Goal: Task Accomplishment & Management: Contribute content

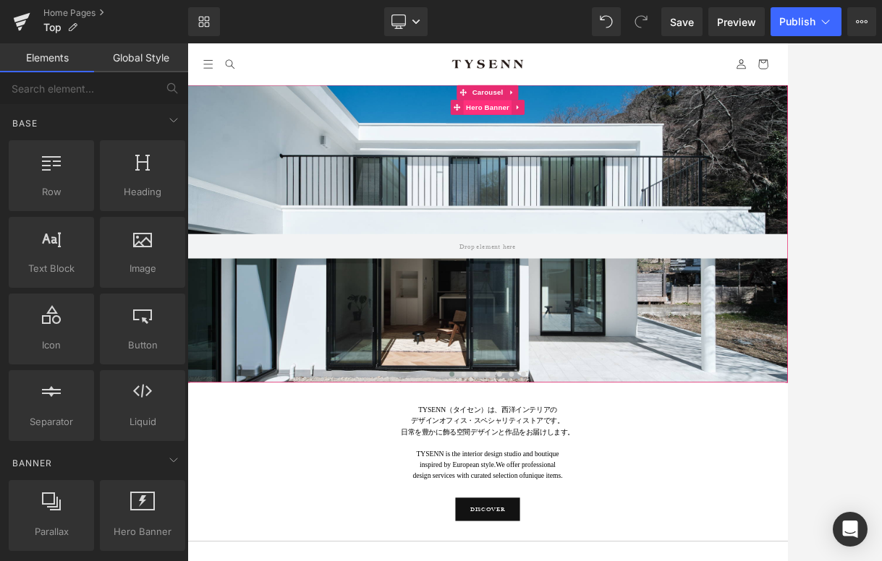
click at [645, 136] on span "Hero Banner" at bounding box center [625, 137] width 70 height 22
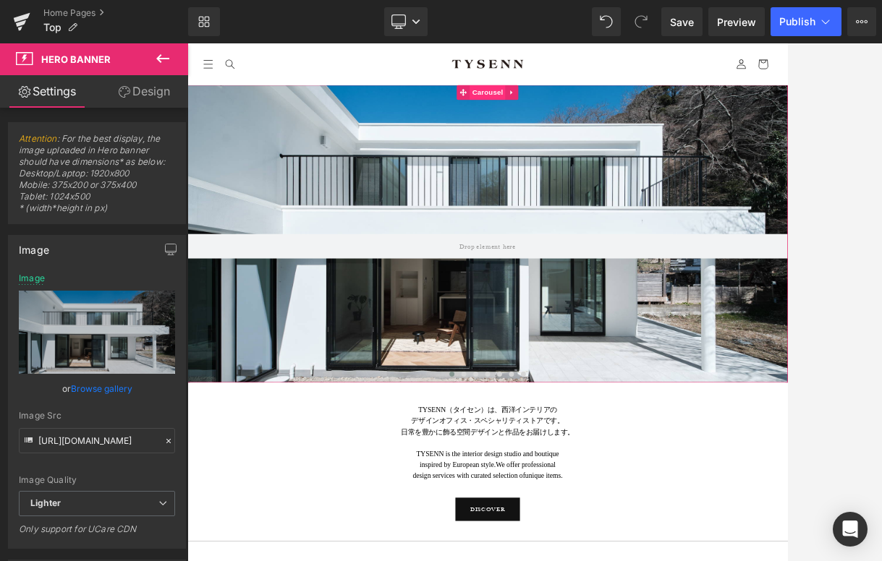
click at [625, 115] on span "Carousel" at bounding box center [625, 115] width 52 height 22
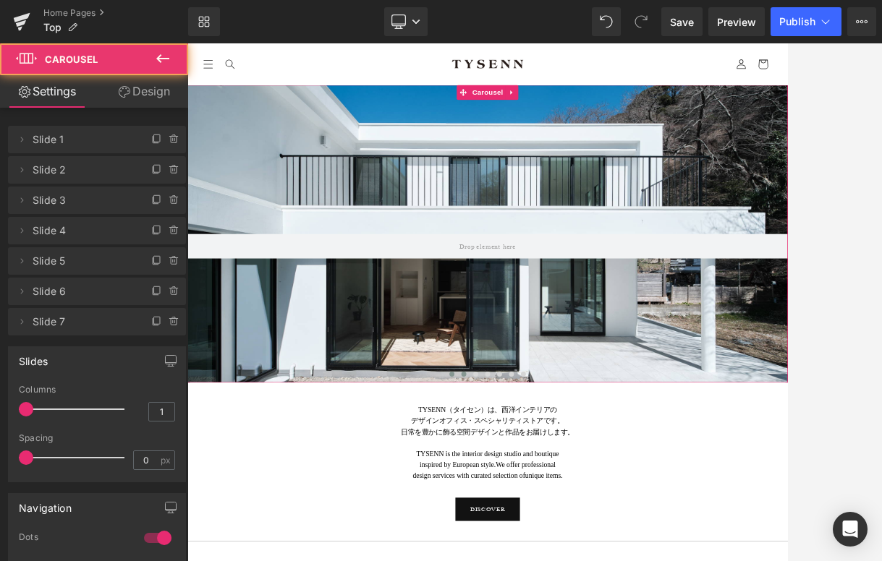
click at [595, 521] on button at bounding box center [590, 526] width 17 height 14
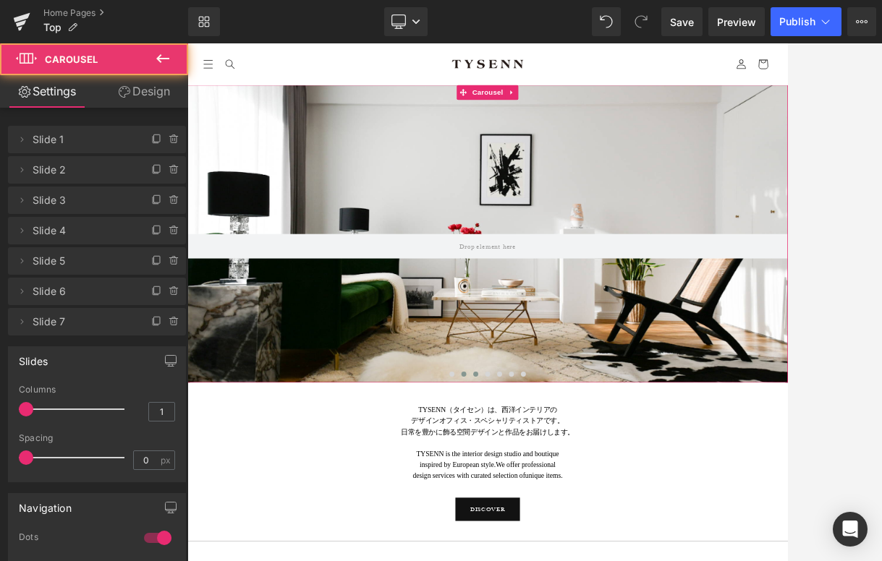
click at [609, 524] on span at bounding box center [607, 525] width 7 height 7
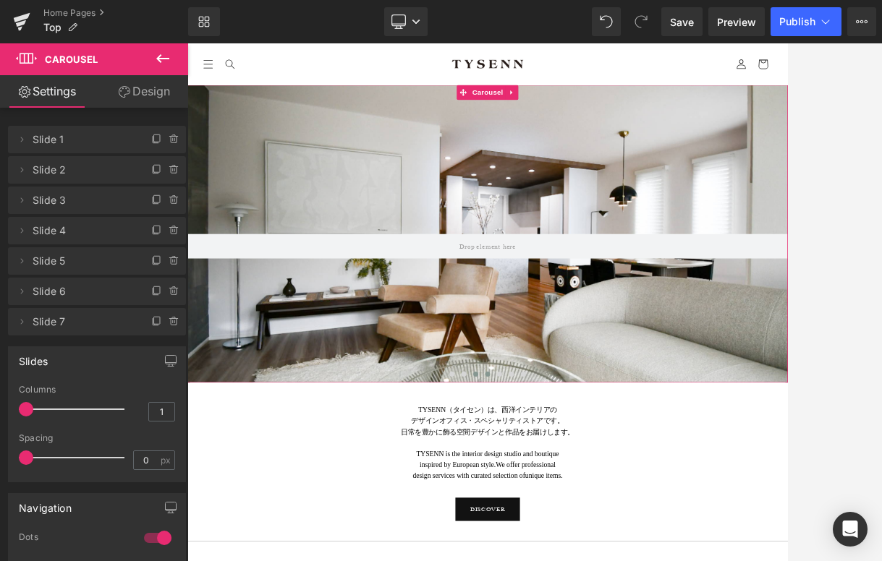
click at [624, 524] on span at bounding box center [624, 525] width 7 height 7
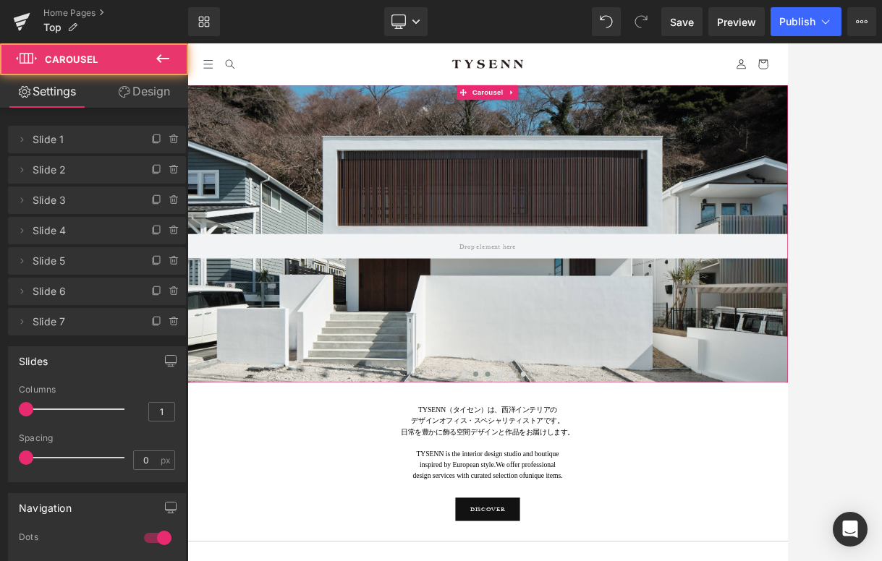
click at [608, 527] on span at bounding box center [607, 525] width 7 height 7
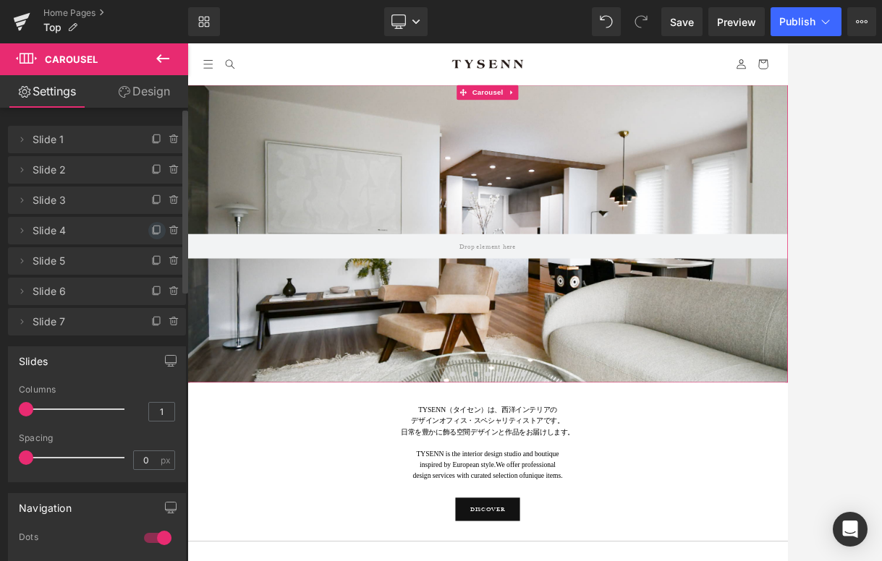
click at [151, 232] on icon at bounding box center [157, 231] width 12 height 12
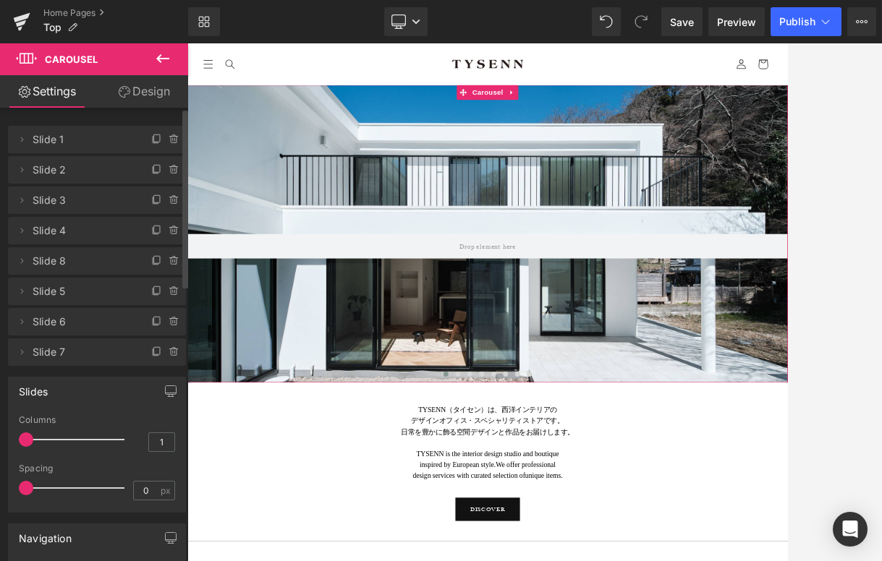
drag, startPoint x: 20, startPoint y: 353, endPoint x: 33, endPoint y: 223, distance: 130.9
click at [33, 123] on ul "Delete Cancel Slide 1 Slide 1 Delete Cancel Slide 2 Slide 2 Delete Cancel Slide…" at bounding box center [97, 123] width 178 height 0
drag, startPoint x: 20, startPoint y: 352, endPoint x: 27, endPoint y: 232, distance: 119.5
click at [27, 123] on ul "Delete Cancel Slide 1 Slide 1 Delete Cancel Slide 2 Slide 2 Delete Cancel Slide…" at bounding box center [97, 123] width 178 height 0
drag, startPoint x: 126, startPoint y: 355, endPoint x: 127, endPoint y: 297, distance: 58.6
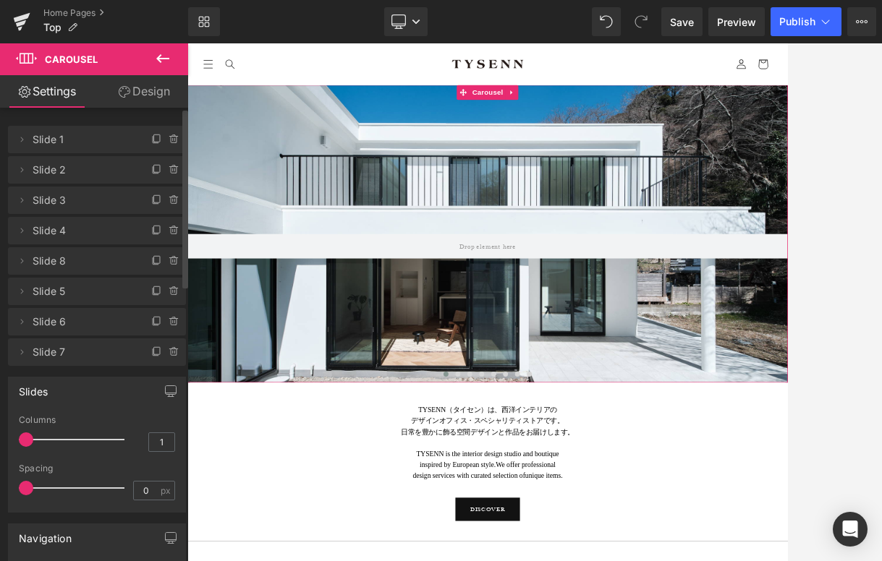
click at [130, 123] on ul "Delete Cancel Slide 1 Slide 1 Delete Cancel Slide 2 Slide 2 Delete Cancel Slide…" at bounding box center [97, 123] width 178 height 0
drag, startPoint x: 17, startPoint y: 353, endPoint x: 37, endPoint y: 227, distance: 127.4
click at [37, 123] on ul "Delete Cancel Slide 1 Slide 1 Delete Cancel Slide 2 Slide 2 Delete Cancel Slide…" at bounding box center [97, 123] width 178 height 0
drag, startPoint x: 22, startPoint y: 349, endPoint x: 28, endPoint y: 264, distance: 85.6
click at [28, 123] on ul "Delete Cancel Slide 1 Slide 1 Delete Cancel Slide 2 Slide 2 Delete Cancel Slide…" at bounding box center [97, 123] width 178 height 0
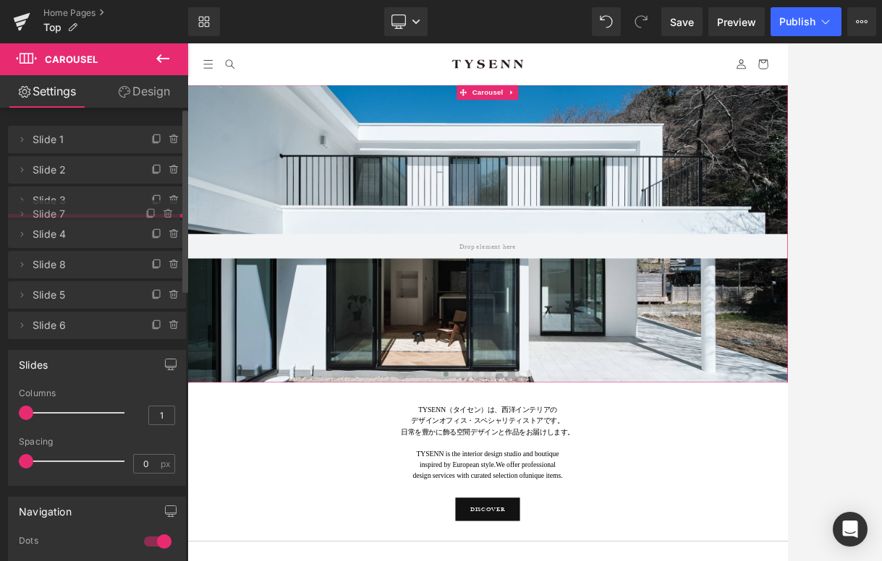
drag, startPoint x: 69, startPoint y: 359, endPoint x: 86, endPoint y: 220, distance: 139.9
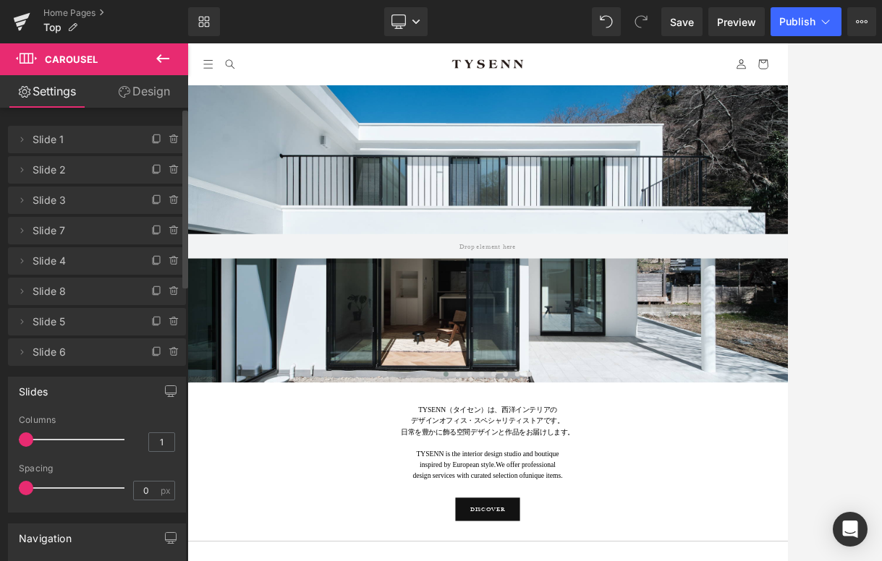
click at [87, 223] on span "Slide 7" at bounding box center [83, 230] width 100 height 27
click at [151, 232] on icon at bounding box center [157, 231] width 12 height 12
click at [73, 231] on span "Slide 4" at bounding box center [83, 230] width 100 height 27
click at [88, 201] on span "Slide 3" at bounding box center [83, 200] width 100 height 27
click at [582, 526] on span at bounding box center [581, 525] width 7 height 7
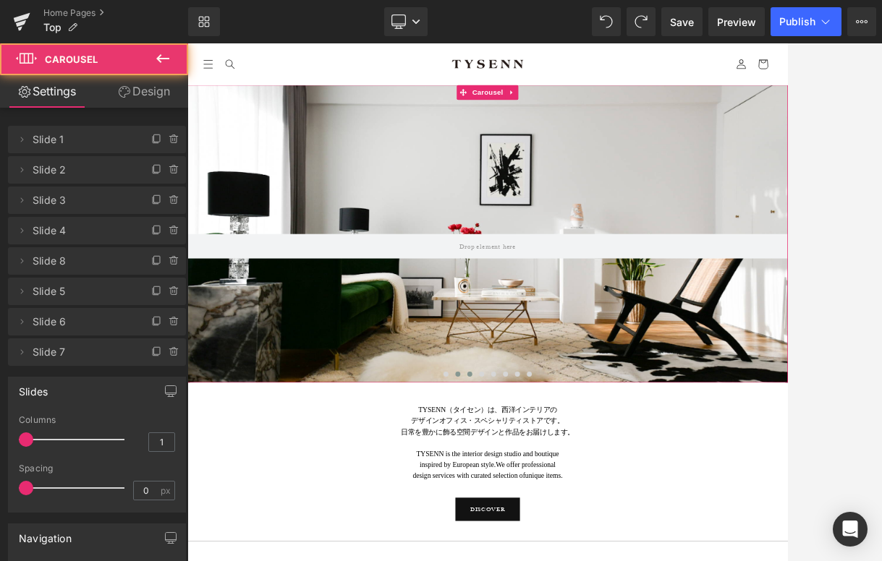
click at [603, 525] on button at bounding box center [598, 526] width 17 height 14
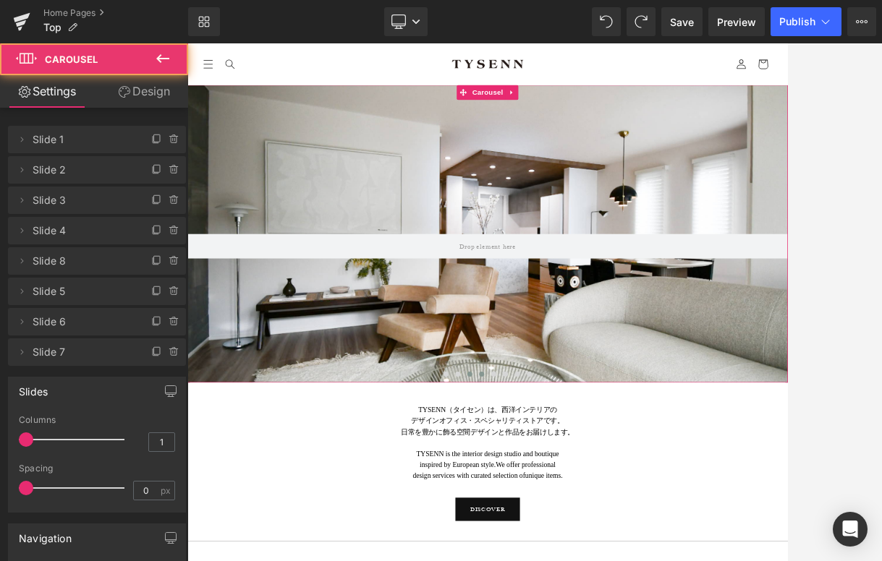
click at [617, 526] on span at bounding box center [616, 525] width 7 height 7
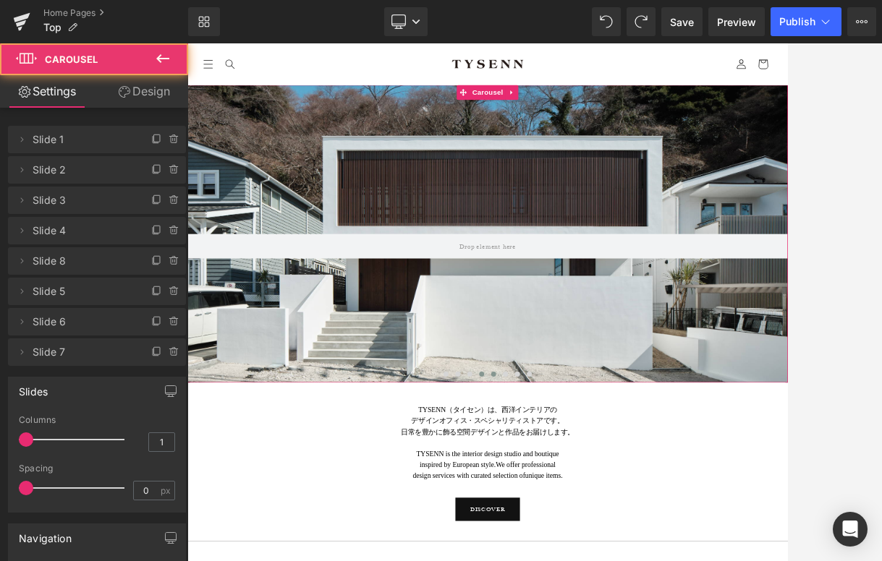
click at [628, 524] on button at bounding box center [633, 526] width 17 height 14
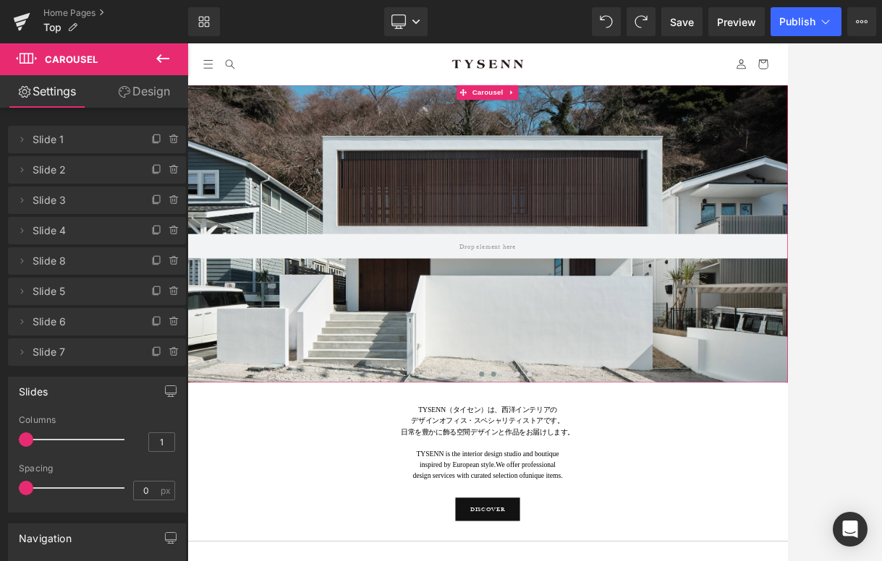
click at [611, 524] on button at bounding box center [616, 526] width 17 height 14
click at [80, 230] on span "Slide 4" at bounding box center [83, 230] width 100 height 27
click at [632, 143] on span "Hero Banner" at bounding box center [625, 137] width 70 height 22
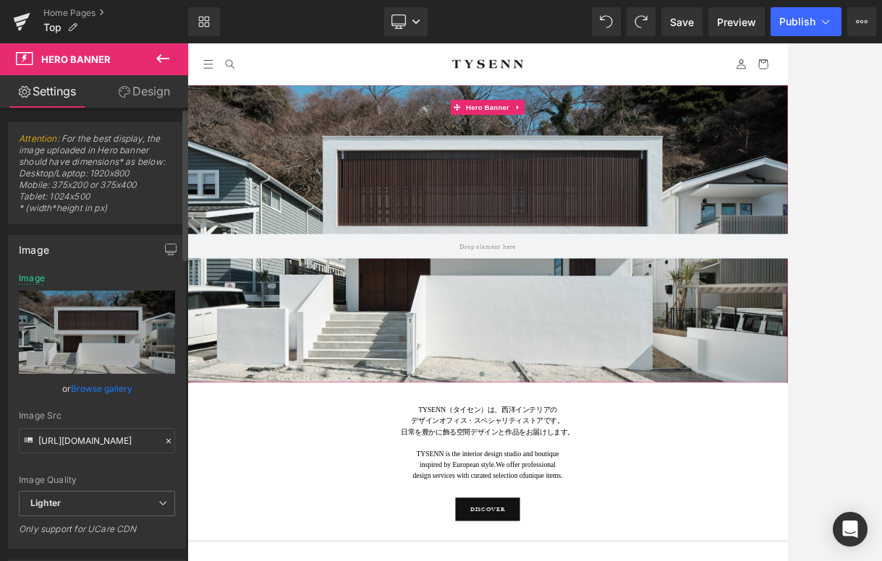
click at [111, 393] on link "Browse gallery" at bounding box center [101, 388] width 61 height 25
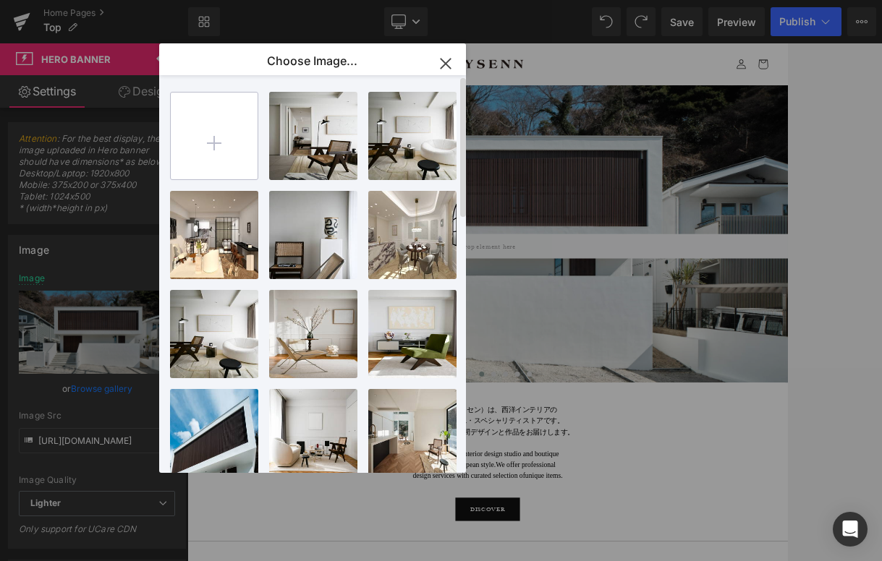
click at [212, 135] on input "file" at bounding box center [214, 136] width 87 height 87
type input "C:\fakepath\DSCF2022.jpg"
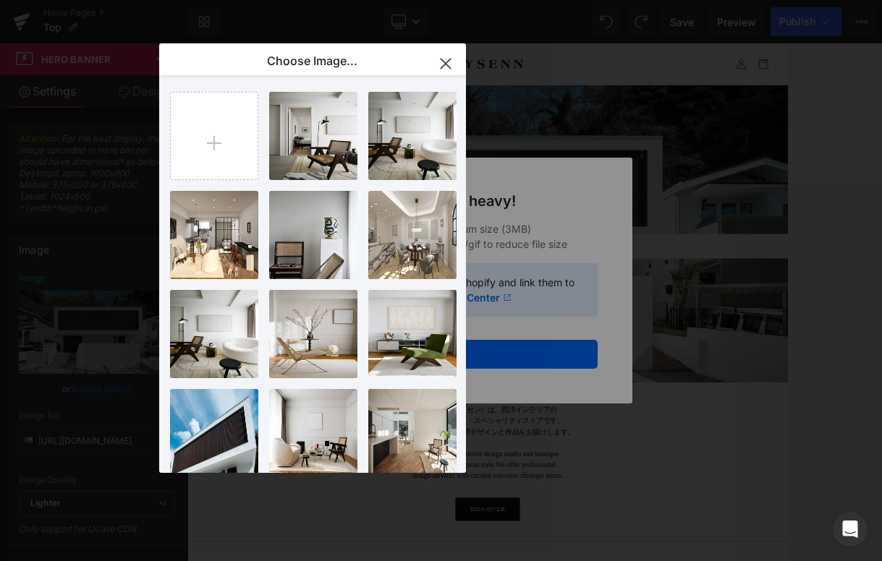
click at [443, 63] on icon "button" at bounding box center [445, 63] width 23 height 23
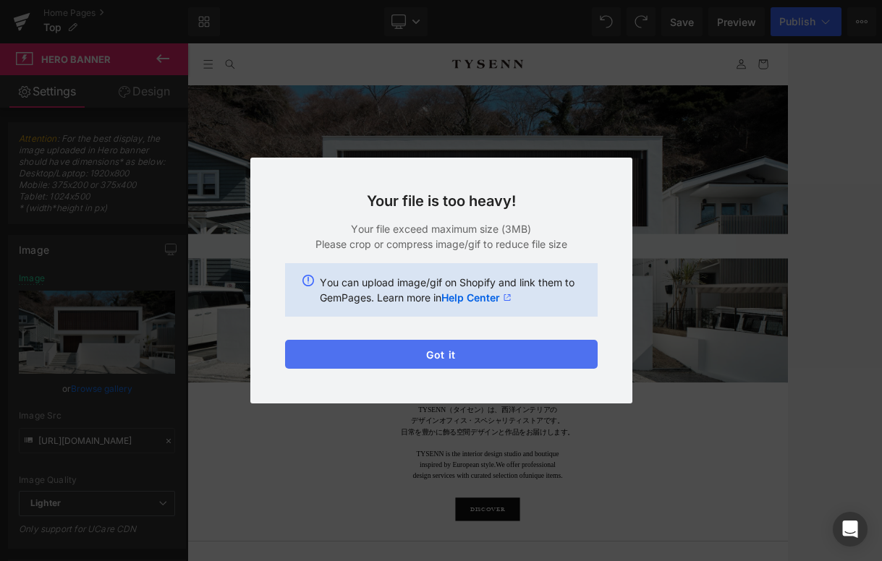
click at [528, 341] on button "Got it" at bounding box center [441, 354] width 312 height 29
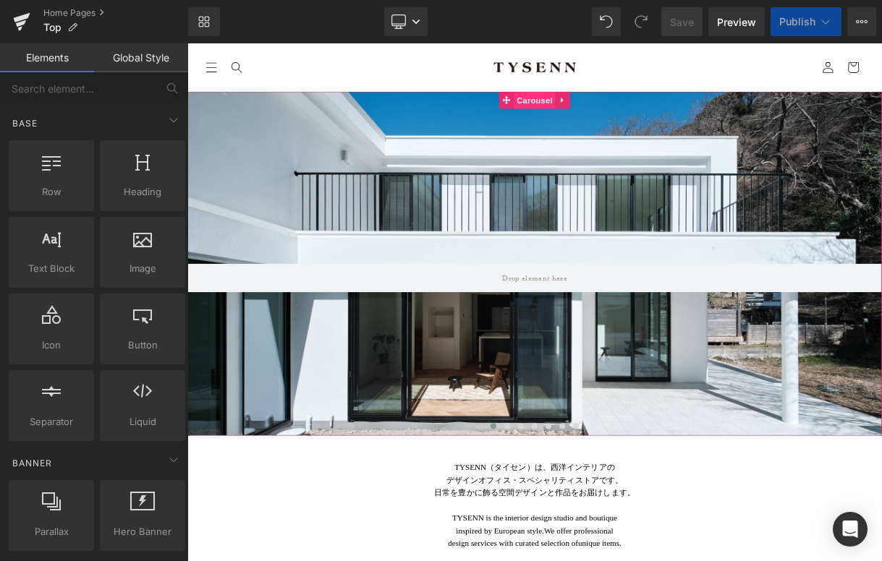
click at [624, 116] on span "Carousel" at bounding box center [625, 115] width 52 height 22
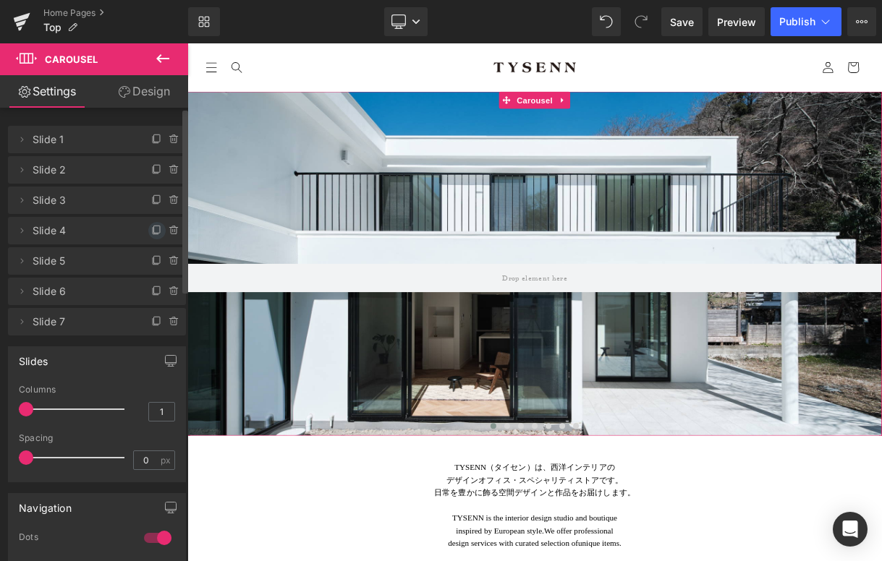
click at [151, 229] on icon at bounding box center [157, 231] width 12 height 12
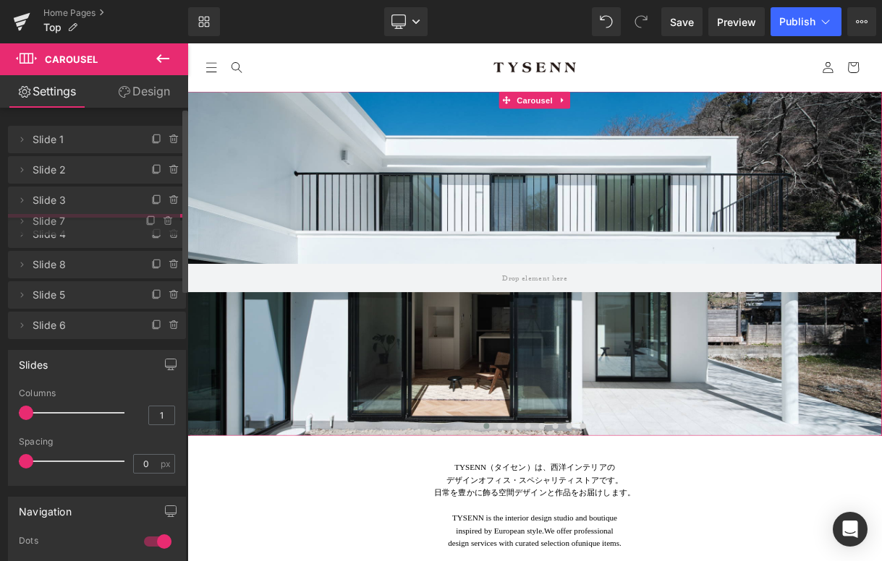
drag, startPoint x: 50, startPoint y: 354, endPoint x: 85, endPoint y: 225, distance: 133.4
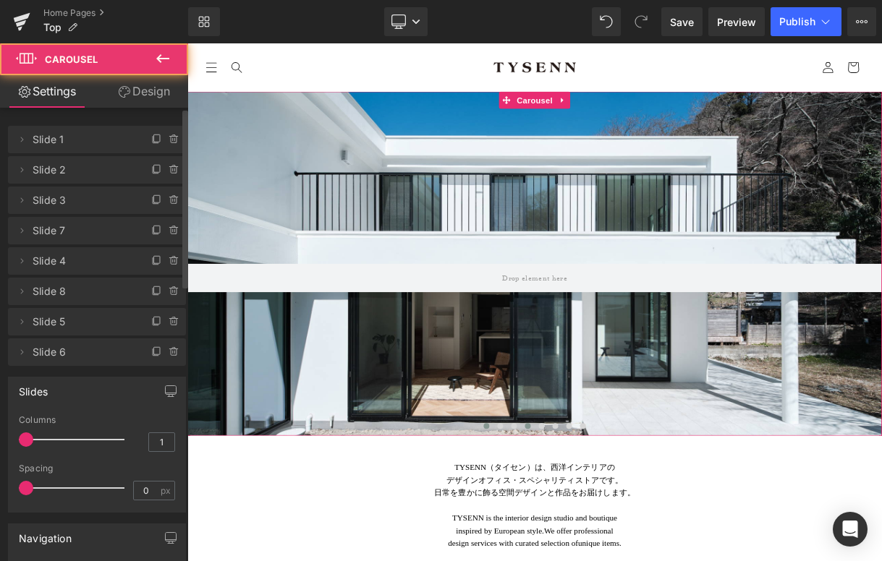
click at [616, 525] on span at bounding box center [616, 525] width 7 height 7
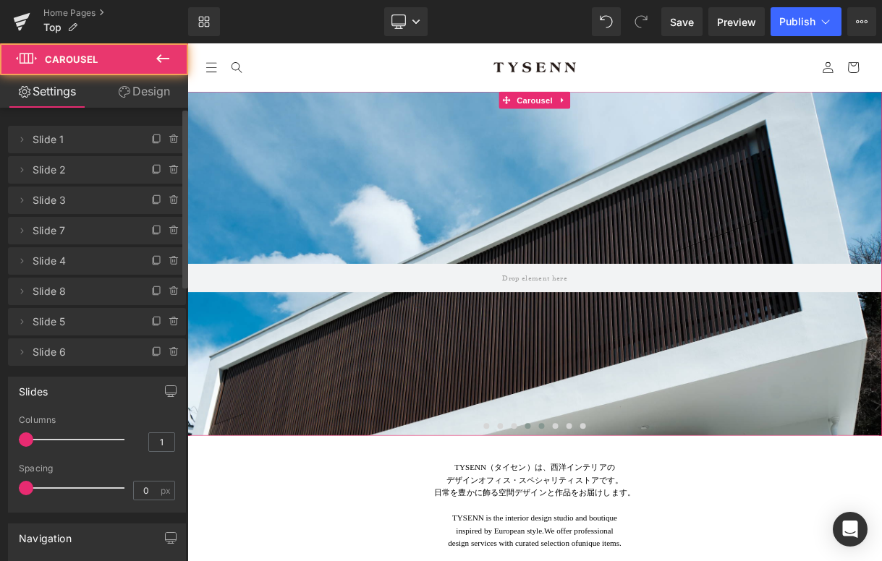
click at [635, 524] on span at bounding box center [633, 525] width 7 height 7
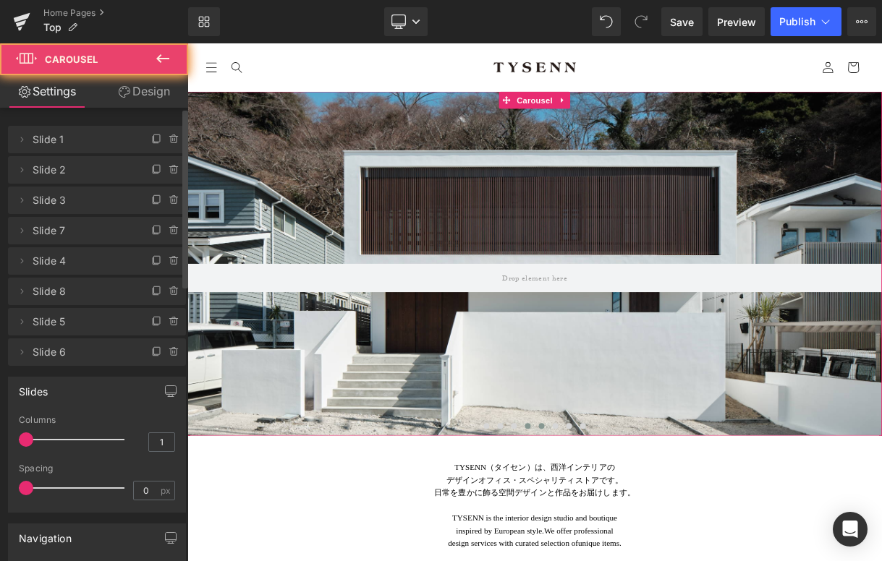
click at [622, 524] on button at bounding box center [616, 526] width 17 height 14
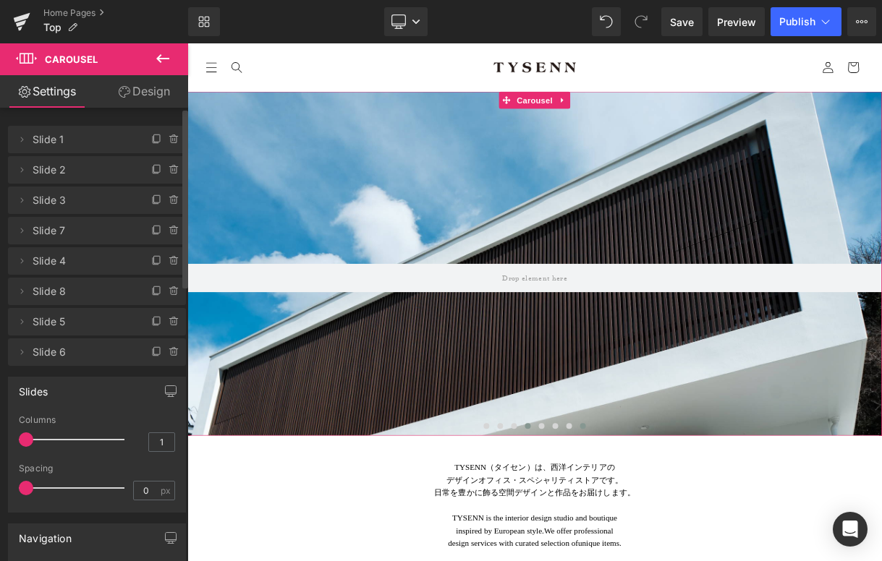
click at [681, 526] on button at bounding box center [685, 526] width 17 height 14
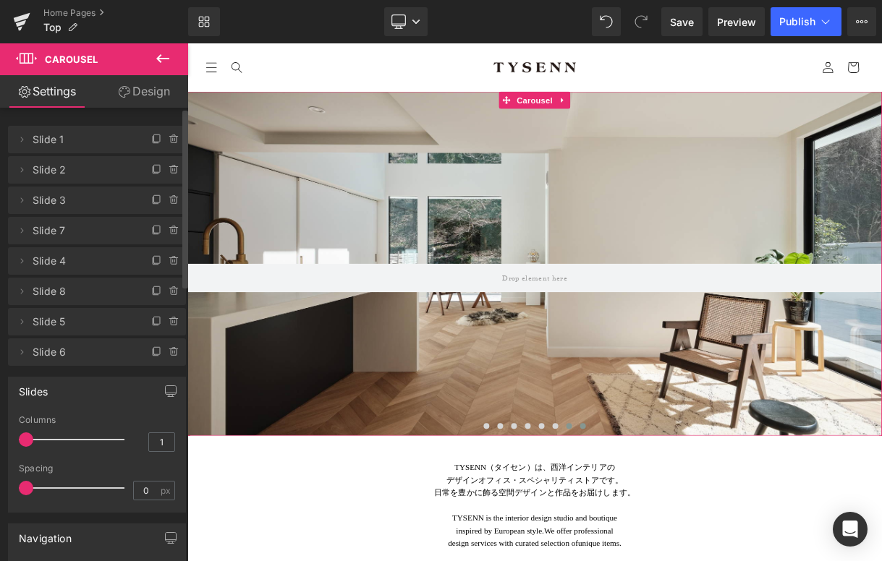
click at [671, 525] on span at bounding box center [668, 525] width 7 height 7
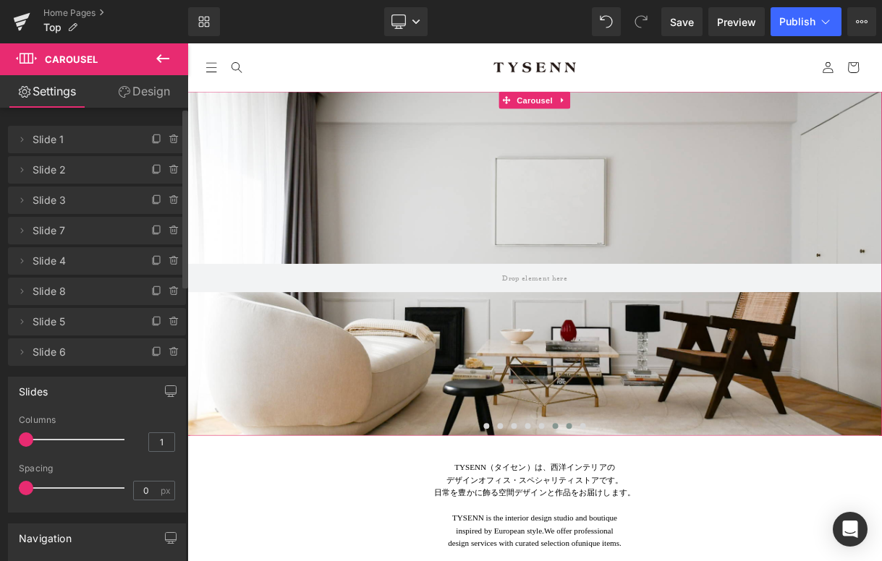
click at [655, 524] on button at bounding box center [650, 526] width 17 height 14
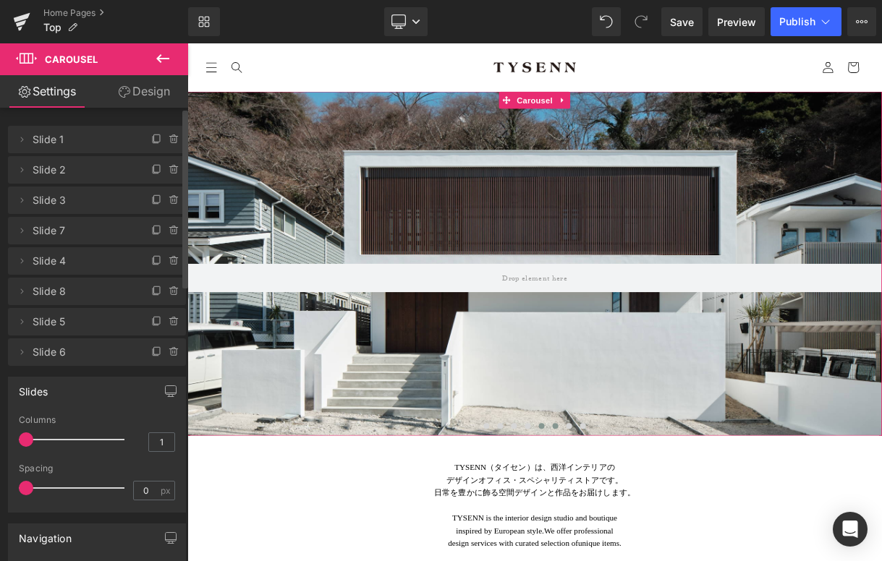
click at [633, 523] on span at bounding box center [633, 525] width 7 height 7
click at [616, 523] on span at bounding box center [616, 525] width 7 height 7
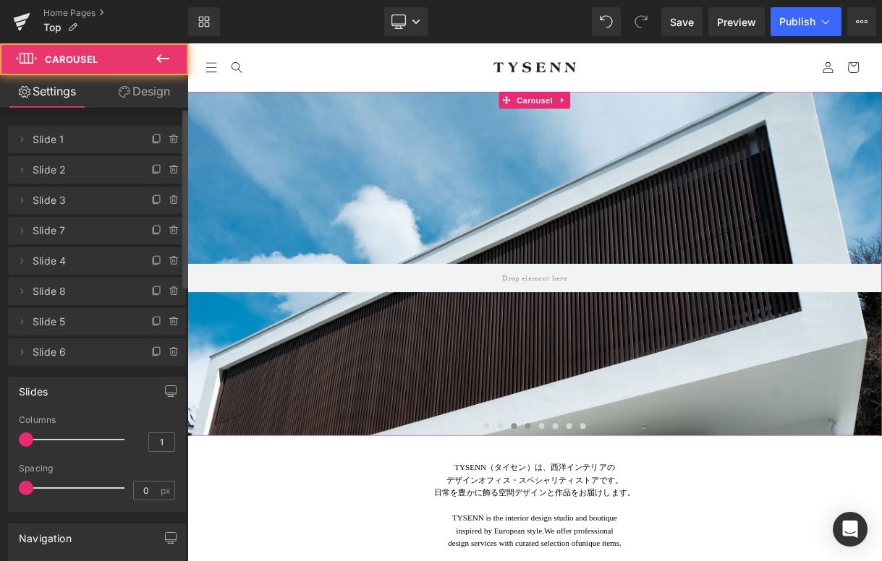
click at [602, 523] on button at bounding box center [598, 526] width 17 height 14
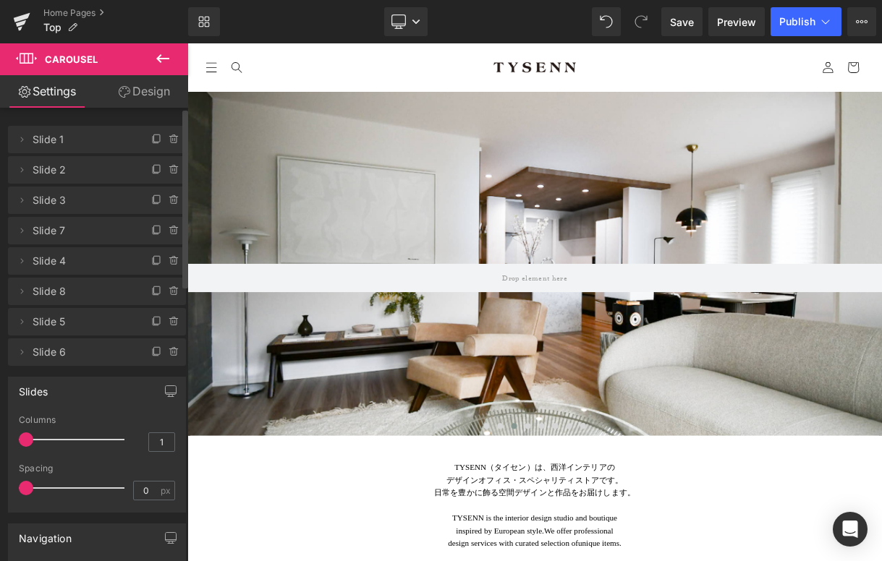
click at [68, 6] on div "Home Pages Top" at bounding box center [94, 21] width 188 height 43
click at [68, 12] on link "Home Pages" at bounding box center [115, 13] width 145 height 12
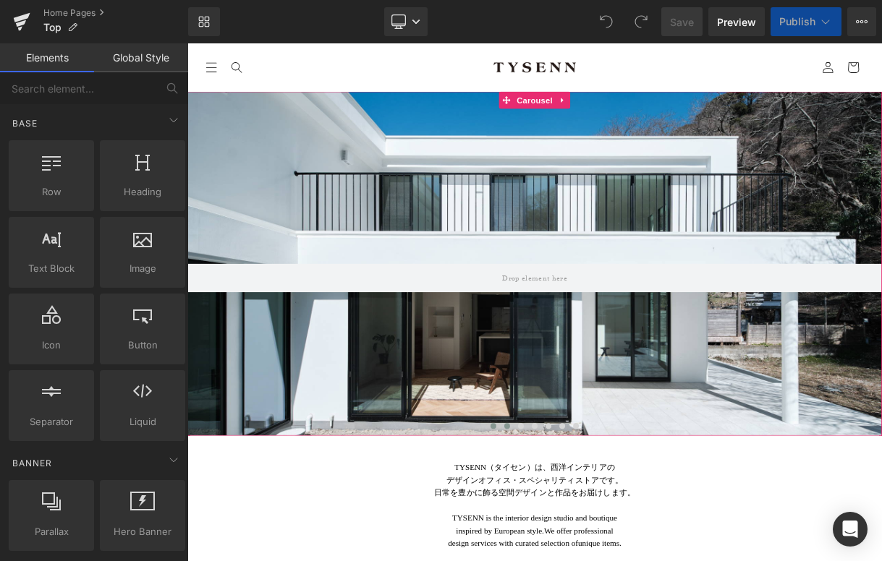
click at [590, 524] on span at bounding box center [590, 525] width 7 height 7
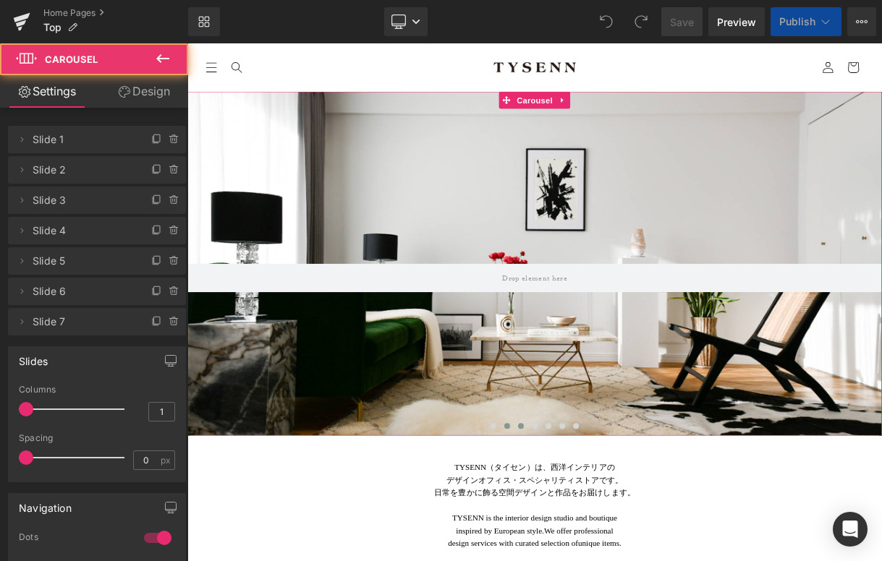
click at [605, 524] on span at bounding box center [607, 525] width 7 height 7
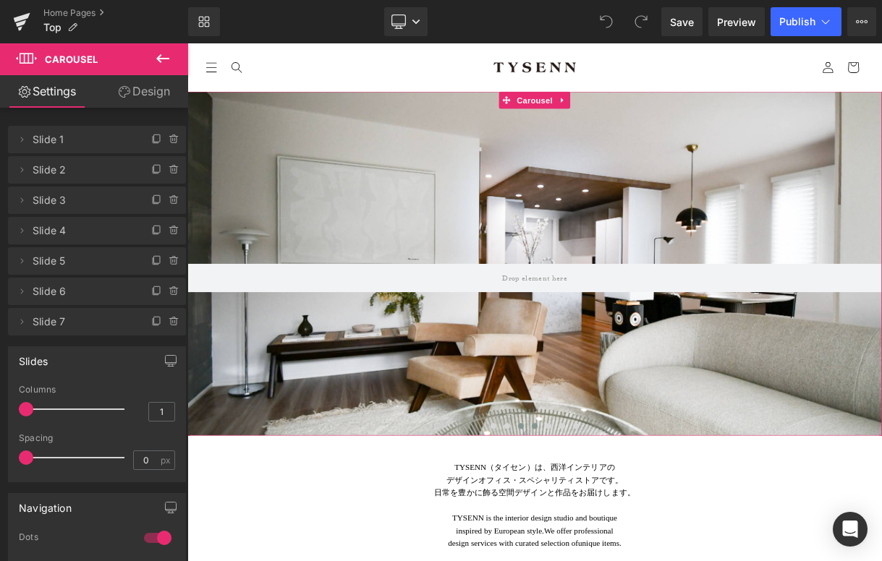
click at [621, 524] on span at bounding box center [624, 525] width 7 height 7
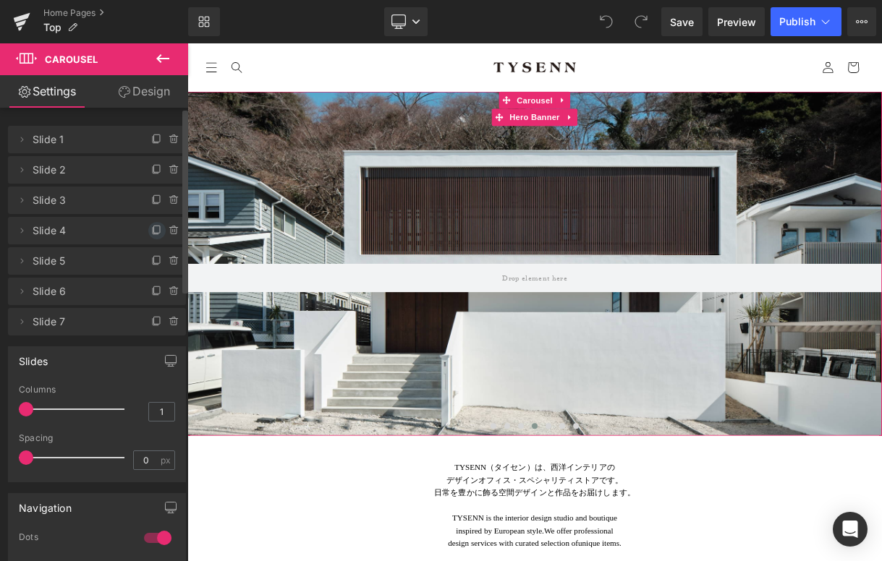
click at [154, 231] on icon at bounding box center [157, 229] width 6 height 7
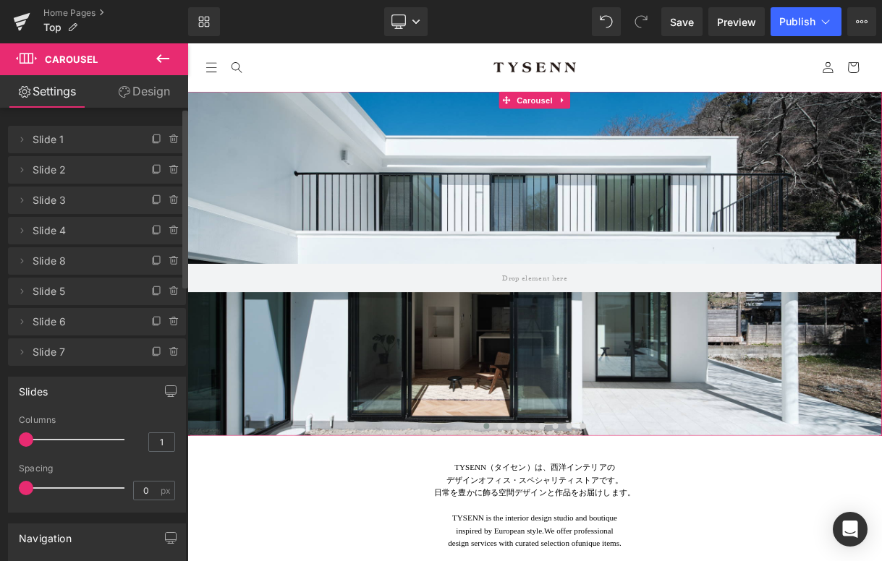
click at [101, 260] on span "Slide 8" at bounding box center [83, 260] width 100 height 27
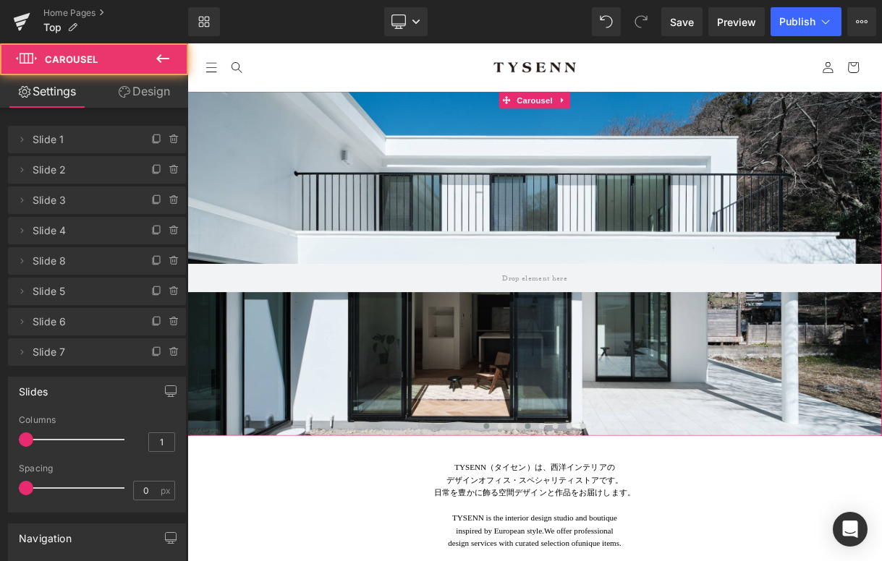
click at [613, 526] on span at bounding box center [616, 525] width 7 height 7
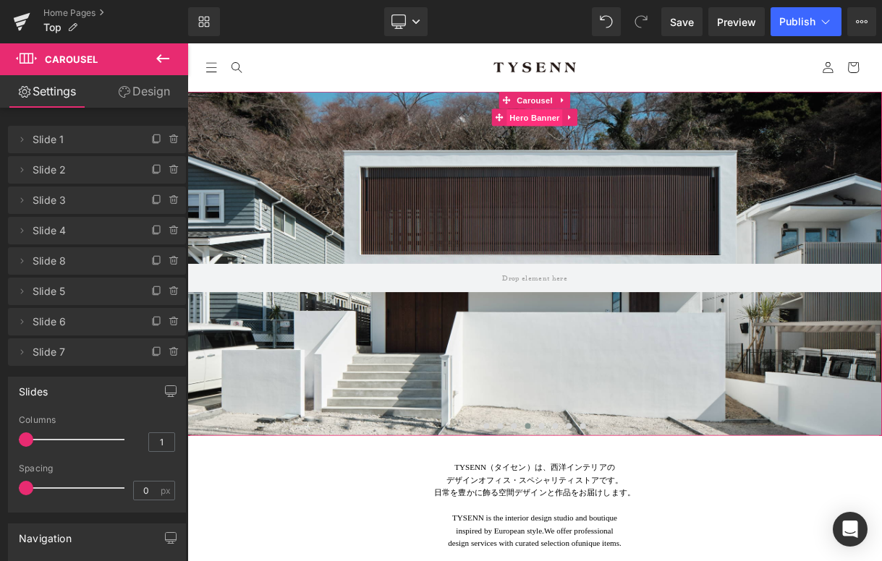
click at [626, 142] on span "Hero Banner" at bounding box center [625, 138] width 70 height 22
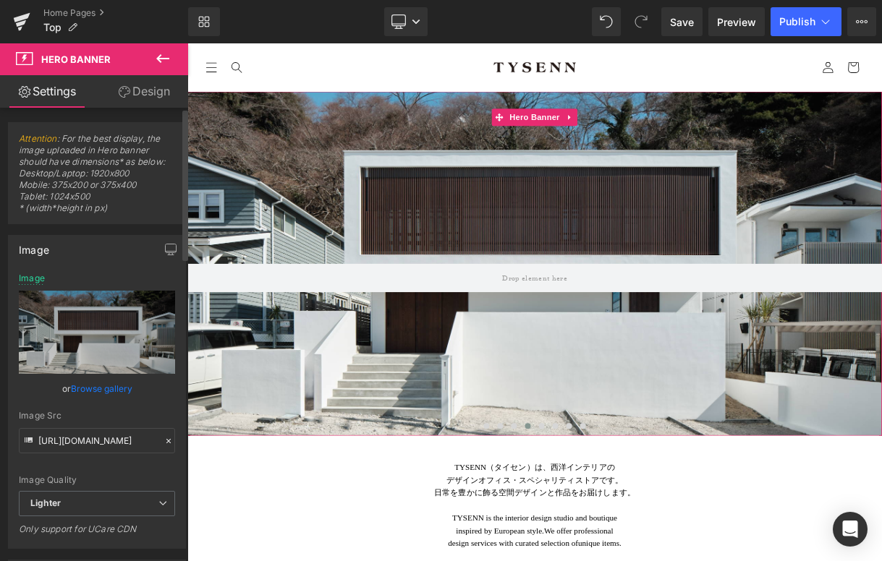
click at [101, 390] on link "Browse gallery" at bounding box center [101, 388] width 61 height 25
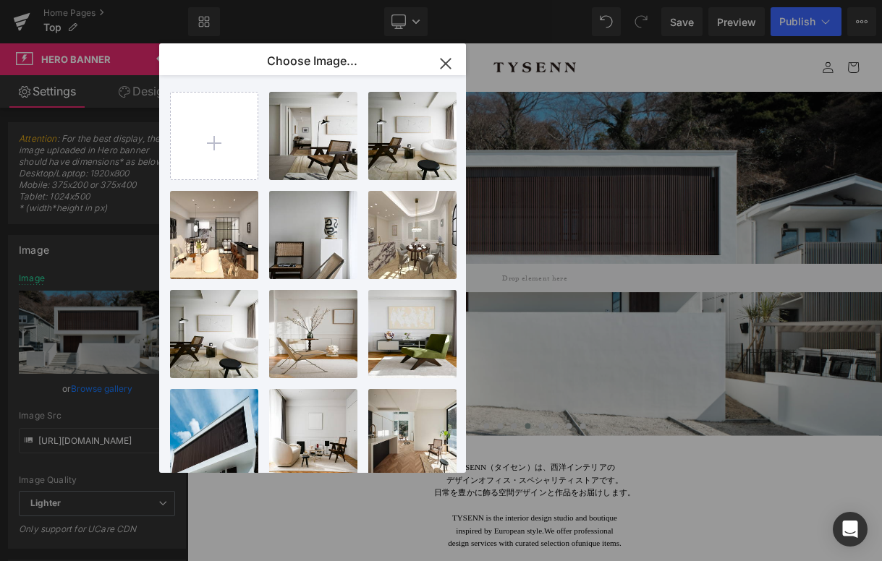
click at [215, 122] on input "file" at bounding box center [214, 136] width 87 height 87
type input "C:\fakepath\IMG_8510.JPG"
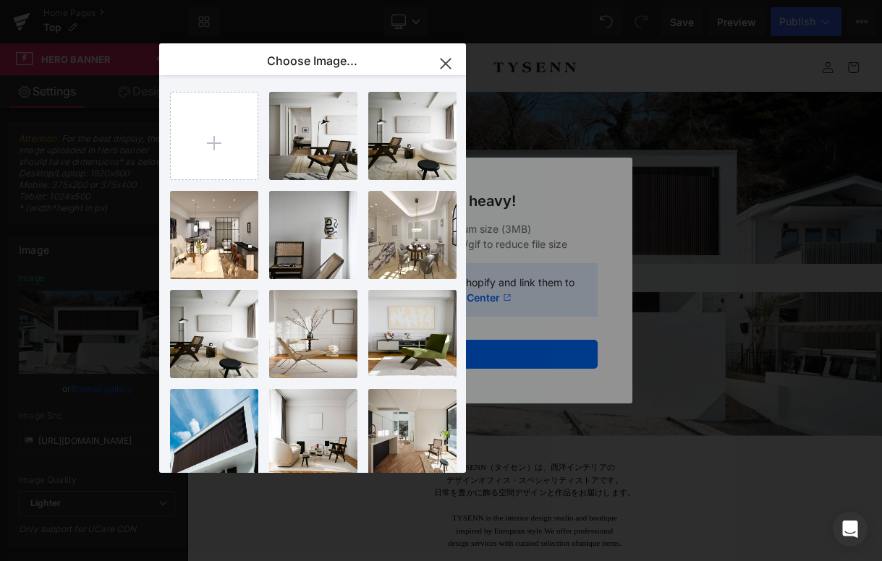
click at [454, 53] on icon "button" at bounding box center [445, 63] width 23 height 23
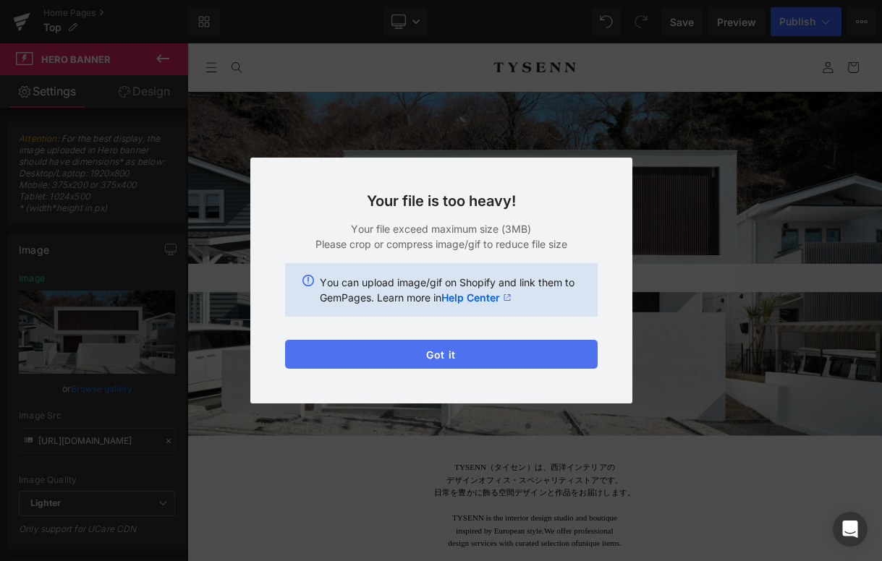
click at [485, 364] on button "Got it" at bounding box center [441, 354] width 312 height 29
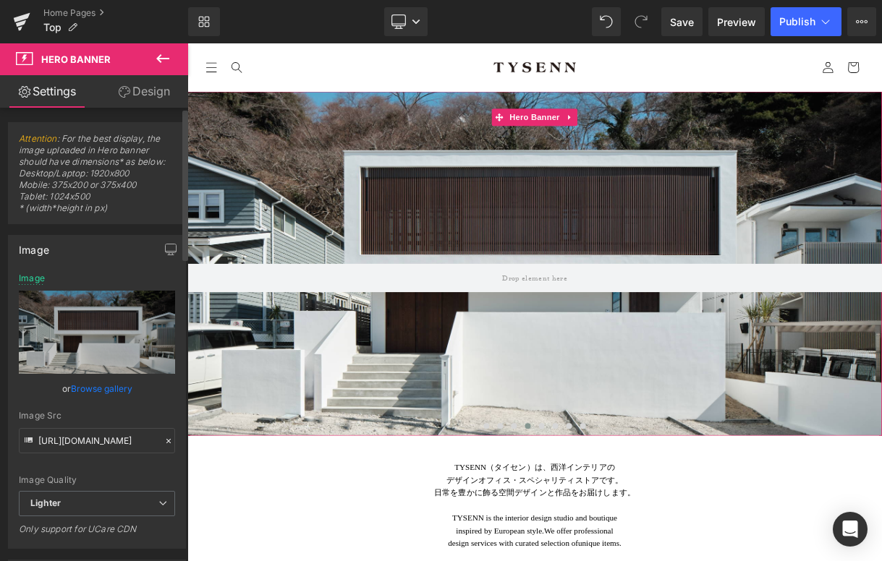
click at [121, 387] on link "Browse gallery" at bounding box center [101, 388] width 61 height 25
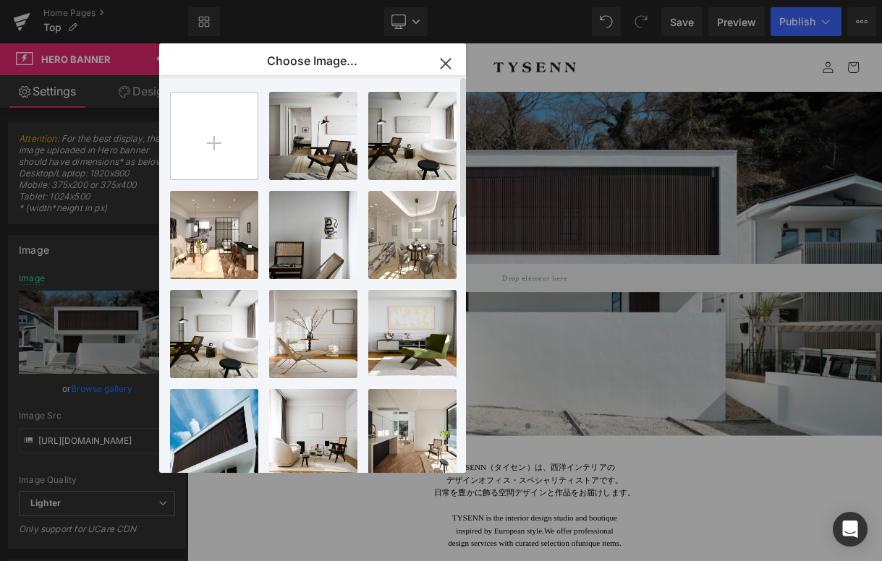
click at [201, 161] on input "file" at bounding box center [214, 136] width 87 height 87
click at [207, 136] on input "file" at bounding box center [214, 136] width 87 height 87
click at [438, 55] on icon "button" at bounding box center [445, 63] width 23 height 23
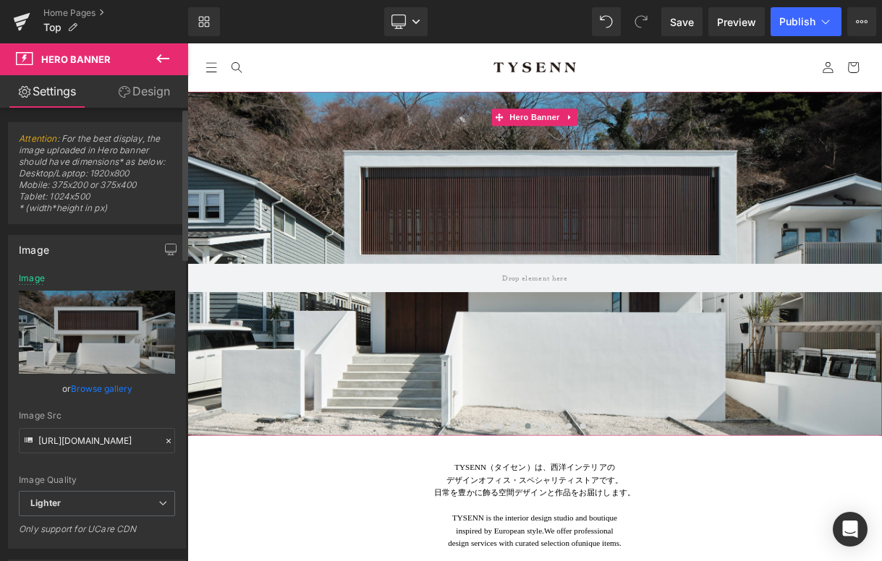
click at [117, 392] on link "Browse gallery" at bounding box center [101, 388] width 61 height 25
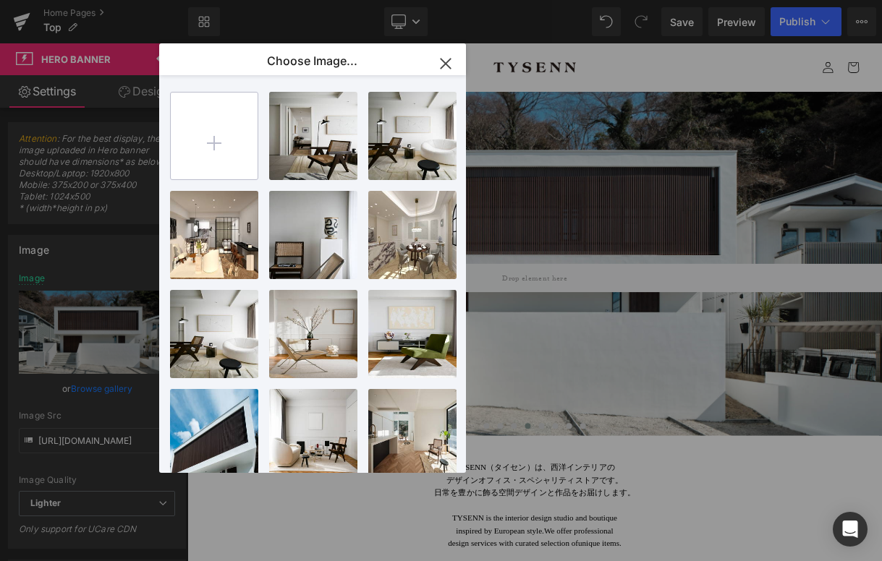
click at [236, 144] on input "file" at bounding box center [214, 136] width 87 height 87
click at [438, 69] on icon "button" at bounding box center [445, 63] width 23 height 23
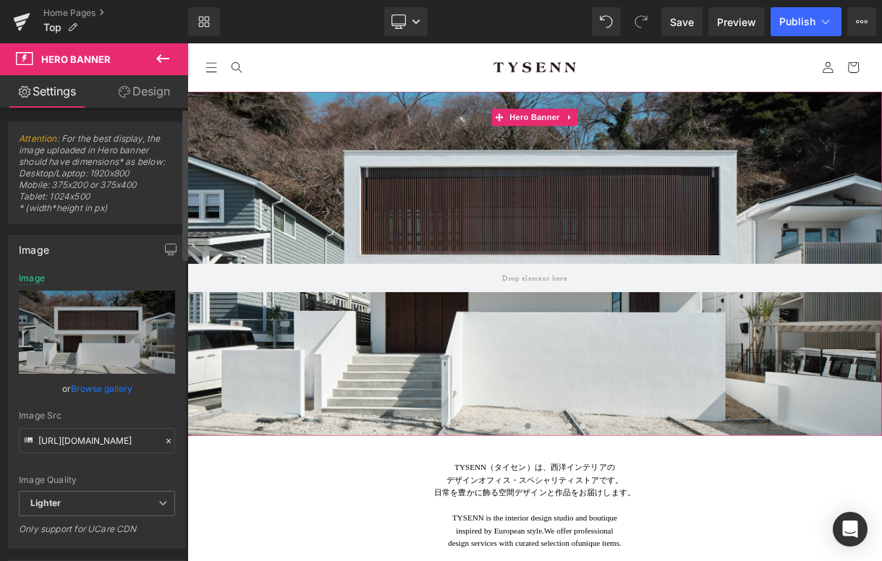
click at [124, 388] on link "Browse gallery" at bounding box center [101, 388] width 61 height 25
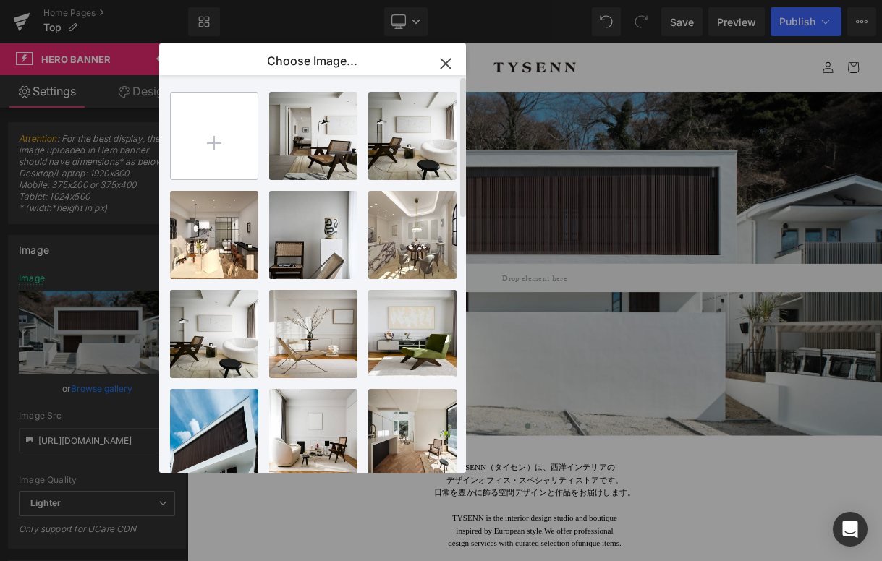
click at [231, 155] on input "file" at bounding box center [214, 136] width 87 height 87
click at [439, 56] on icon "button" at bounding box center [445, 63] width 23 height 23
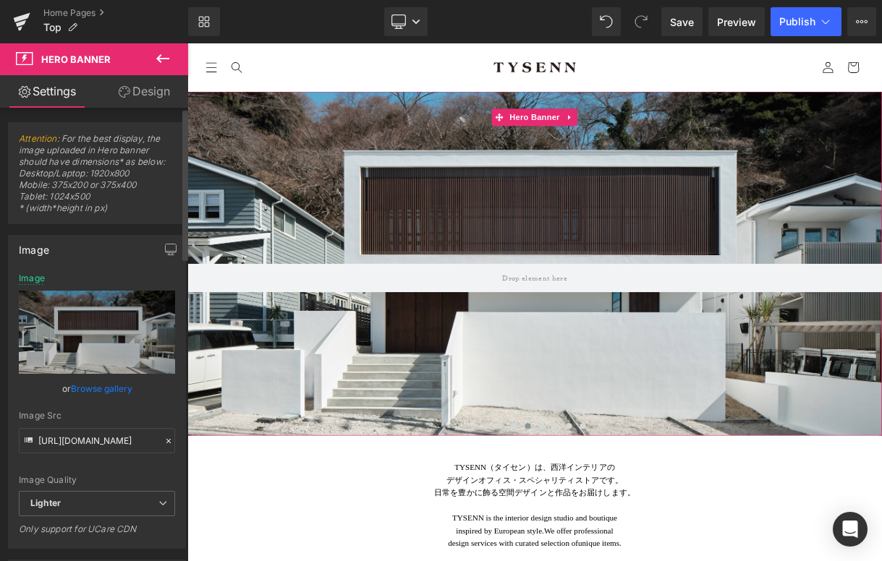
click at [119, 391] on link "Browse gallery" at bounding box center [101, 388] width 61 height 25
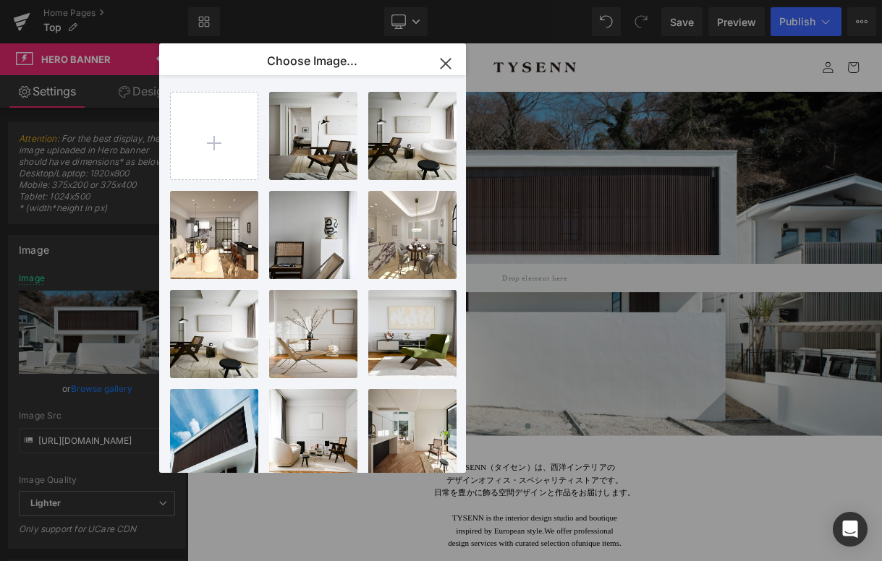
click at [443, 62] on icon "button" at bounding box center [445, 63] width 9 height 9
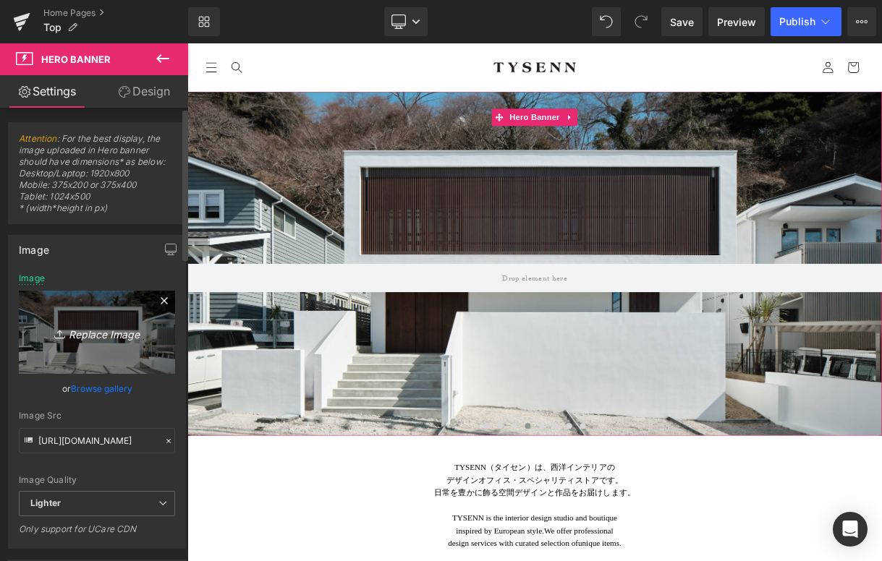
click at [78, 340] on icon "Replace Image" at bounding box center [97, 332] width 116 height 18
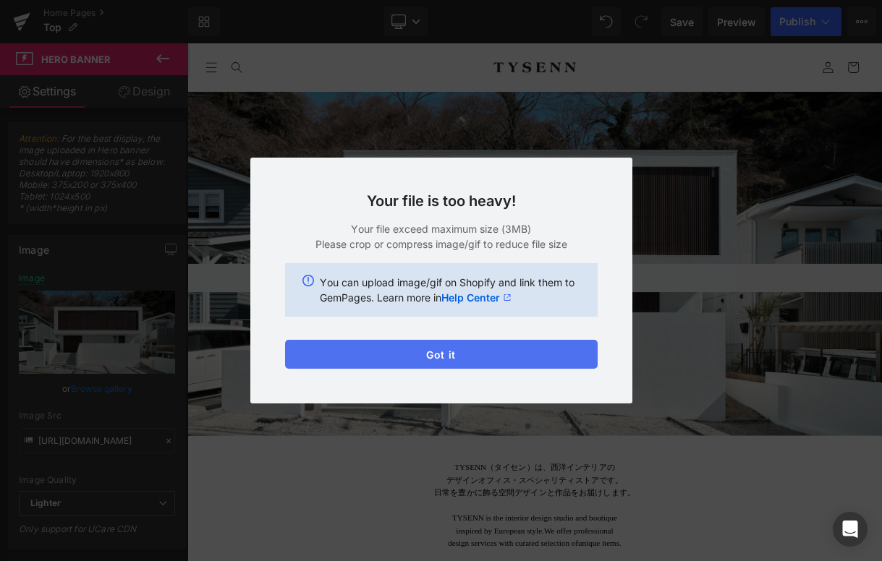
click at [482, 358] on button "Got it" at bounding box center [441, 354] width 312 height 29
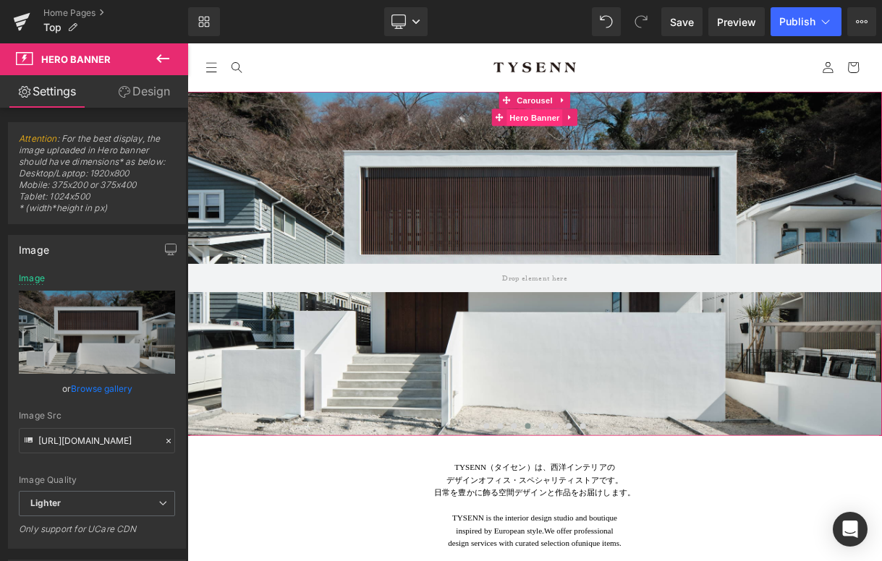
click at [642, 139] on span "Hero Banner" at bounding box center [625, 138] width 70 height 22
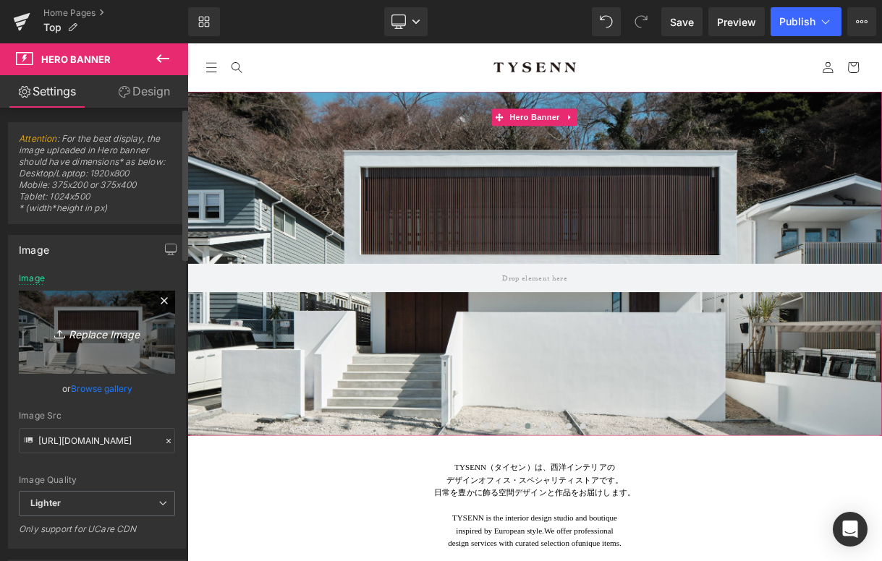
click at [111, 343] on link "Replace Image" at bounding box center [97, 332] width 156 height 83
type input "C:\fakepath\IMG_8513.JPG"
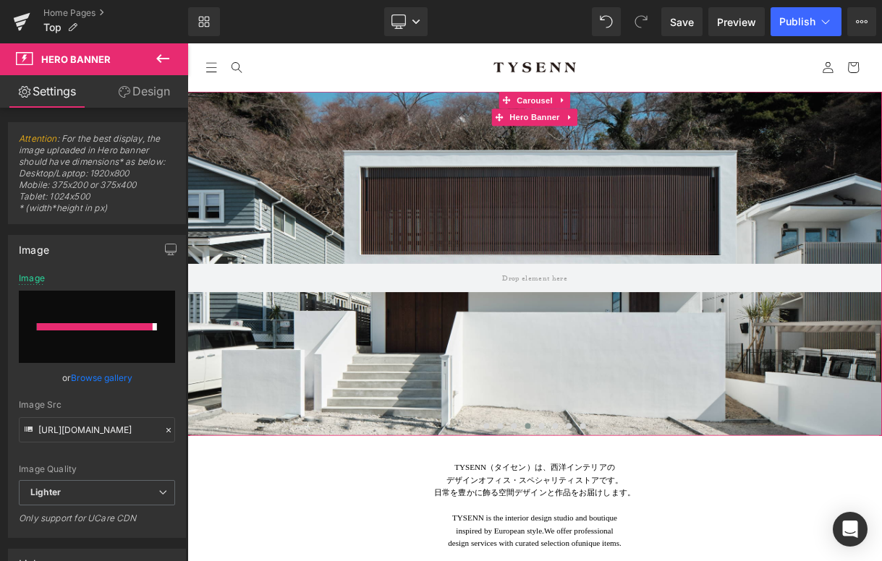
type input "https://ucarecdn.com/46ab0fec-d078-4d53-88bb-bfe8c3f3da2a/-/format/auto/-/previ…"
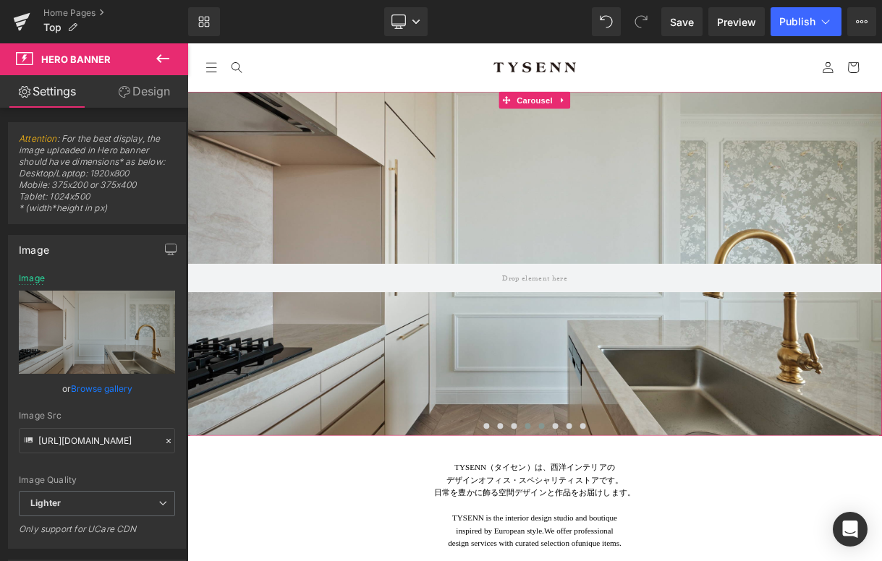
click at [634, 529] on button at bounding box center [633, 526] width 17 height 14
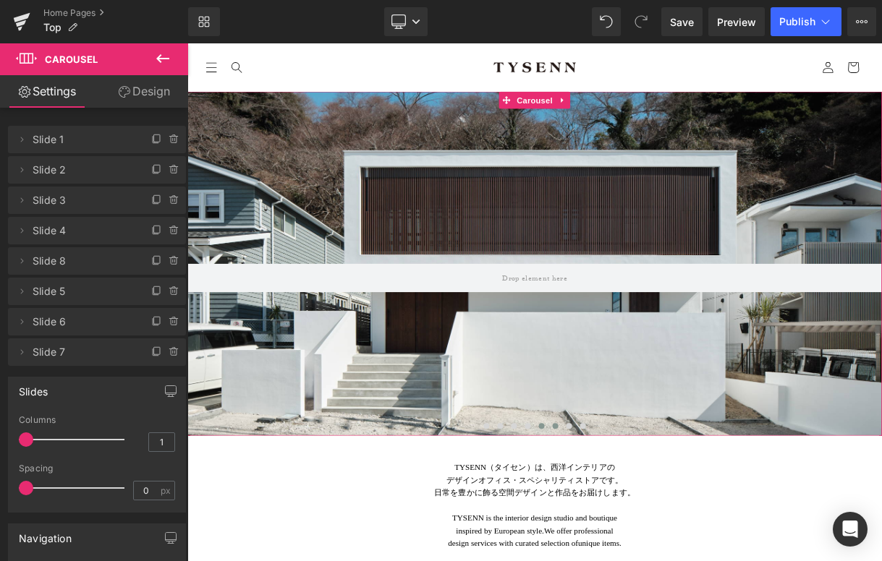
click at [649, 528] on span at bounding box center [650, 525] width 7 height 7
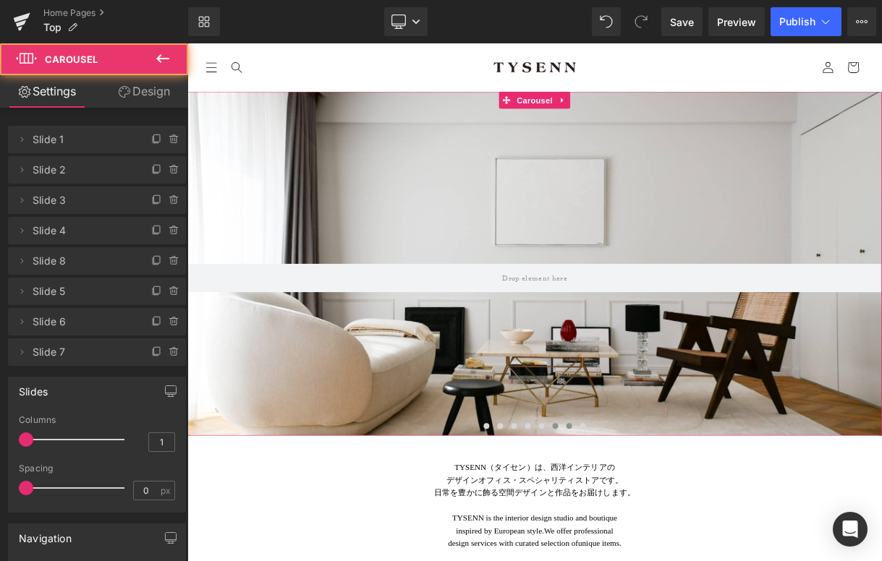
click at [663, 526] on button at bounding box center [668, 526] width 17 height 14
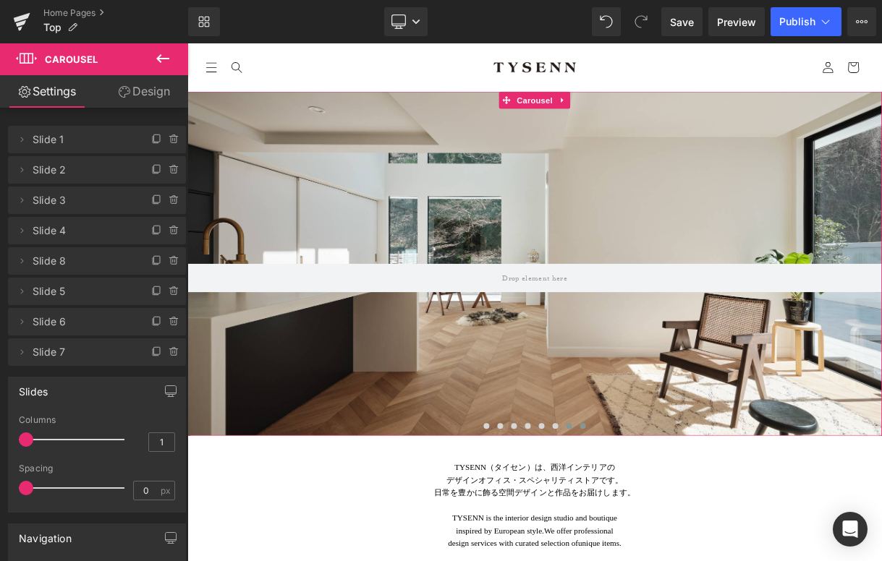
click at [685, 525] on span at bounding box center [685, 525] width 7 height 7
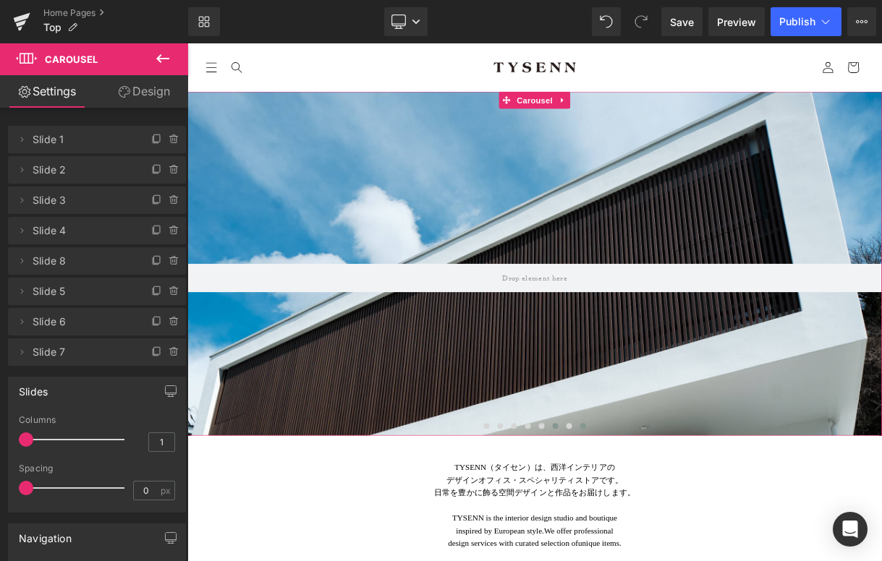
click at [643, 526] on button at bounding box center [650, 526] width 17 height 14
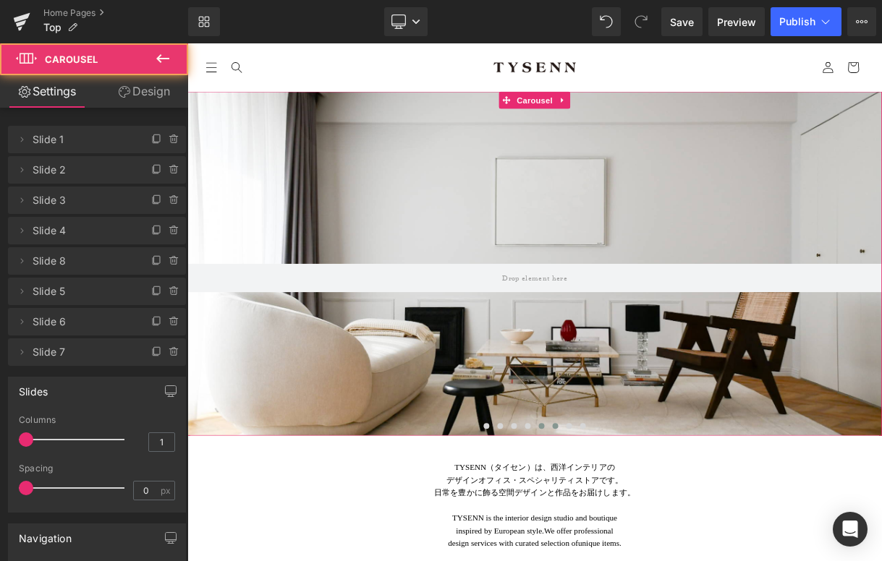
click at [636, 526] on span at bounding box center [633, 525] width 7 height 7
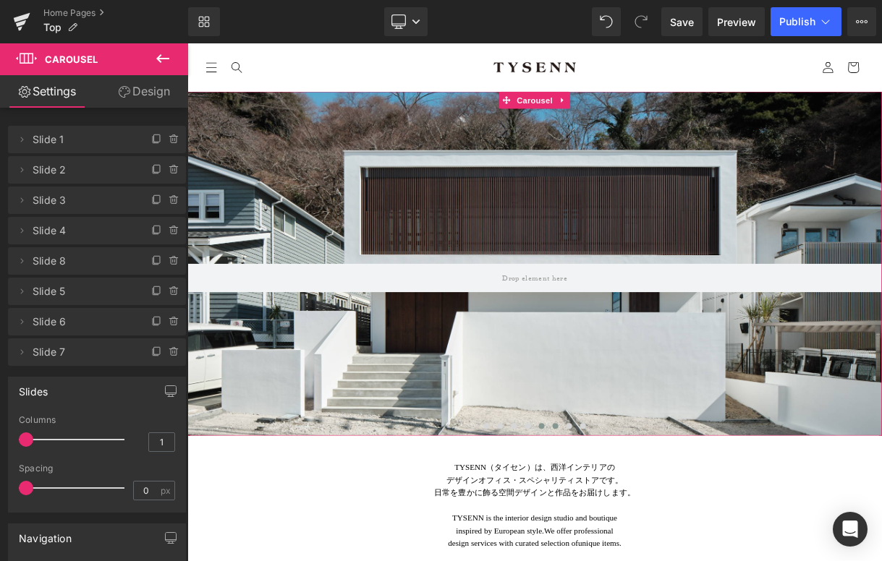
click at [646, 526] on button at bounding box center [650, 526] width 17 height 14
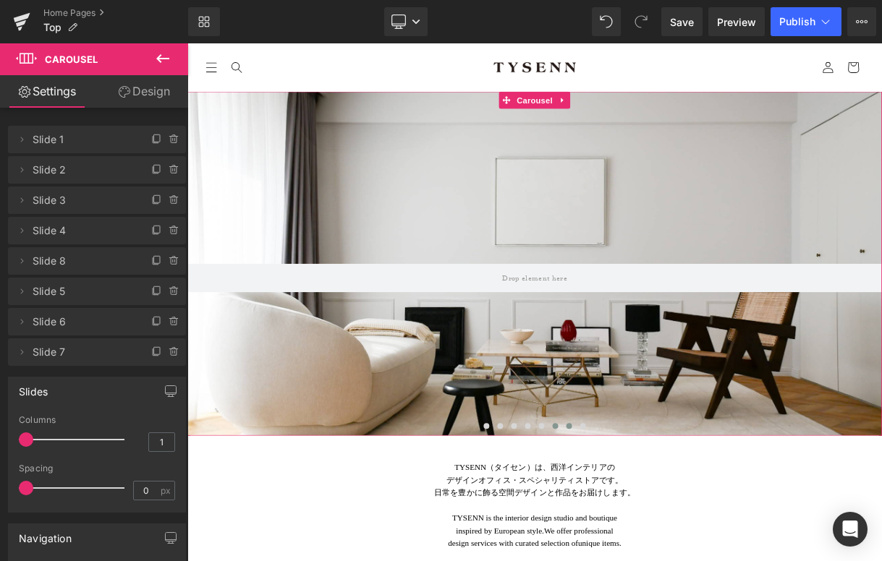
click at [666, 527] on span at bounding box center [668, 525] width 7 height 7
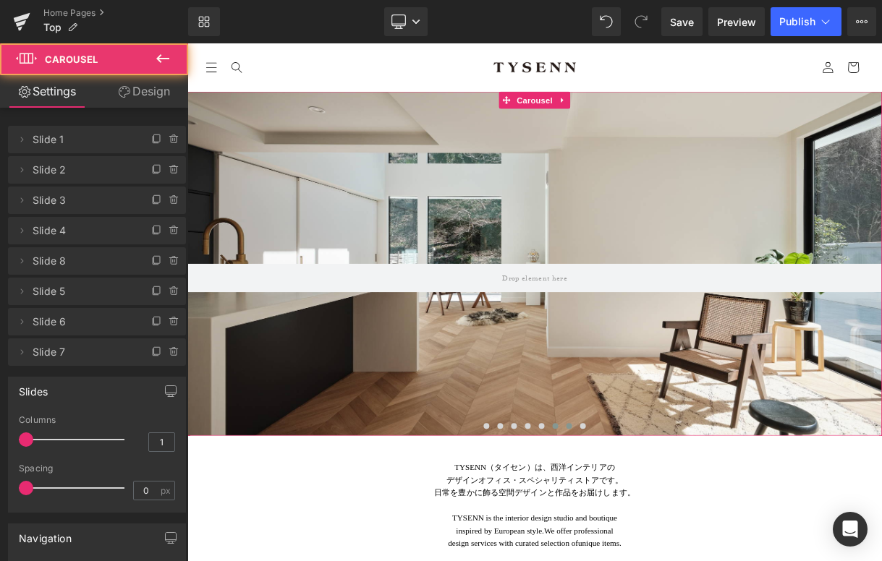
click at [654, 527] on span at bounding box center [650, 525] width 7 height 7
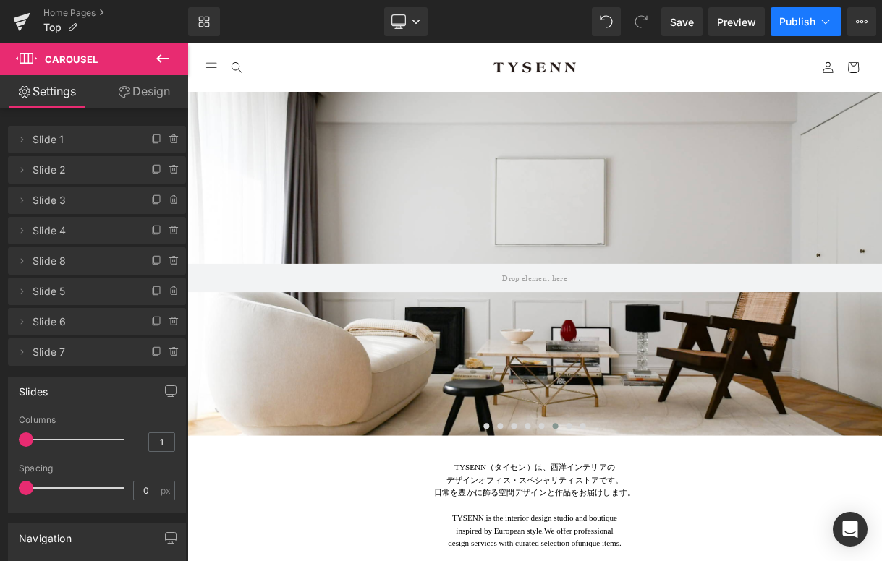
click at [814, 25] on span "Publish" at bounding box center [797, 22] width 36 height 12
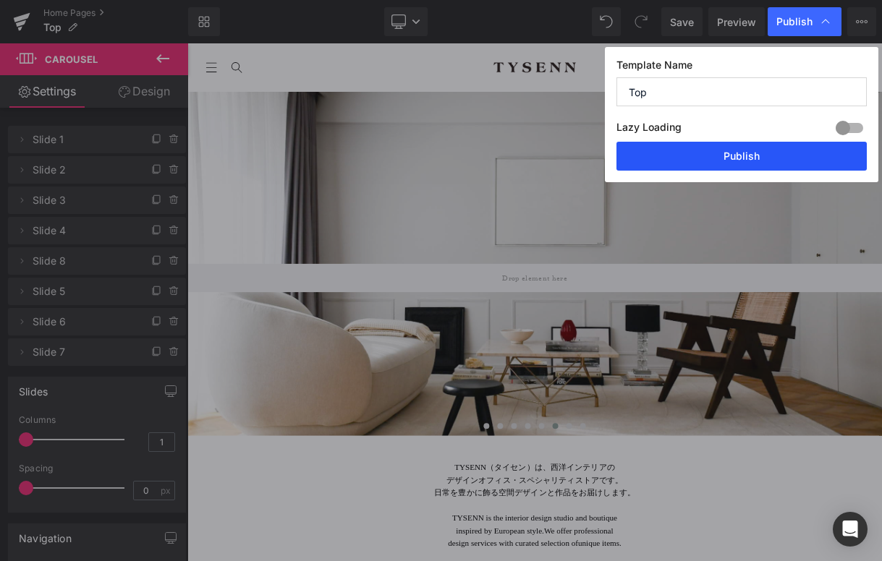
click at [743, 152] on button "Publish" at bounding box center [741, 156] width 250 height 29
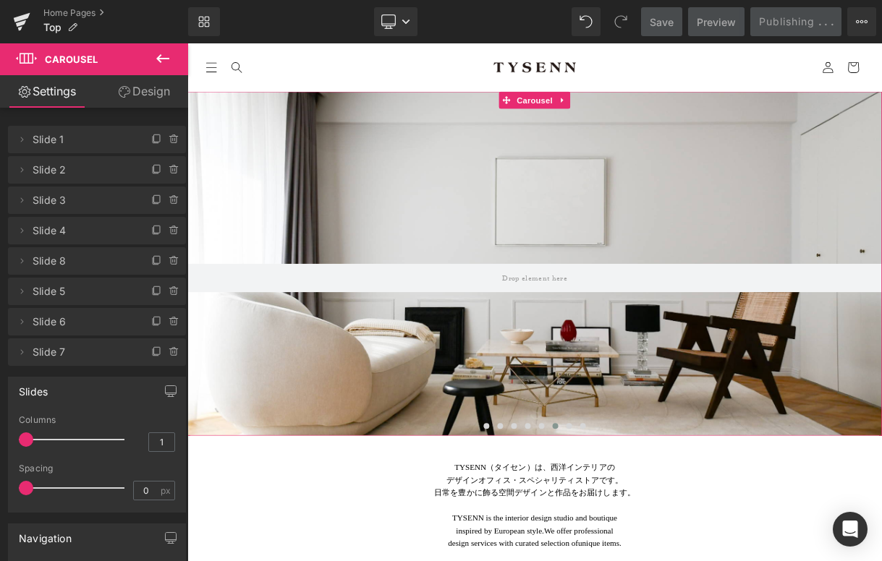
click at [153, 101] on link "Design" at bounding box center [144, 91] width 94 height 33
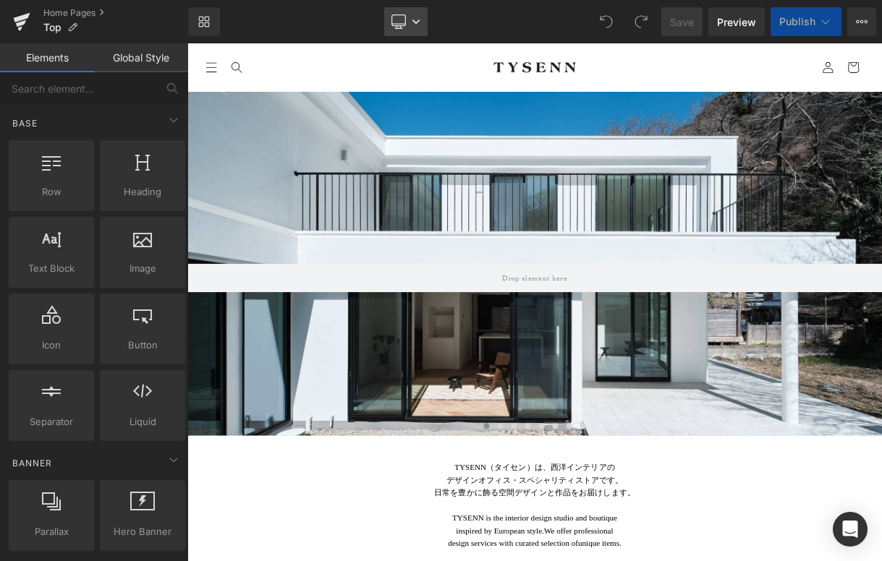
click at [408, 20] on link "Desktop" at bounding box center [405, 21] width 43 height 29
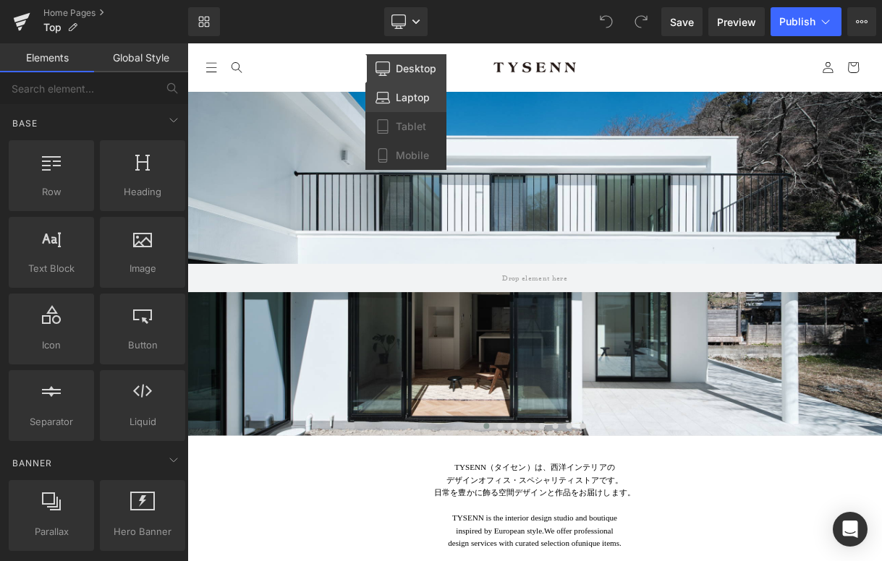
click at [409, 90] on link "Laptop" at bounding box center [405, 97] width 81 height 29
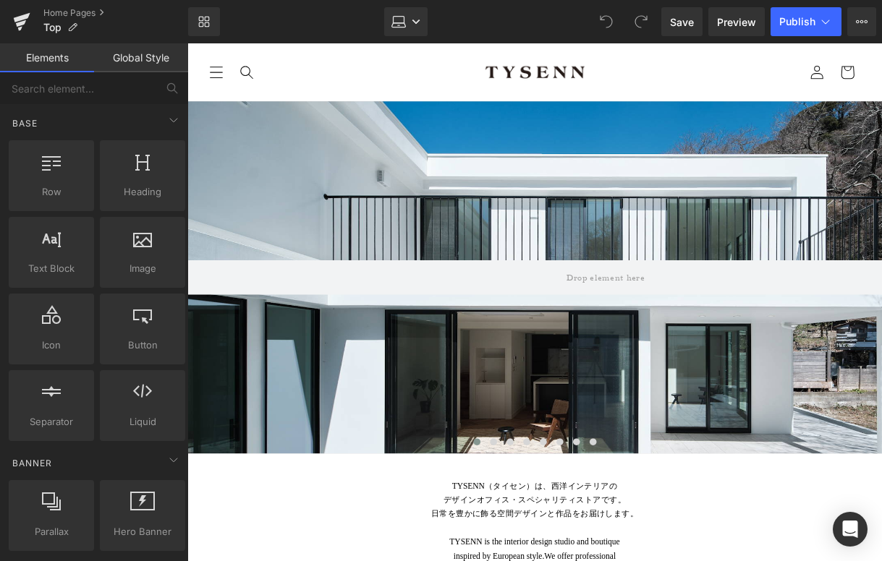
scroll to position [61, 0]
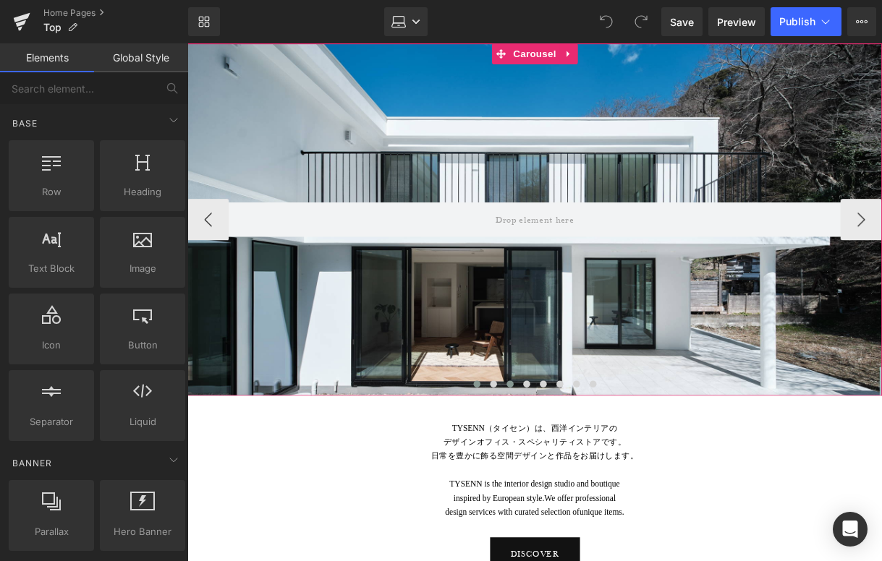
click at [527, 401] on span at bounding box center [525, 399] width 7 height 7
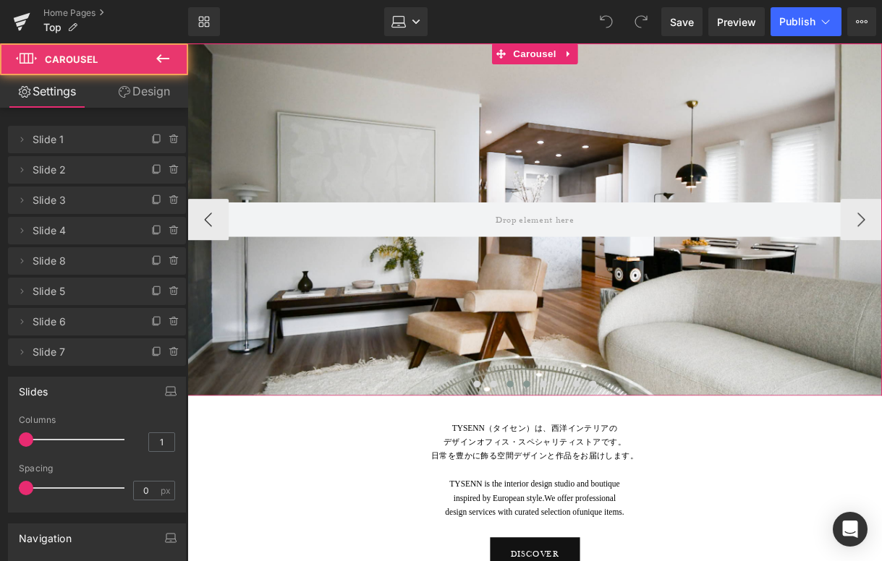
click at [541, 401] on span at bounding box center [542, 399] width 7 height 7
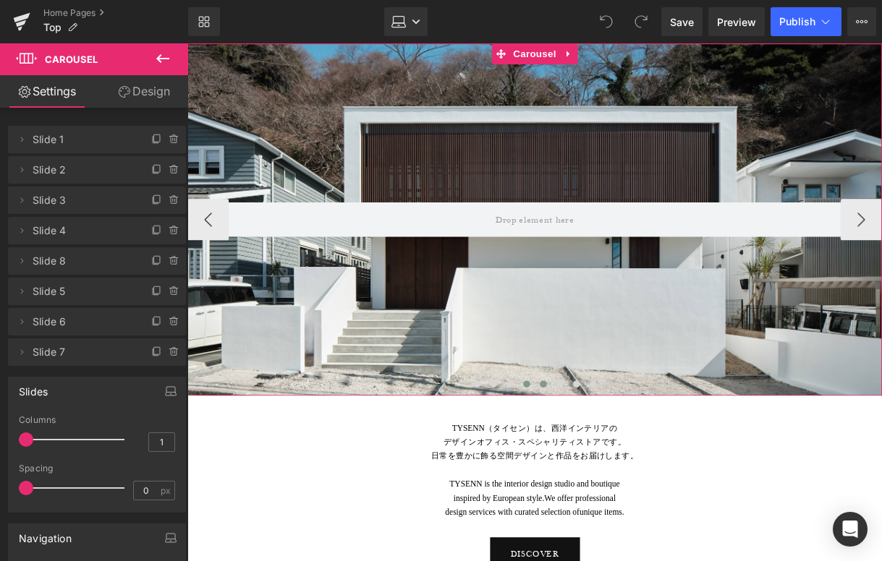
click at [555, 400] on button at bounding box center [559, 400] width 17 height 14
click at [537, 74] on span "Hero Banner" at bounding box center [551, 77] width 70 height 22
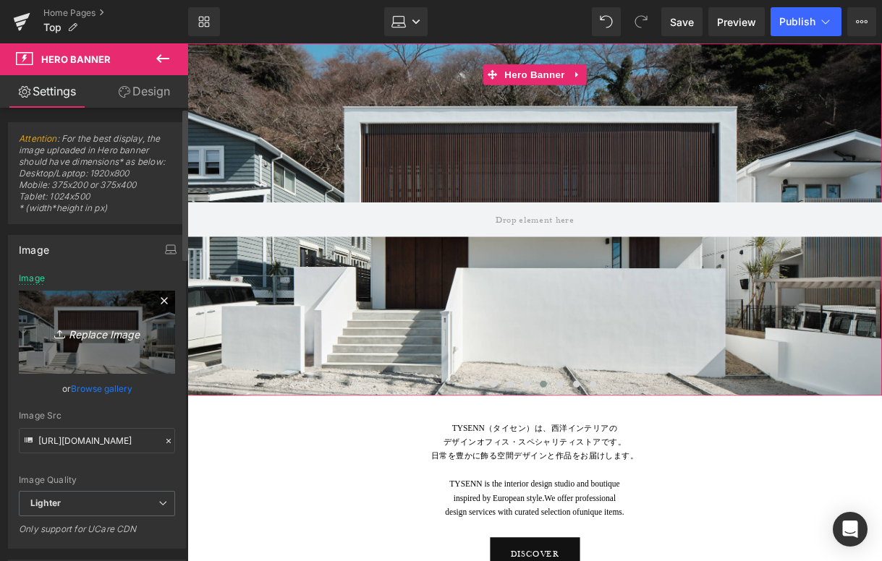
click at [122, 333] on icon "Replace Image" at bounding box center [97, 332] width 116 height 18
type input "C:\fakepath\IMG_8513.JPG"
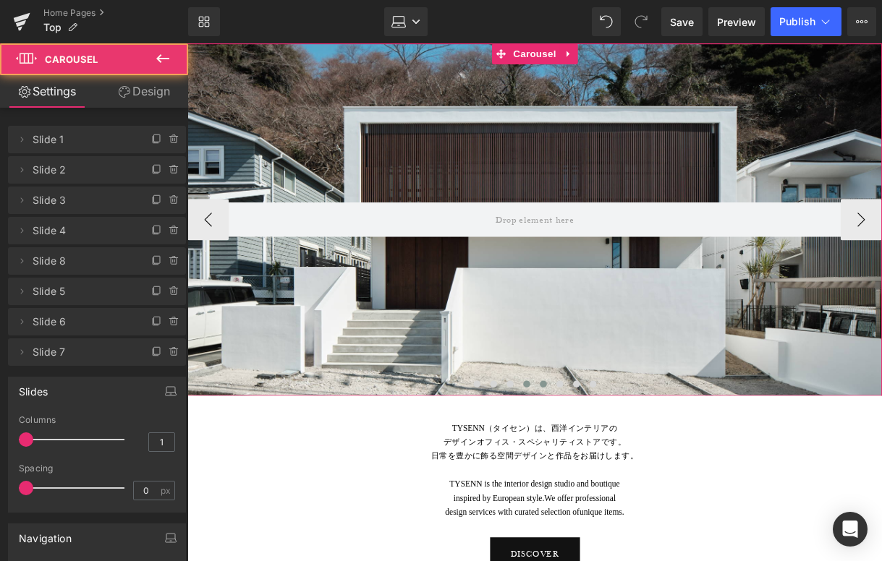
click at [540, 397] on span at bounding box center [542, 399] width 7 height 7
click at [561, 401] on span at bounding box center [559, 399] width 7 height 7
click at [540, 399] on span at bounding box center [542, 399] width 7 height 7
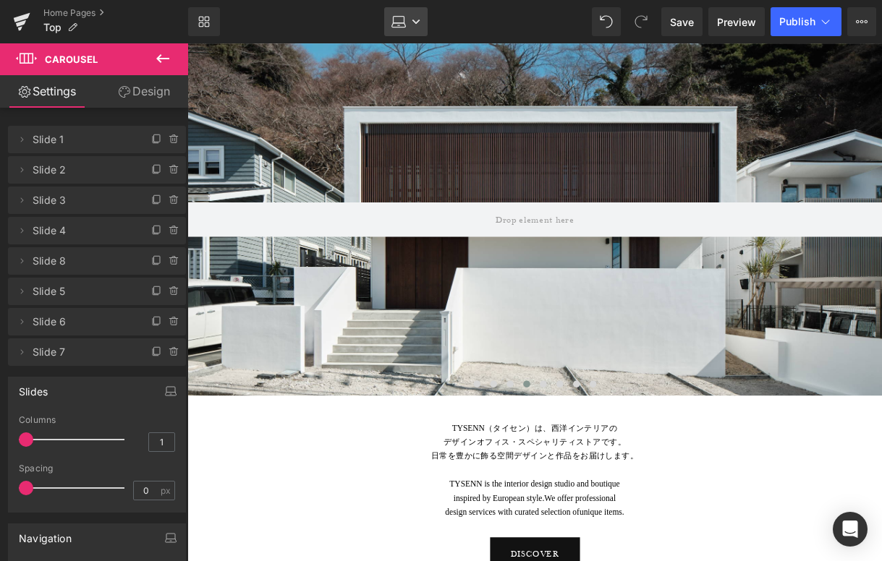
click at [412, 9] on link "Laptop" at bounding box center [405, 21] width 43 height 29
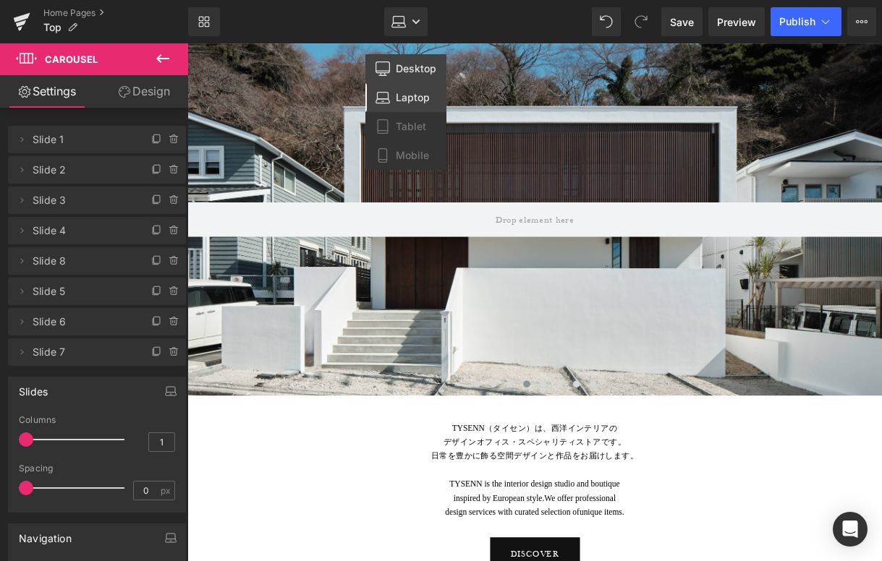
click at [405, 67] on span "Desktop" at bounding box center [416, 68] width 41 height 13
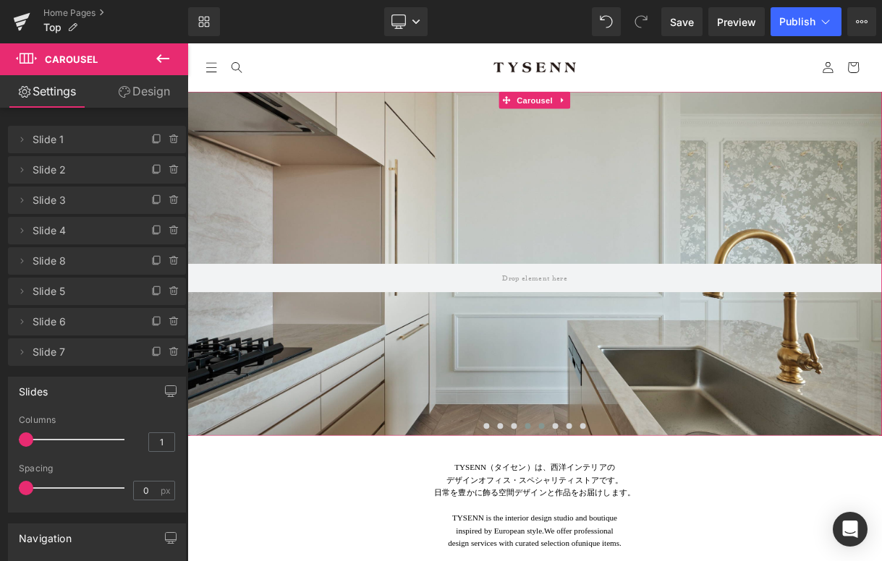
click at [632, 525] on span at bounding box center [633, 525] width 7 height 7
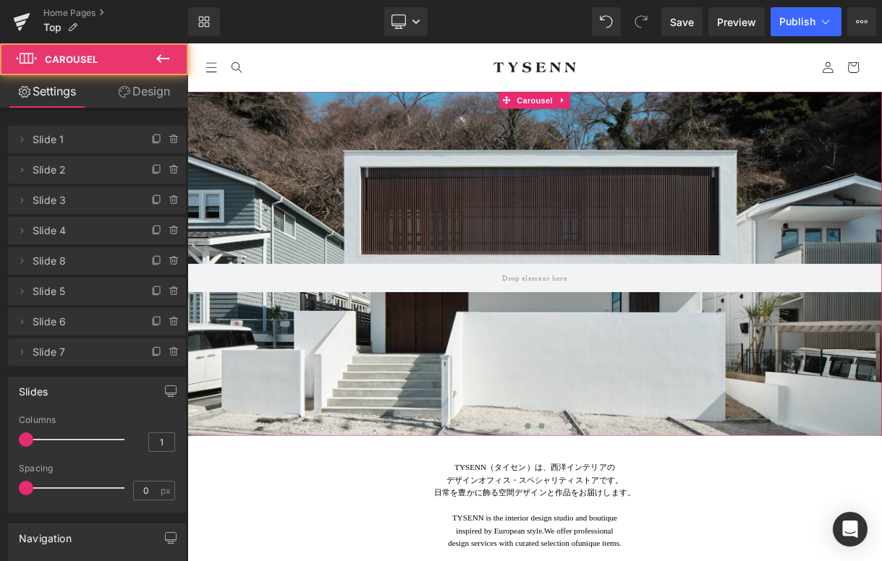
click at [621, 525] on button at bounding box center [616, 526] width 17 height 14
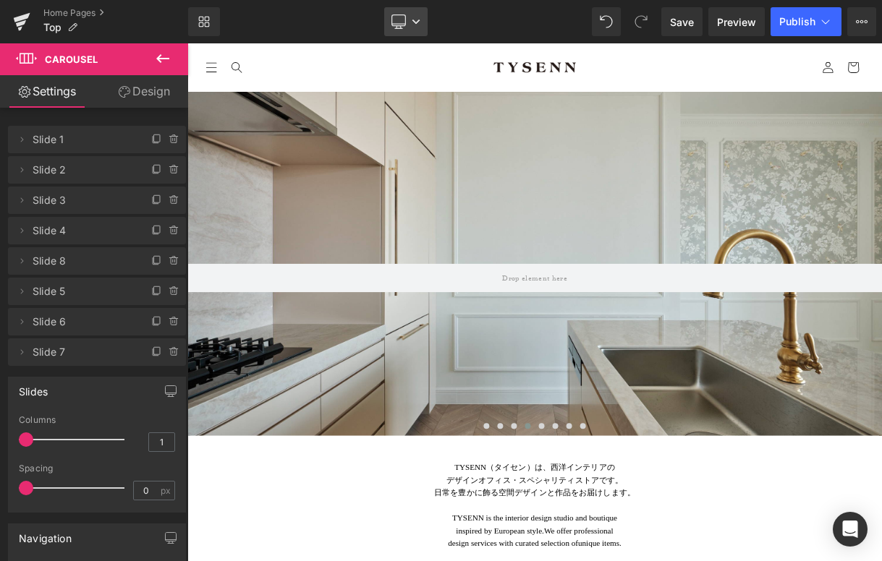
click at [419, 22] on icon at bounding box center [416, 21] width 9 height 9
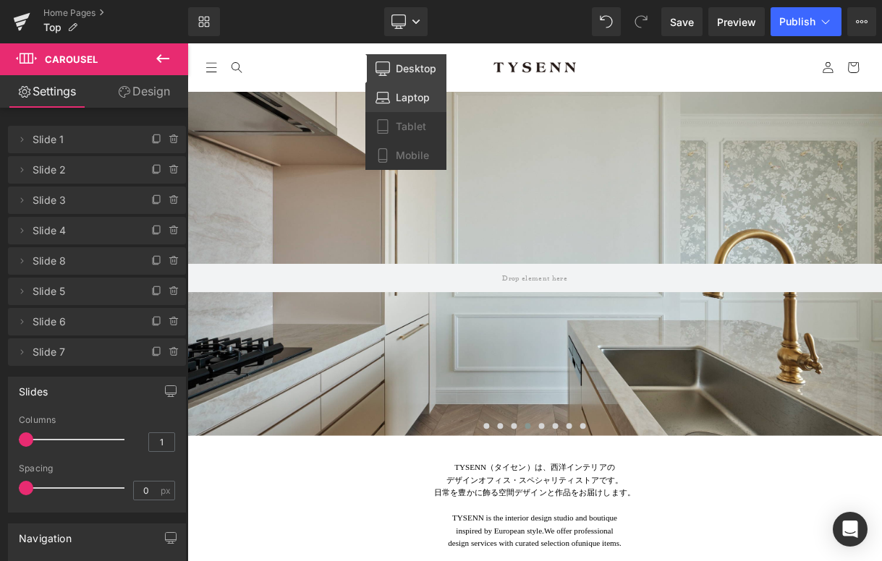
click at [415, 95] on span "Laptop" at bounding box center [413, 97] width 34 height 13
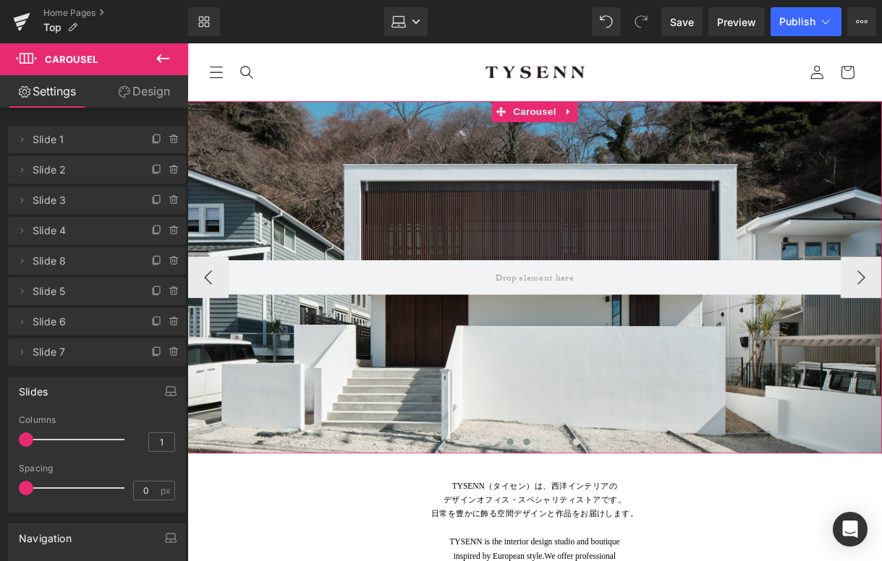
click at [530, 461] on button at bounding box center [524, 461] width 17 height 14
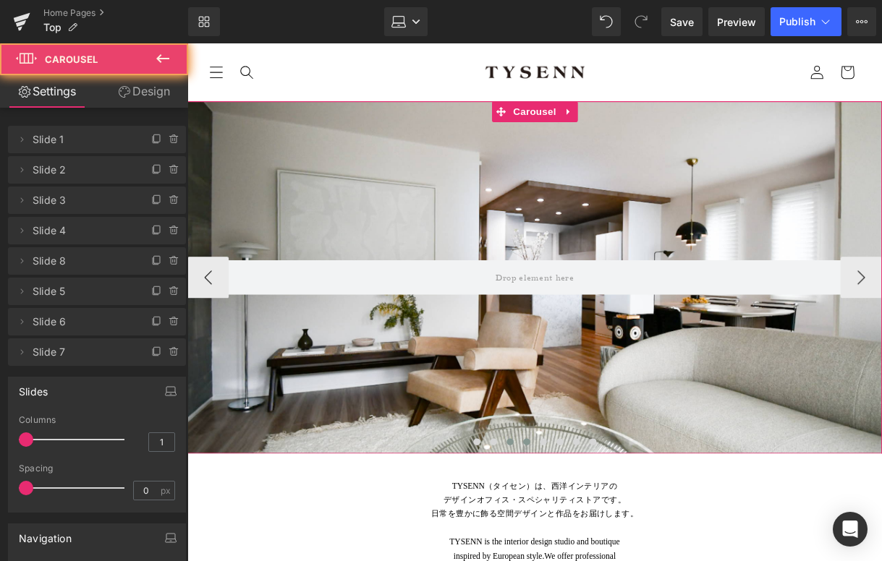
click at [544, 461] on span at bounding box center [542, 460] width 7 height 7
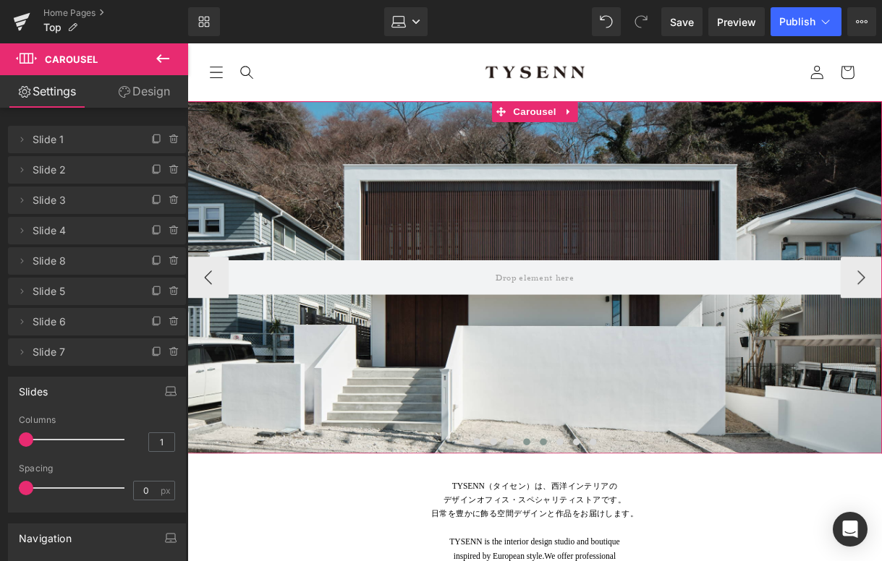
click at [557, 461] on span at bounding box center [559, 460] width 7 height 7
click at [540, 140] on span "Hero Banner" at bounding box center [551, 138] width 70 height 22
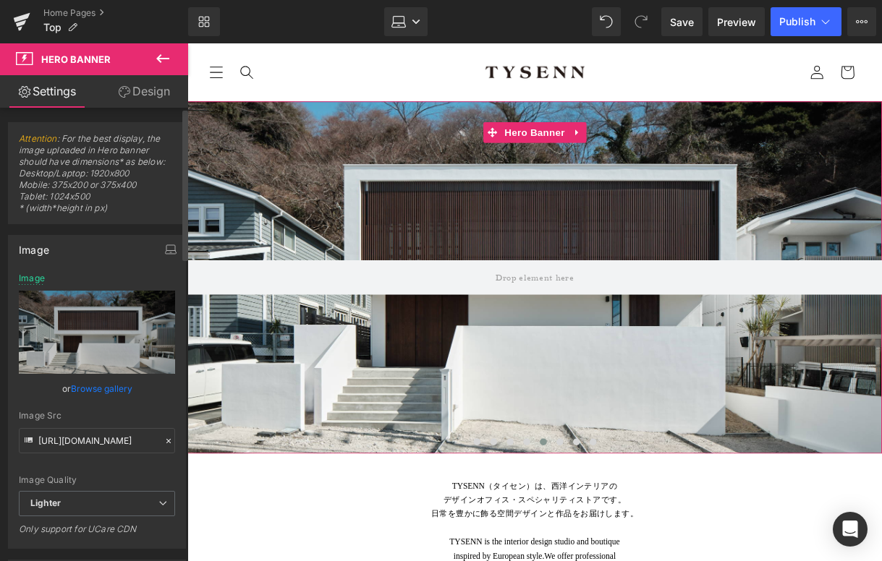
click at [97, 392] on link "Browse gallery" at bounding box center [101, 388] width 61 height 25
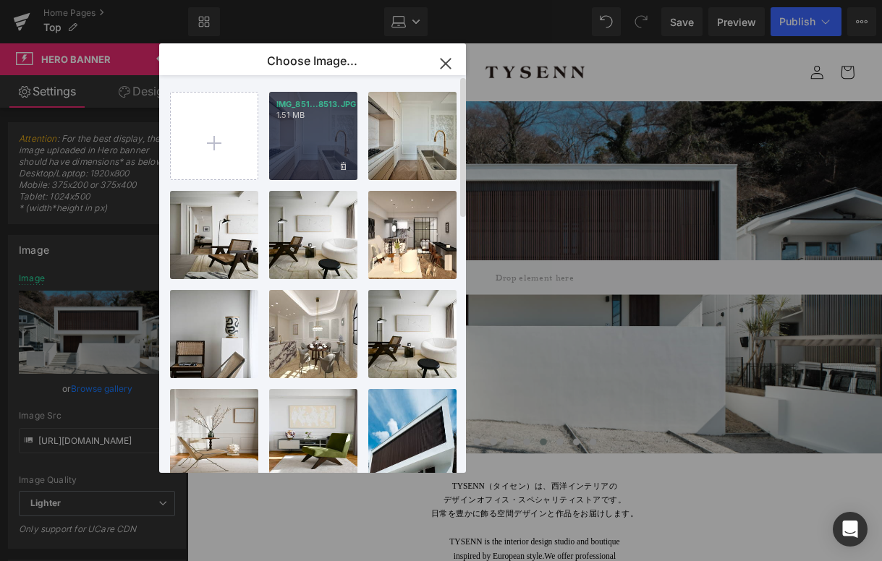
click at [306, 128] on div "IMG_851...8513.JPG 1.51 MB" at bounding box center [313, 136] width 88 height 88
type input "https://ucarecdn.com/8cf49796-15d2-41ba-9b99-9017277100d6/-/format/auto/-/previ…"
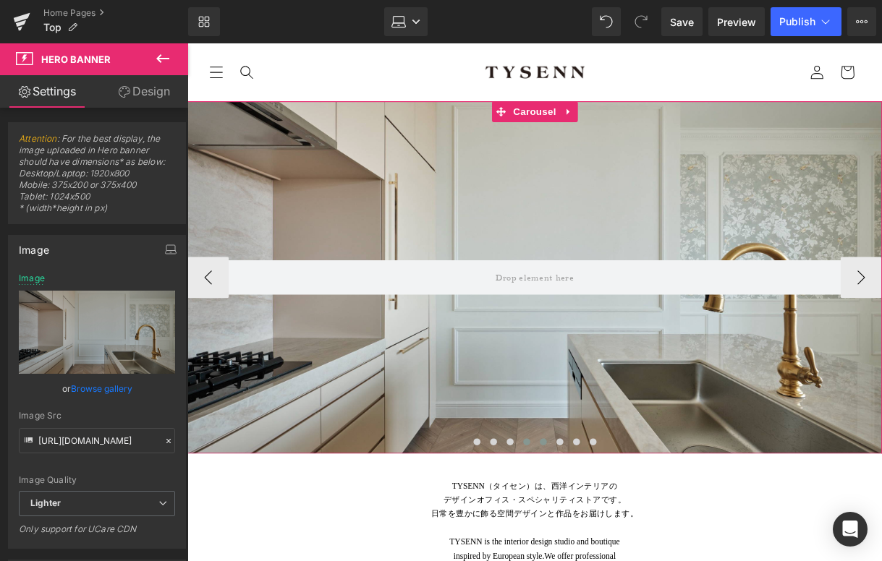
click at [545, 461] on span at bounding box center [542, 460] width 7 height 7
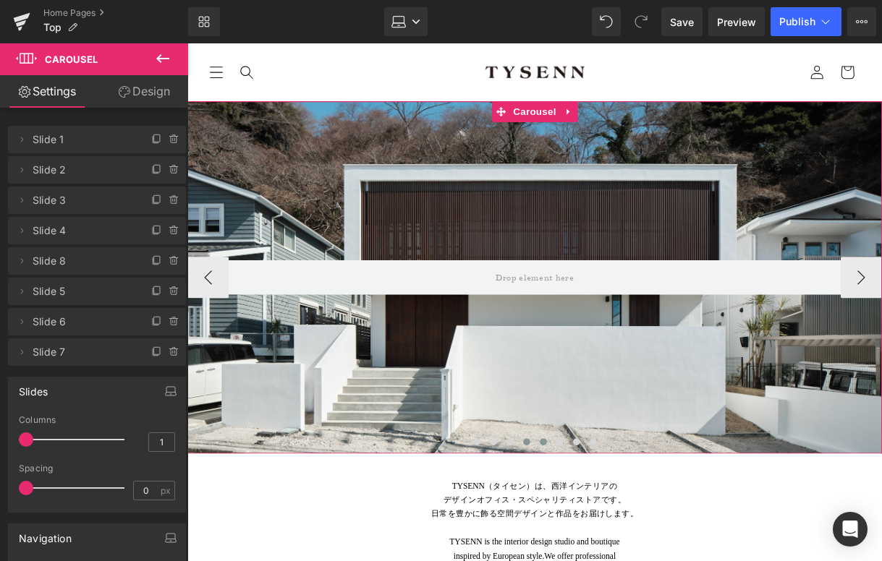
click at [556, 464] on button at bounding box center [559, 461] width 17 height 14
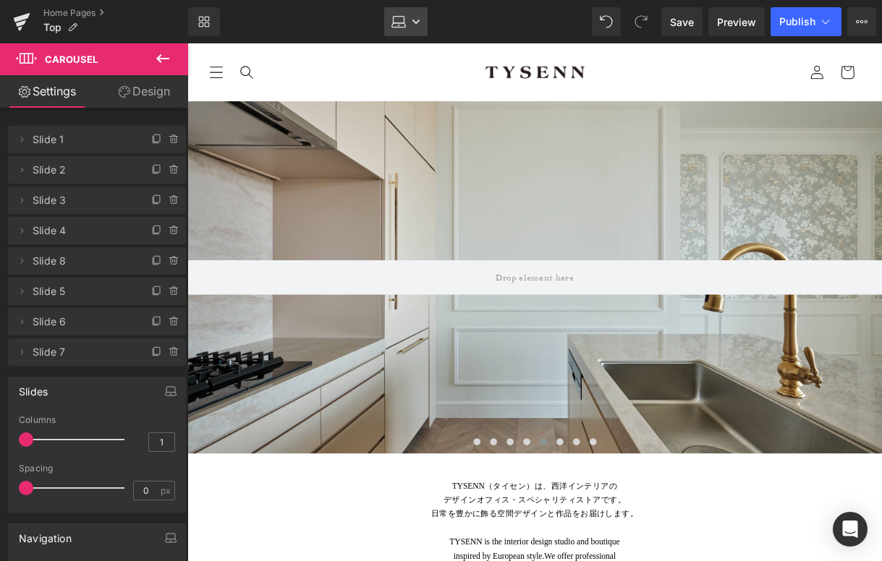
click at [413, 17] on icon at bounding box center [416, 21] width 9 height 9
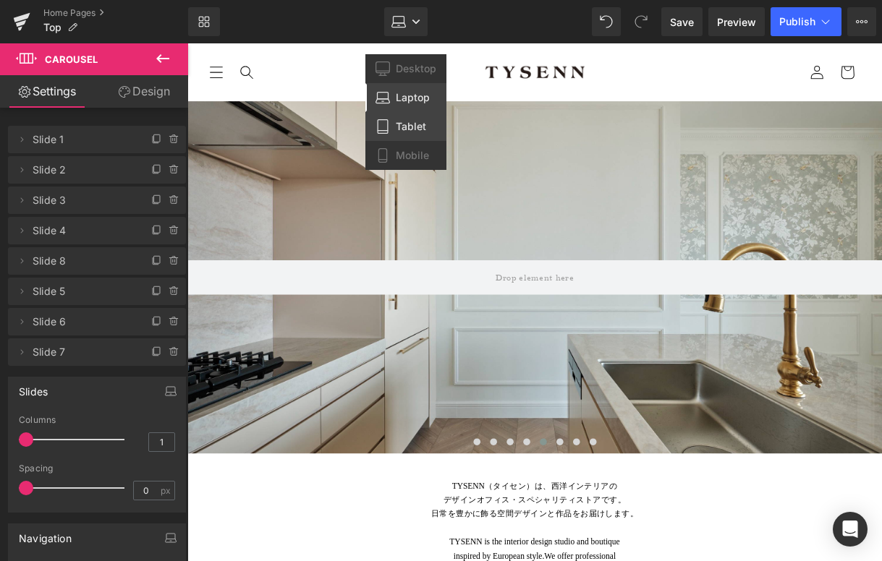
click at [402, 129] on span "Tablet" at bounding box center [411, 126] width 30 height 13
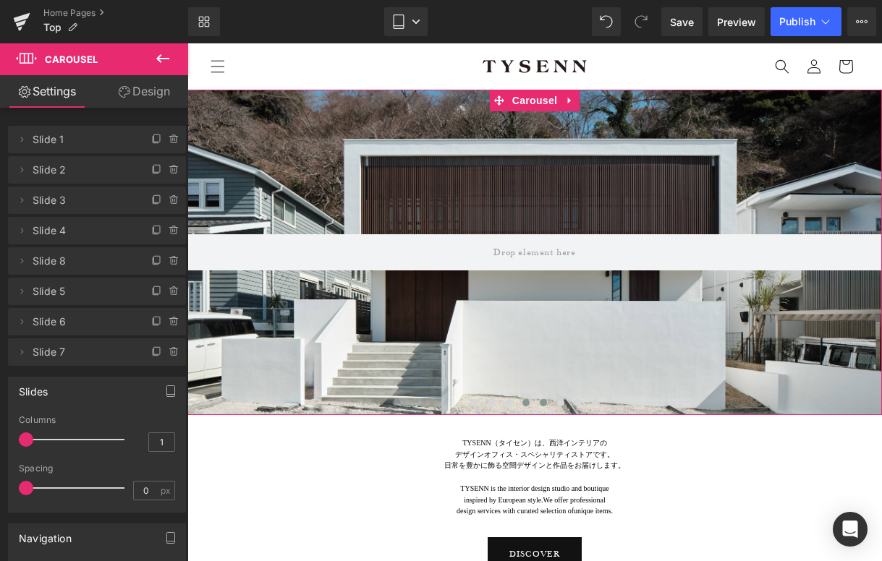
click at [527, 401] on span at bounding box center [525, 402] width 7 height 7
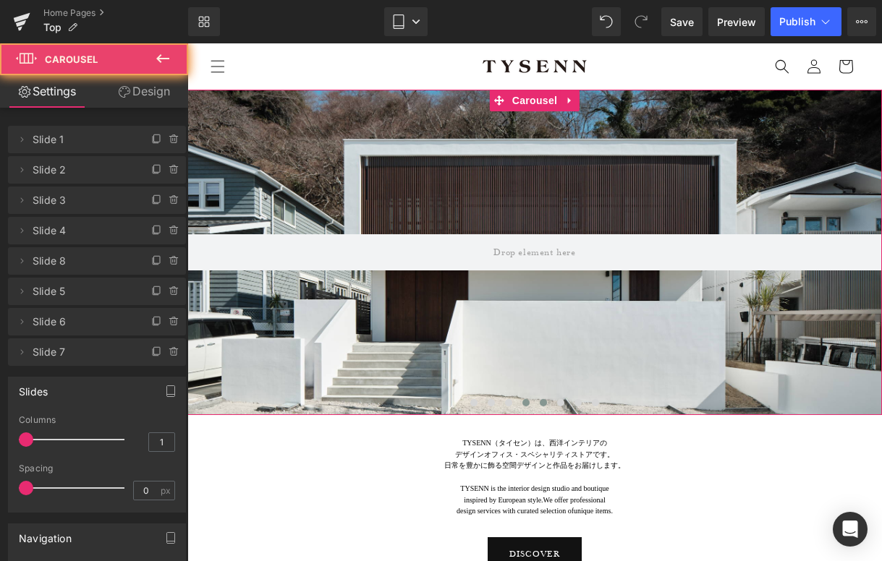
click at [545, 400] on span at bounding box center [543, 402] width 7 height 7
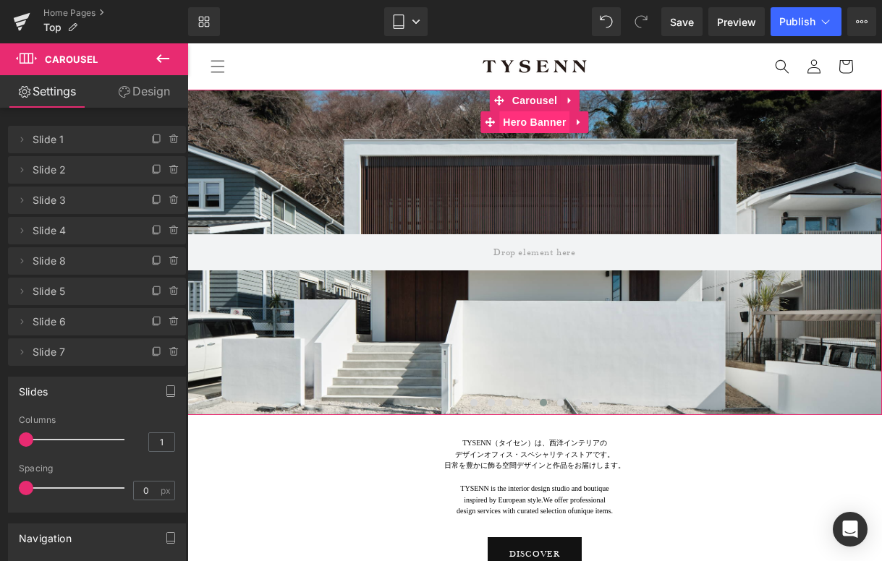
click at [533, 129] on span "Hero Banner" at bounding box center [534, 122] width 70 height 22
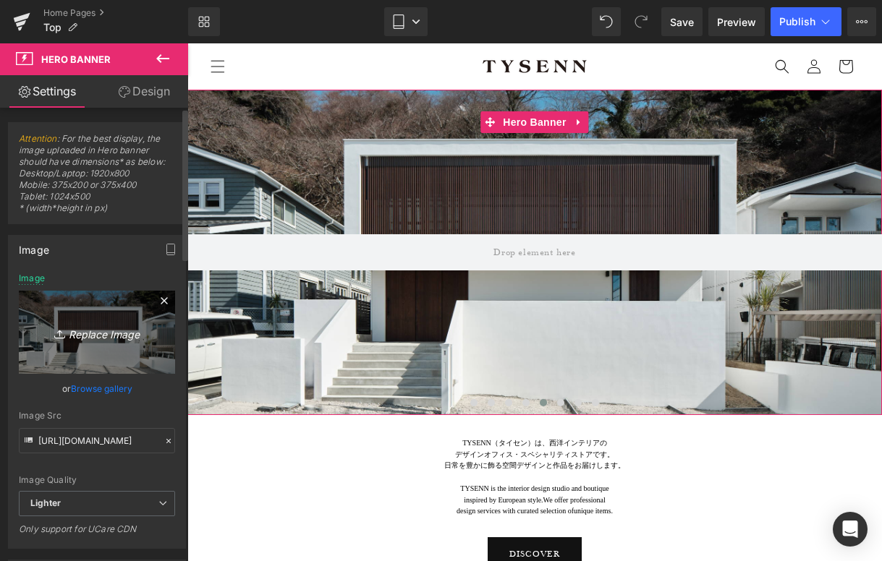
click at [108, 336] on icon "Replace Image" at bounding box center [97, 332] width 116 height 18
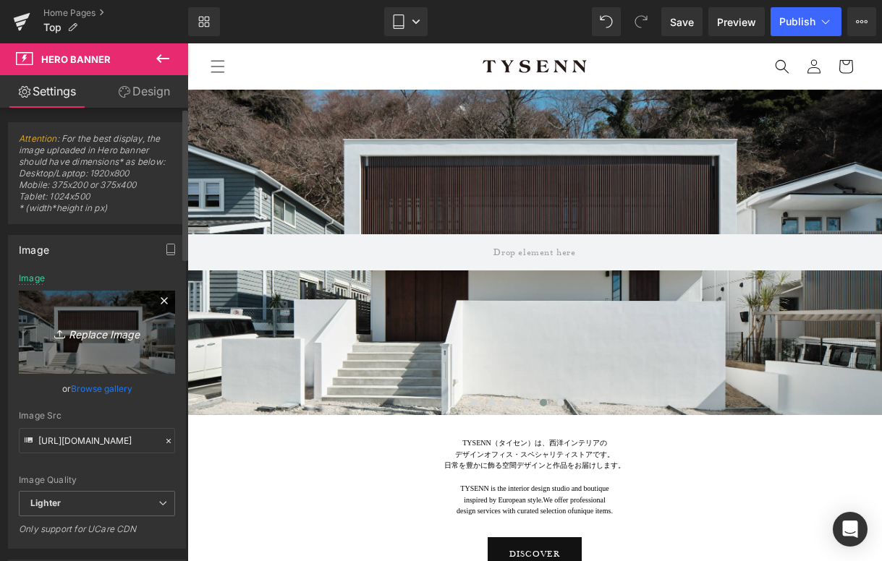
type input "C:\fakepath\IMG_8513.JPG"
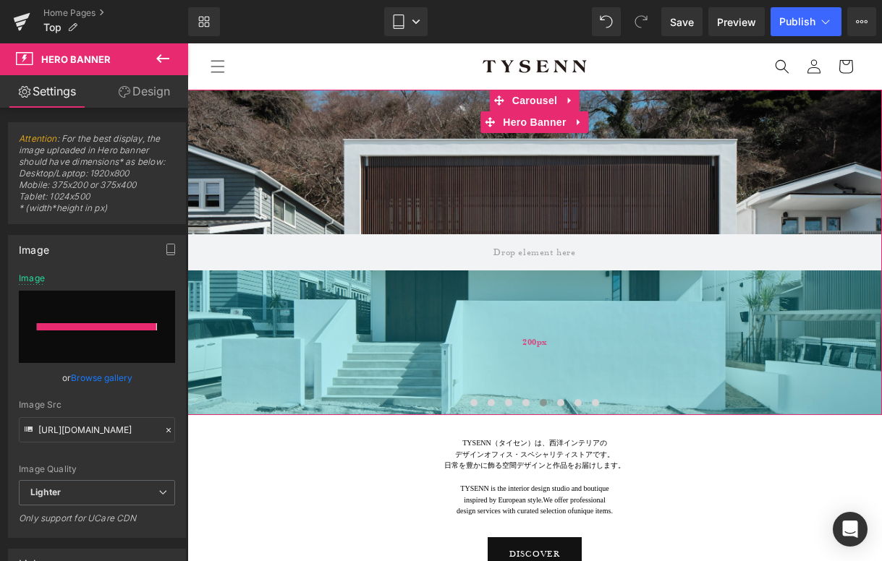
type input "https://ucarecdn.com/197d989d-fba6-4b47-8917-c06e66b0a804/-/format/auto/-/previ…"
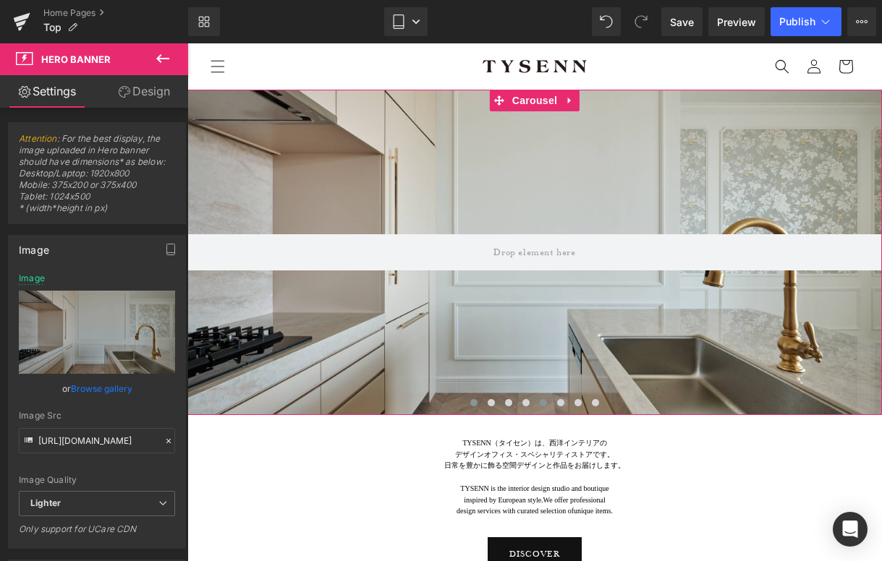
click at [478, 399] on button at bounding box center [473, 403] width 17 height 14
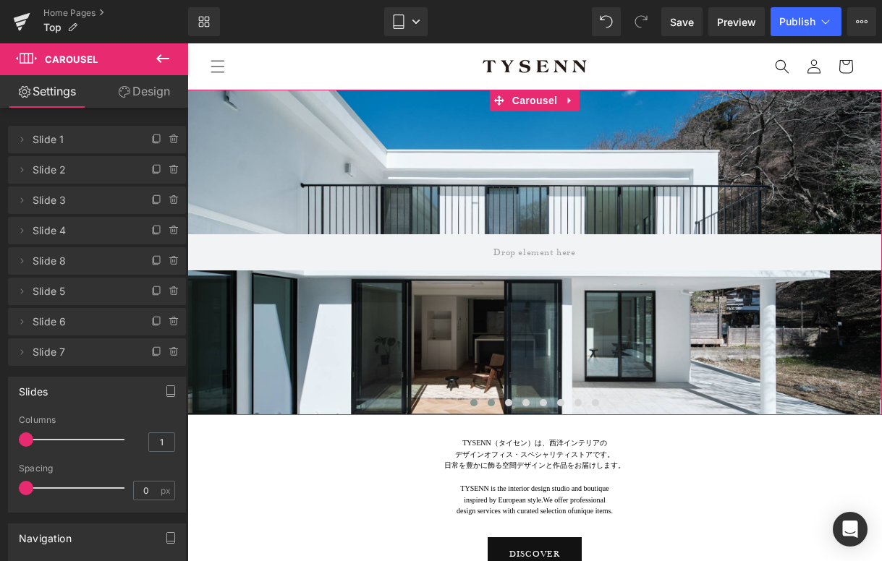
click at [488, 399] on button at bounding box center [490, 403] width 17 height 14
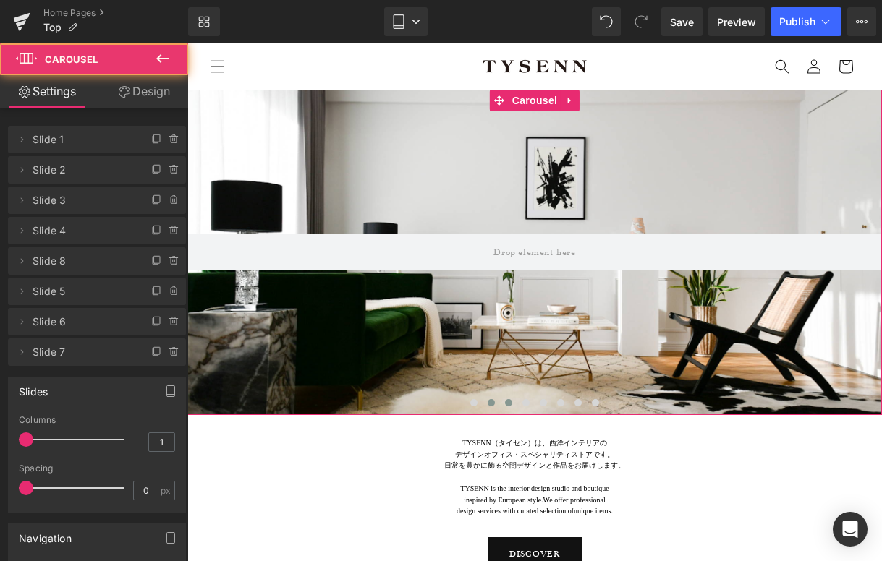
click at [506, 399] on span at bounding box center [508, 402] width 7 height 7
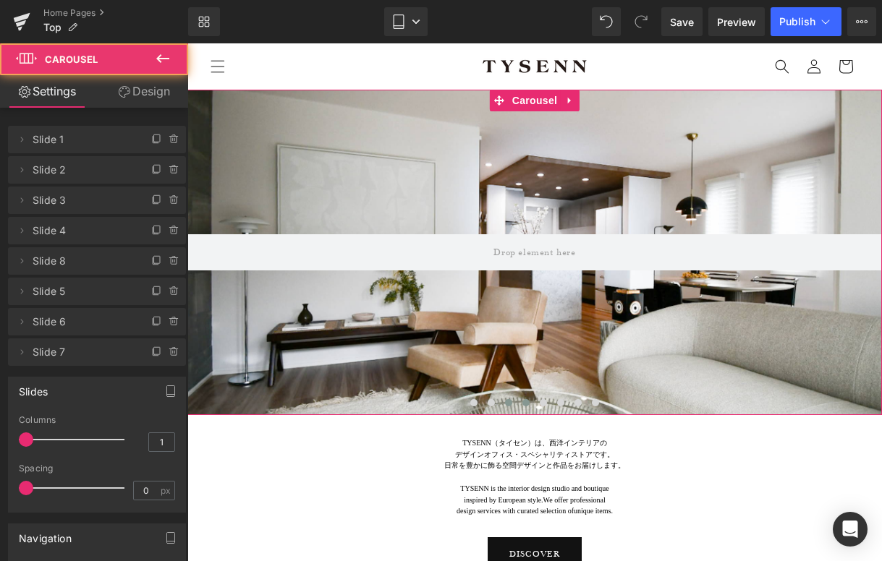
click at [529, 399] on button at bounding box center [525, 403] width 17 height 14
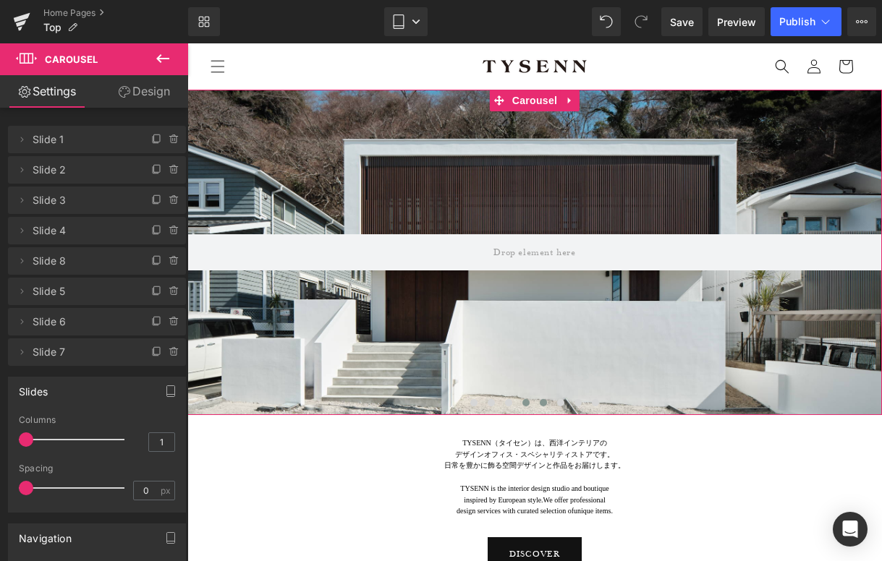
click at [540, 401] on span at bounding box center [543, 402] width 7 height 7
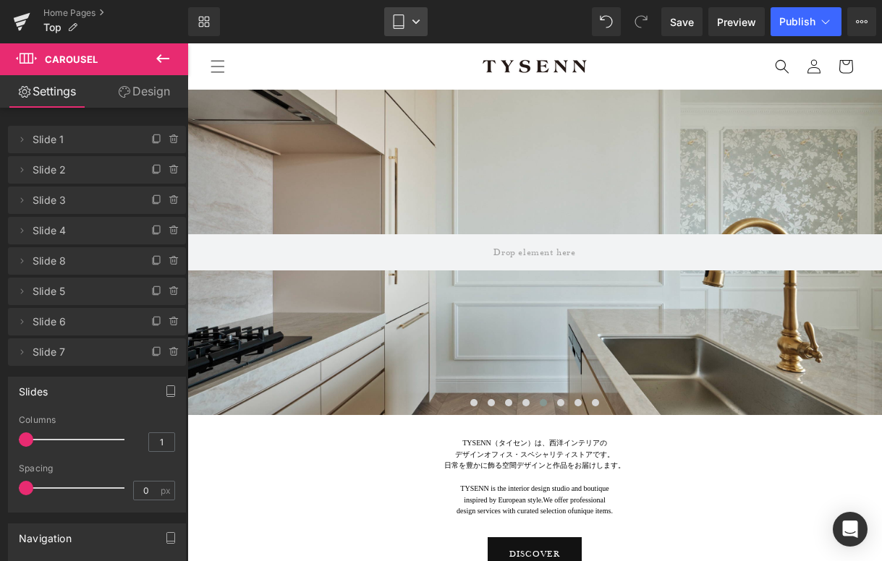
click at [410, 19] on link "Tablet" at bounding box center [405, 21] width 43 height 29
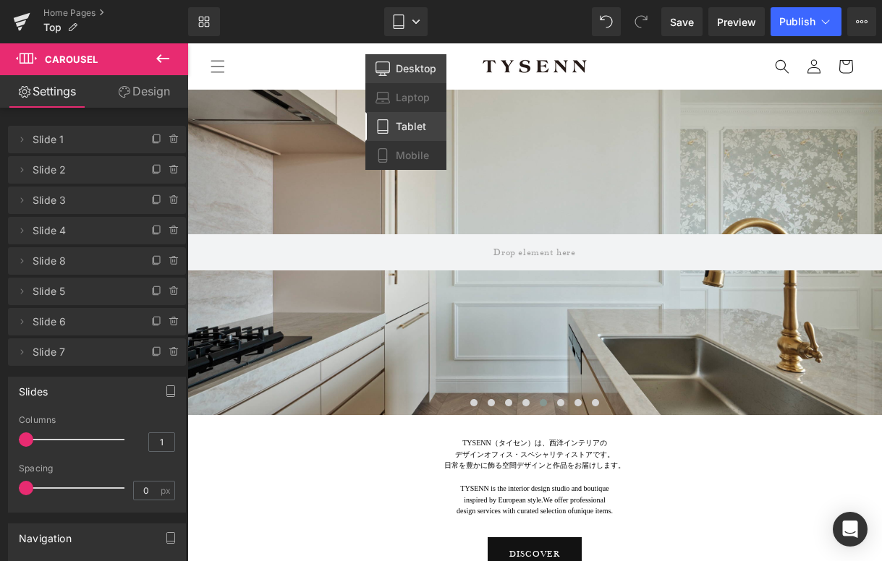
click at [401, 74] on span "Desktop" at bounding box center [416, 68] width 41 height 13
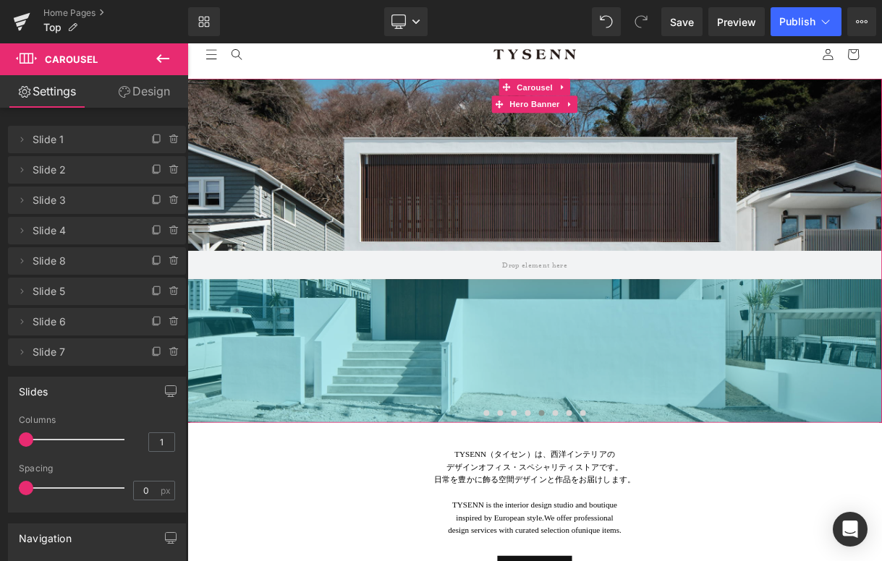
scroll to position [19, 0]
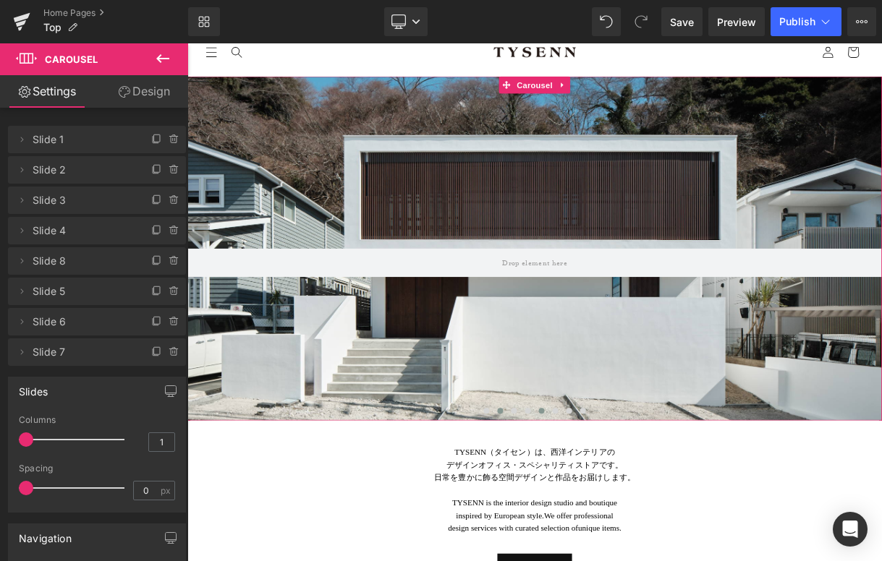
click at [577, 508] on button at bounding box center [581, 507] width 17 height 14
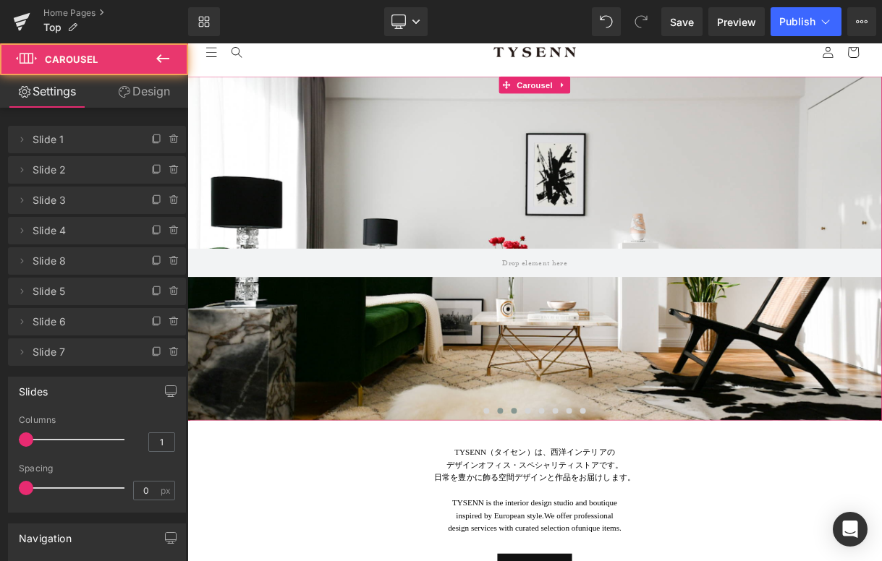
click at [599, 508] on span at bounding box center [598, 506] width 7 height 7
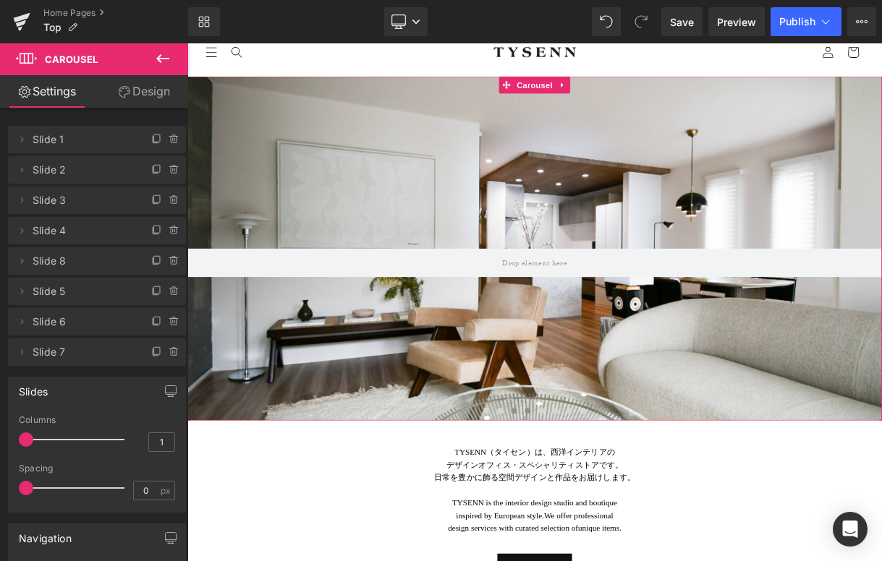
click at [619, 508] on span at bounding box center [616, 506] width 7 height 7
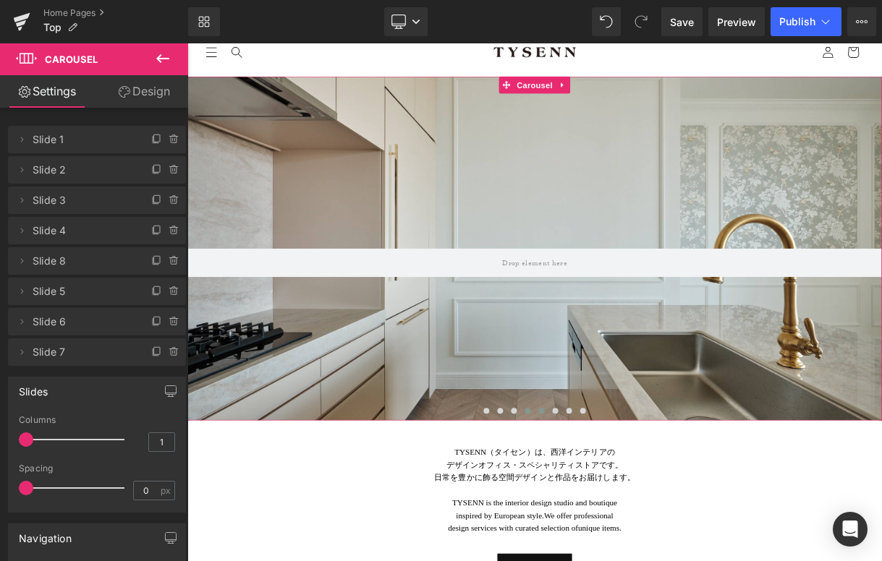
click at [633, 508] on span at bounding box center [633, 506] width 7 height 7
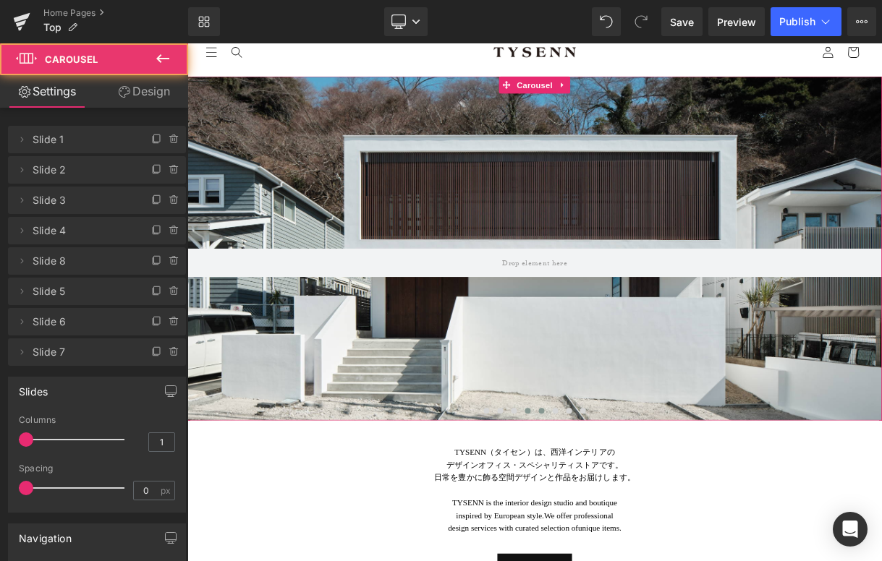
click at [619, 508] on span at bounding box center [616, 506] width 7 height 7
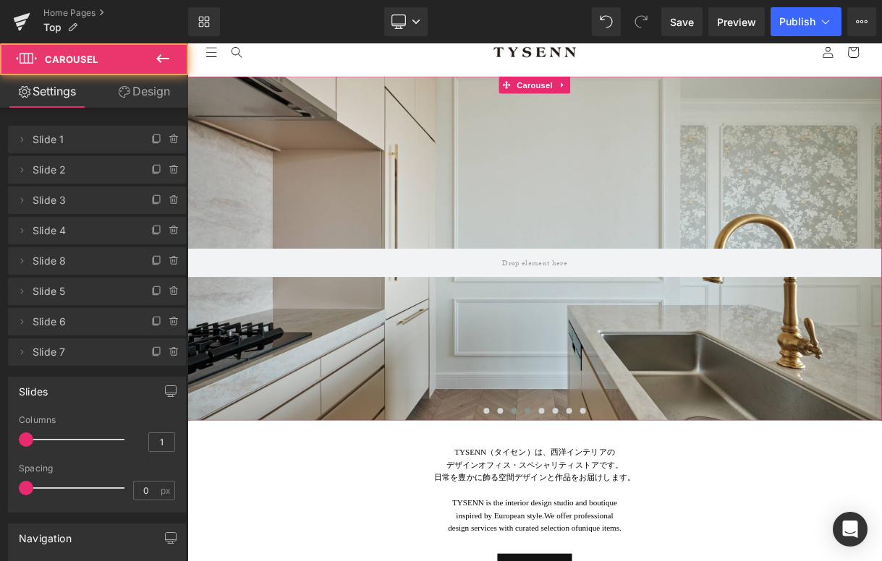
click at [602, 507] on span at bounding box center [598, 506] width 7 height 7
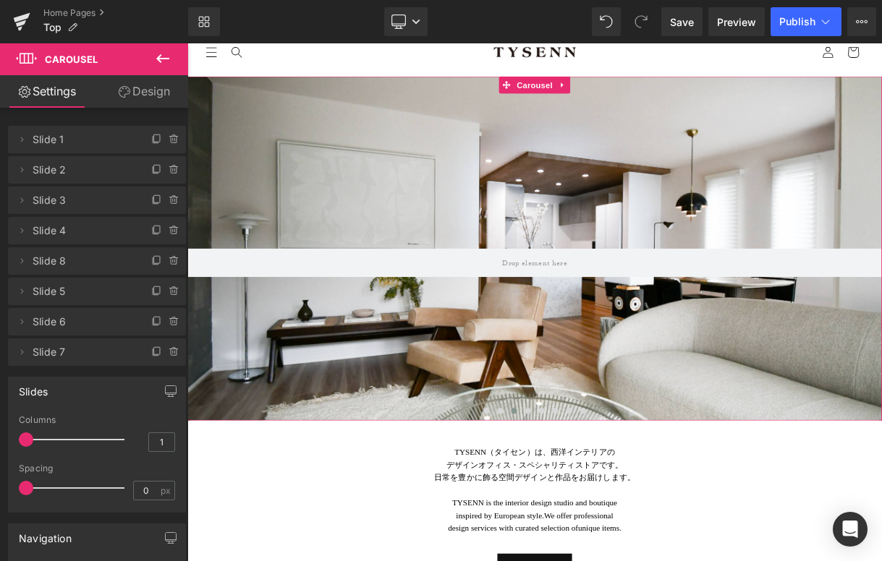
click at [603, 506] on button at bounding box center [598, 507] width 17 height 14
click at [416, 28] on link "Desktop" at bounding box center [405, 21] width 43 height 29
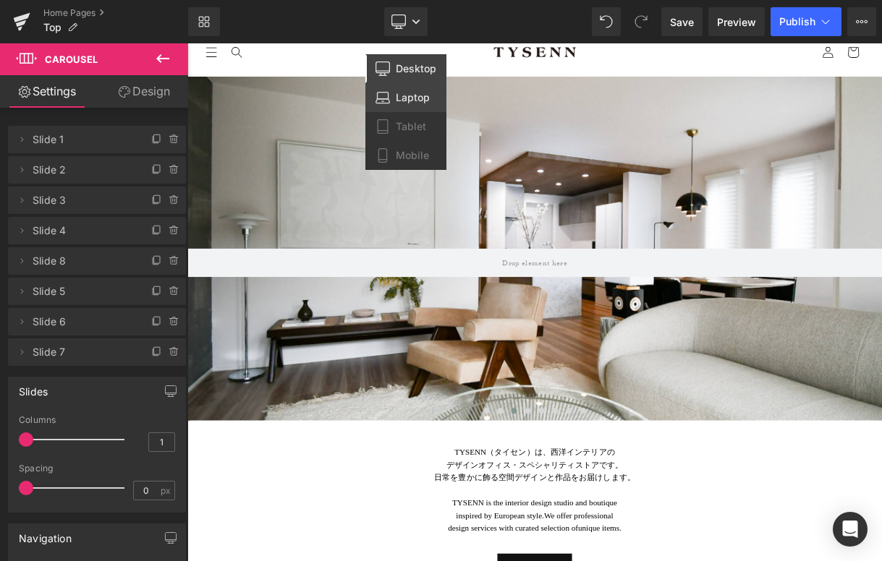
click at [415, 91] on span "Laptop" at bounding box center [413, 97] width 34 height 13
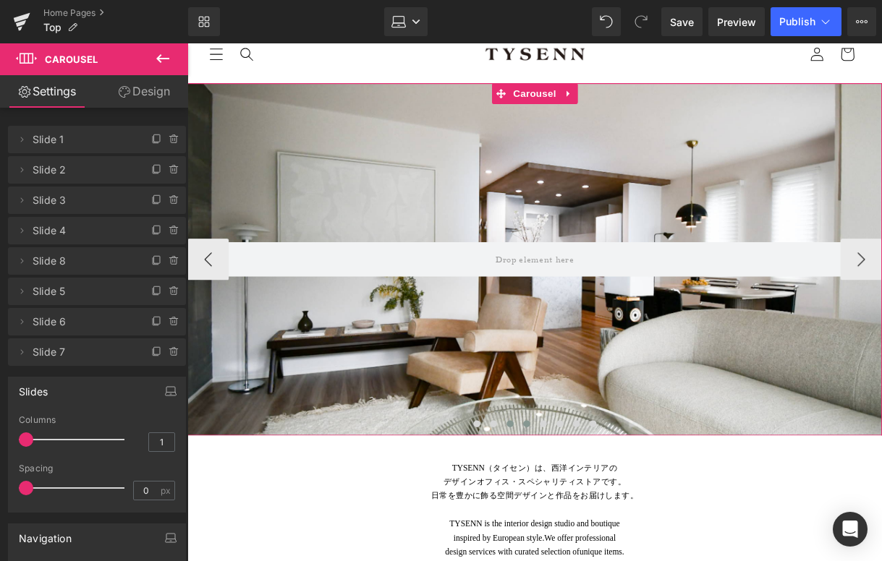
click at [548, 442] on button at bounding box center [542, 442] width 17 height 14
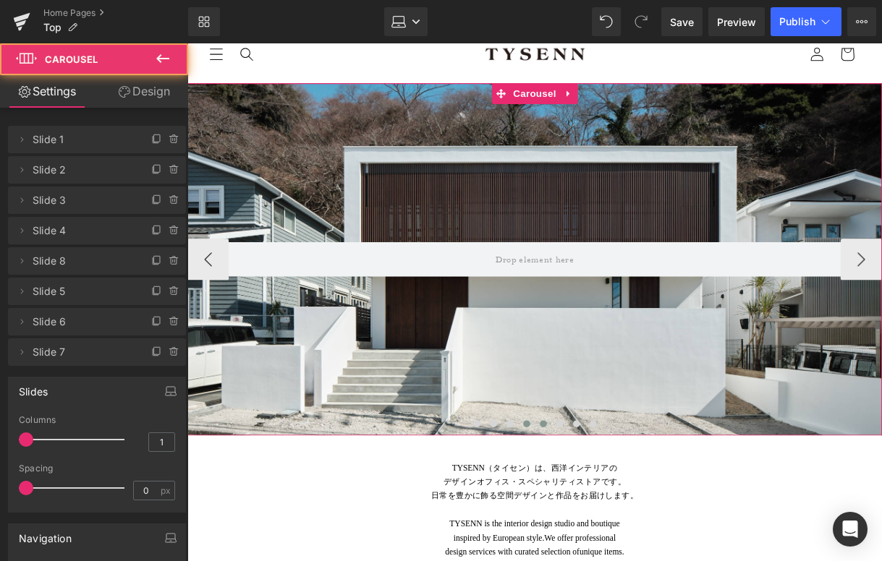
click at [555, 441] on button at bounding box center [559, 442] width 17 height 14
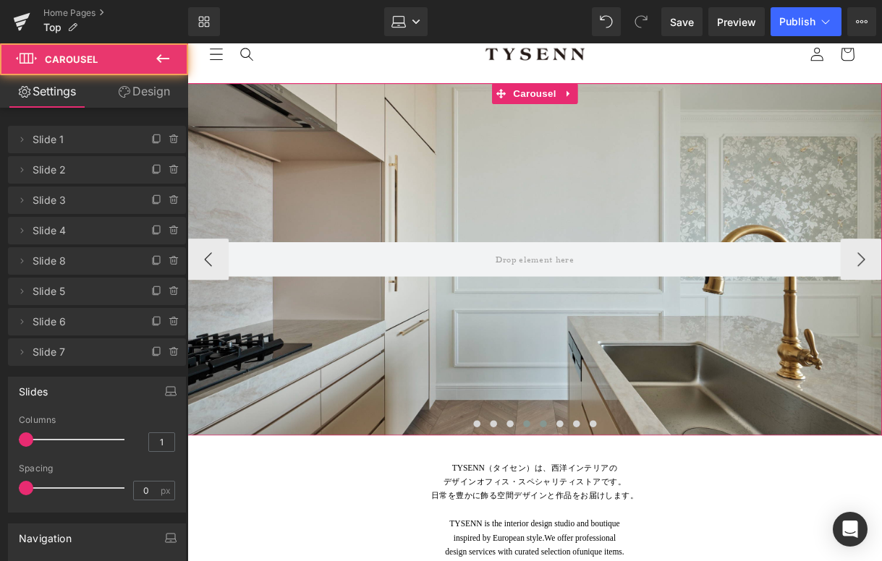
click at [545, 441] on span at bounding box center [542, 441] width 7 height 7
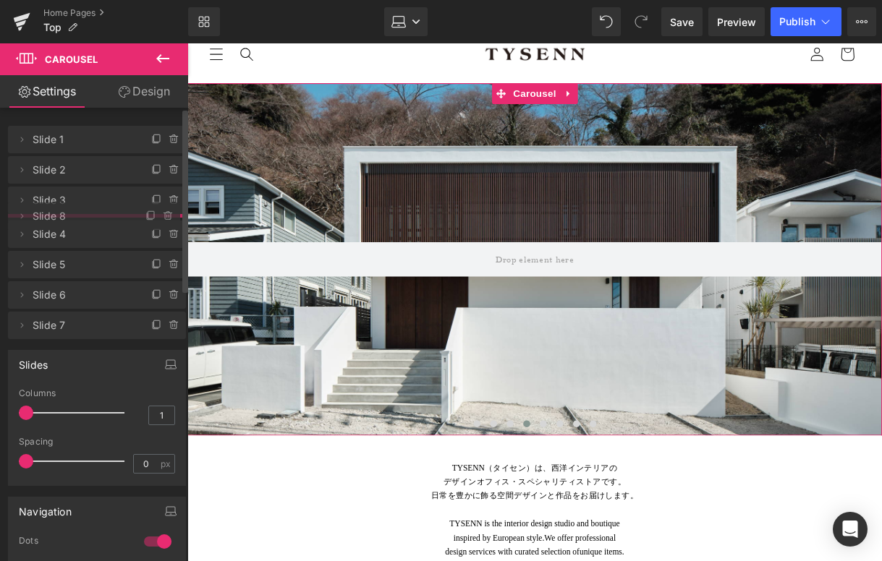
drag, startPoint x: 72, startPoint y: 263, endPoint x: 83, endPoint y: 219, distance: 44.9
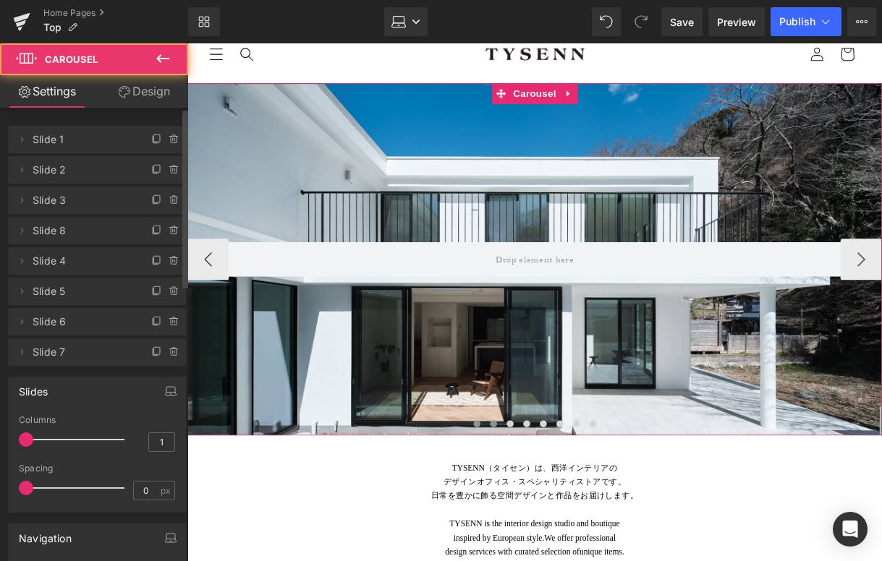
click at [509, 441] on span at bounding box center [507, 441] width 7 height 7
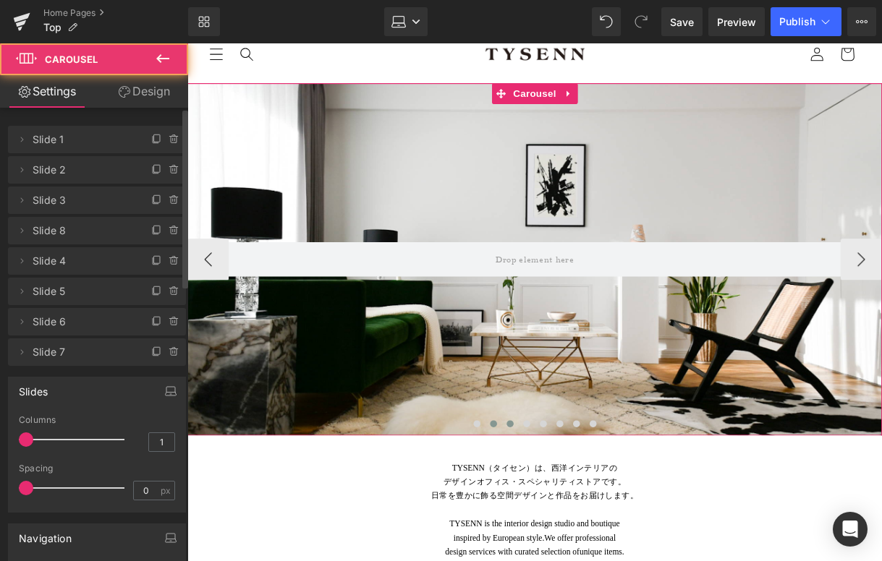
click at [521, 441] on button at bounding box center [524, 442] width 17 height 14
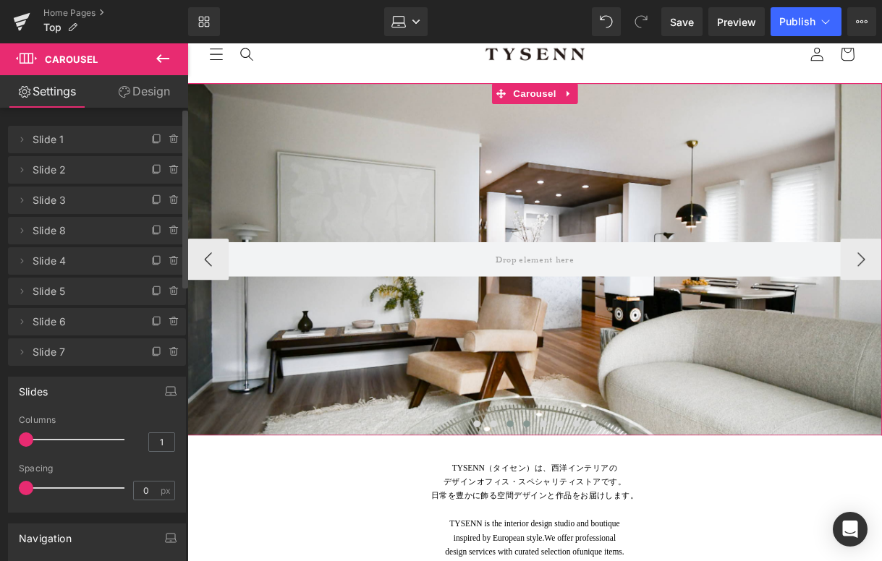
click at [543, 441] on span at bounding box center [542, 441] width 7 height 7
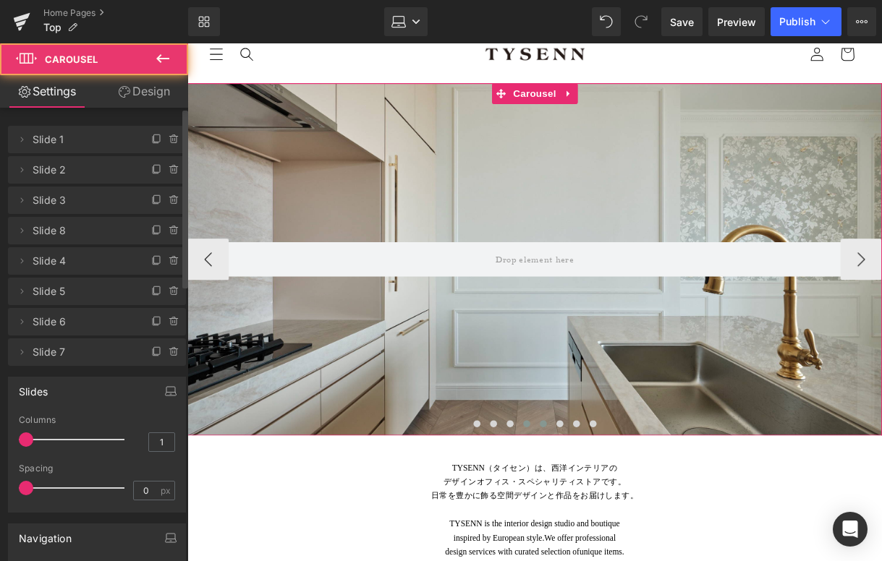
click at [563, 441] on button at bounding box center [559, 442] width 17 height 14
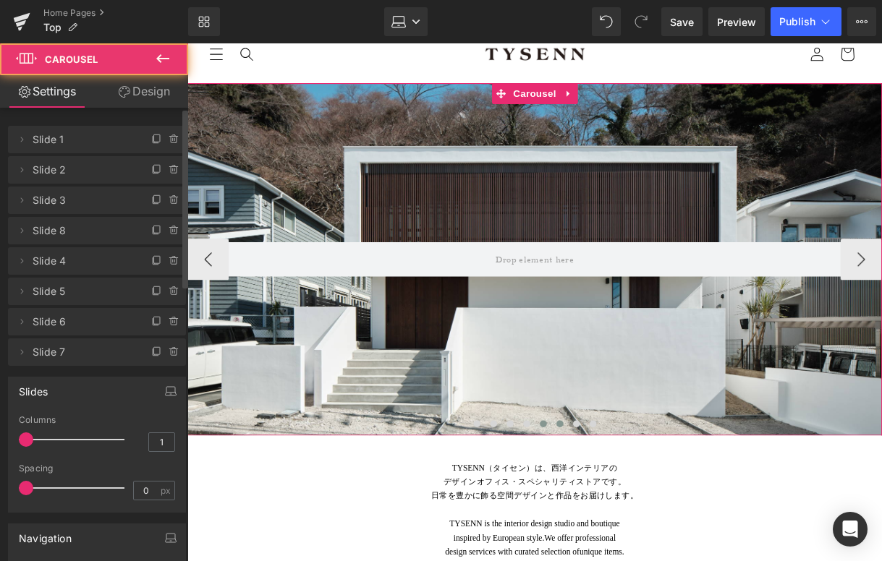
click at [578, 441] on span at bounding box center [577, 441] width 7 height 7
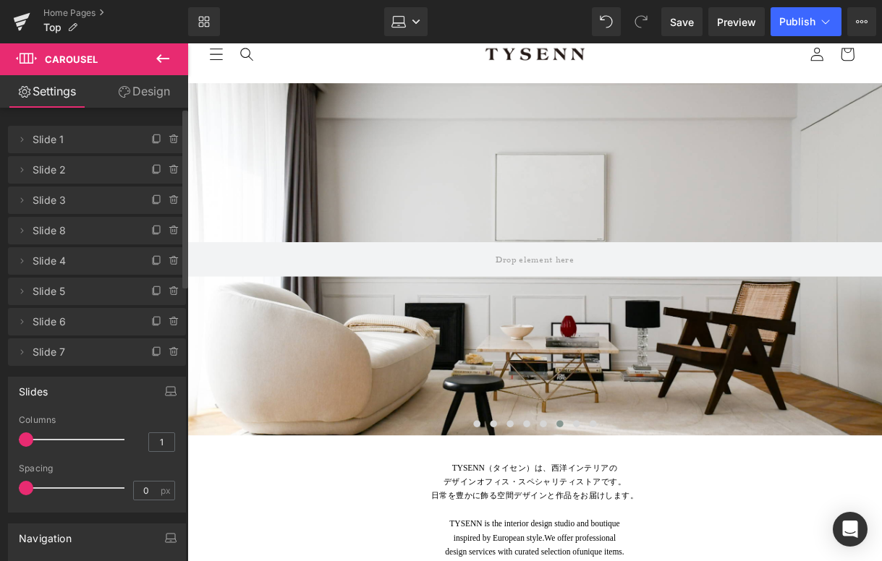
click at [428, 30] on div "Library Laptop Desktop Laptop Tablet Mobile Save Preview Publish Scheduled View…" at bounding box center [535, 21] width 694 height 29
click at [407, 21] on link "Laptop" at bounding box center [405, 21] width 43 height 29
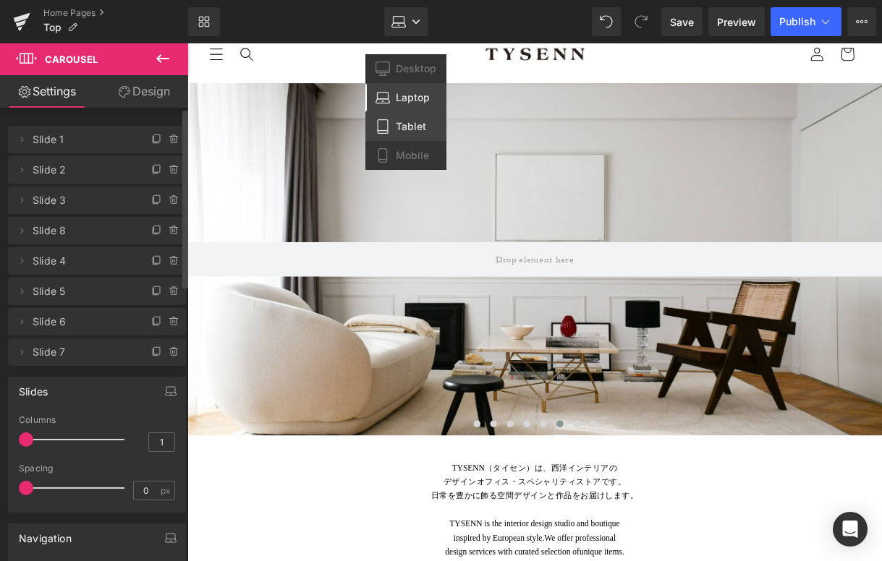
click at [408, 121] on span "Tablet" at bounding box center [411, 126] width 30 height 13
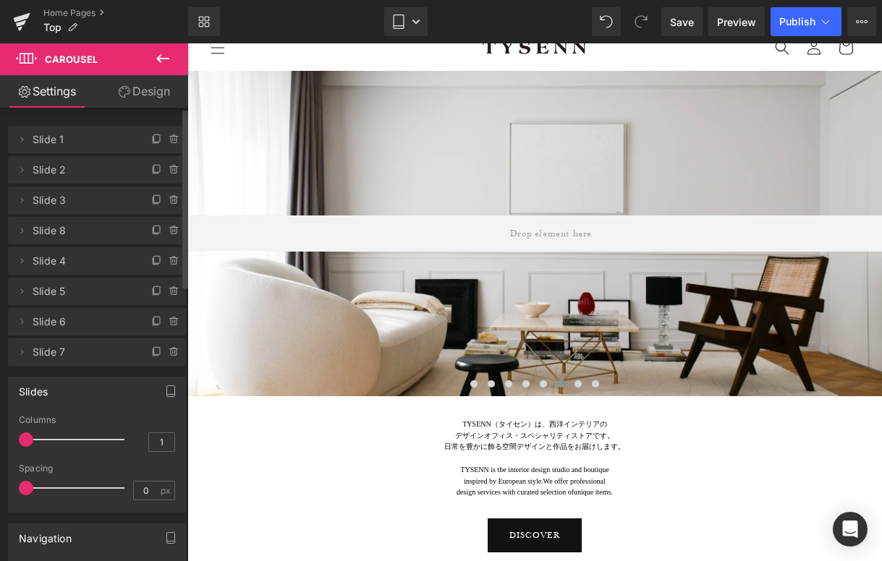
scroll to position [4, 0]
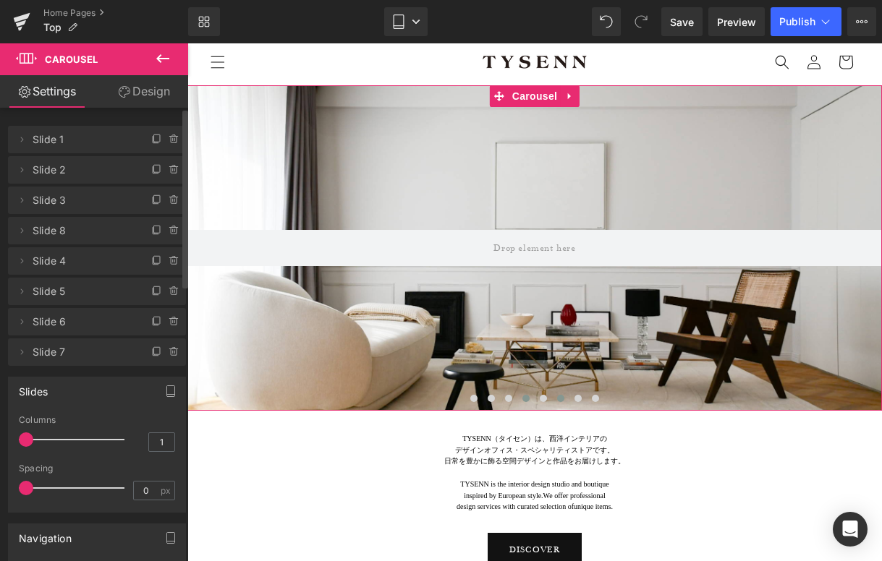
click at [525, 401] on span at bounding box center [525, 398] width 7 height 7
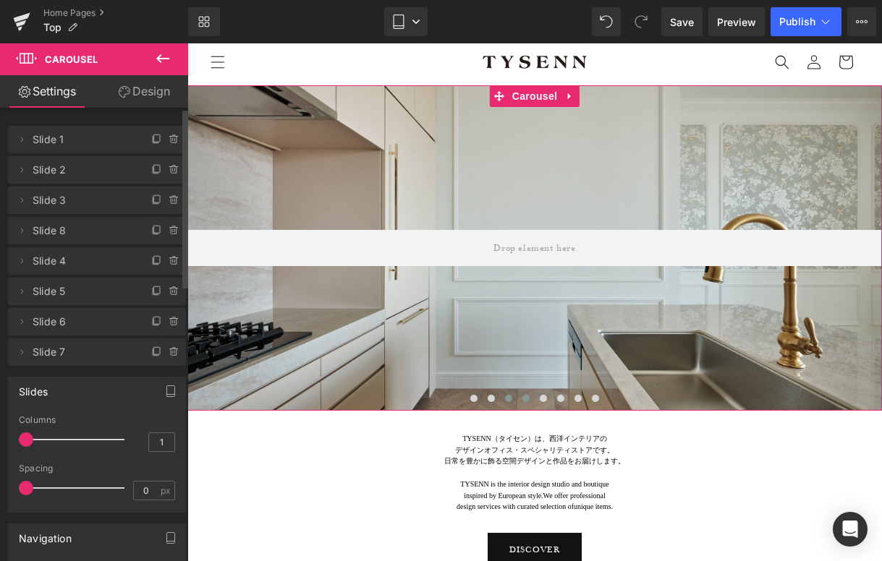
click at [508, 403] on button at bounding box center [508, 398] width 17 height 14
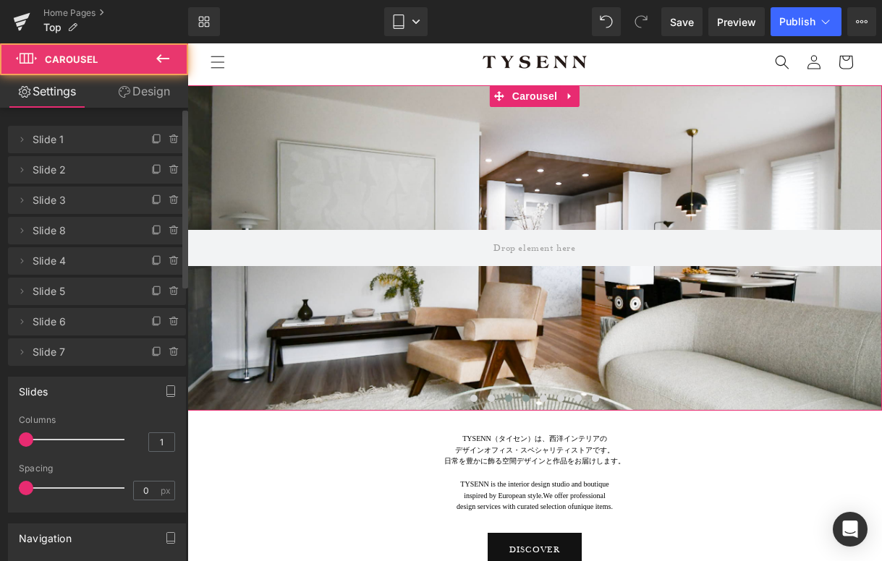
click at [522, 397] on span at bounding box center [525, 398] width 7 height 7
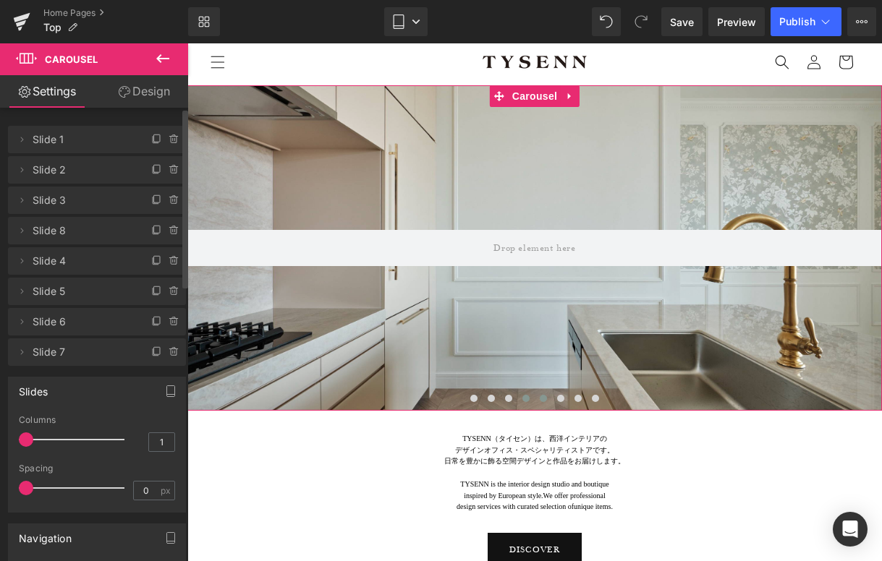
click at [547, 397] on button at bounding box center [543, 398] width 17 height 14
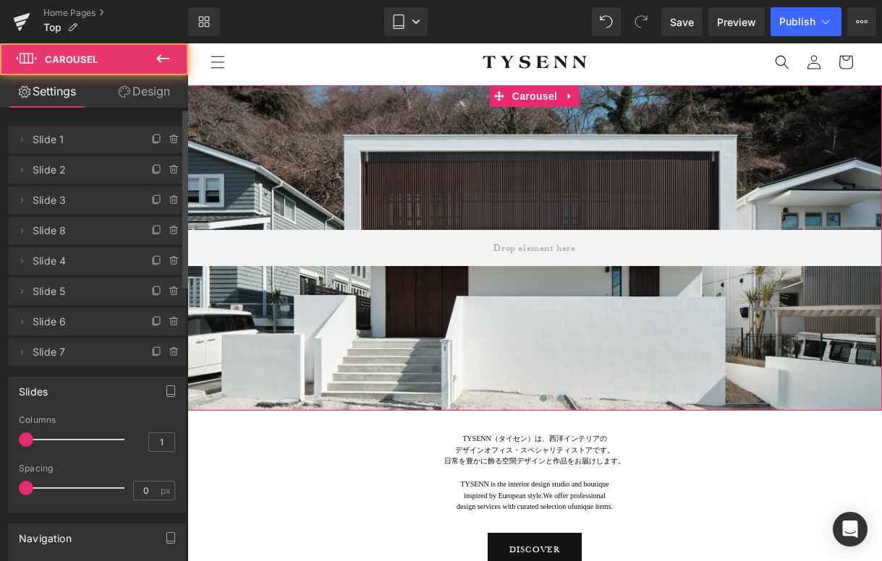
click at [562, 394] on button at bounding box center [560, 398] width 17 height 14
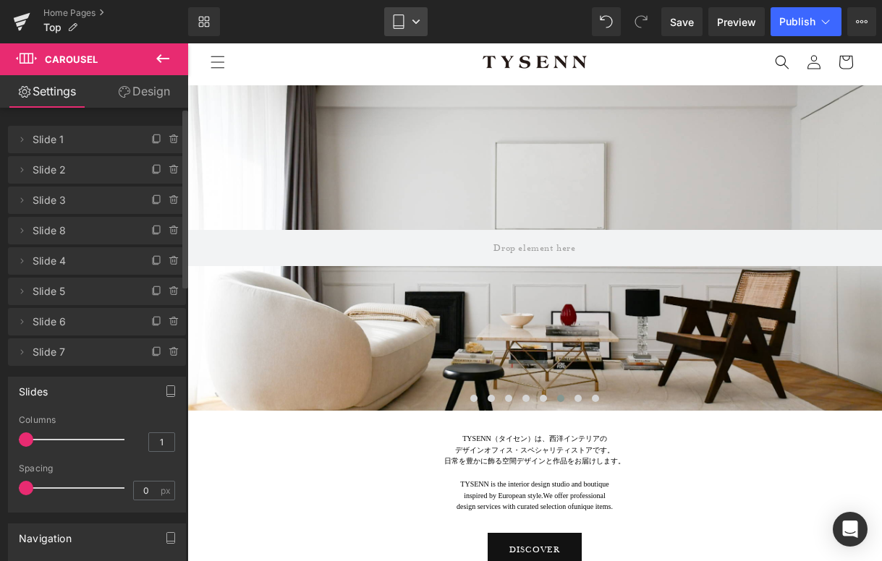
click at [420, 22] on icon at bounding box center [416, 21] width 9 height 9
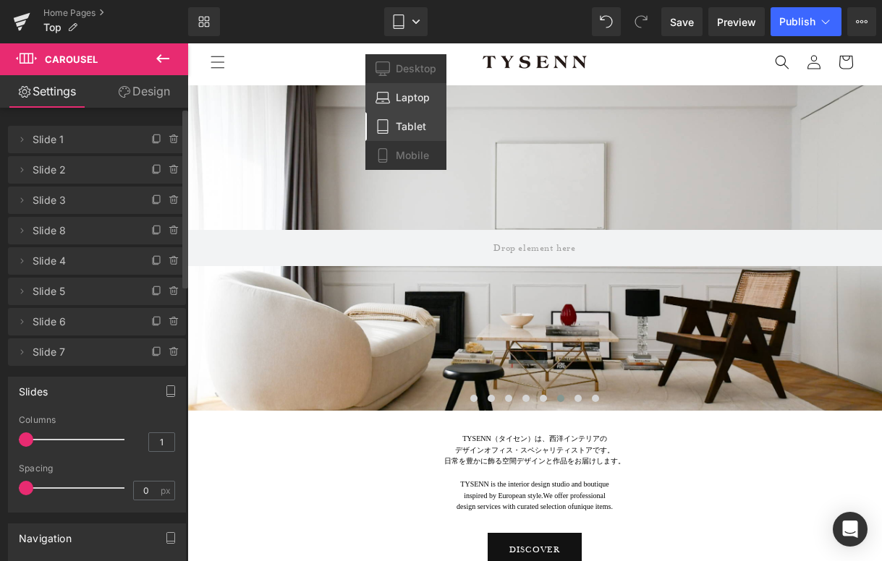
click at [409, 89] on link "Laptop" at bounding box center [405, 97] width 81 height 29
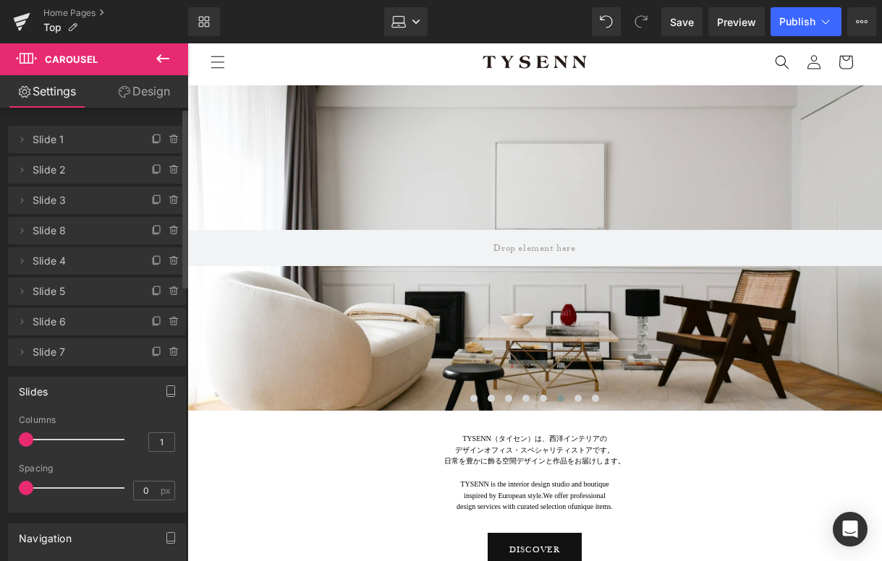
scroll to position [19, 0]
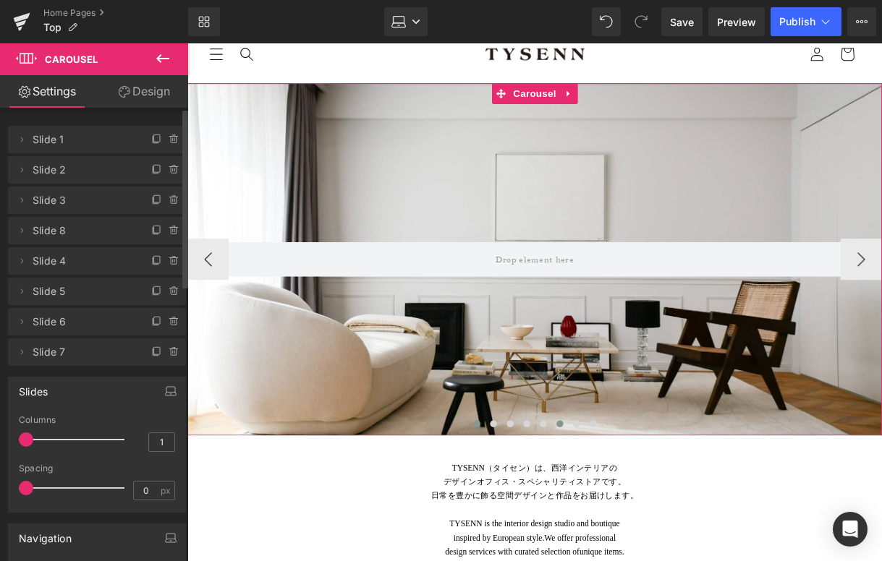
click at [490, 443] on span at bounding box center [490, 441] width 7 height 7
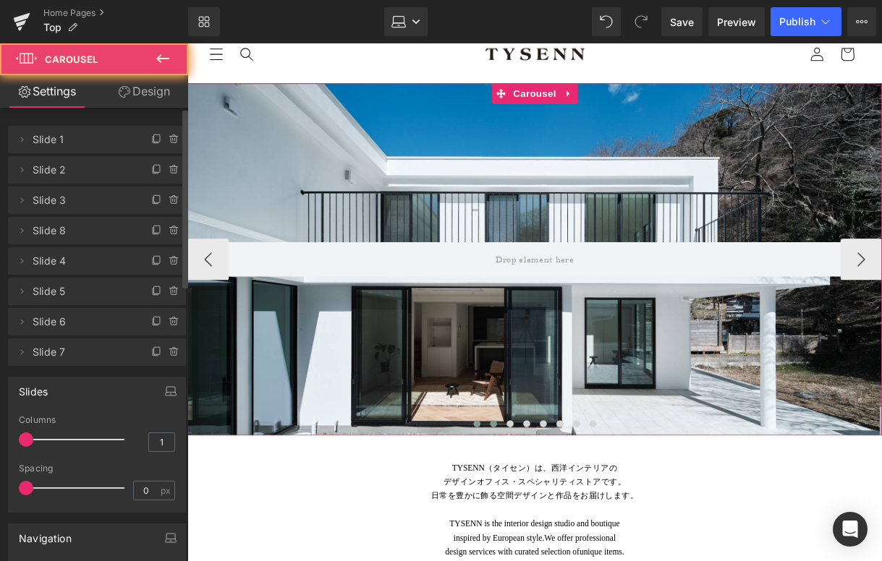
click at [503, 438] on button at bounding box center [507, 442] width 17 height 14
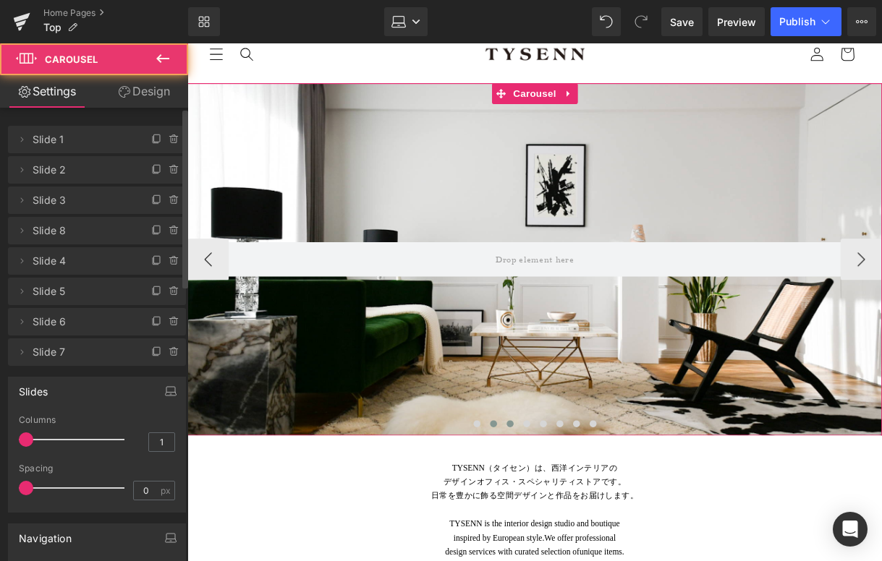
click at [529, 439] on button at bounding box center [524, 442] width 17 height 14
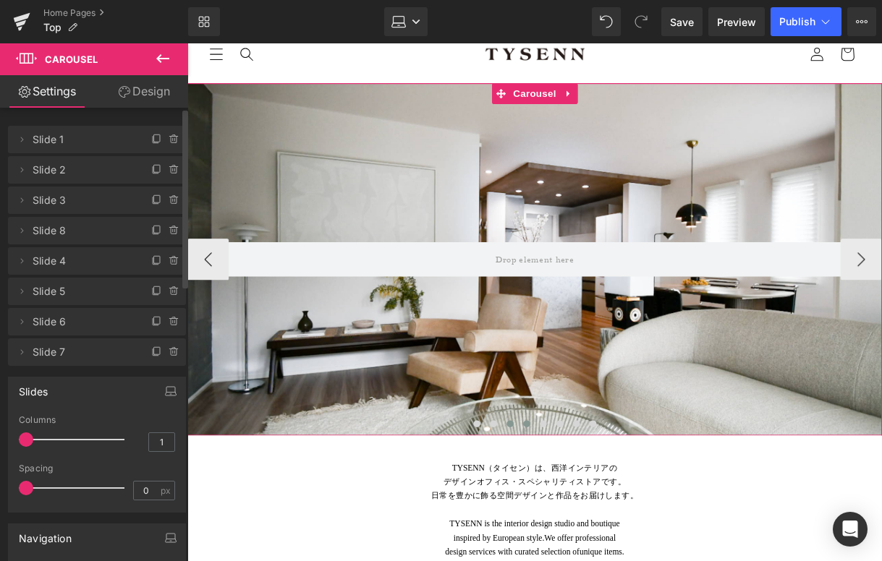
click at [546, 440] on button at bounding box center [542, 442] width 17 height 14
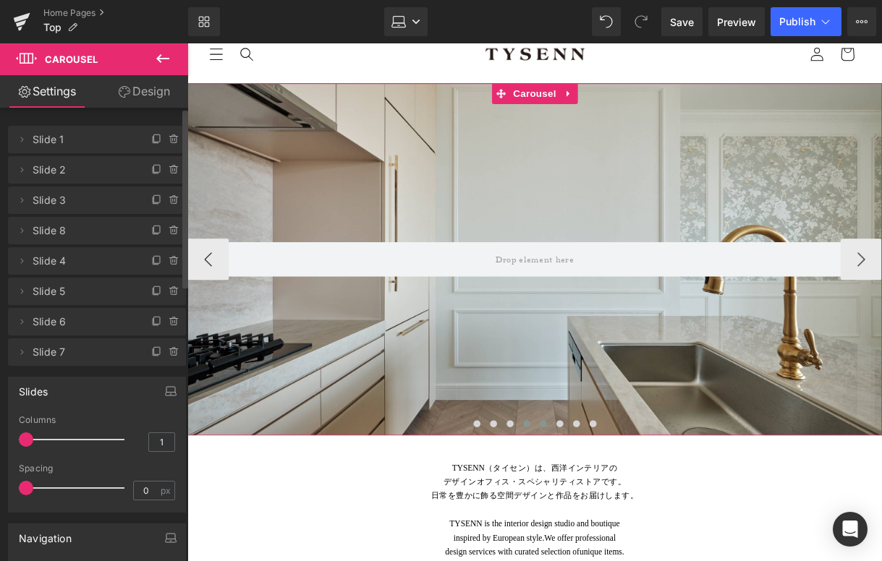
click at [556, 440] on span at bounding box center [559, 441] width 7 height 7
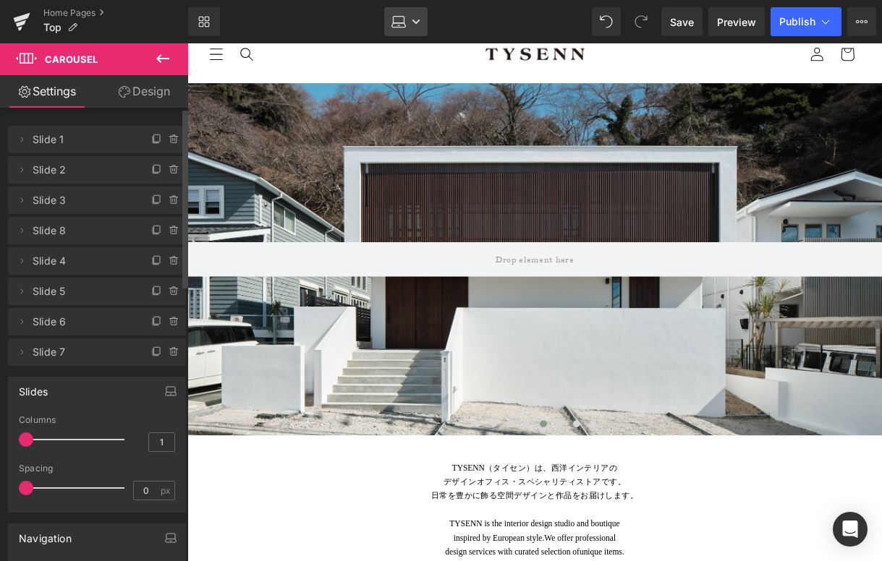
click at [412, 18] on icon at bounding box center [416, 21] width 9 height 9
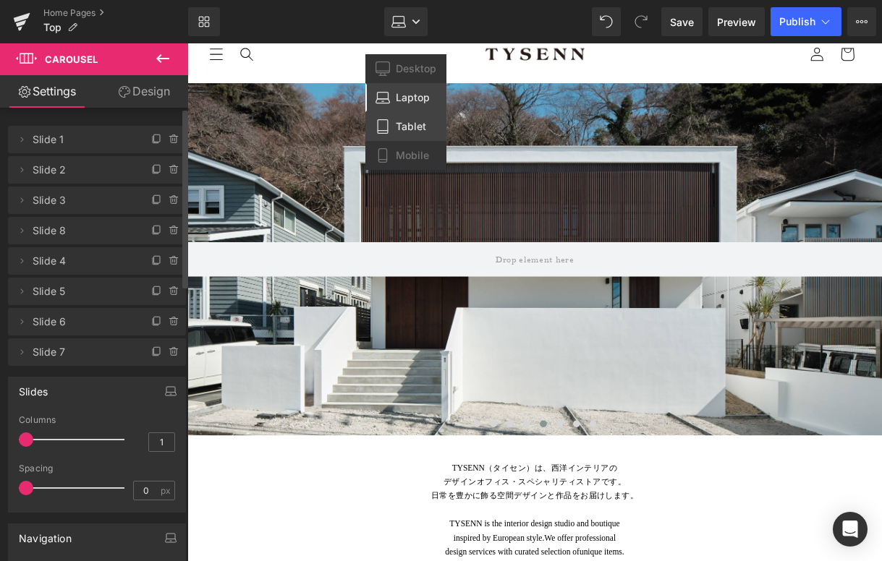
click at [407, 122] on span "Tablet" at bounding box center [411, 126] width 30 height 13
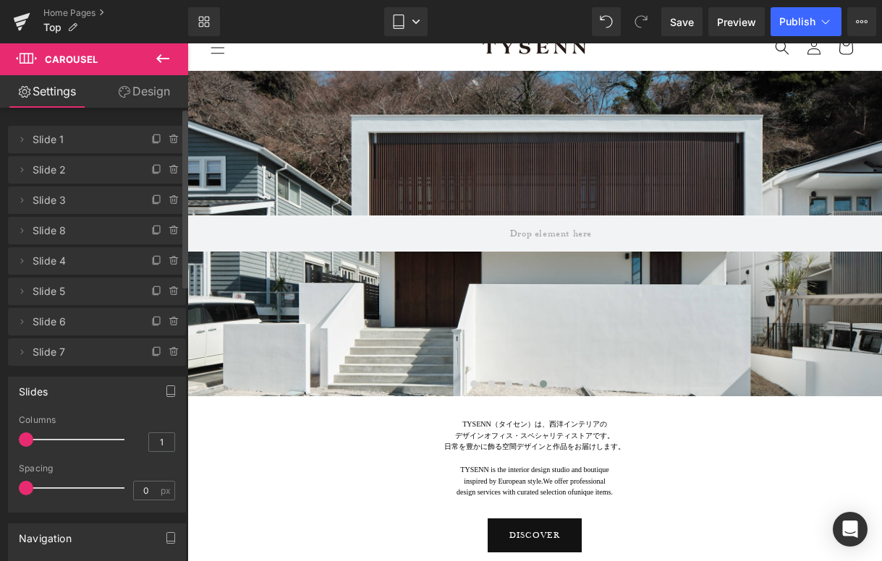
scroll to position [4, 0]
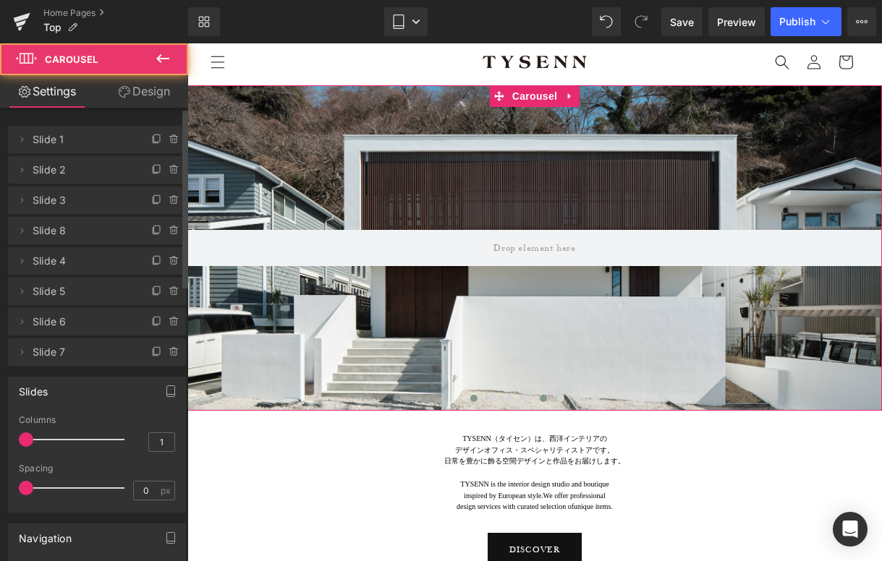
click at [472, 399] on span at bounding box center [473, 398] width 7 height 7
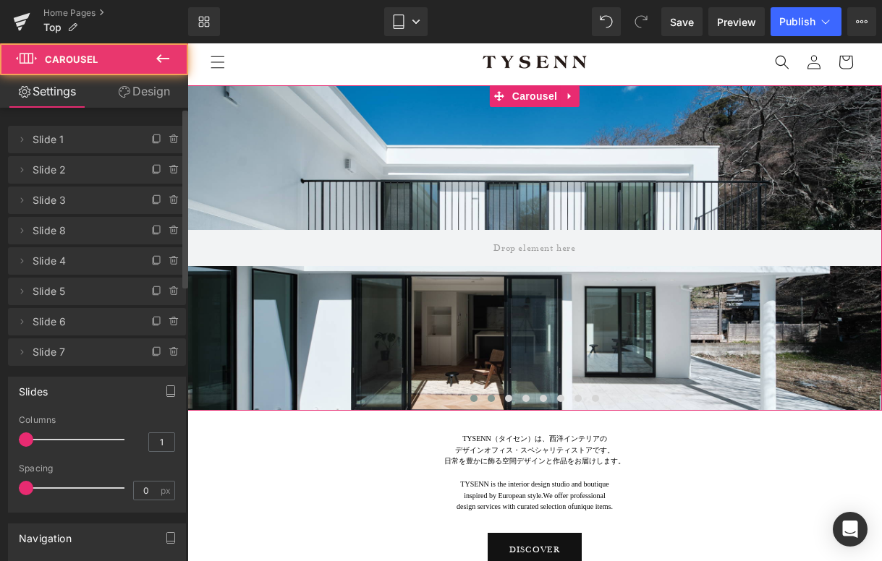
click at [493, 399] on span at bounding box center [491, 398] width 7 height 7
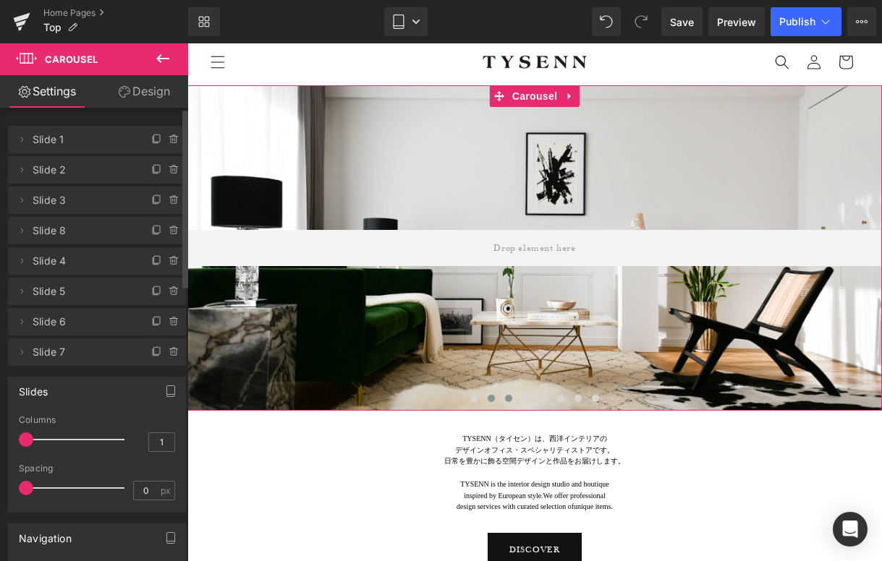
click at [504, 399] on button at bounding box center [508, 398] width 17 height 14
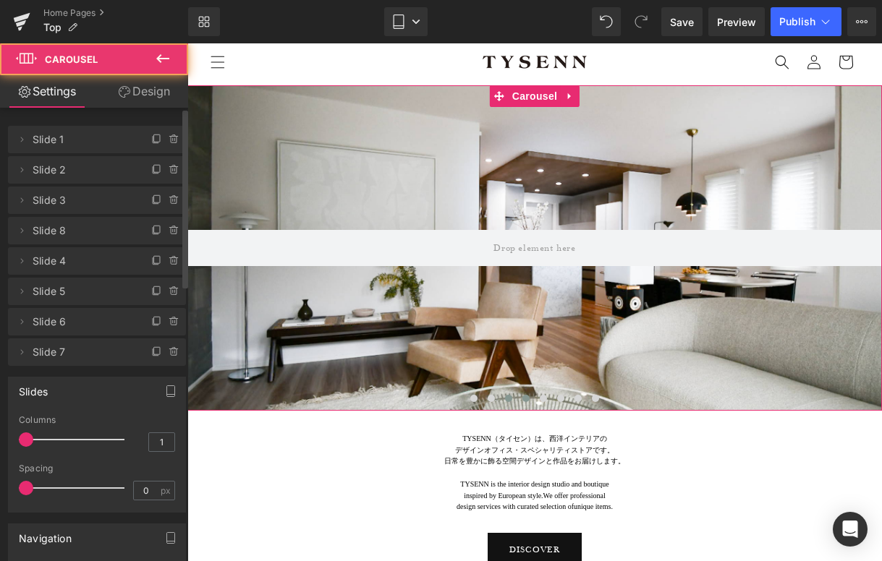
click at [529, 399] on span at bounding box center [525, 398] width 7 height 7
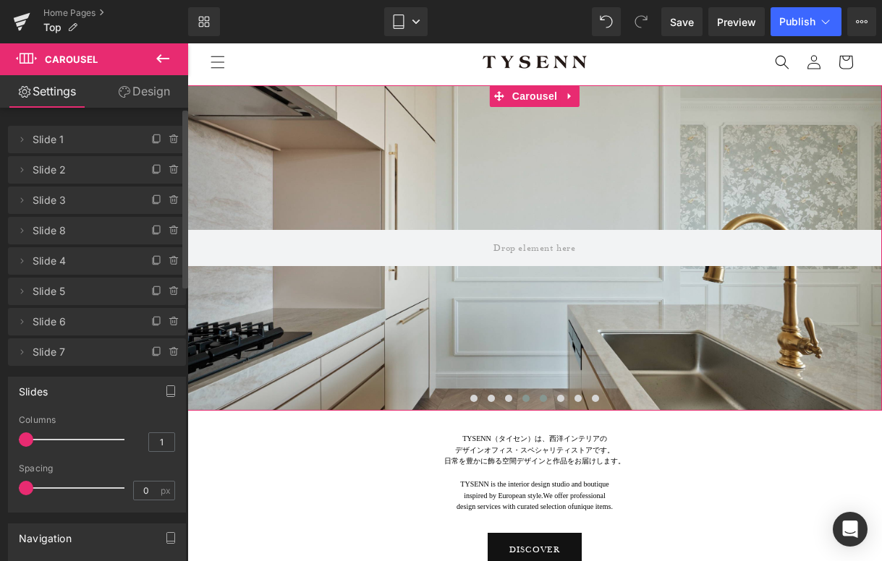
click at [542, 398] on span at bounding box center [543, 398] width 7 height 7
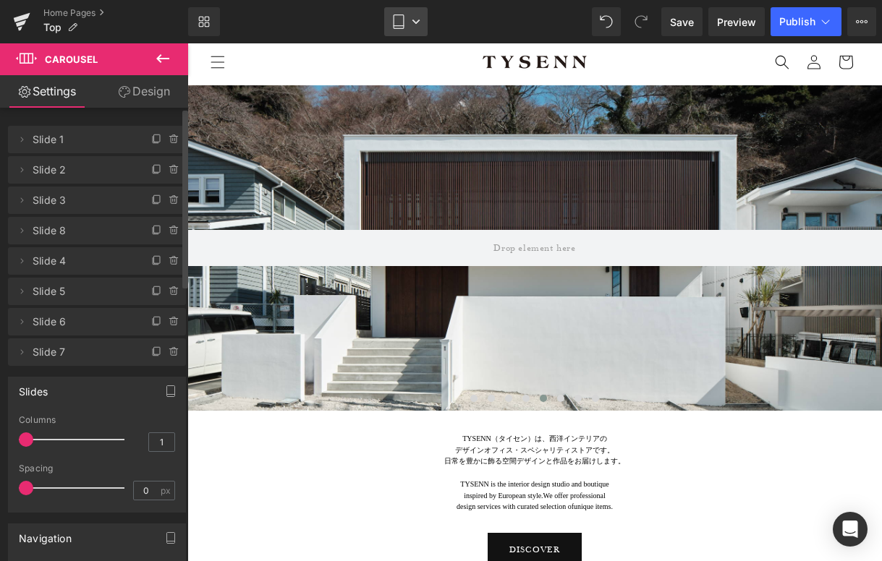
click at [401, 30] on link "Tablet" at bounding box center [405, 21] width 43 height 29
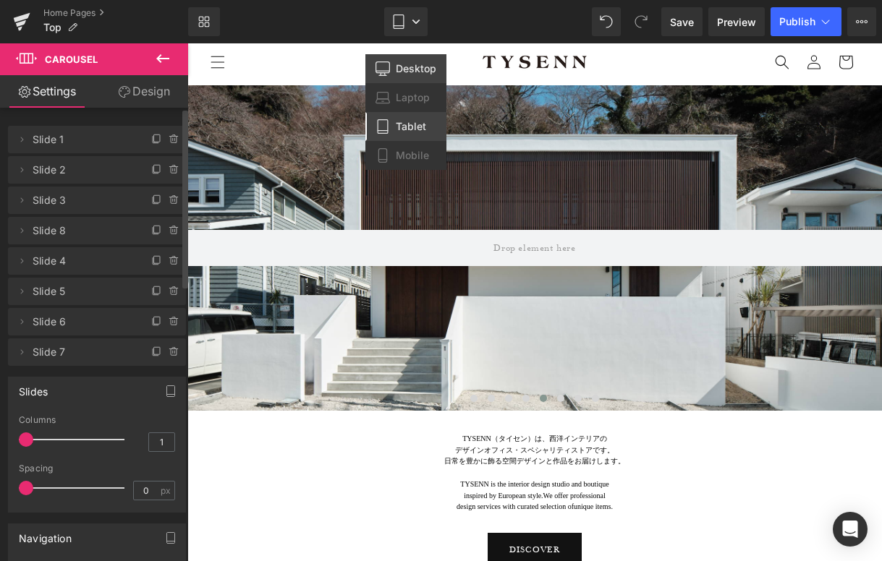
click at [398, 75] on span "Desktop" at bounding box center [416, 68] width 41 height 13
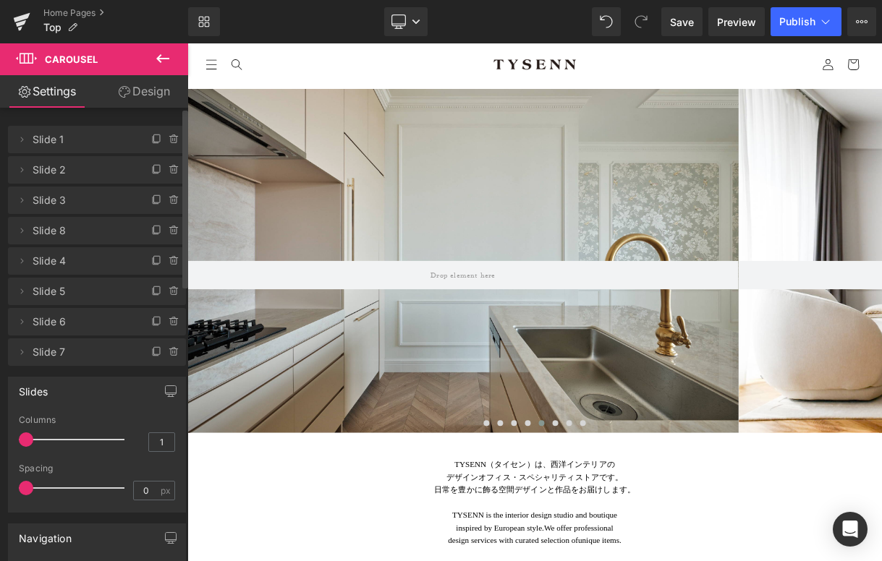
scroll to position [19, 0]
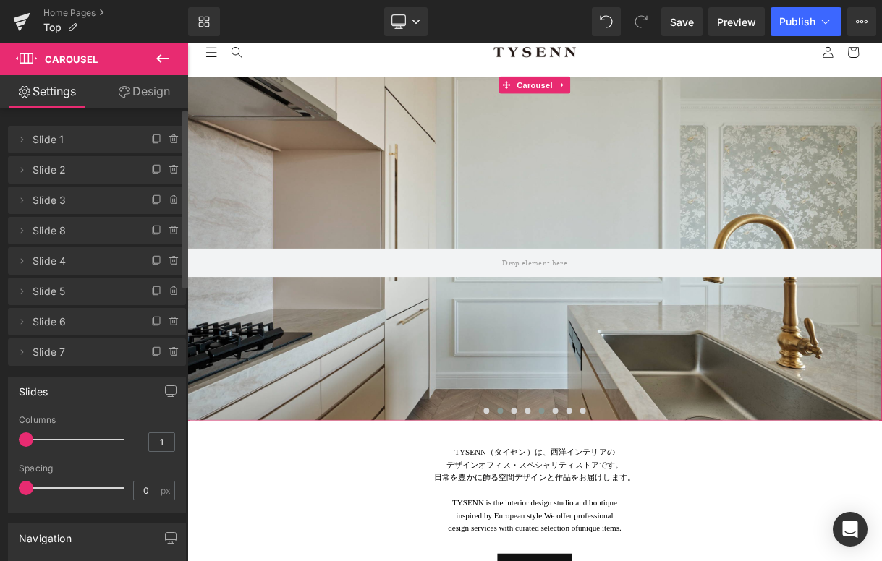
click at [582, 509] on span at bounding box center [581, 506] width 7 height 7
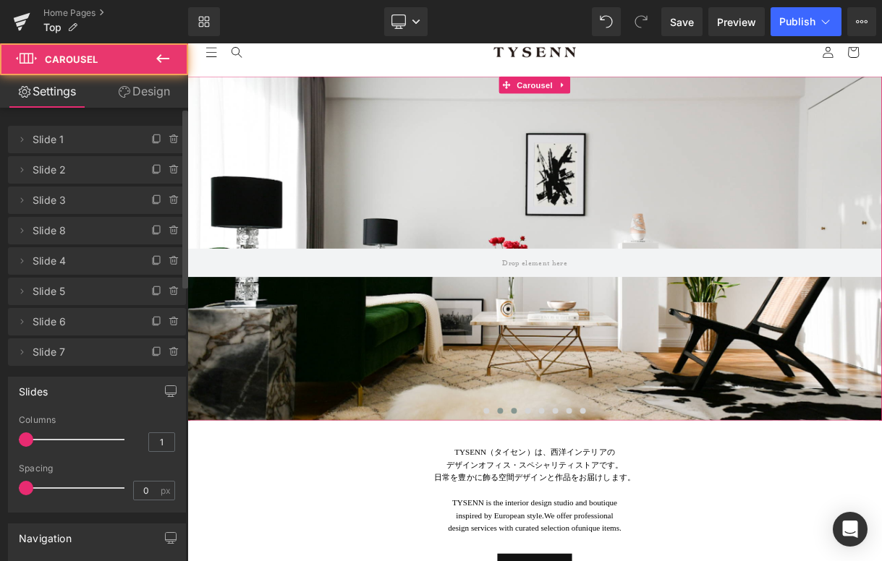
click at [604, 507] on button at bounding box center [598, 507] width 17 height 14
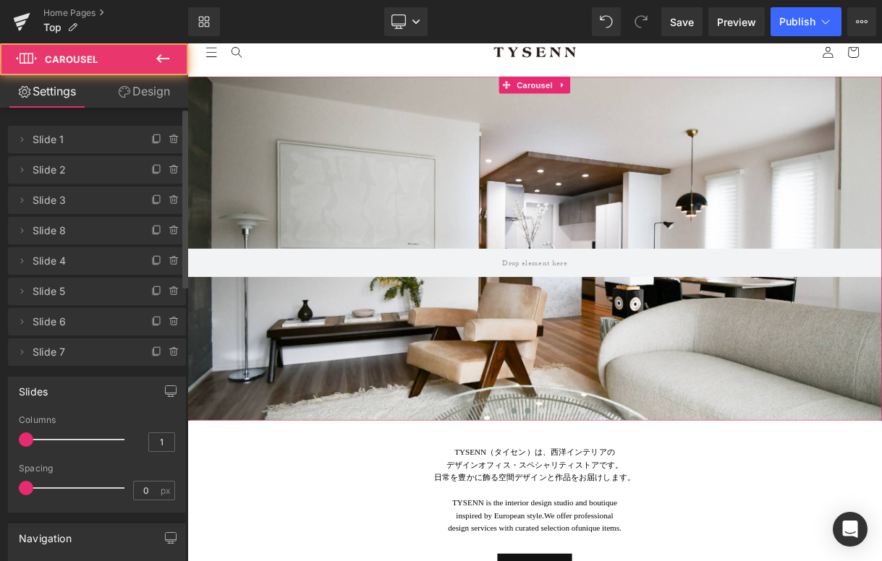
click at [616, 507] on span at bounding box center [616, 506] width 7 height 7
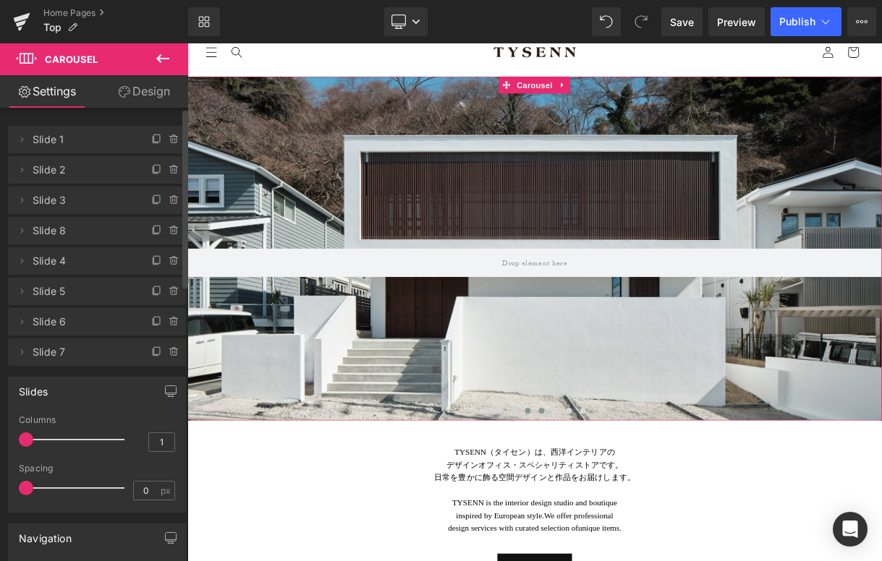
click at [630, 506] on span at bounding box center [633, 506] width 7 height 7
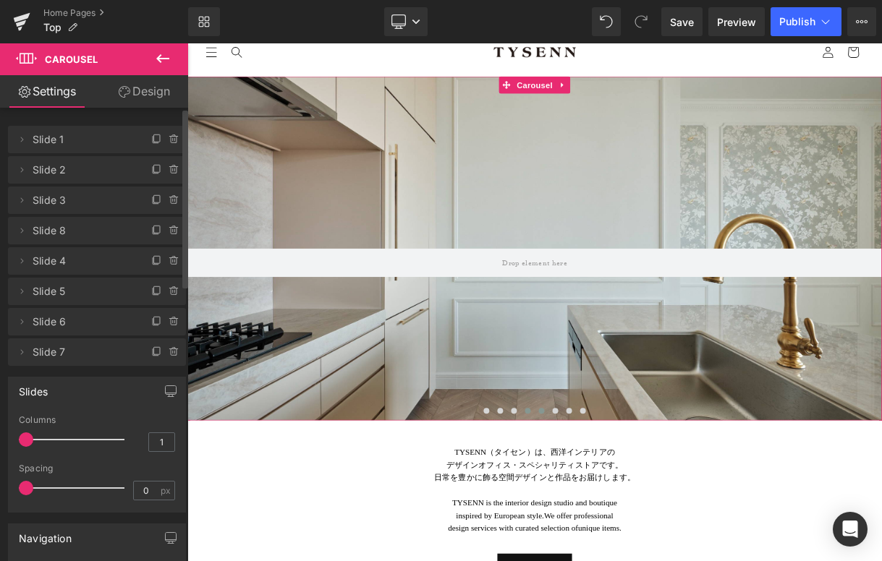
click at [618, 506] on span at bounding box center [616, 506] width 7 height 7
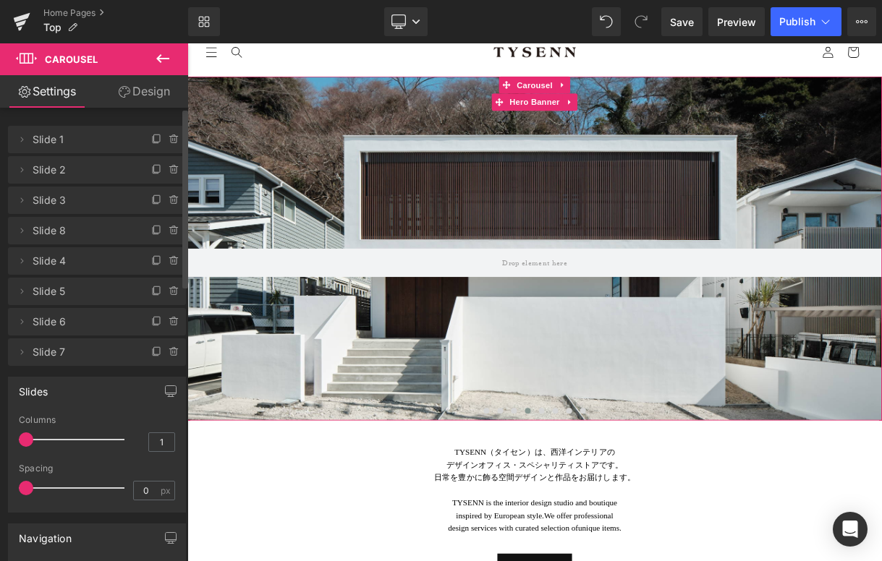
drag, startPoint x: 21, startPoint y: 263, endPoint x: 25, endPoint y: 221, distance: 42.1
click at [25, 123] on ul "Delete Cancel Slide 1 Slide 1 Name Slide 1 Delete Cancel Slide 2 Slide 2 Name S…" at bounding box center [97, 123] width 178 height 0
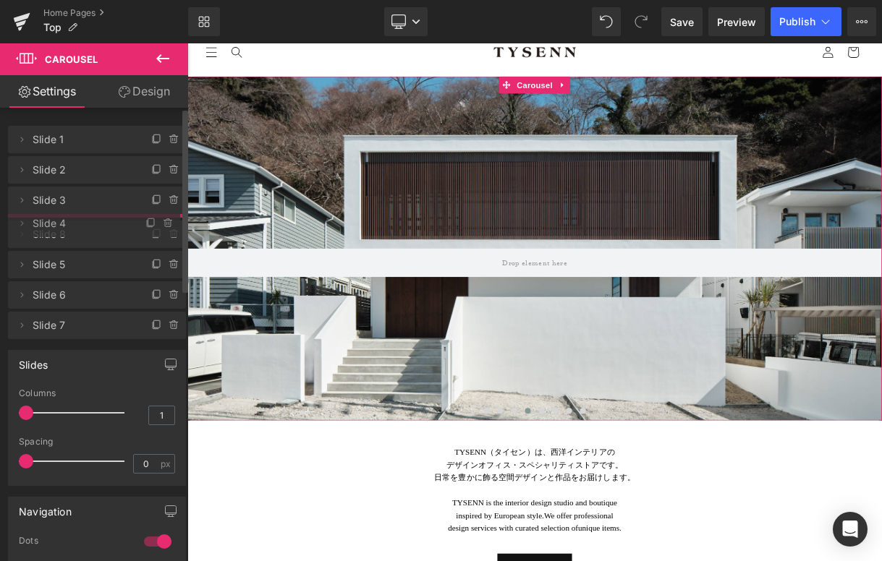
drag, startPoint x: 70, startPoint y: 264, endPoint x: 75, endPoint y: 226, distance: 38.6
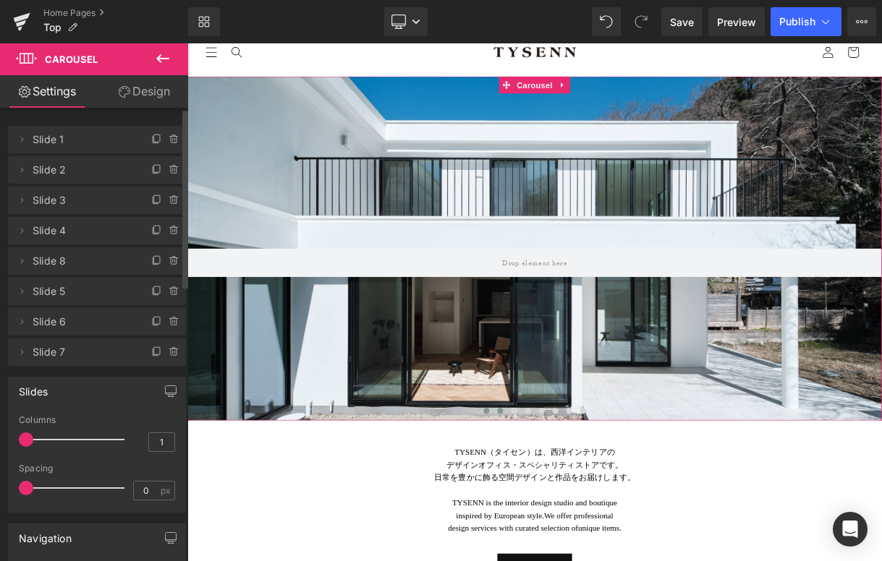
click at [579, 508] on span at bounding box center [581, 506] width 7 height 7
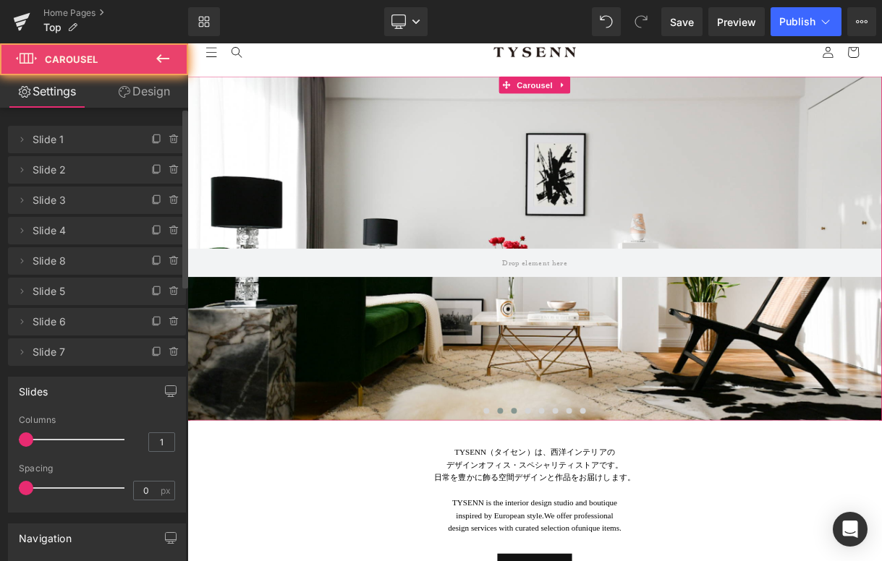
click at [597, 507] on span at bounding box center [598, 506] width 7 height 7
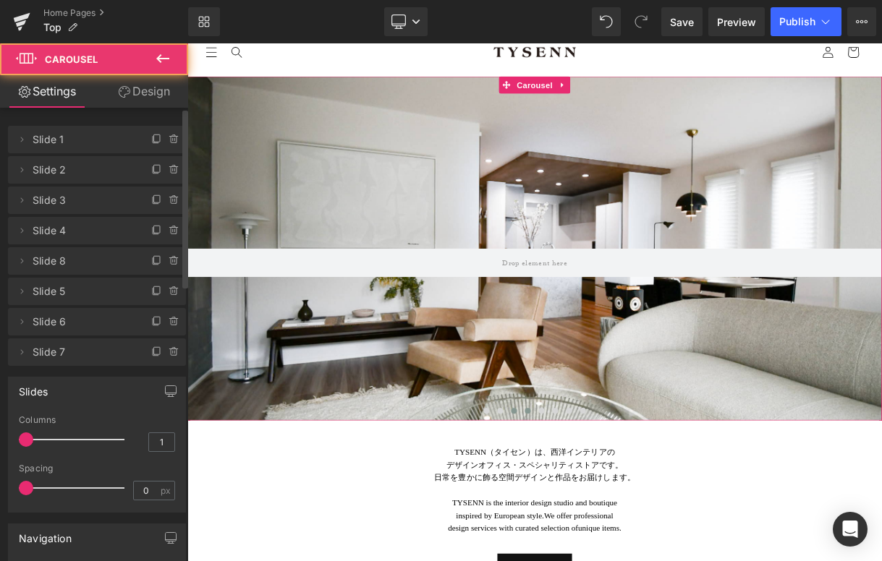
click at [617, 506] on span at bounding box center [616, 506] width 7 height 7
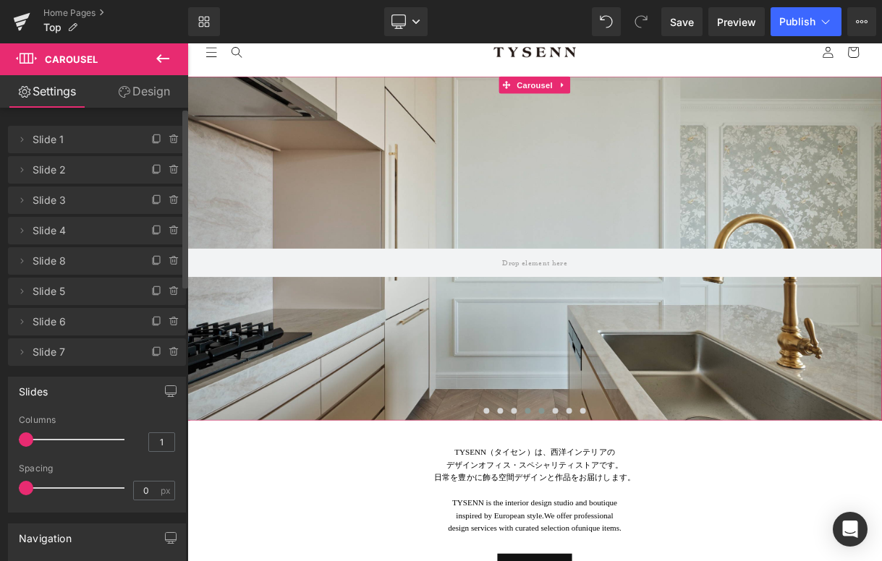
click at [634, 506] on span at bounding box center [633, 506] width 7 height 7
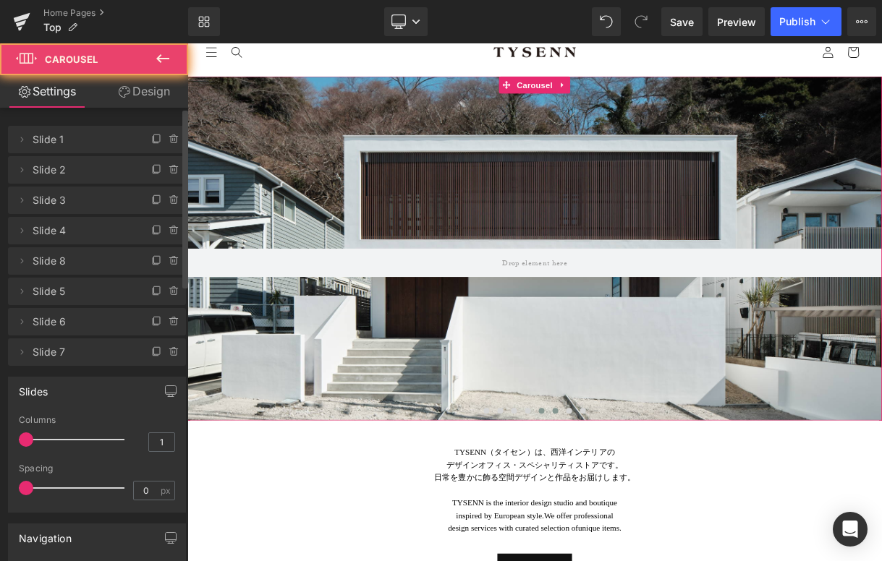
click at [645, 506] on button at bounding box center [650, 507] width 17 height 14
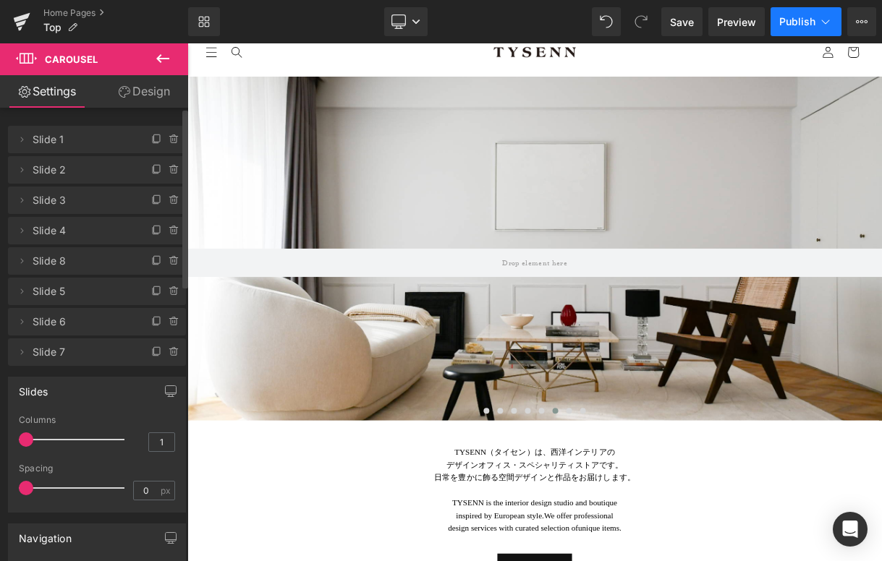
click at [804, 21] on span "Publish" at bounding box center [797, 22] width 36 height 12
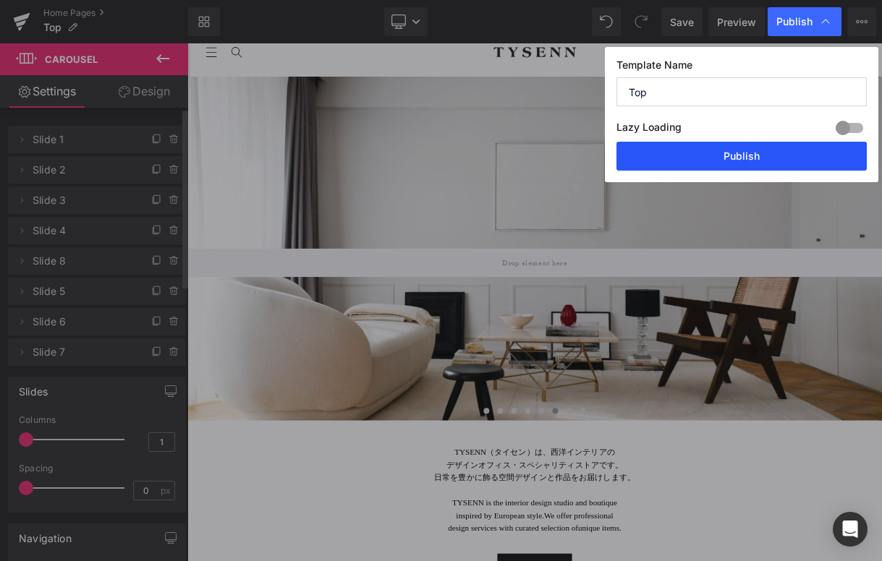
click at [743, 154] on button "Publish" at bounding box center [741, 156] width 250 height 29
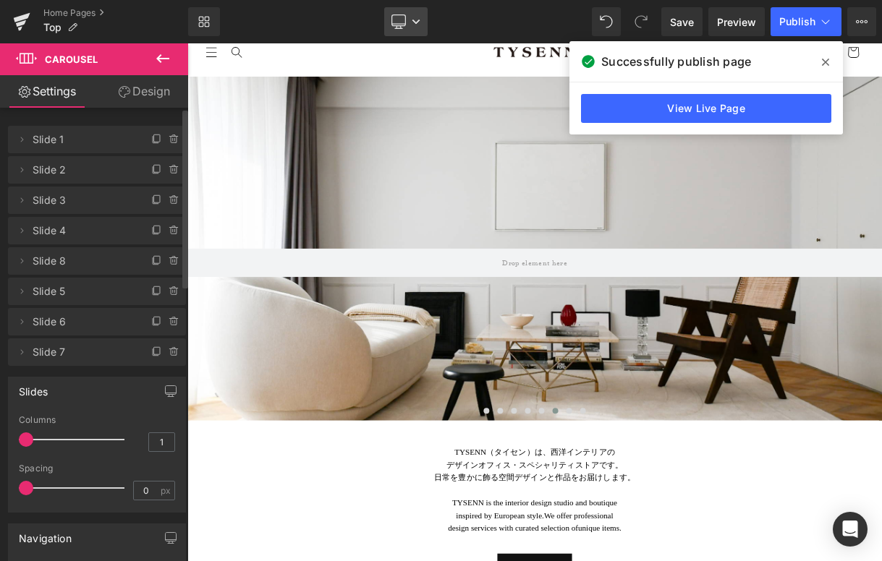
click at [396, 24] on icon at bounding box center [399, 24] width 14 height 0
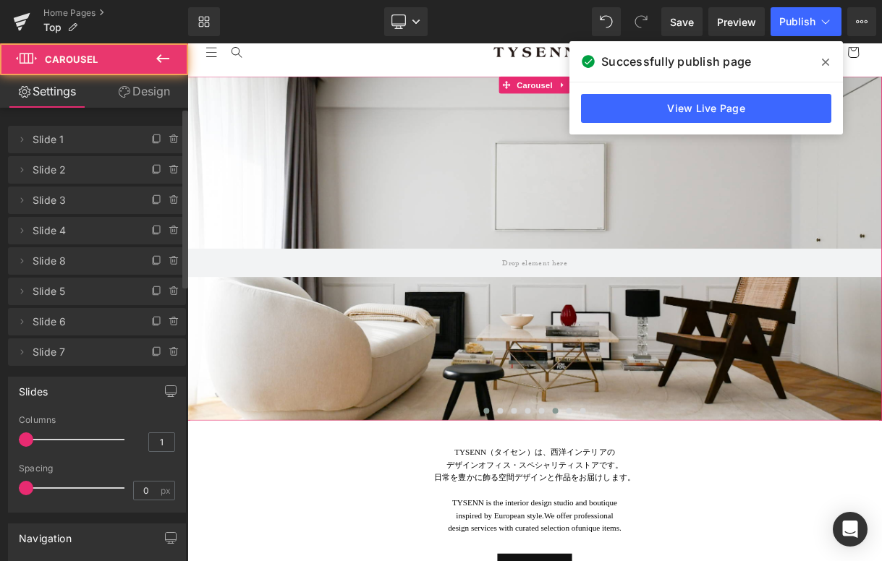
click at [565, 509] on span at bounding box center [564, 506] width 7 height 7
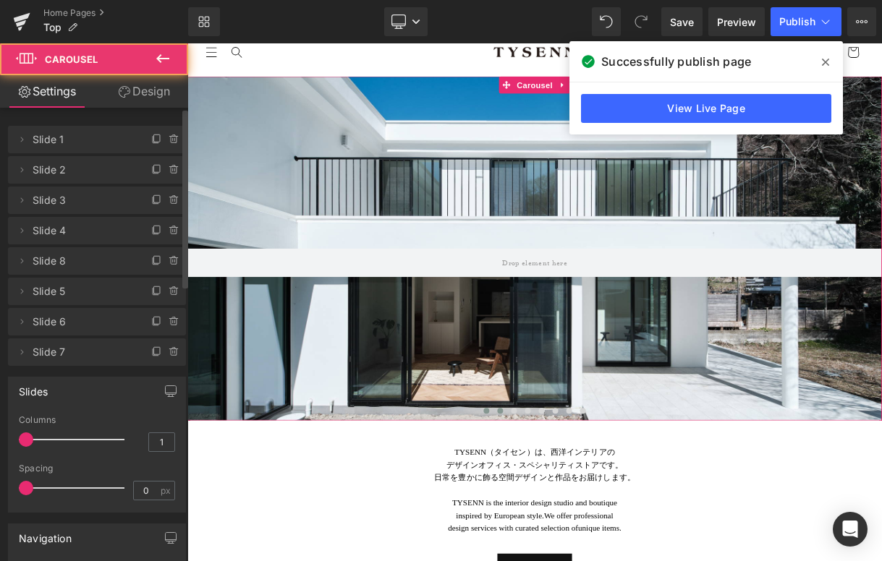
click at [579, 504] on span at bounding box center [581, 506] width 7 height 7
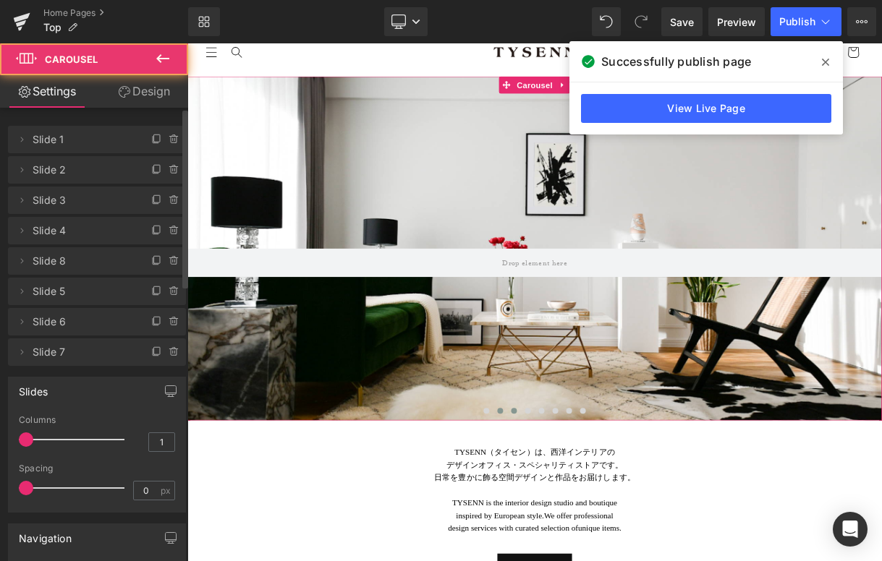
click at [595, 505] on span at bounding box center [598, 506] width 7 height 7
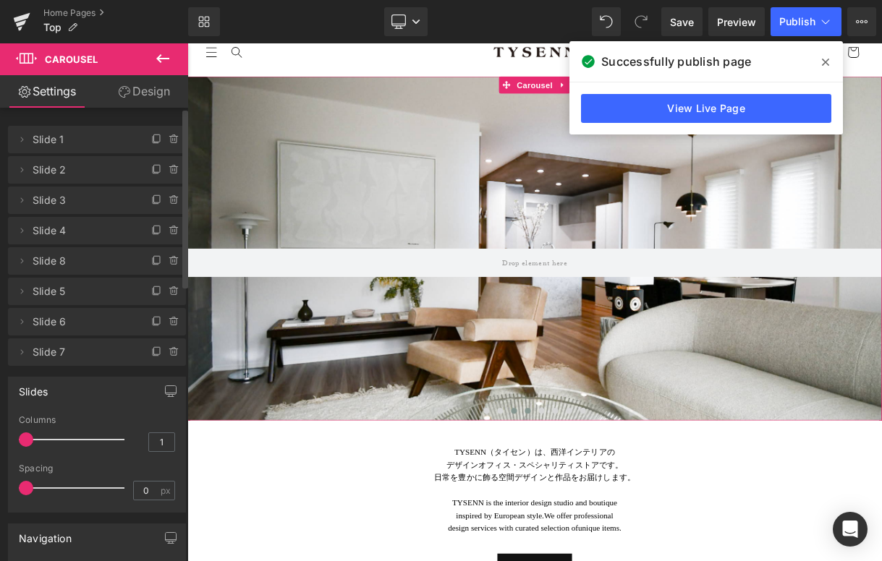
click at [613, 506] on span at bounding box center [616, 506] width 7 height 7
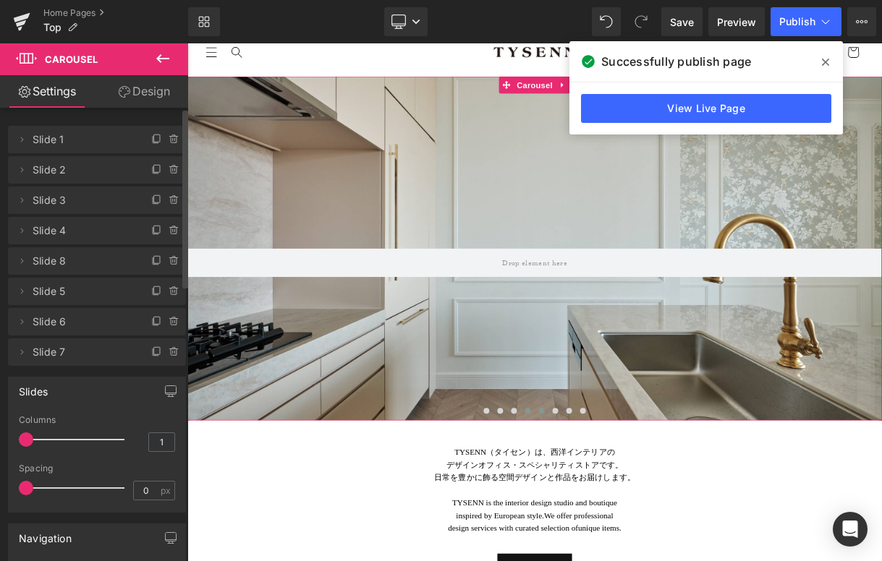
click at [635, 506] on span at bounding box center [633, 506] width 7 height 7
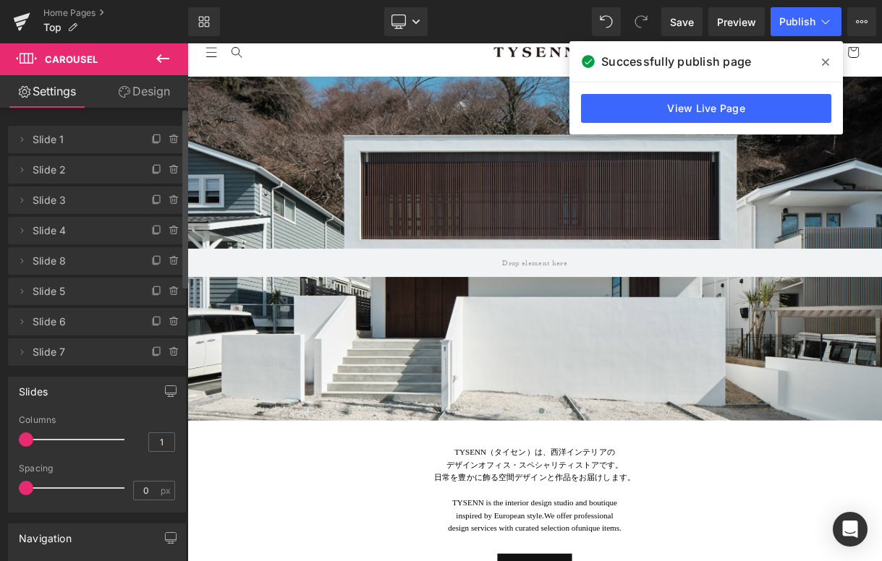
click at [822, 64] on icon at bounding box center [825, 62] width 7 height 12
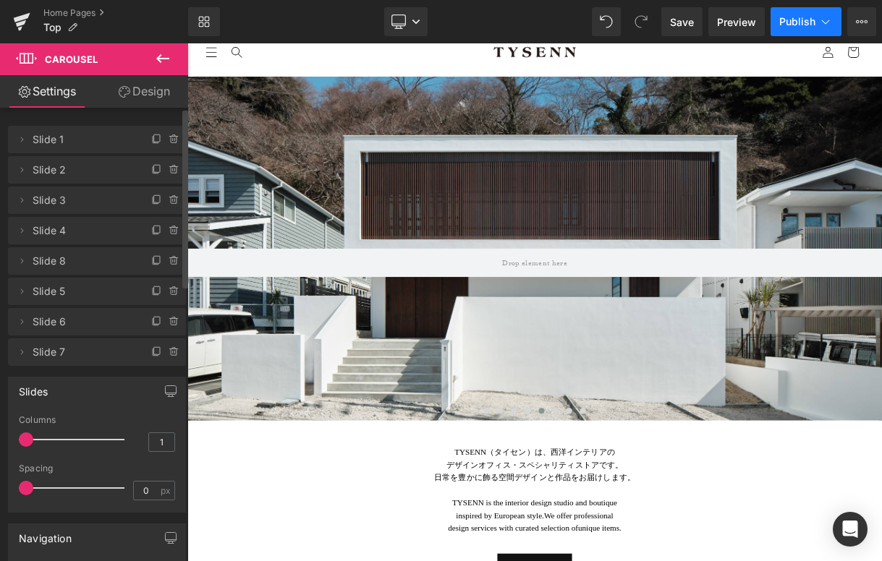
click at [811, 22] on span "Publish" at bounding box center [797, 22] width 36 height 12
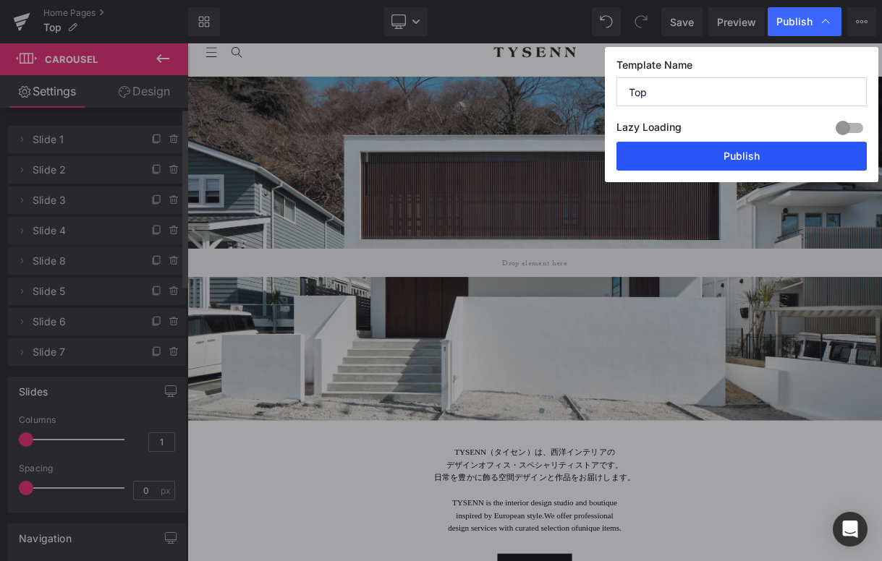
click at [736, 162] on button "Publish" at bounding box center [741, 156] width 250 height 29
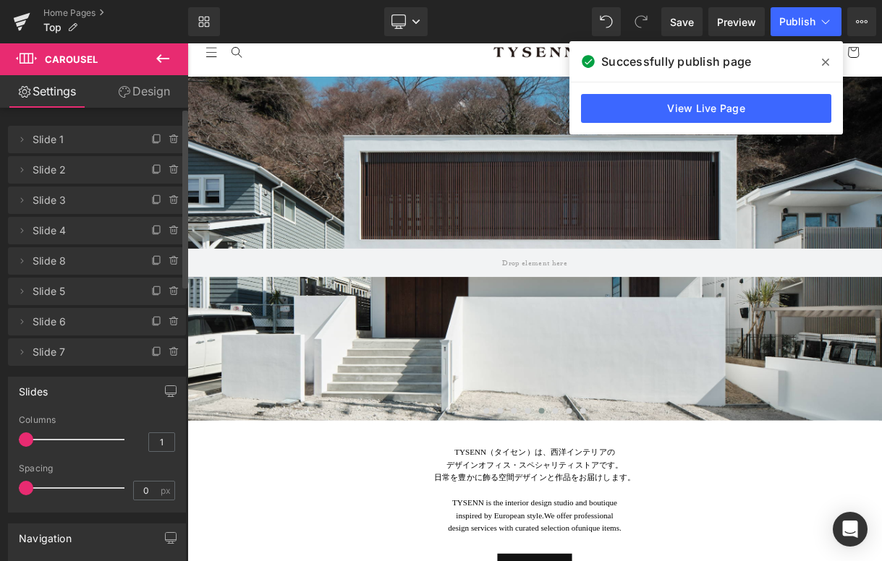
click at [831, 56] on span at bounding box center [825, 62] width 23 height 23
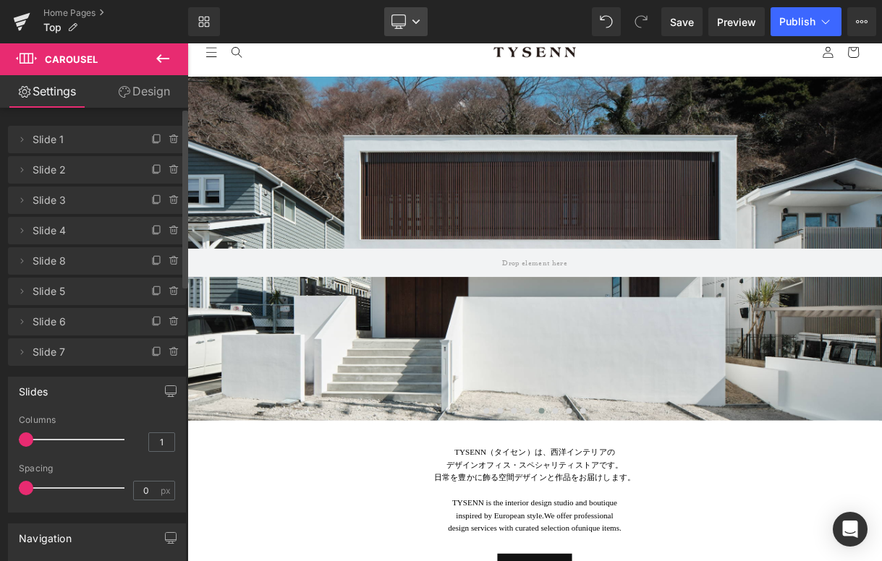
click at [419, 19] on icon at bounding box center [416, 21] width 9 height 9
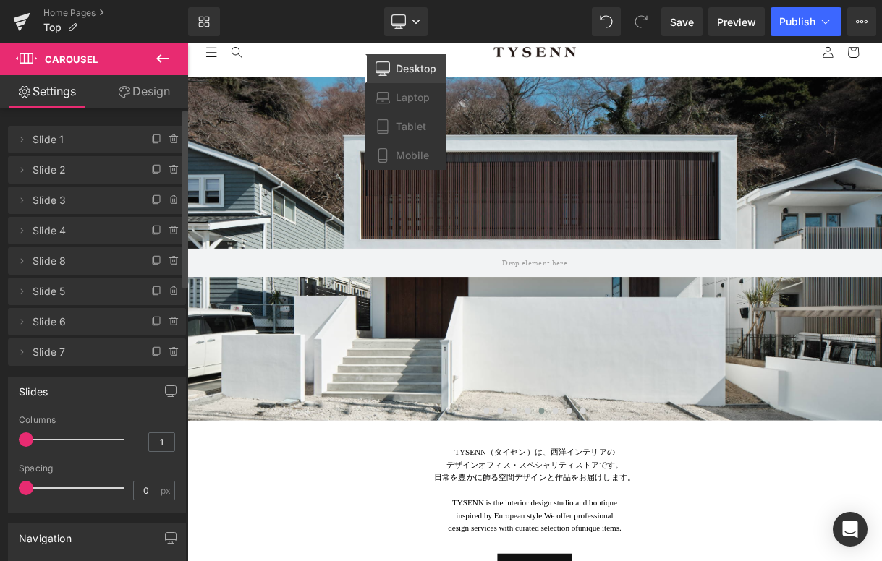
click at [416, 66] on span "Desktop" at bounding box center [416, 68] width 41 height 13
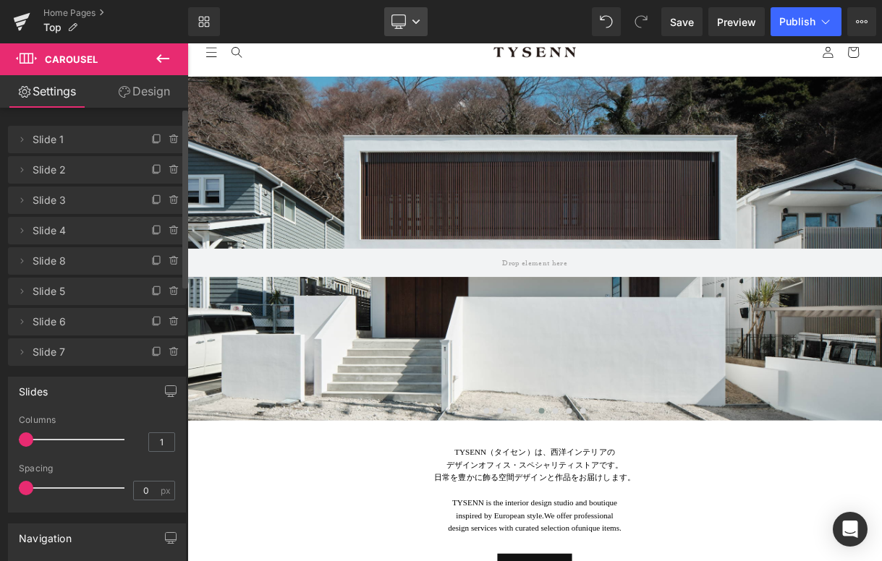
click at [415, 27] on link "Desktop" at bounding box center [405, 21] width 43 height 29
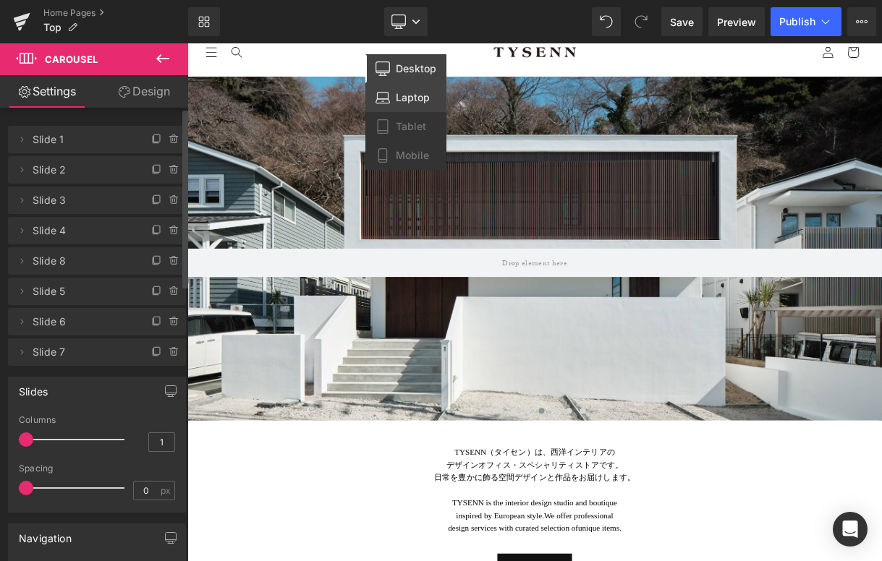
click at [407, 96] on span "Laptop" at bounding box center [413, 97] width 34 height 13
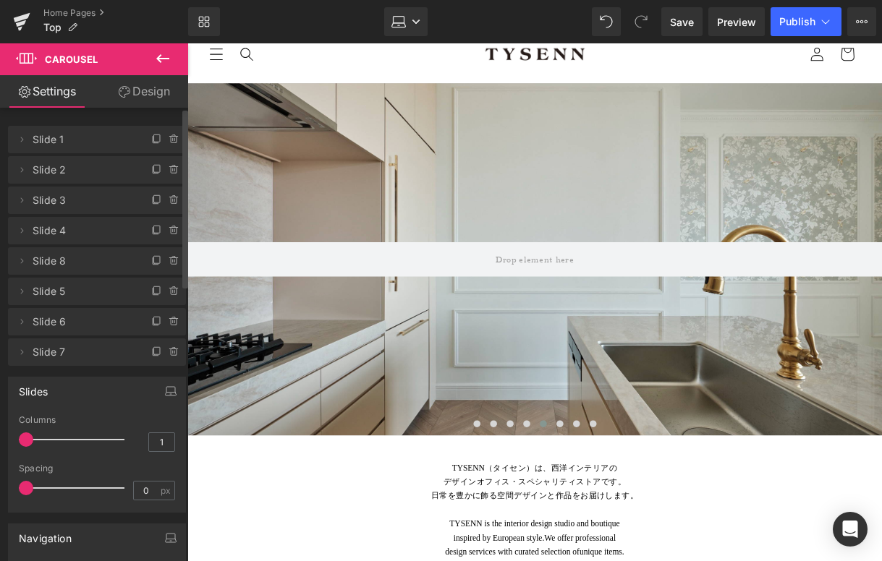
click at [162, 54] on icon at bounding box center [162, 58] width 17 height 17
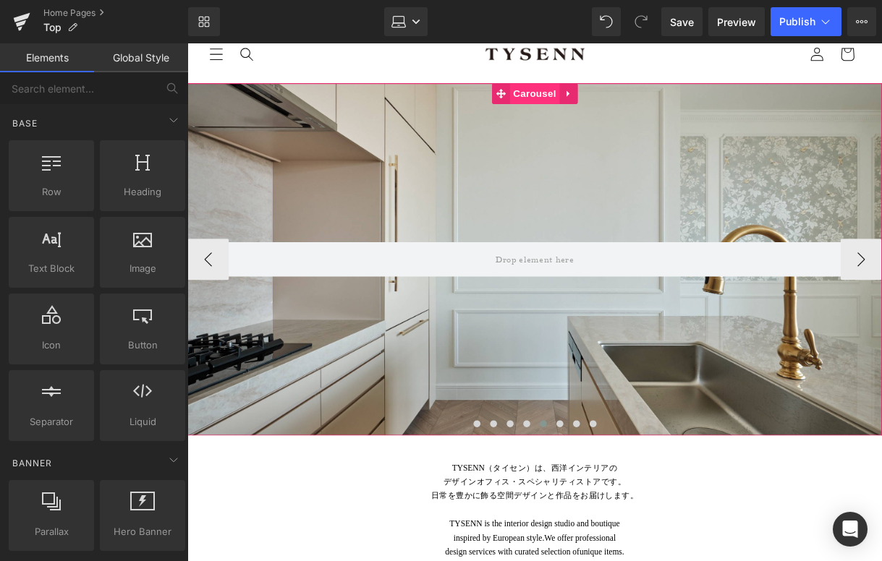
click at [537, 93] on span "Carousel" at bounding box center [550, 96] width 52 height 22
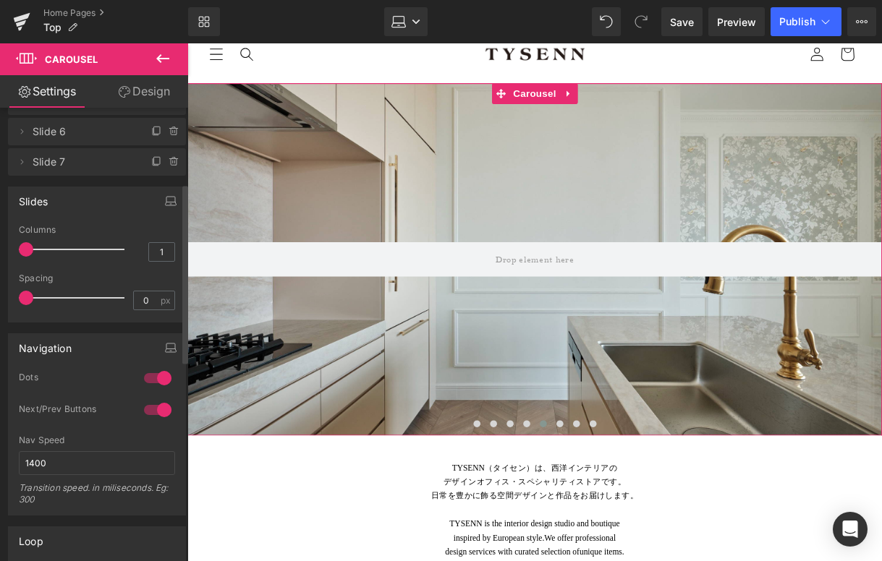
scroll to position [205, 0]
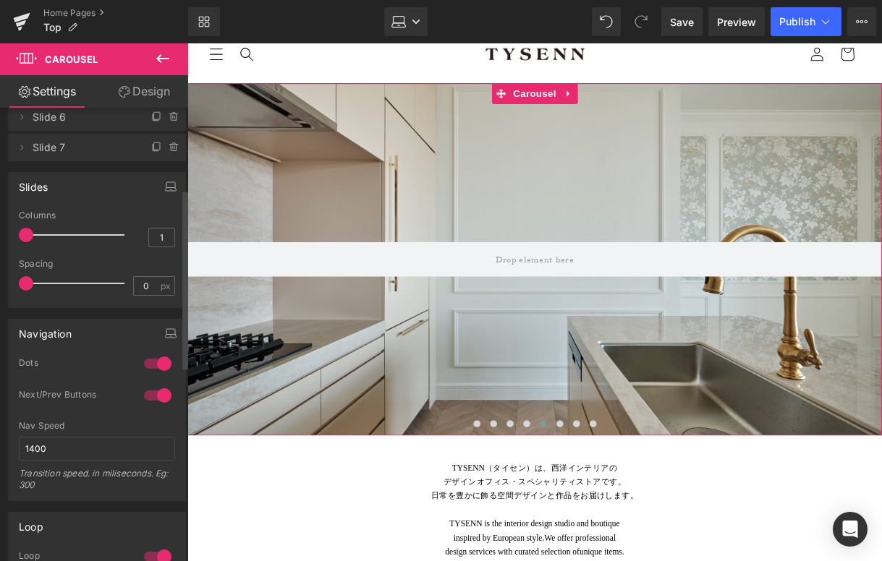
click at [162, 393] on div at bounding box center [157, 395] width 35 height 23
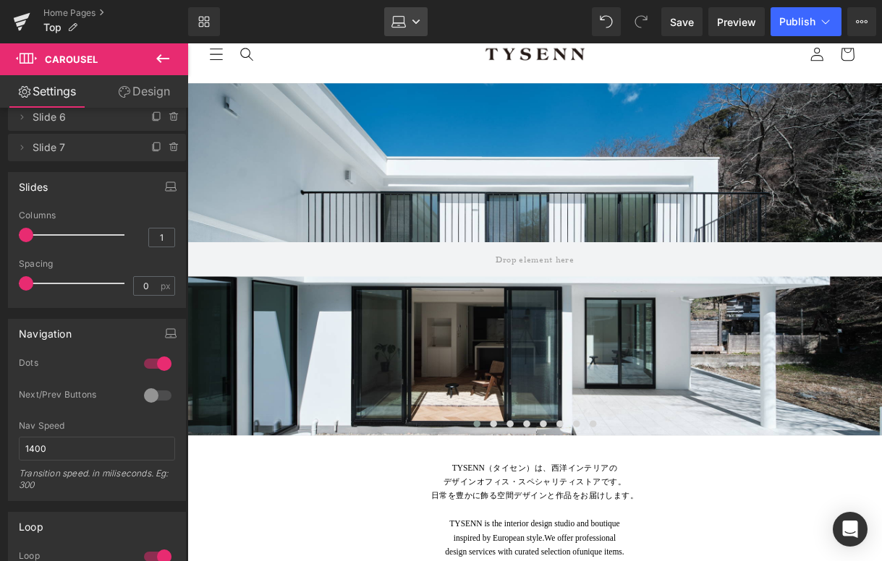
click at [420, 24] on icon at bounding box center [416, 21] width 9 height 9
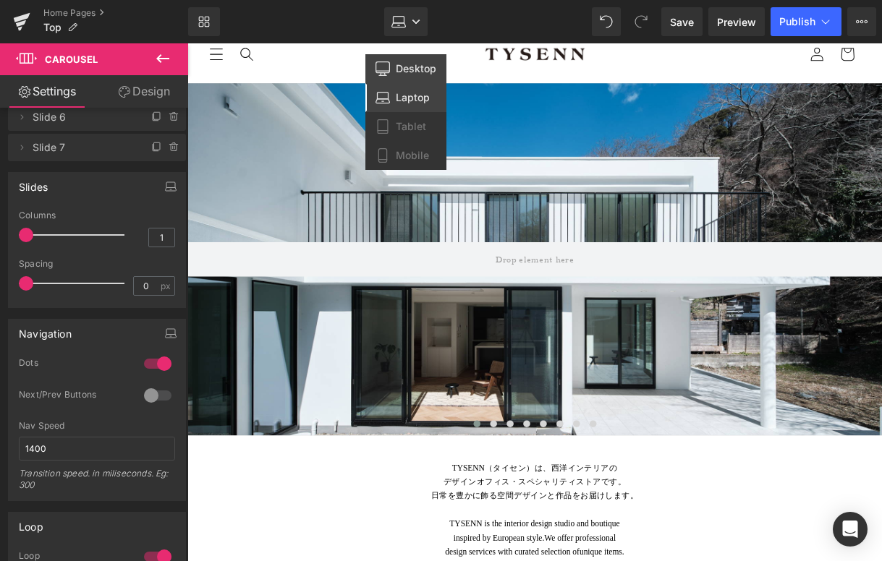
click at [417, 67] on span "Desktop" at bounding box center [416, 68] width 41 height 13
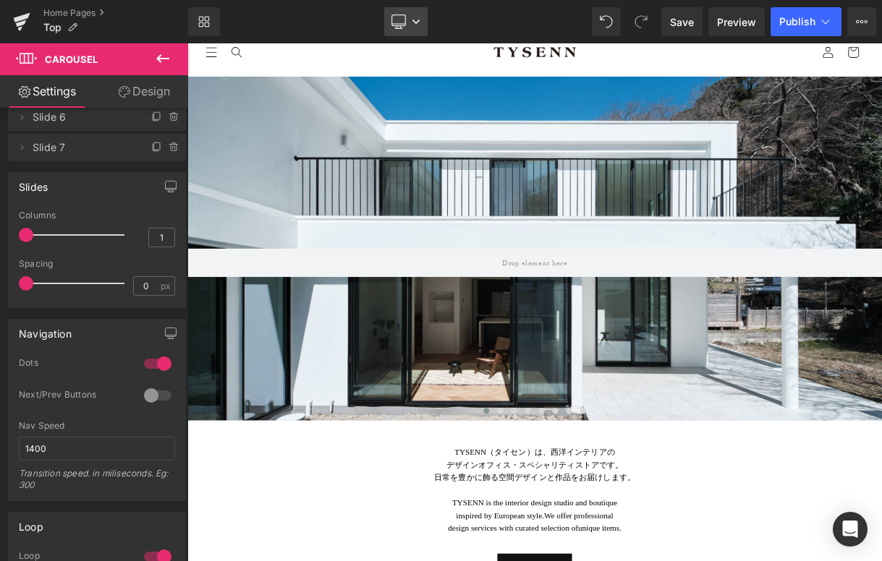
click at [417, 24] on icon at bounding box center [416, 21] width 9 height 9
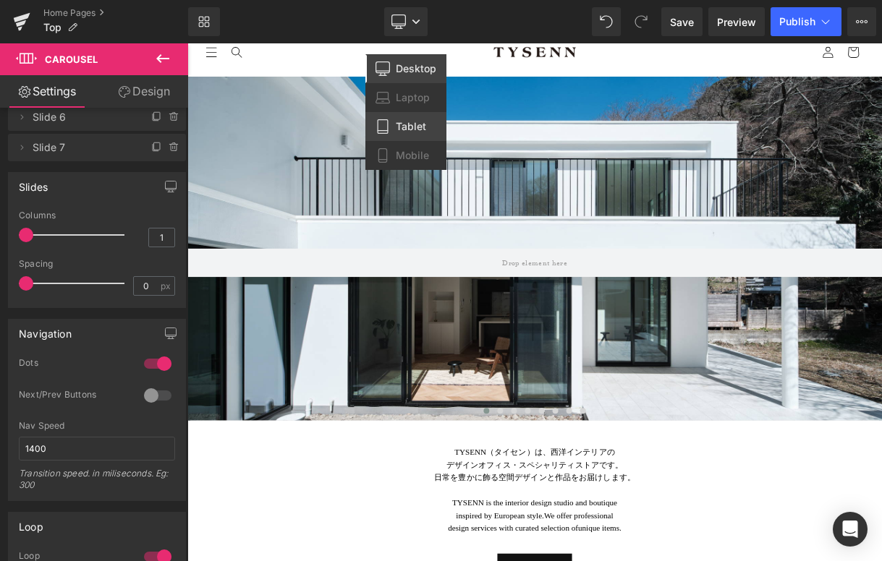
click at [413, 122] on span "Tablet" at bounding box center [411, 126] width 30 height 13
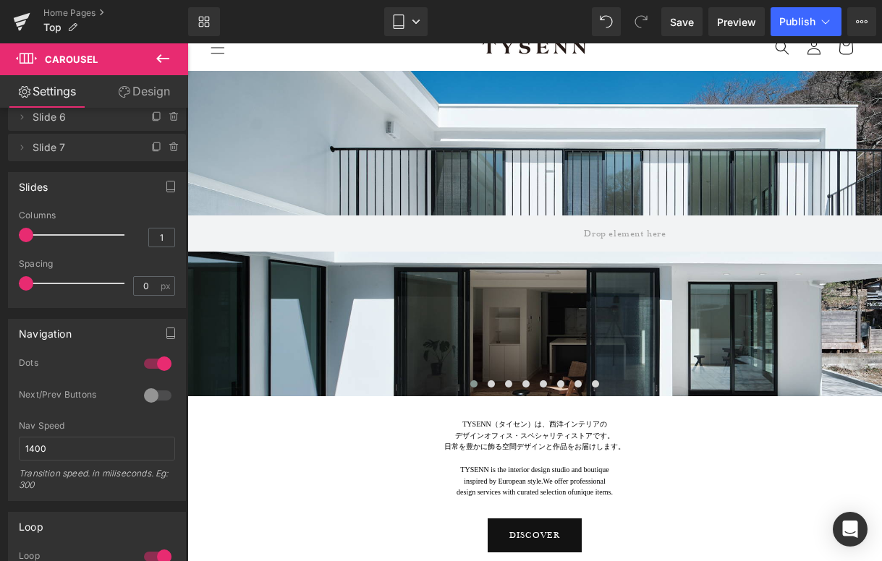
scroll to position [4, 0]
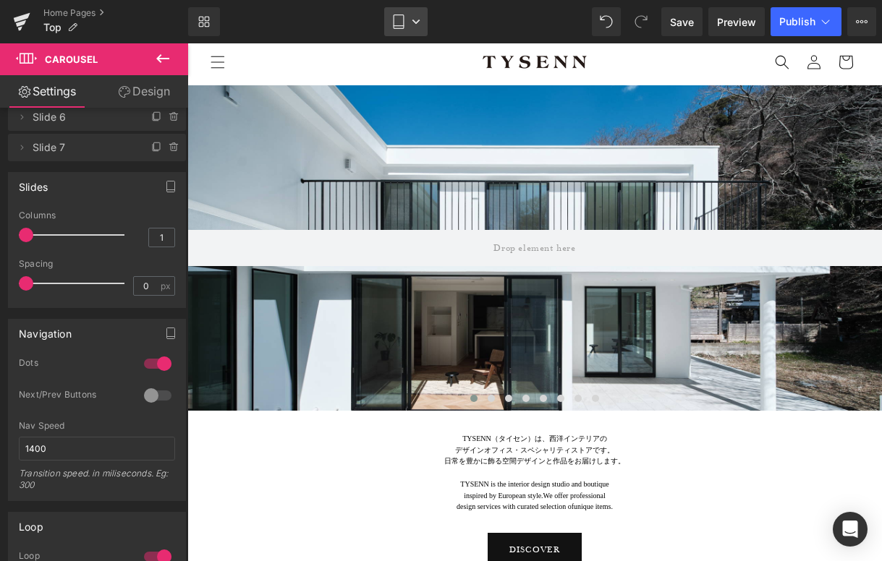
click at [412, 29] on link "Tablet" at bounding box center [405, 21] width 43 height 29
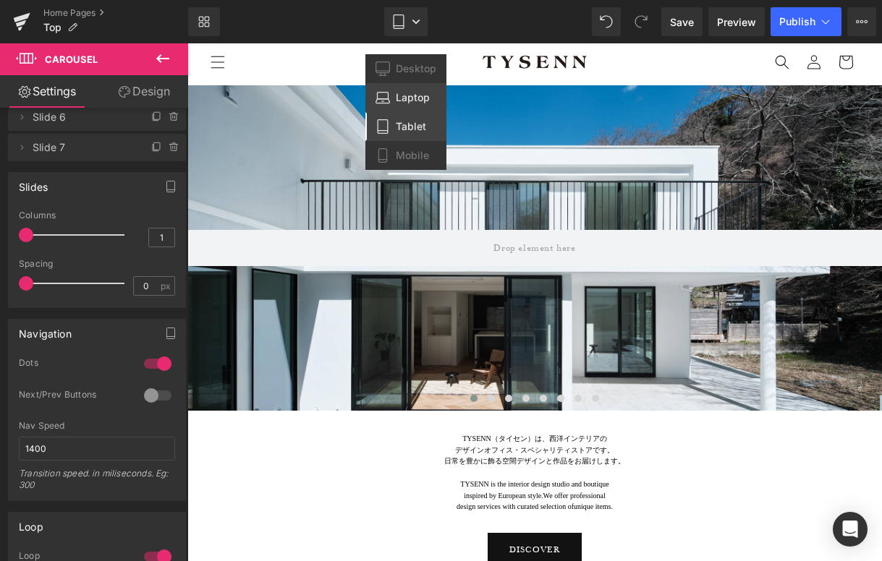
click at [404, 95] on span "Laptop" at bounding box center [413, 97] width 34 height 13
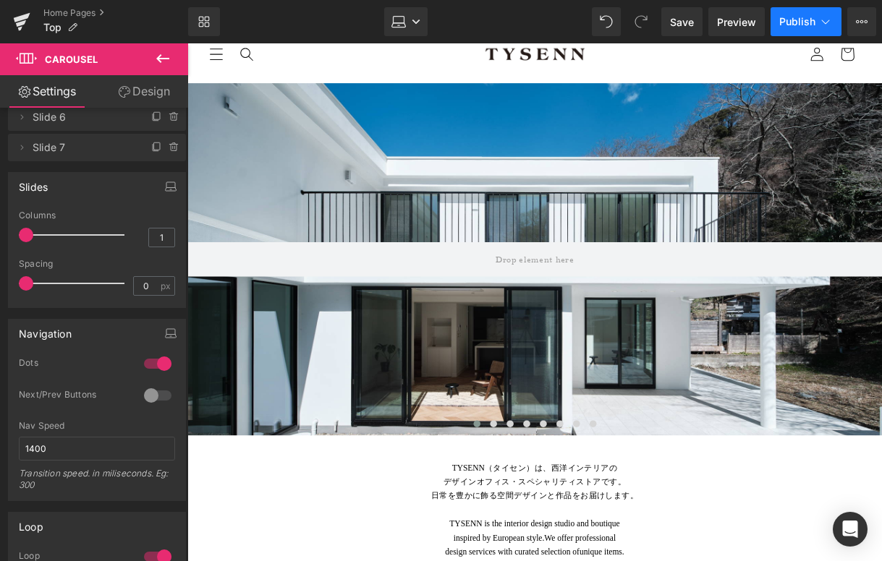
click at [804, 14] on button "Publish" at bounding box center [805, 21] width 71 height 29
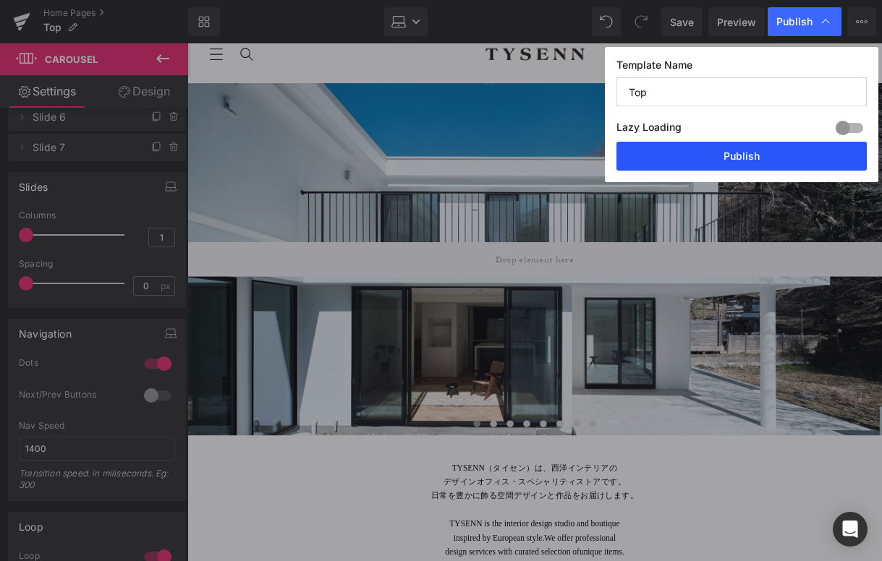
click at [746, 167] on button "Publish" at bounding box center [741, 156] width 250 height 29
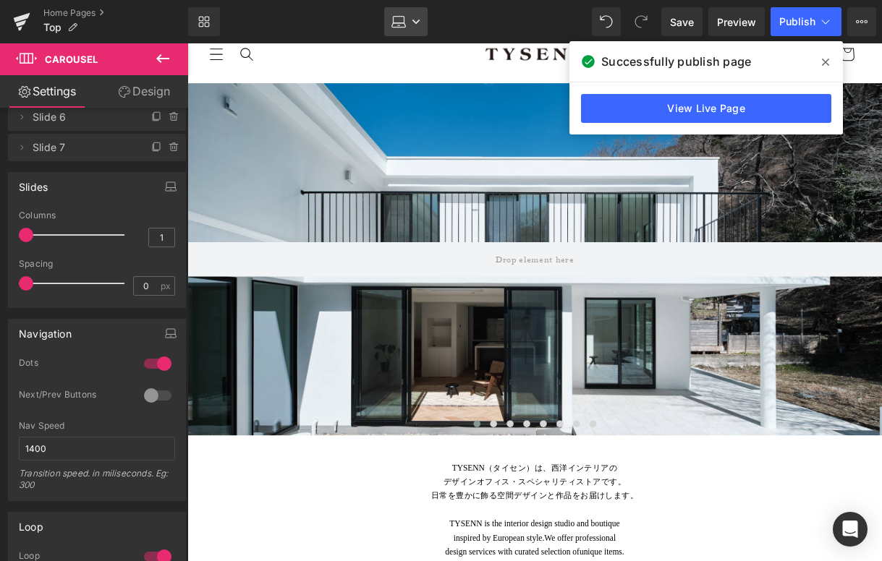
click at [410, 17] on link "Laptop" at bounding box center [405, 21] width 43 height 29
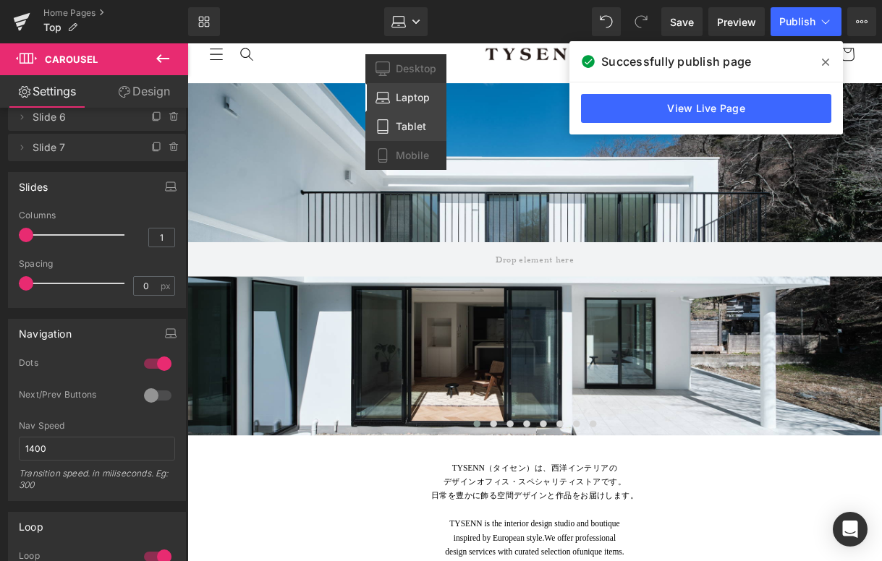
click at [420, 124] on span "Tablet" at bounding box center [411, 126] width 30 height 13
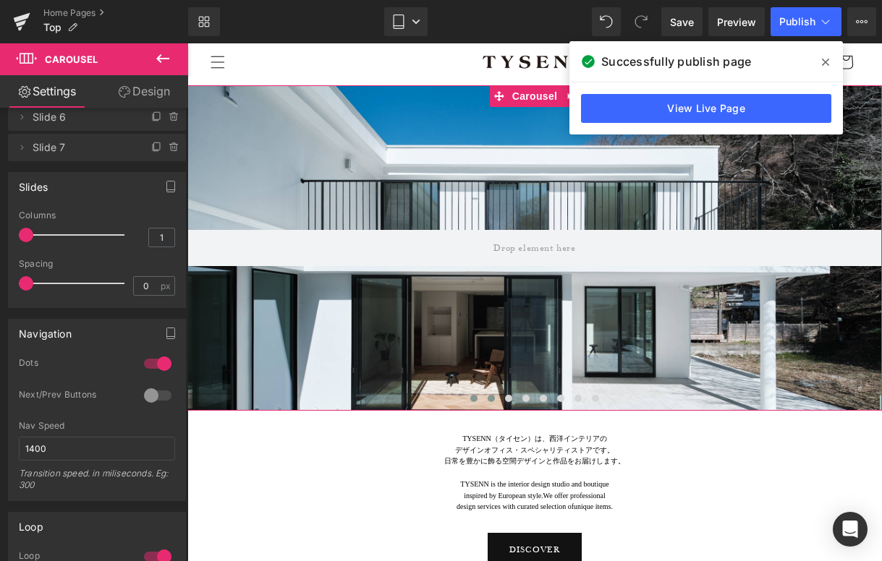
click at [487, 396] on button at bounding box center [490, 398] width 17 height 14
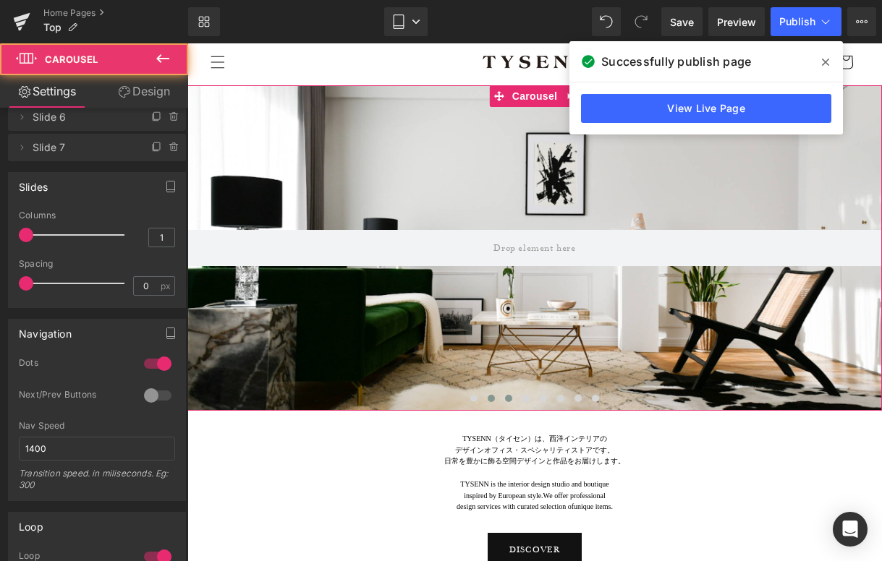
click at [504, 396] on button at bounding box center [508, 398] width 17 height 14
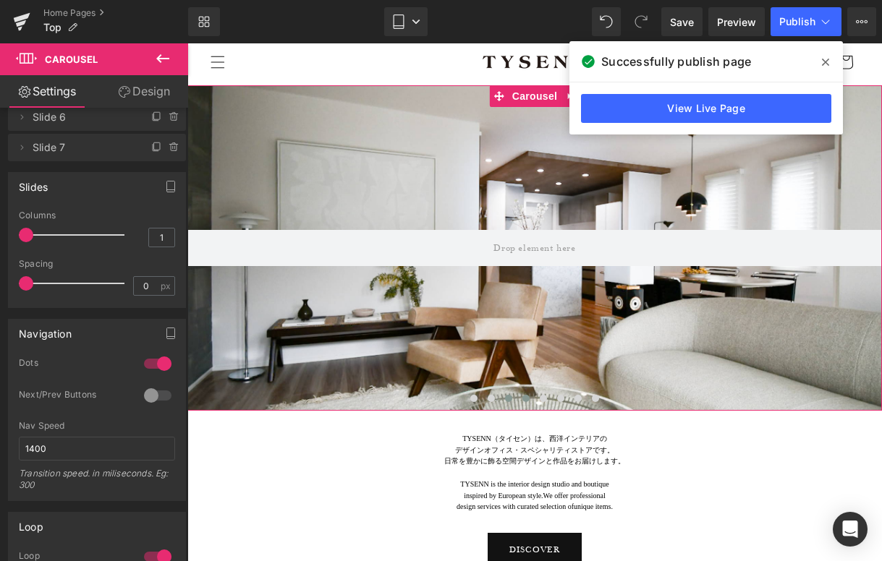
click at [524, 397] on span at bounding box center [525, 398] width 7 height 7
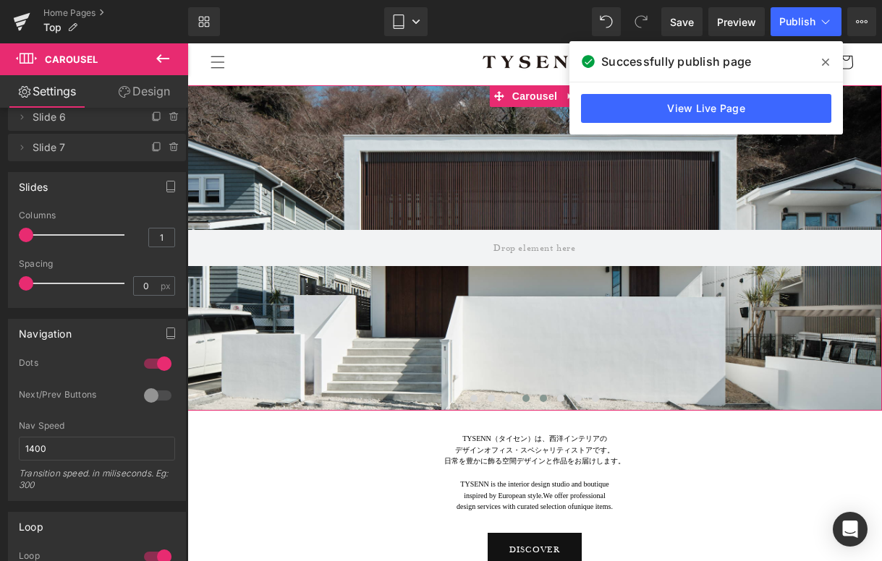
click at [542, 397] on span at bounding box center [543, 398] width 7 height 7
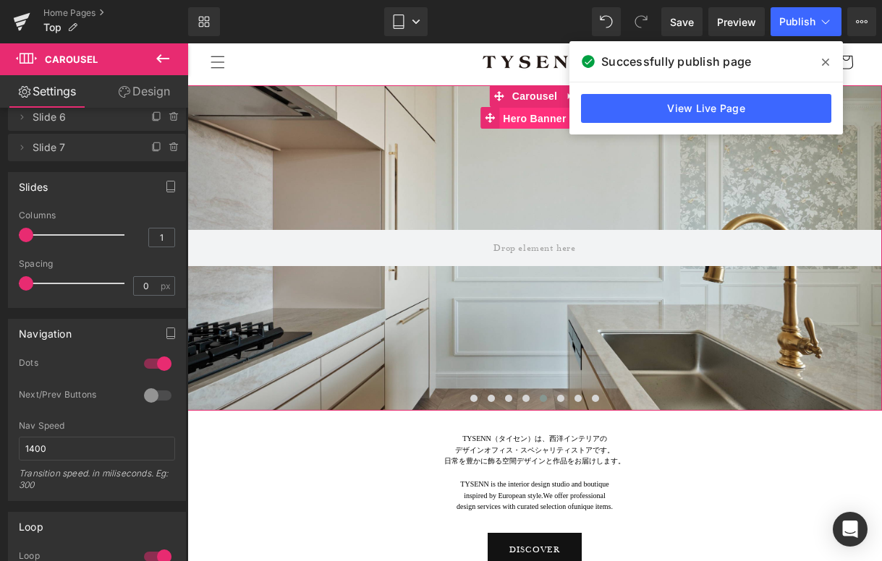
click at [524, 121] on span "Hero Banner" at bounding box center [534, 119] width 70 height 22
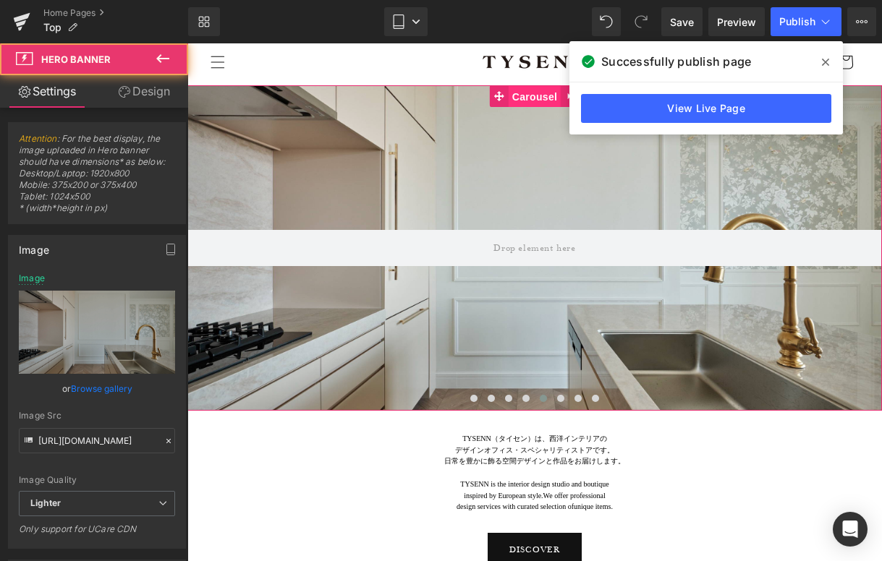
click at [528, 90] on span "Carousel" at bounding box center [535, 97] width 52 height 22
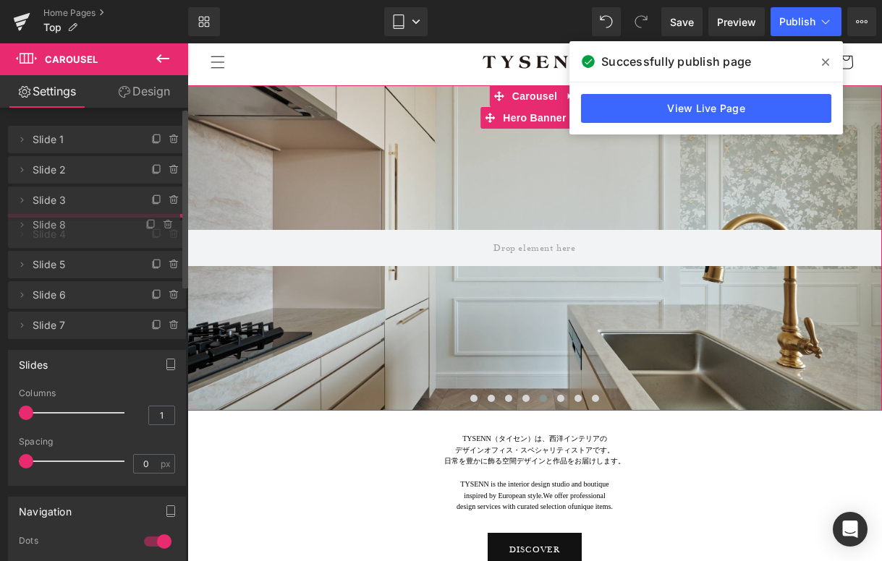
drag, startPoint x: 67, startPoint y: 263, endPoint x: 75, endPoint y: 226, distance: 37.0
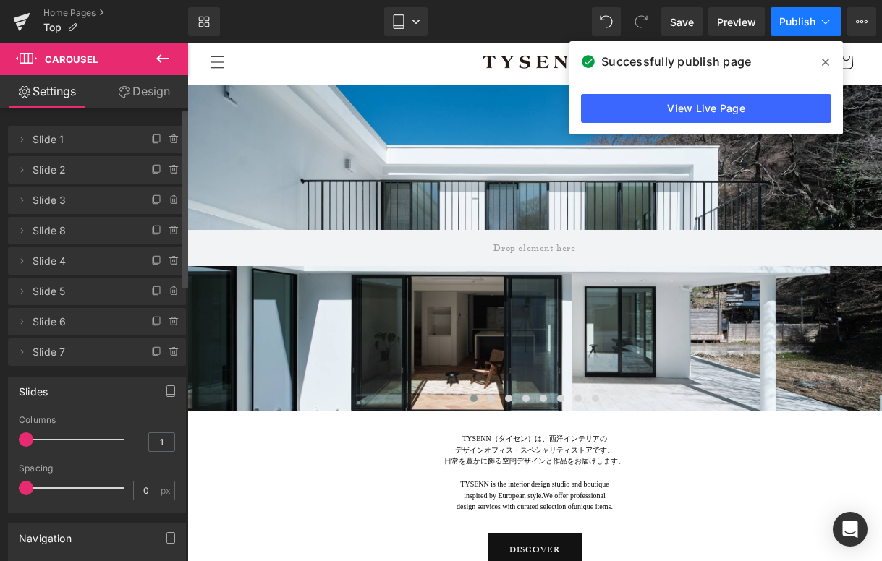
click at [807, 19] on span "Publish" at bounding box center [797, 22] width 36 height 12
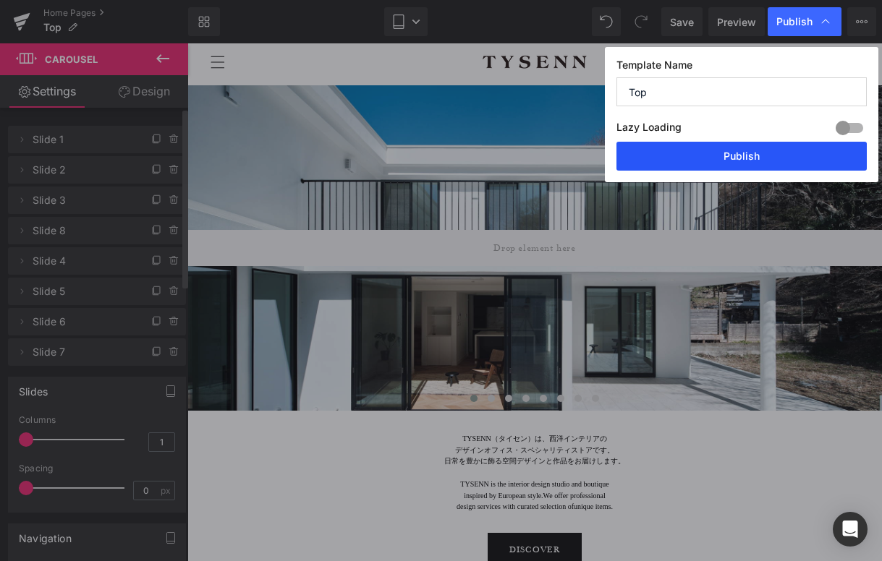
click at [774, 158] on button "Publish" at bounding box center [741, 156] width 250 height 29
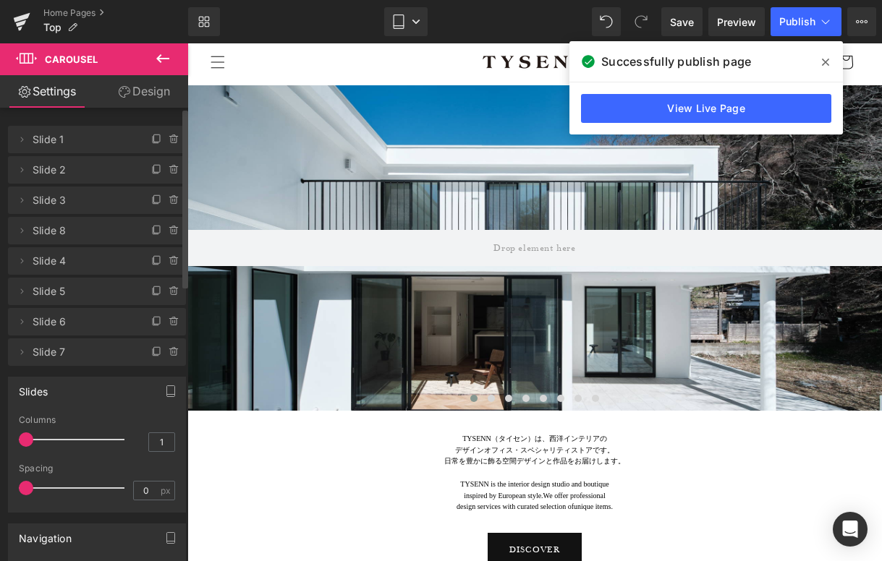
click at [825, 57] on icon at bounding box center [825, 62] width 7 height 12
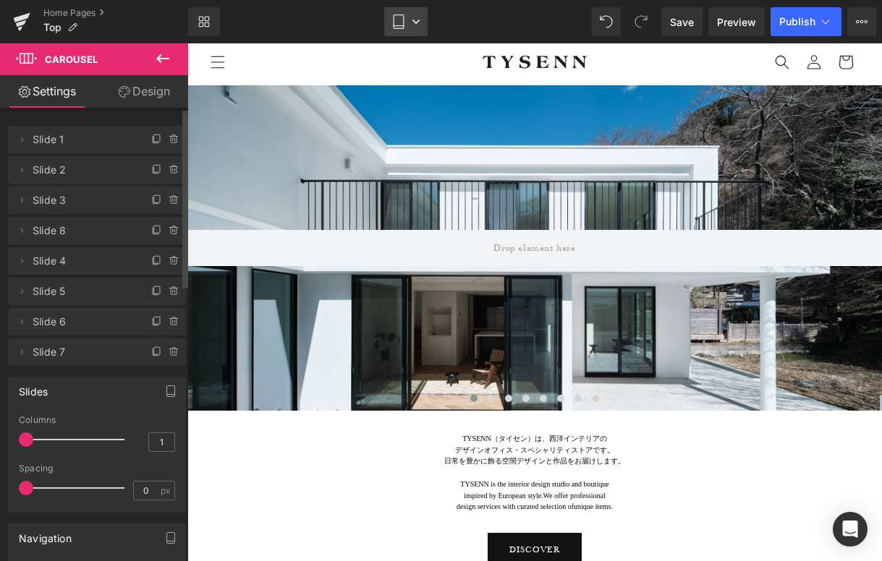
click at [411, 17] on link "Tablet" at bounding box center [405, 21] width 43 height 29
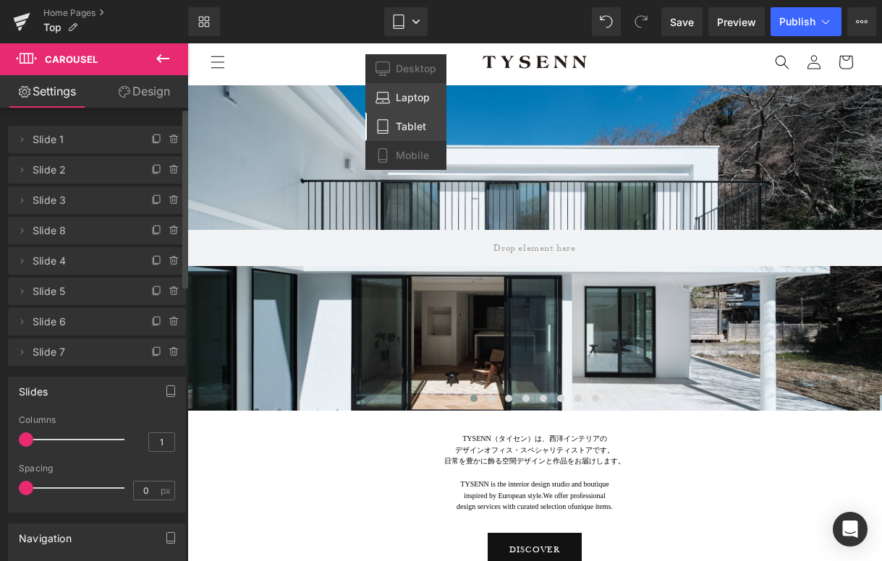
click at [411, 95] on span "Laptop" at bounding box center [413, 97] width 34 height 13
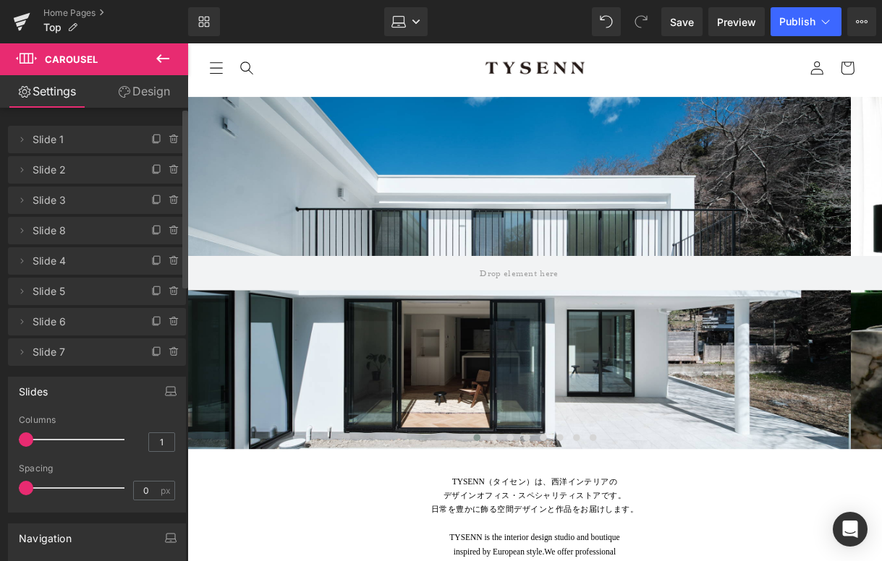
scroll to position [19, 0]
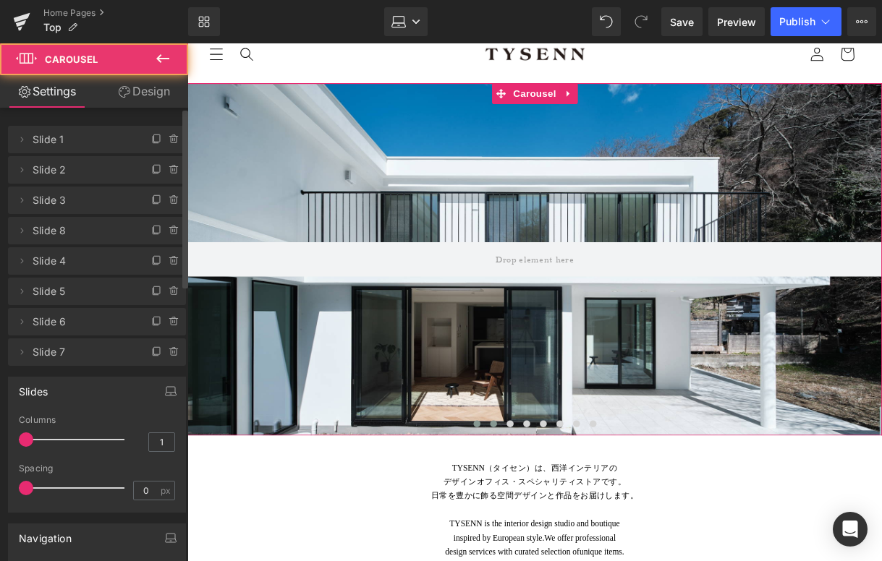
click at [508, 443] on span at bounding box center [507, 441] width 7 height 7
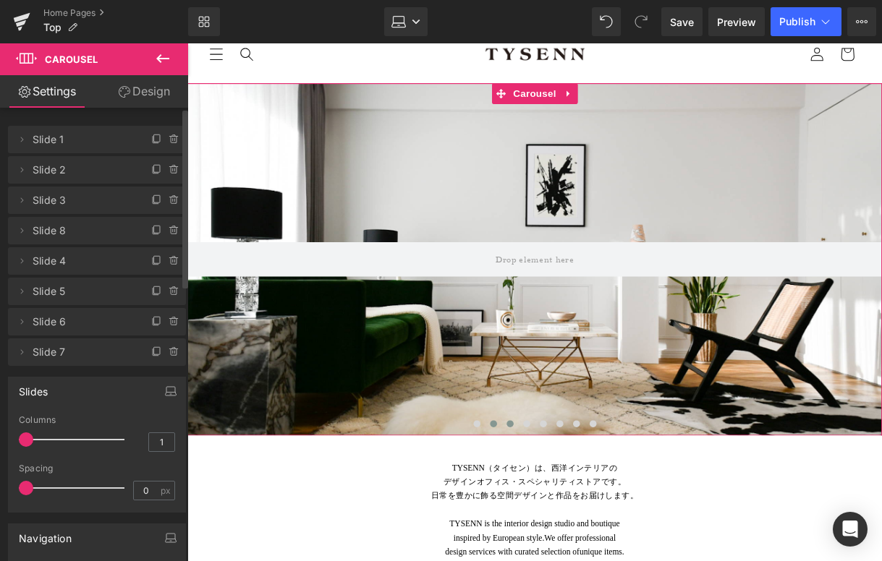
click at [522, 441] on span at bounding box center [525, 441] width 7 height 7
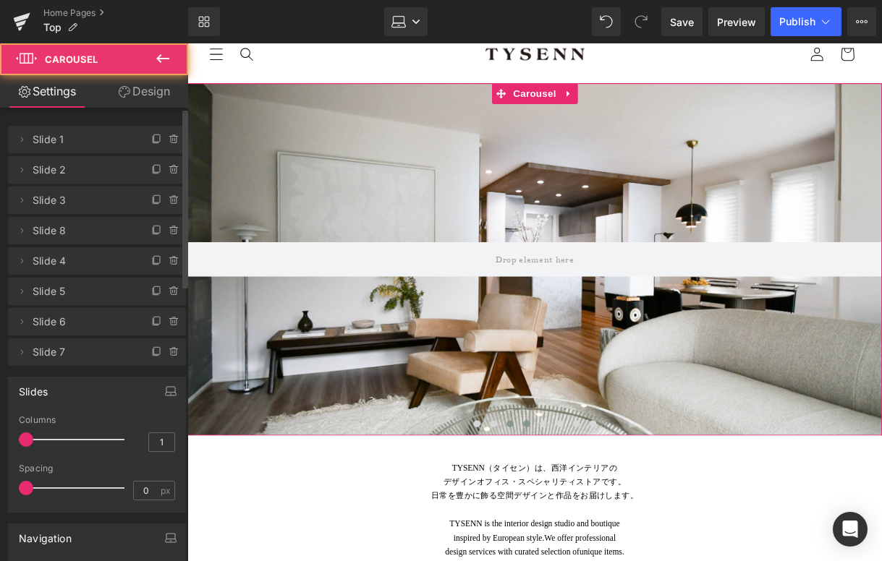
click at [539, 441] on span at bounding box center [542, 441] width 7 height 7
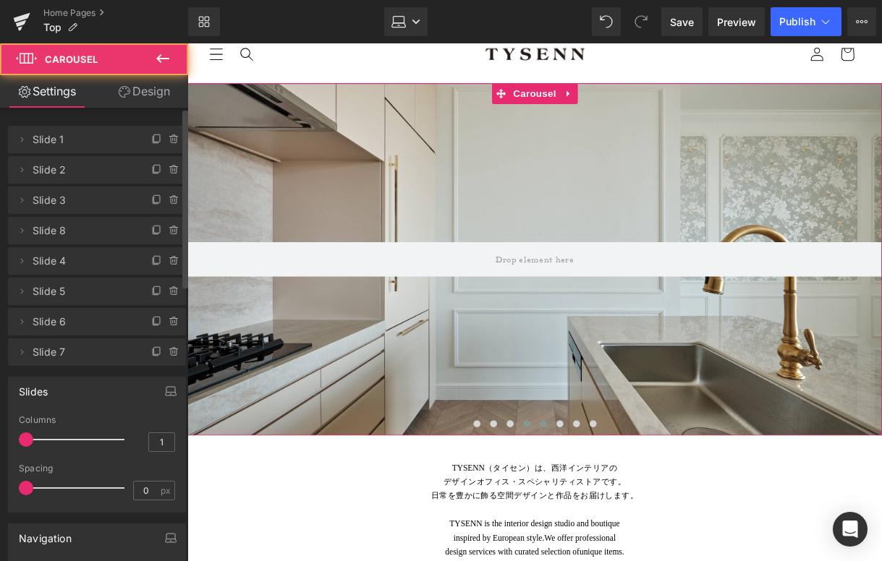
click at [558, 441] on span at bounding box center [559, 441] width 7 height 7
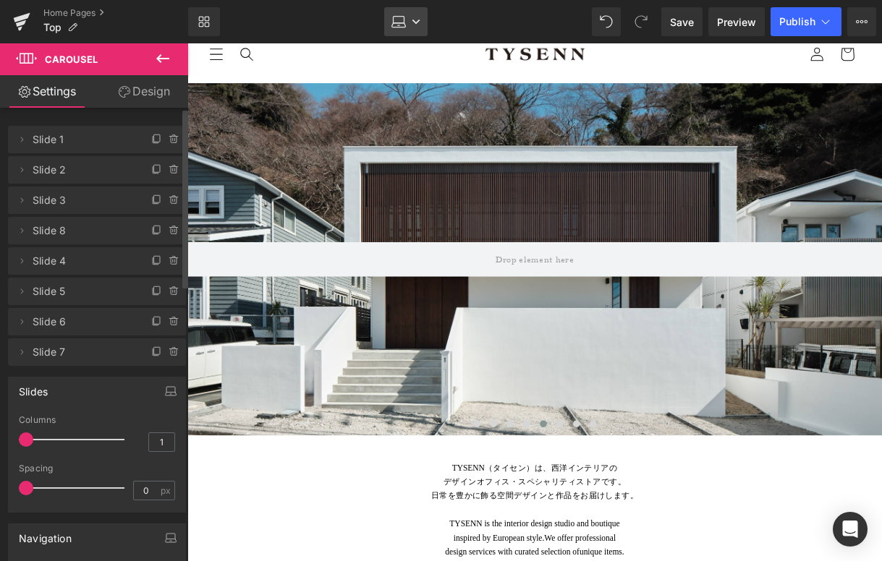
click at [412, 26] on link "Laptop" at bounding box center [405, 21] width 43 height 29
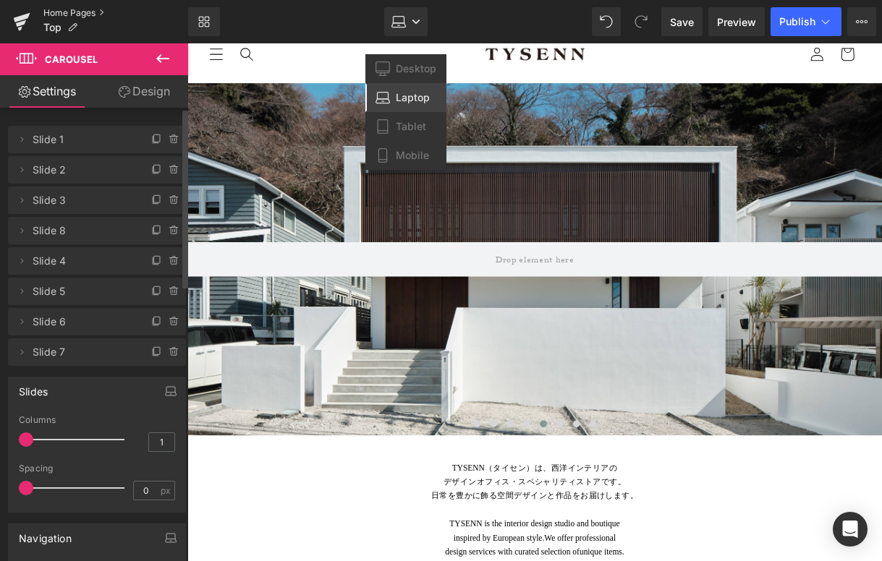
click at [62, 13] on link "Home Pages" at bounding box center [115, 13] width 145 height 12
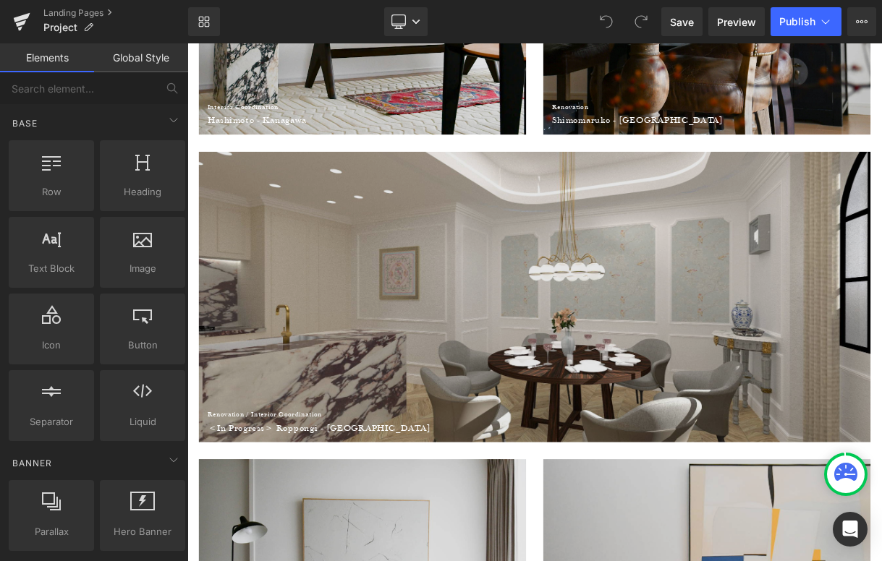
scroll to position [1541, 0]
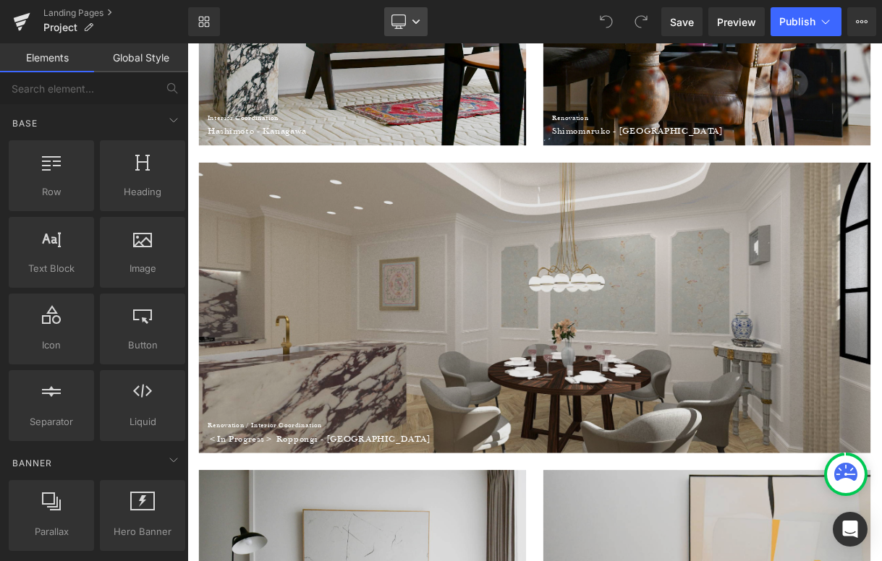
click at [409, 9] on link "Desktop" at bounding box center [405, 21] width 43 height 29
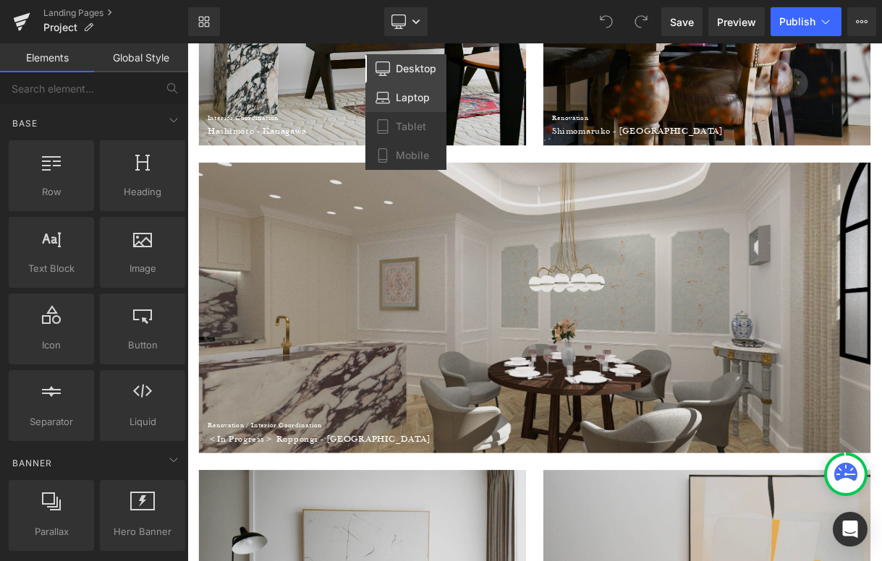
click at [410, 103] on span "Laptop" at bounding box center [413, 97] width 34 height 13
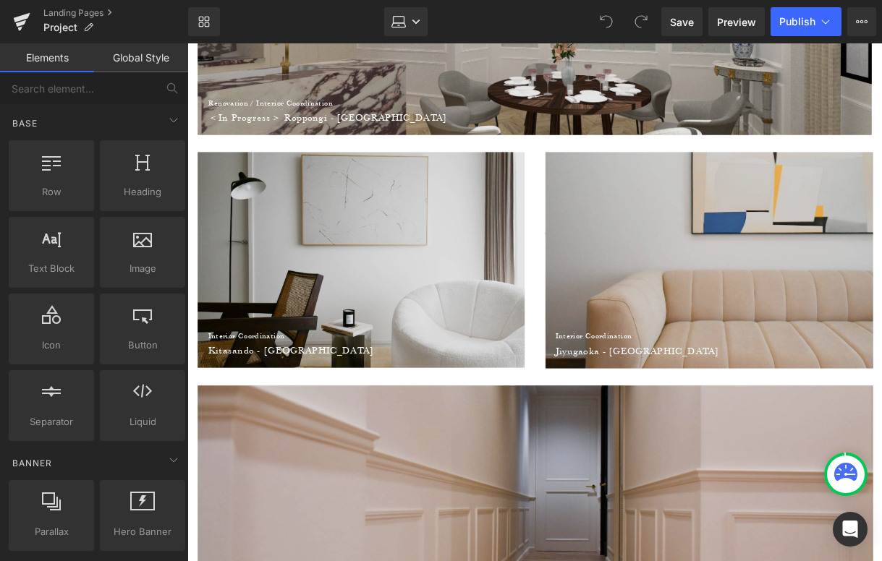
scroll to position [1216, 0]
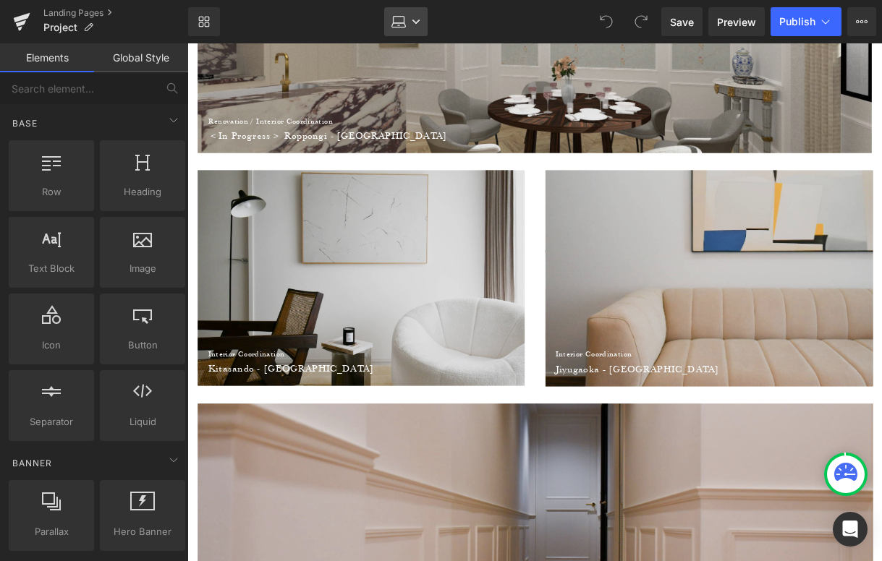
click at [417, 19] on icon at bounding box center [416, 21] width 9 height 9
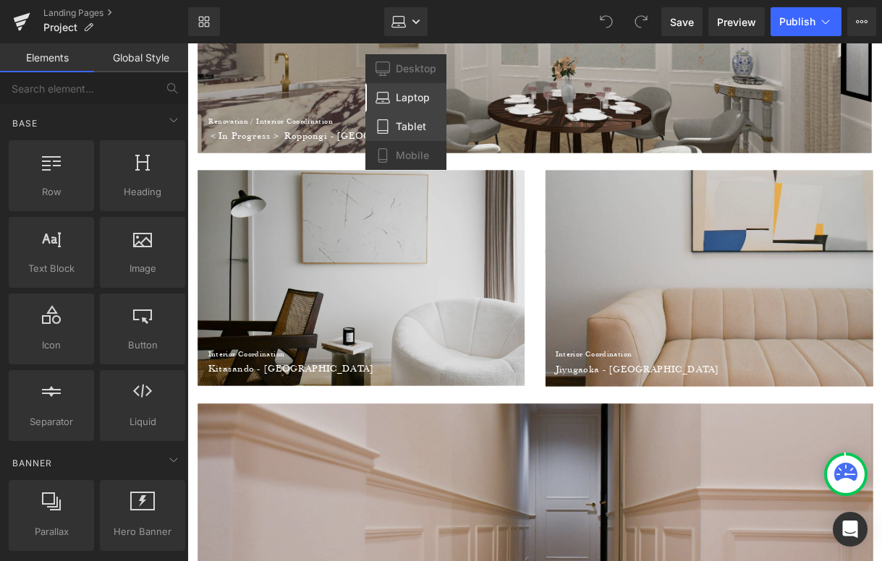
click at [415, 116] on link "Tablet" at bounding box center [405, 126] width 81 height 29
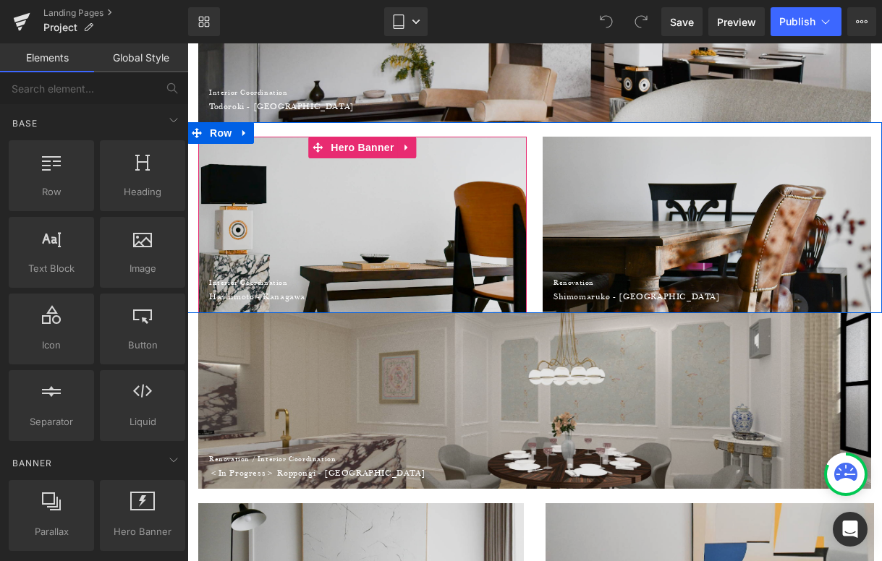
scroll to position [579, 0]
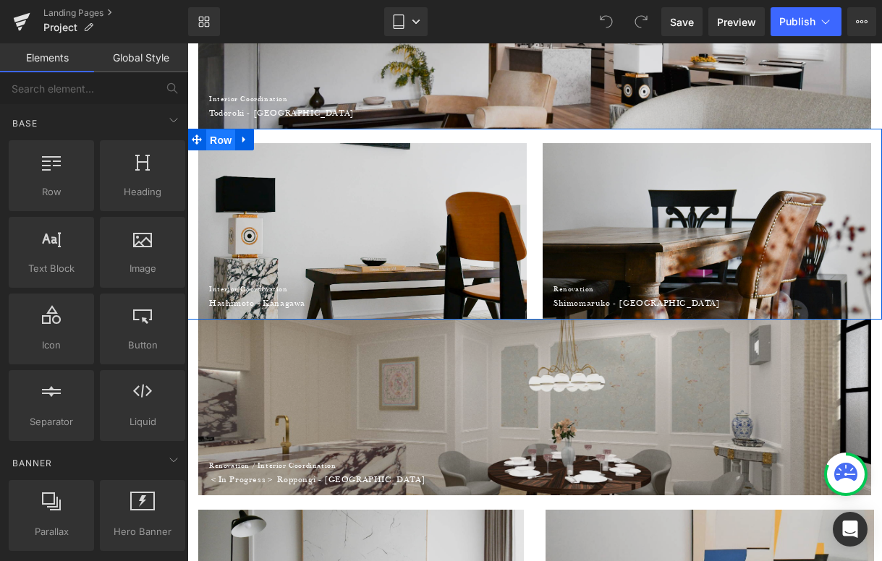
click at [224, 137] on span "Row" at bounding box center [220, 140] width 29 height 22
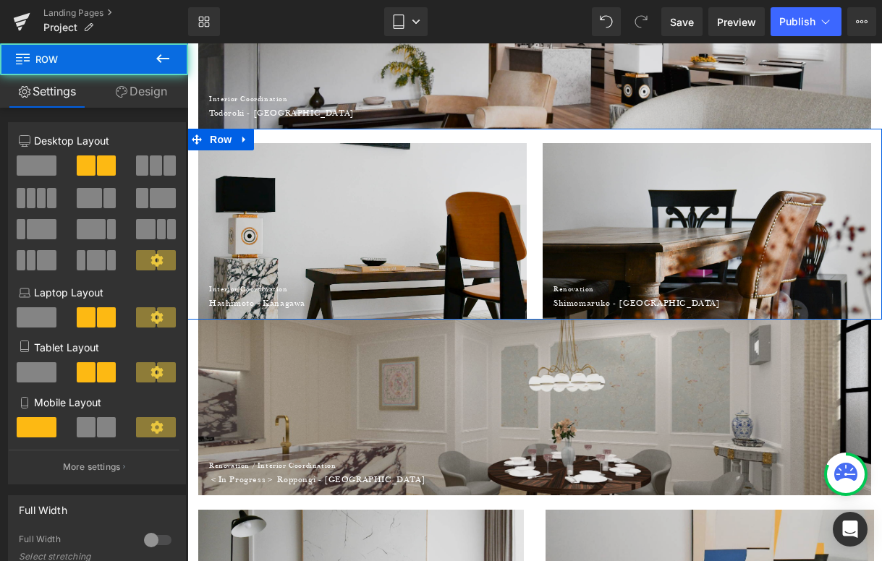
click at [141, 94] on link "Design" at bounding box center [141, 91] width 94 height 33
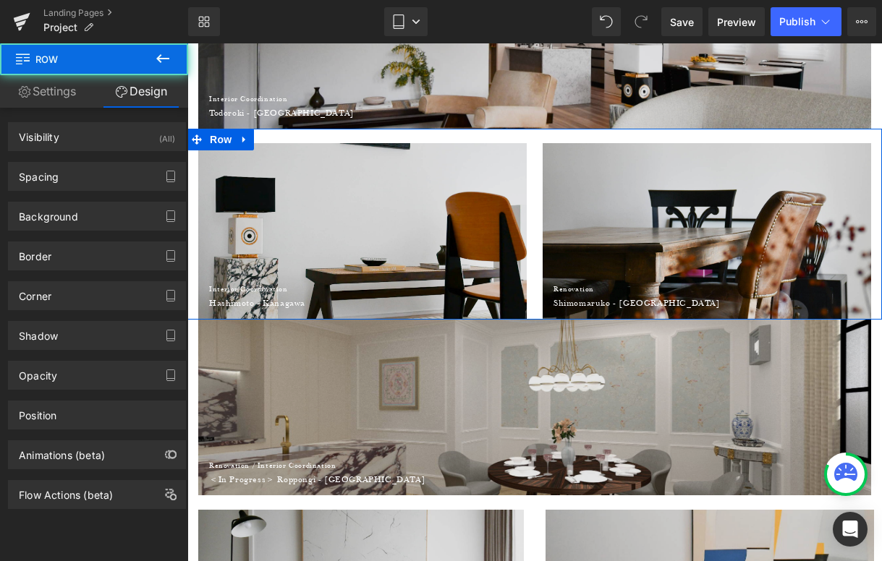
type input "0"
type input "20"
type input "0"
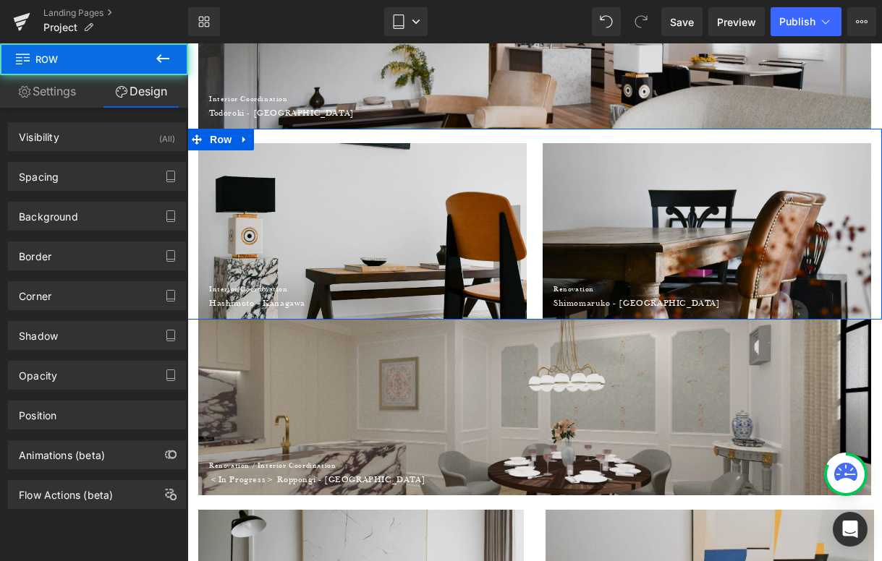
type input "0"
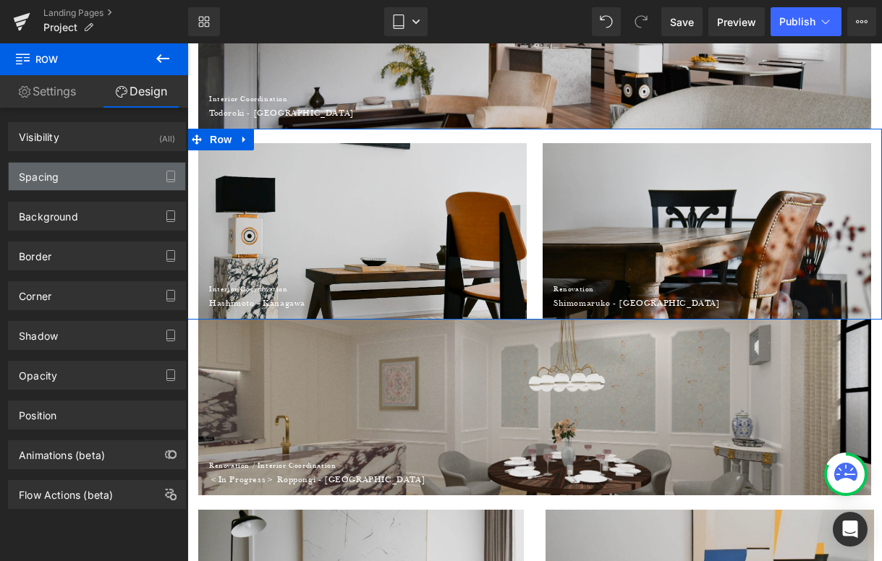
click at [57, 175] on div "Spacing" at bounding box center [39, 173] width 40 height 20
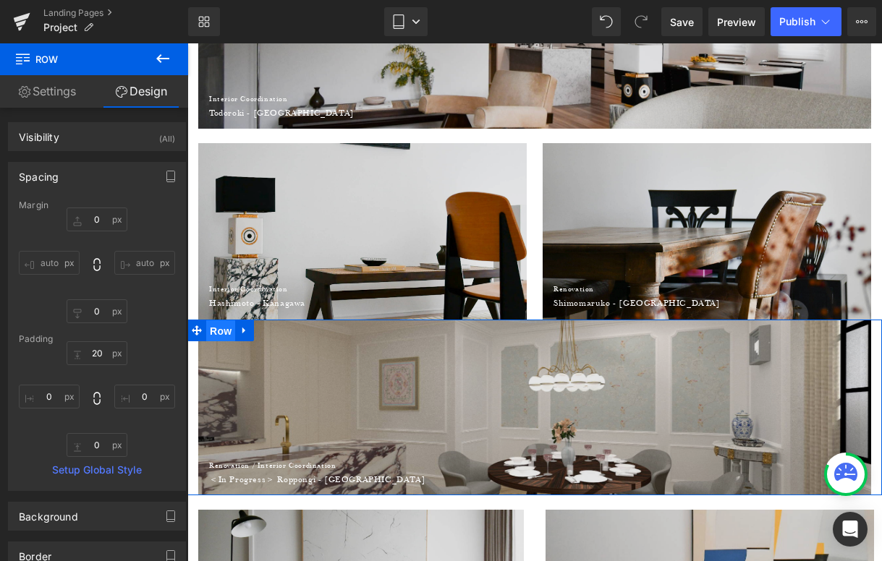
click at [228, 329] on span "Row" at bounding box center [220, 331] width 29 height 22
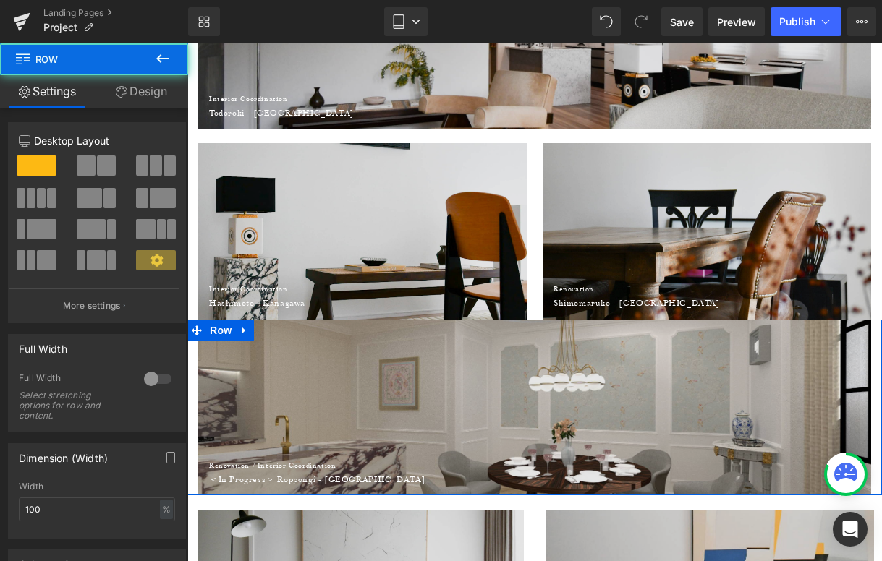
click at [150, 100] on link "Design" at bounding box center [141, 91] width 94 height 33
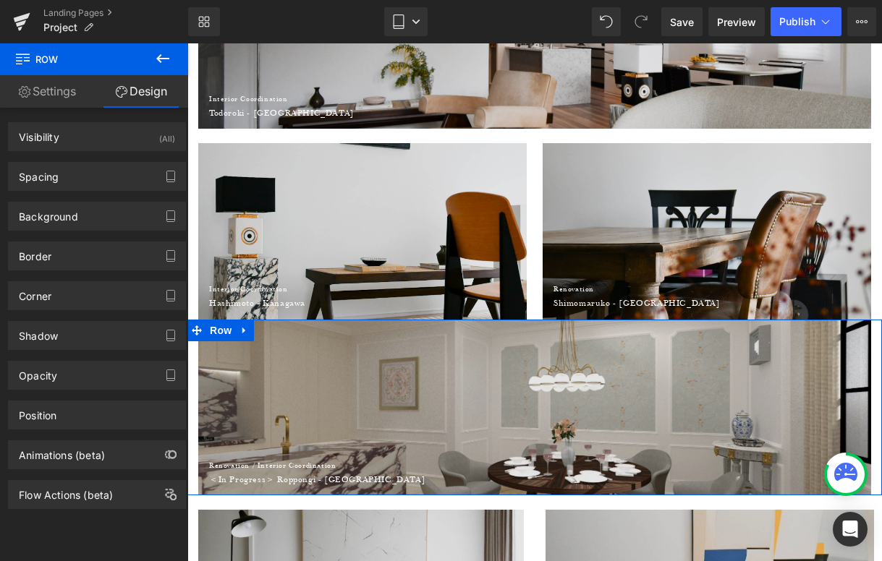
type input "0"
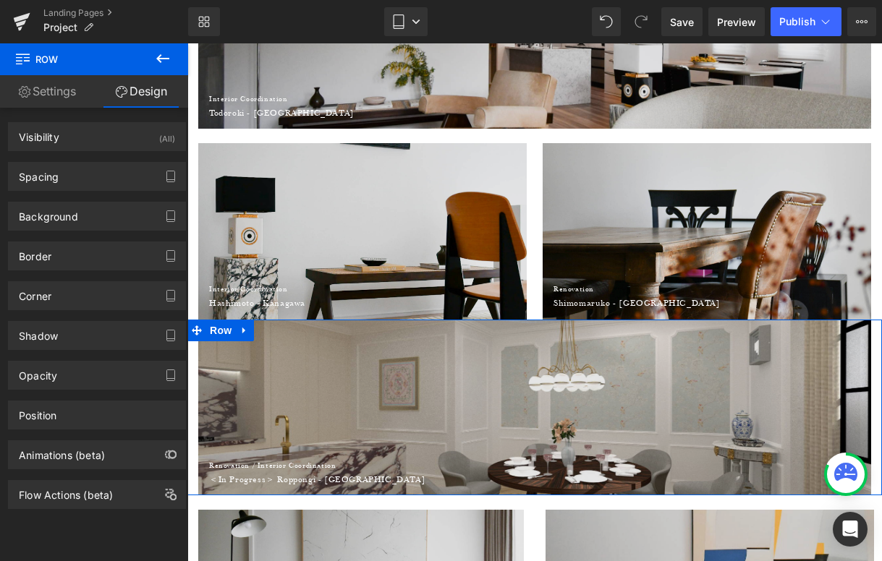
type input "0"
click at [91, 171] on div "Spacing" at bounding box center [97, 176] width 176 height 27
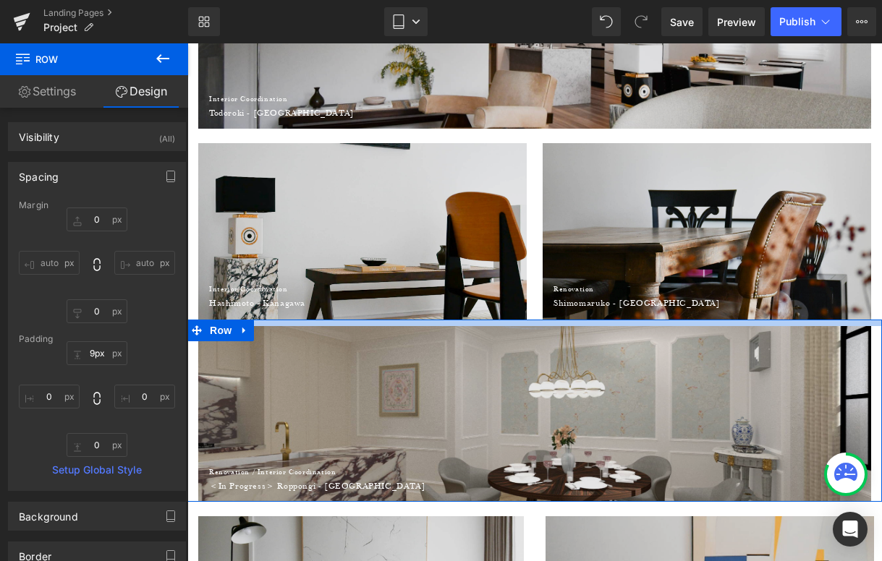
type input "10px"
drag, startPoint x: 316, startPoint y: 319, endPoint x: 317, endPoint y: 326, distance: 7.3
click at [317, 326] on div at bounding box center [534, 323] width 694 height 7
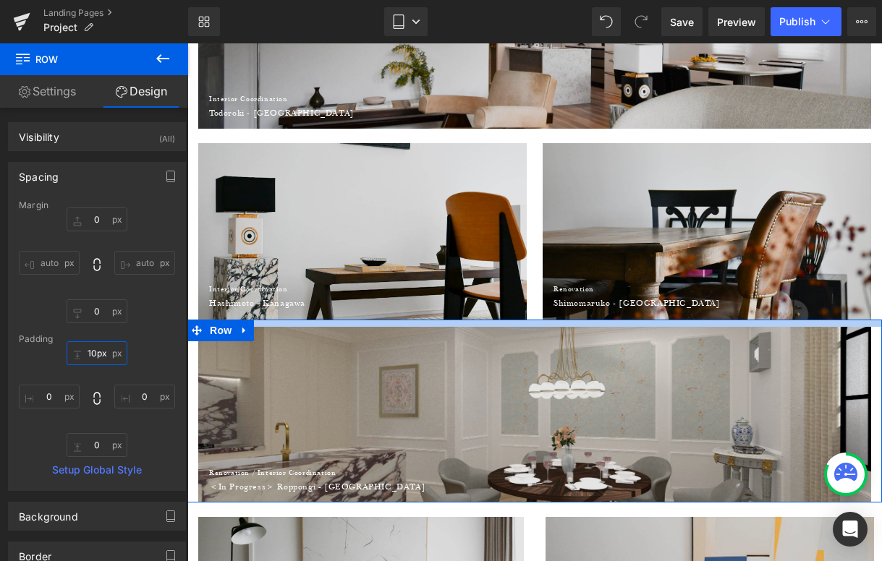
click at [90, 346] on input "10px" at bounding box center [97, 353] width 61 height 24
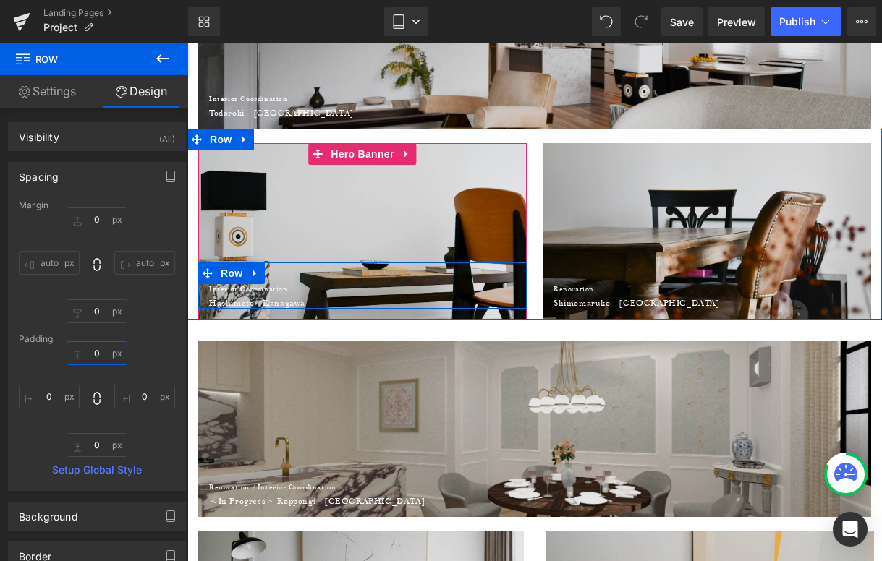
type input "２"
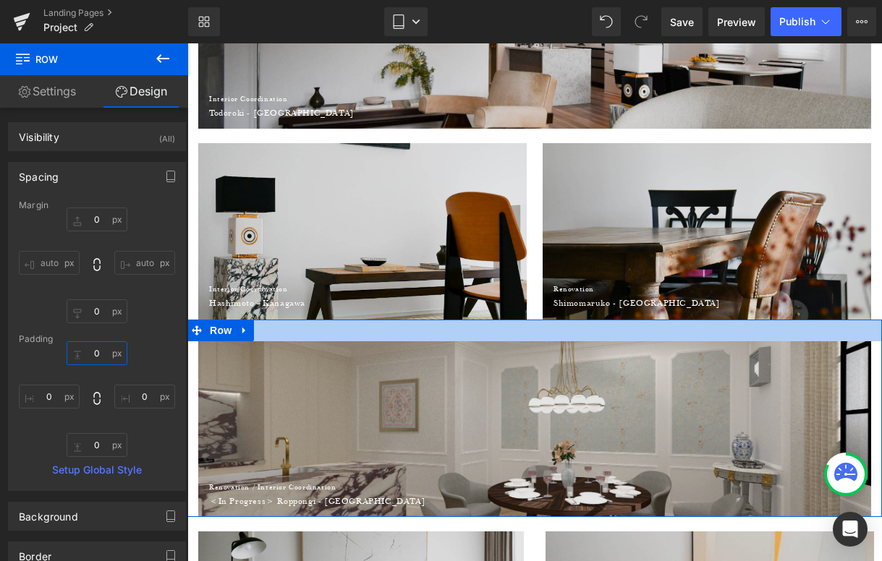
click at [96, 351] on input "text" at bounding box center [97, 353] width 61 height 24
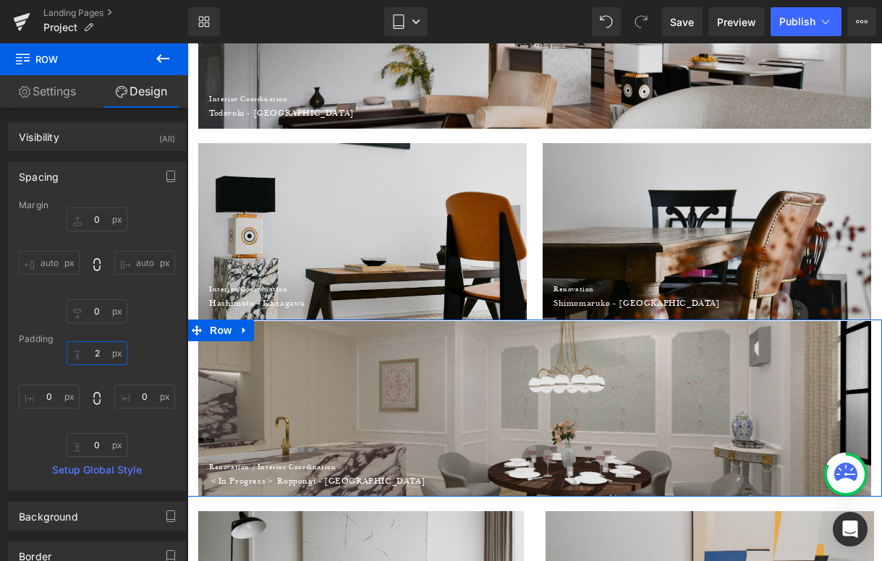
type input "20"
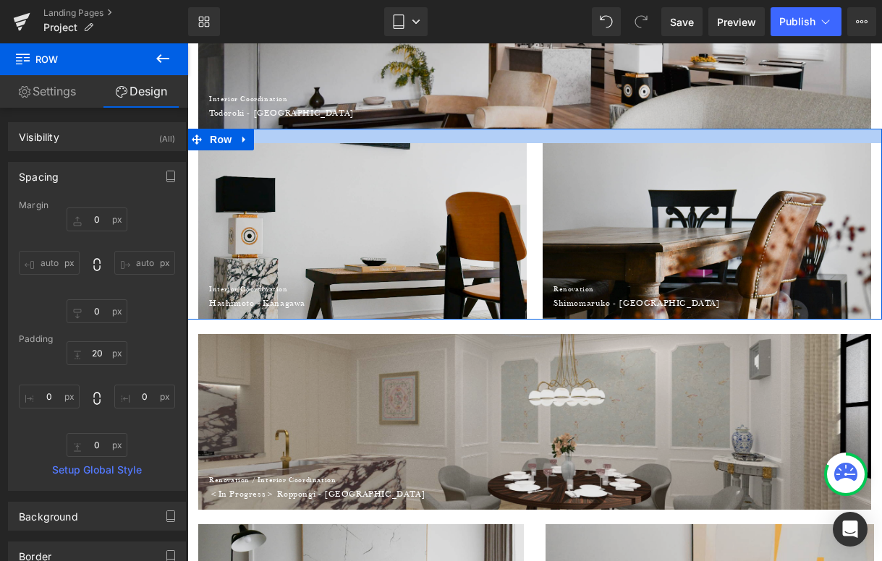
click at [530, 133] on div at bounding box center [534, 136] width 694 height 14
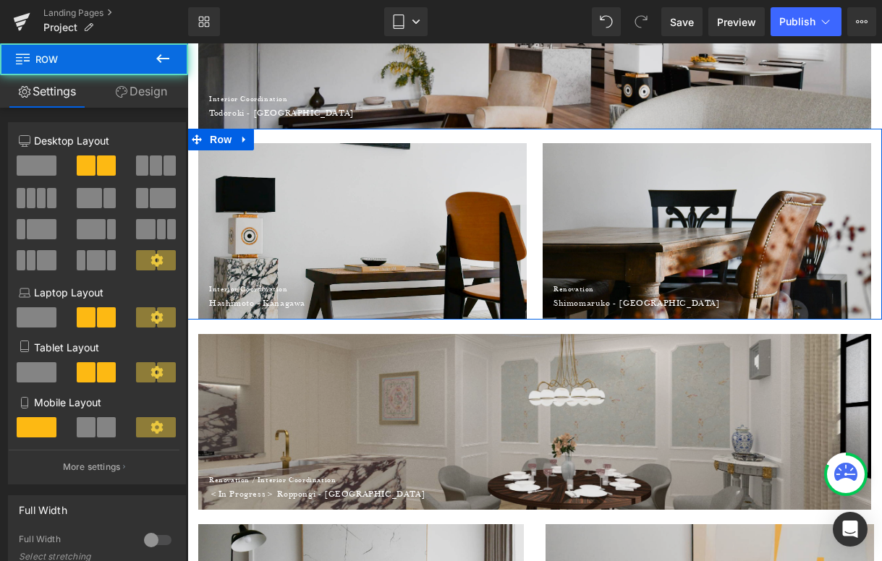
click at [143, 94] on link "Design" at bounding box center [141, 91] width 94 height 33
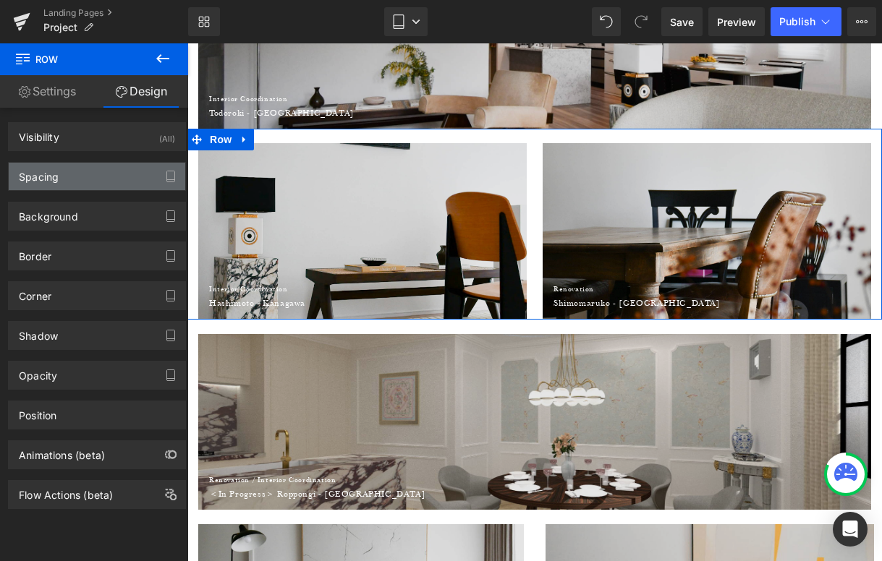
click at [59, 172] on div "Spacing" at bounding box center [97, 176] width 176 height 27
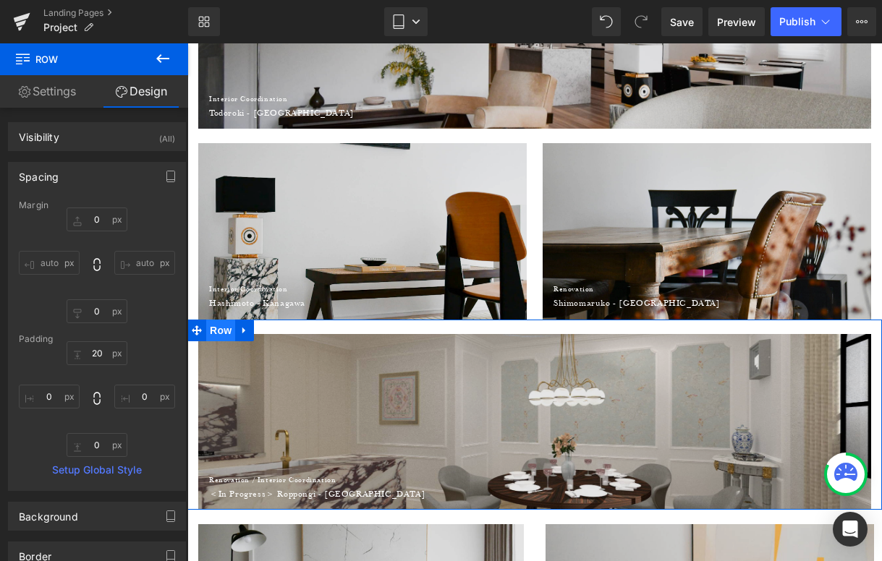
click at [225, 335] on span "Row" at bounding box center [220, 331] width 29 height 22
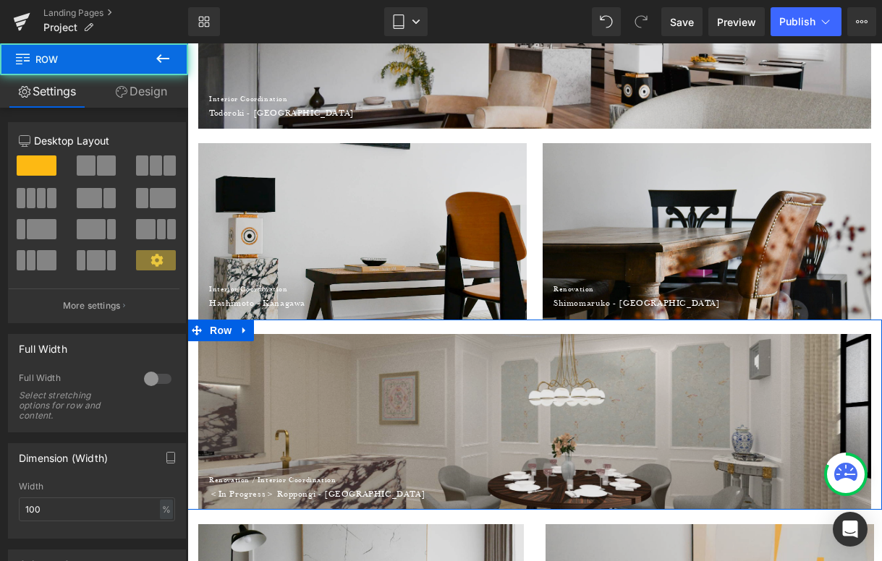
click at [143, 82] on link "Design" at bounding box center [141, 91] width 94 height 33
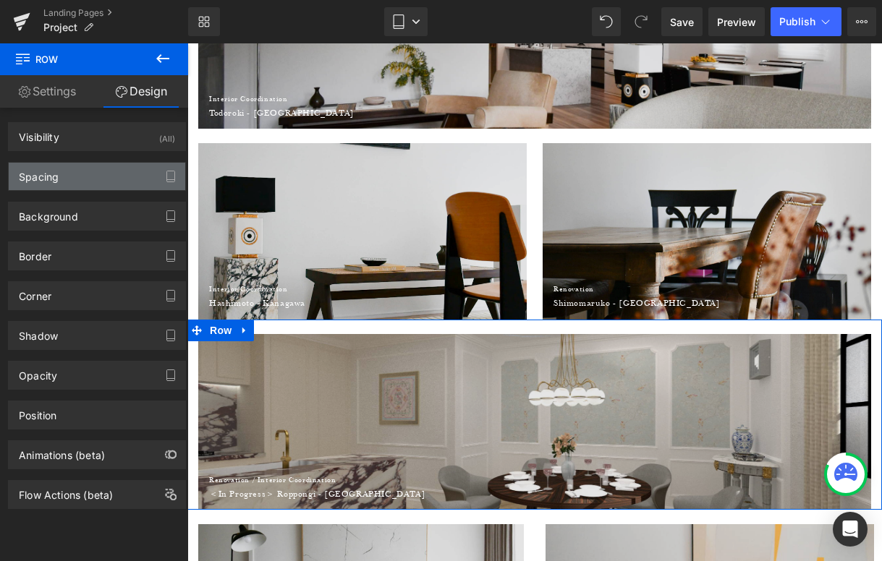
click at [58, 172] on div "Spacing" at bounding box center [39, 173] width 40 height 20
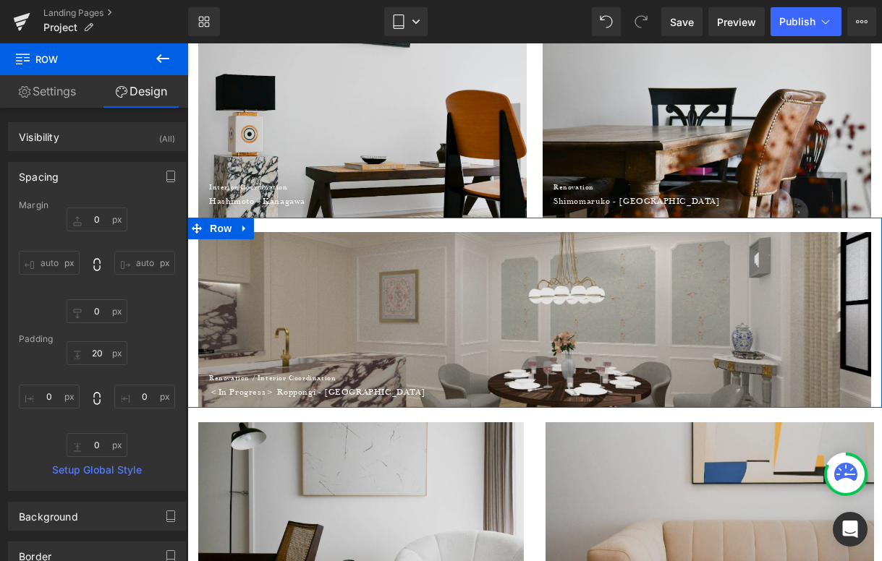
scroll to position [682, 0]
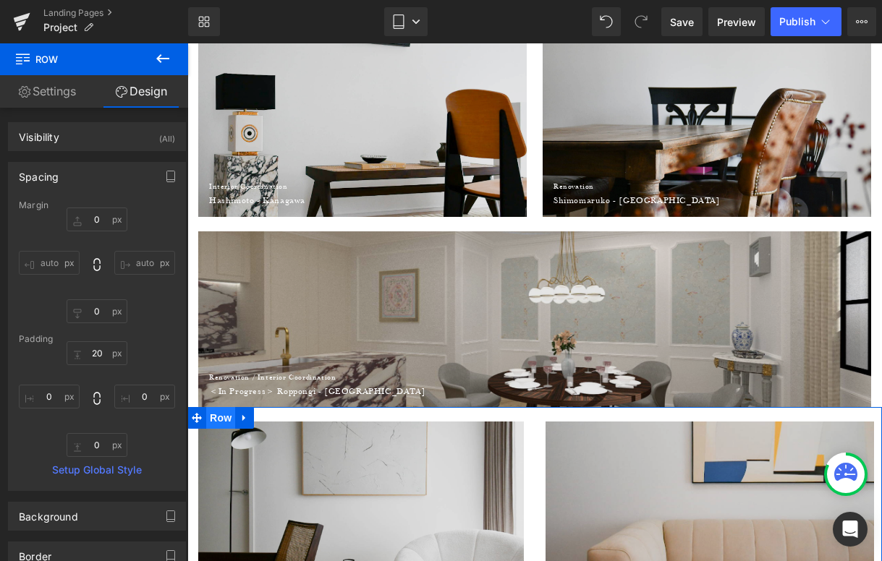
click at [229, 420] on span "Row" at bounding box center [220, 418] width 29 height 22
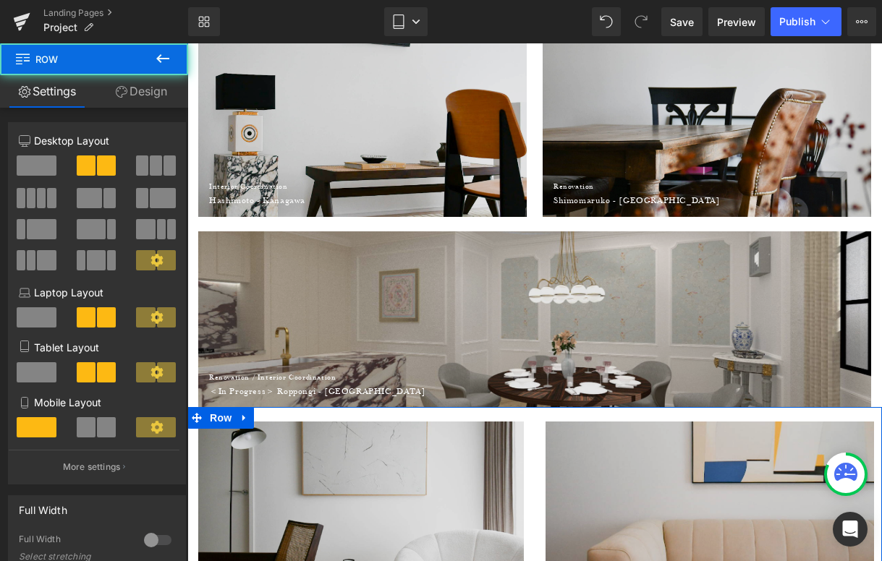
click at [155, 95] on link "Design" at bounding box center [141, 91] width 94 height 33
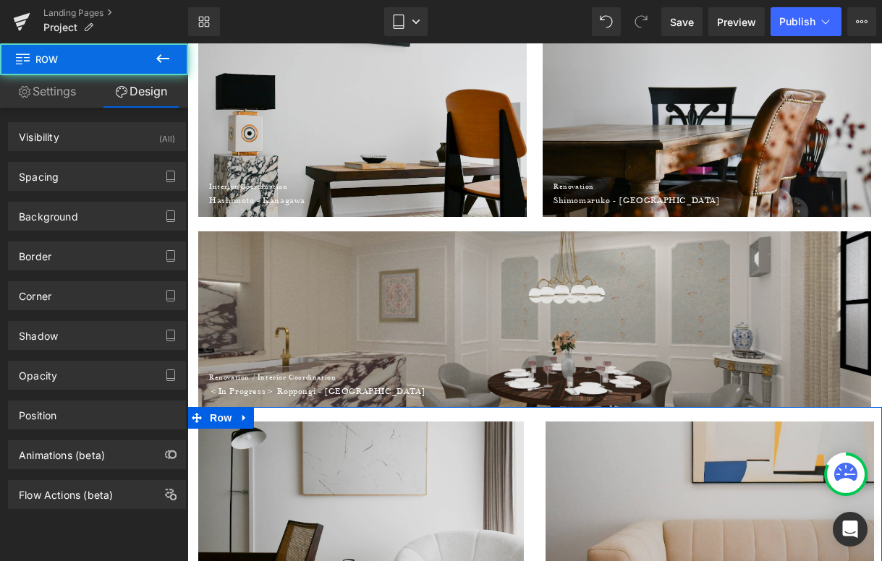
type input "0"
type input "20"
type input "0"
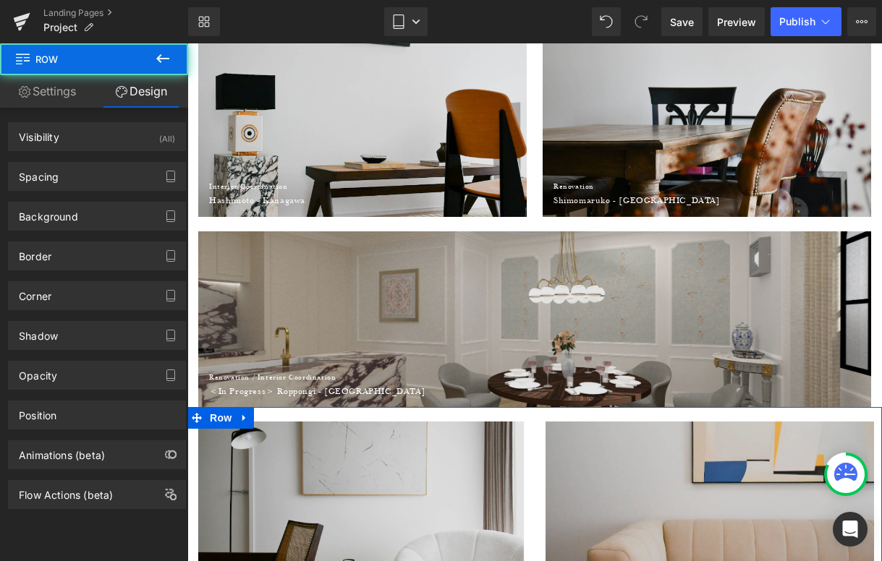
type input "0"
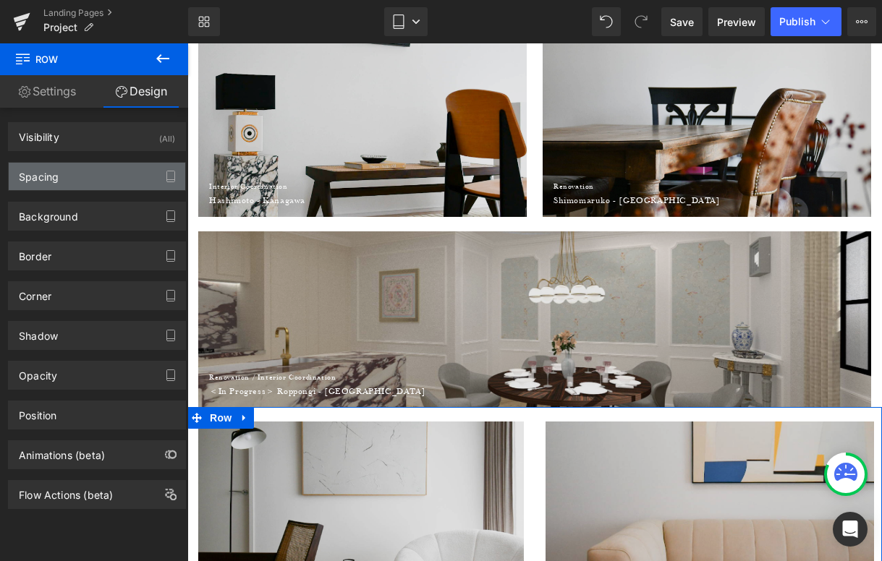
click at [105, 170] on div "Spacing" at bounding box center [97, 176] width 176 height 27
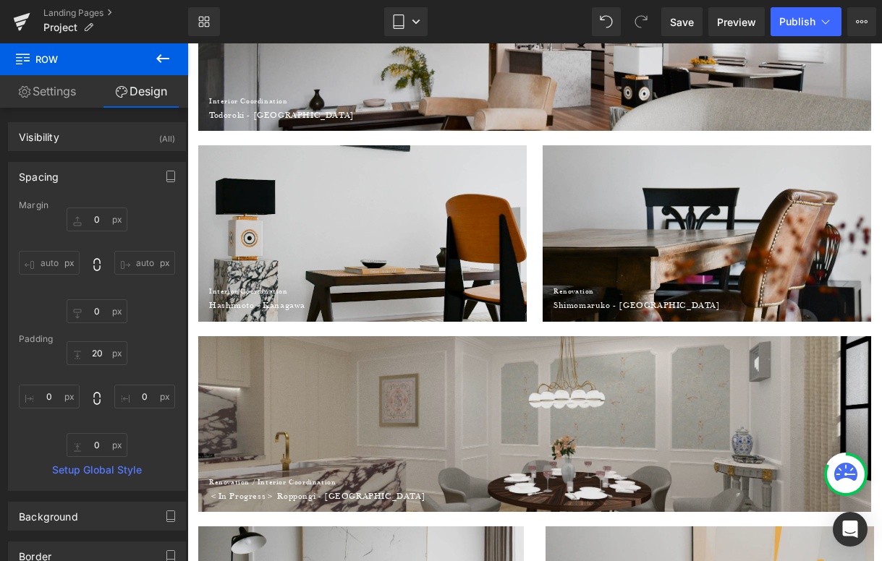
scroll to position [577, 0]
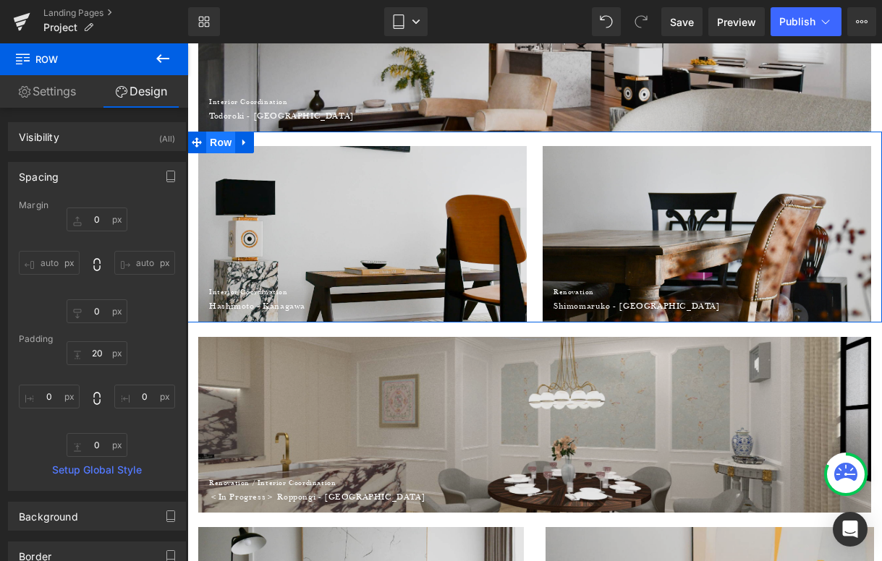
click at [218, 145] on span "Row" at bounding box center [220, 143] width 29 height 22
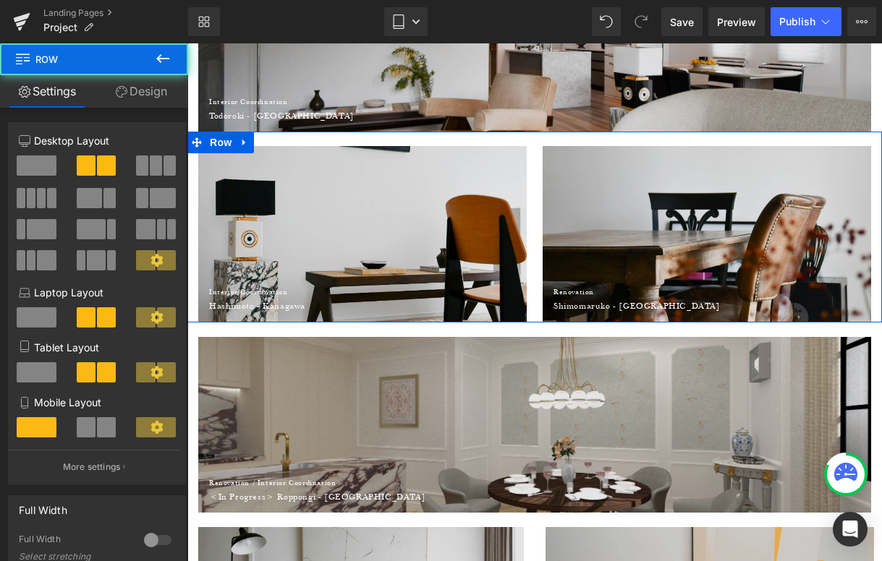
click at [138, 95] on link "Design" at bounding box center [141, 91] width 94 height 33
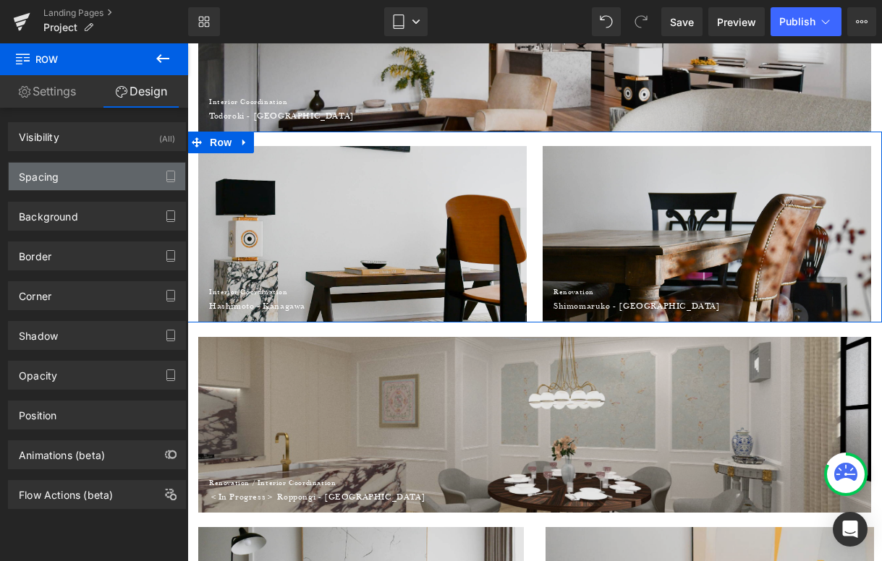
click at [95, 174] on div "Spacing" at bounding box center [97, 176] width 176 height 27
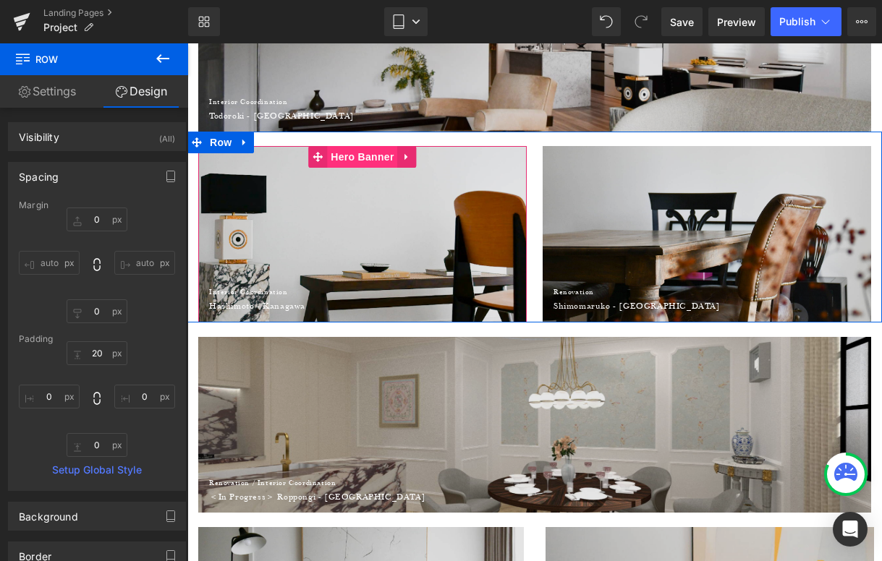
click at [357, 162] on span "Hero Banner" at bounding box center [362, 157] width 70 height 22
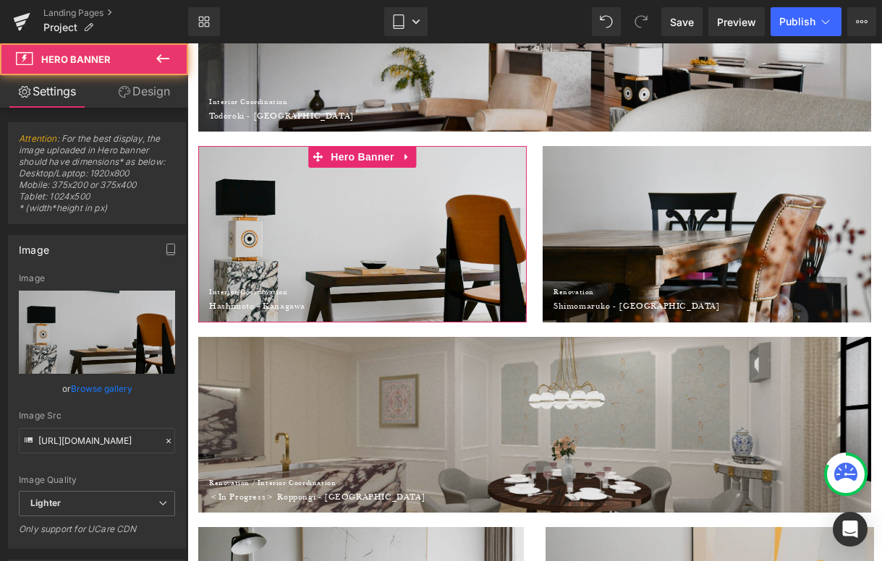
click at [140, 85] on link "Design" at bounding box center [144, 91] width 94 height 33
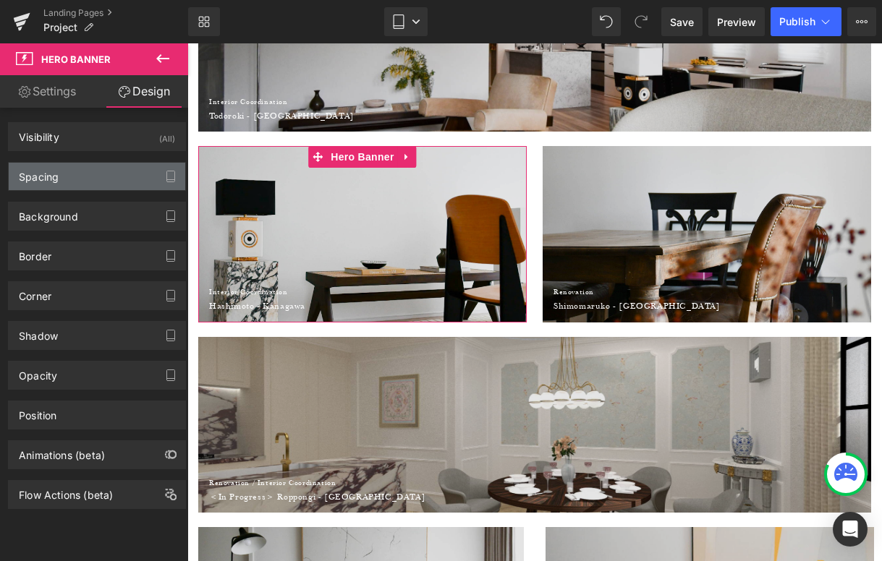
click at [49, 178] on div "Spacing" at bounding box center [39, 173] width 40 height 20
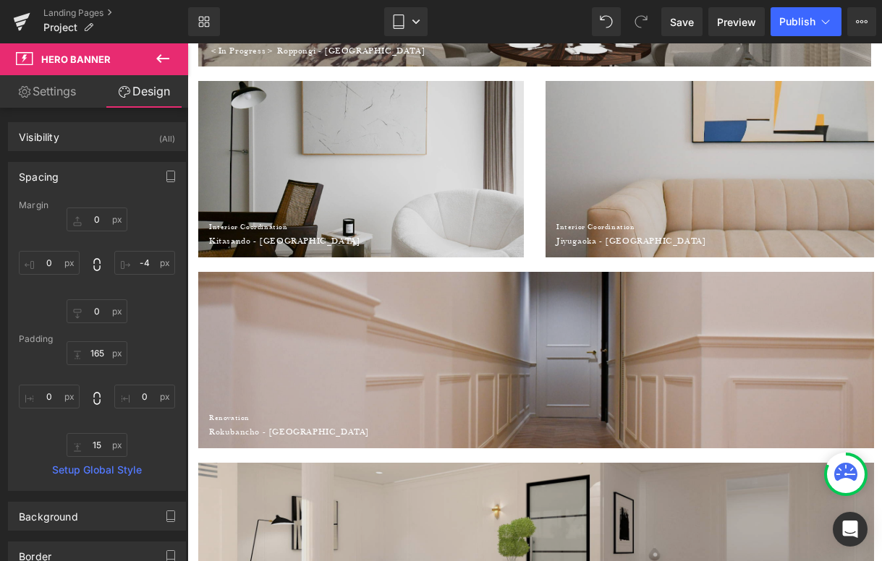
scroll to position [998, 0]
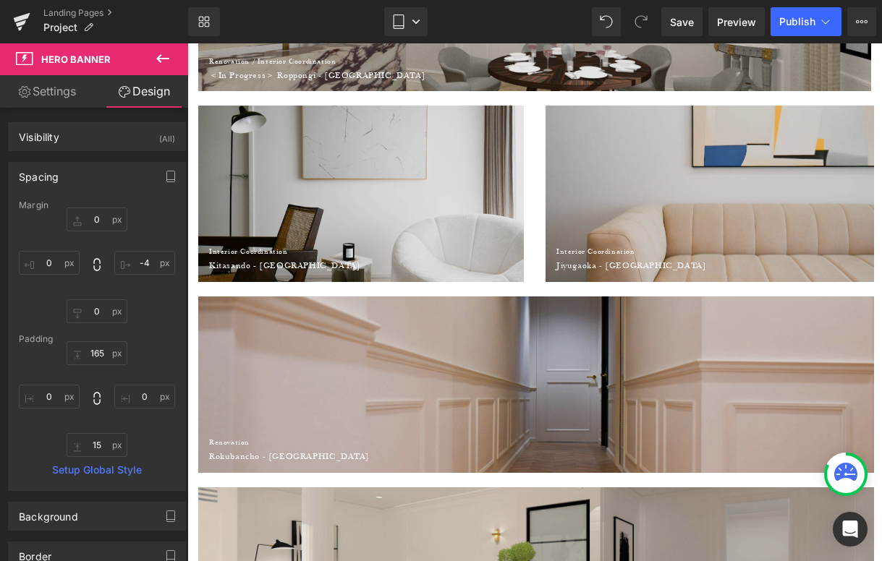
click at [333, 138] on div "Interior Coordination Heading Kitasando - Tokyo Heading Row Hero Banner 165px" at bounding box center [361, 194] width 326 height 176
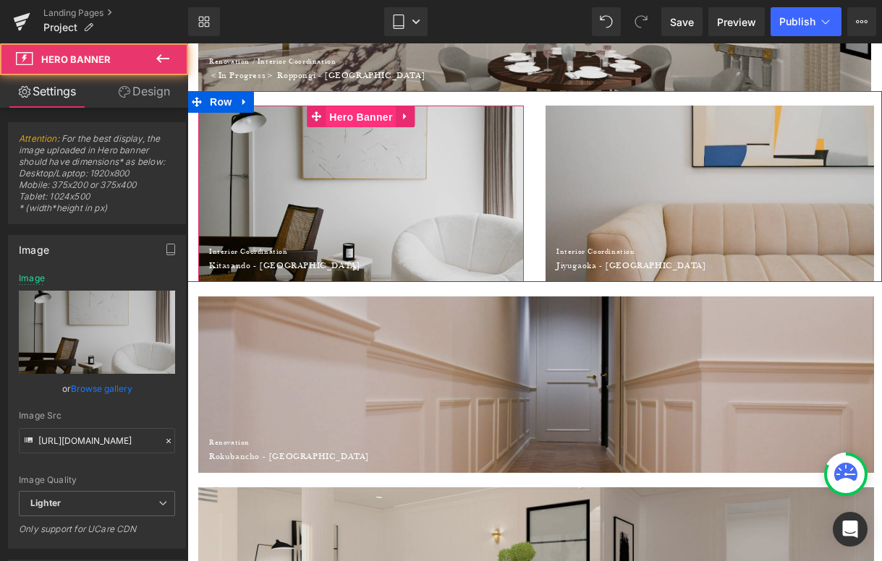
click at [343, 117] on span "Hero Banner" at bounding box center [361, 117] width 70 height 22
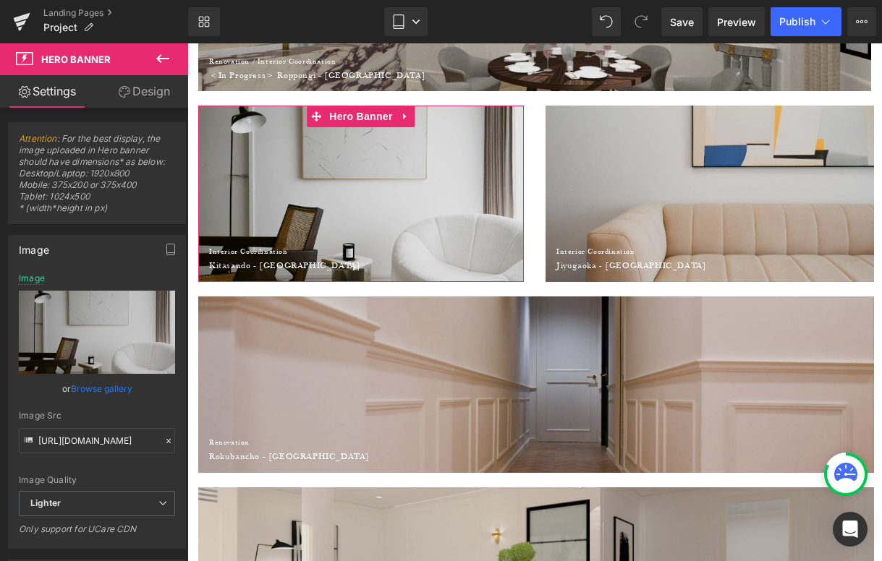
click at [148, 100] on link "Design" at bounding box center [144, 91] width 94 height 33
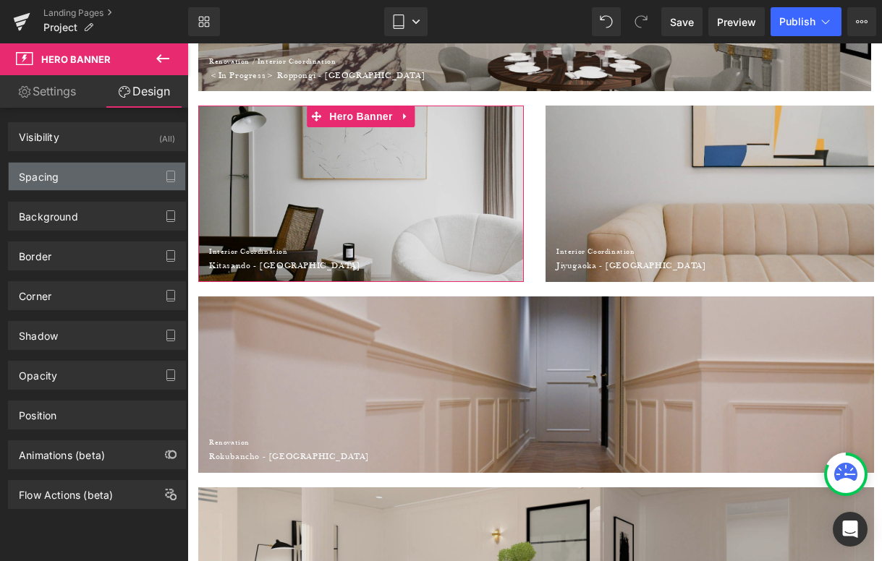
click at [74, 176] on div "Spacing" at bounding box center [97, 176] width 176 height 27
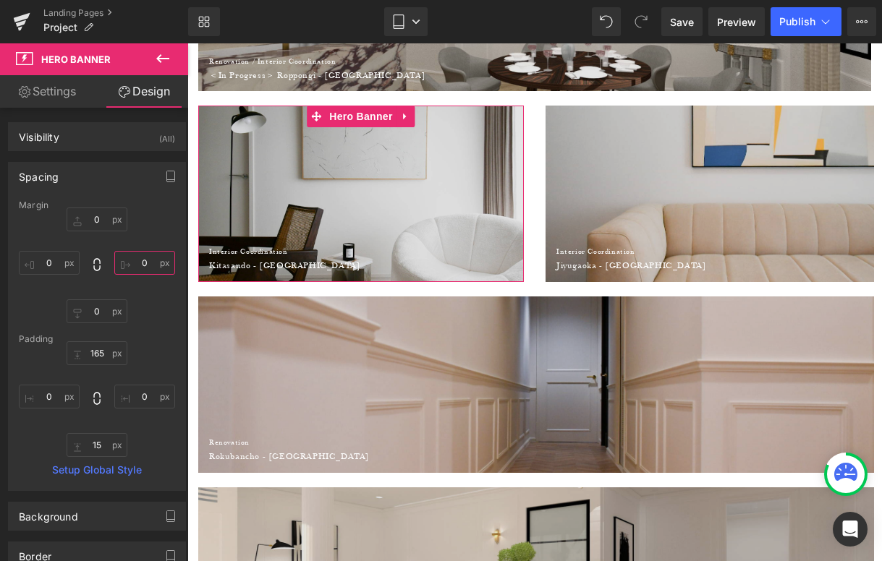
click at [138, 262] on input "0" at bounding box center [144, 263] width 61 height 24
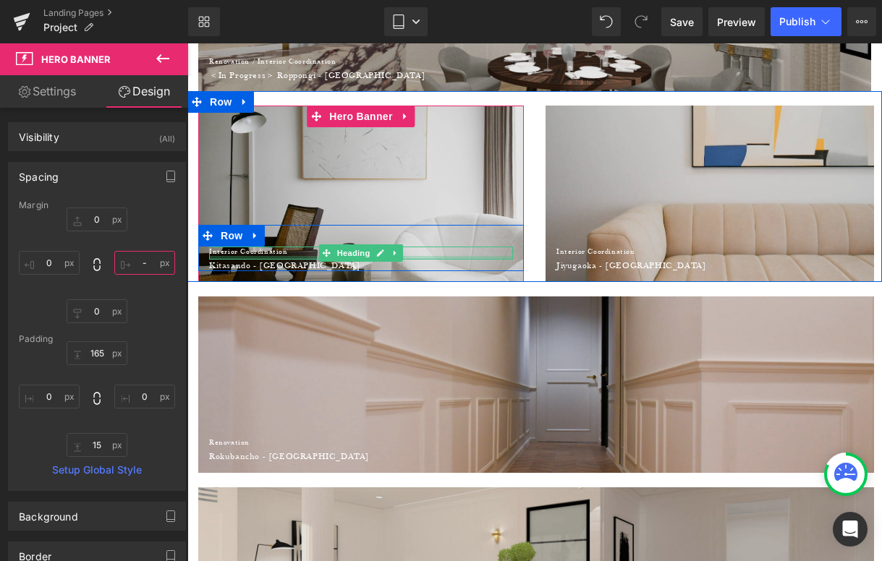
type input "-4"
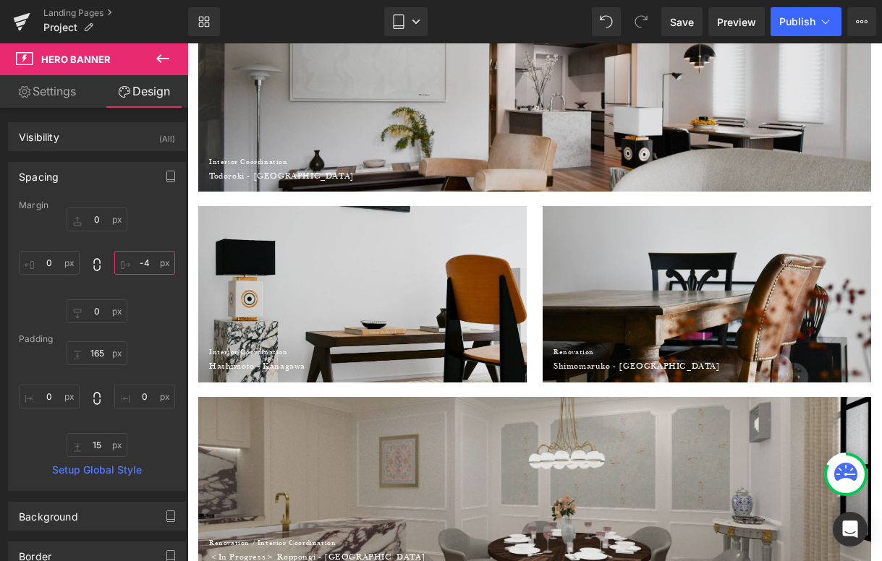
scroll to position [503, 0]
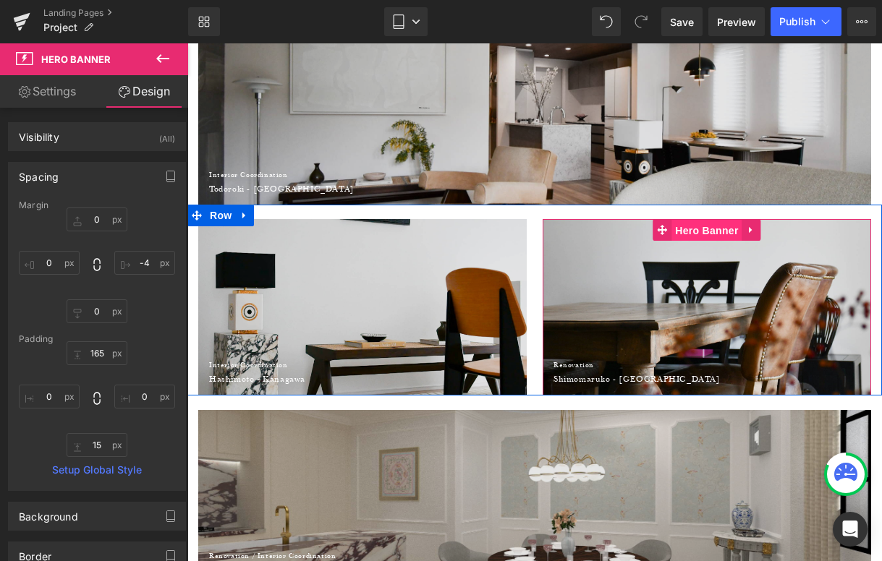
click at [697, 223] on span "Hero Banner" at bounding box center [706, 231] width 70 height 22
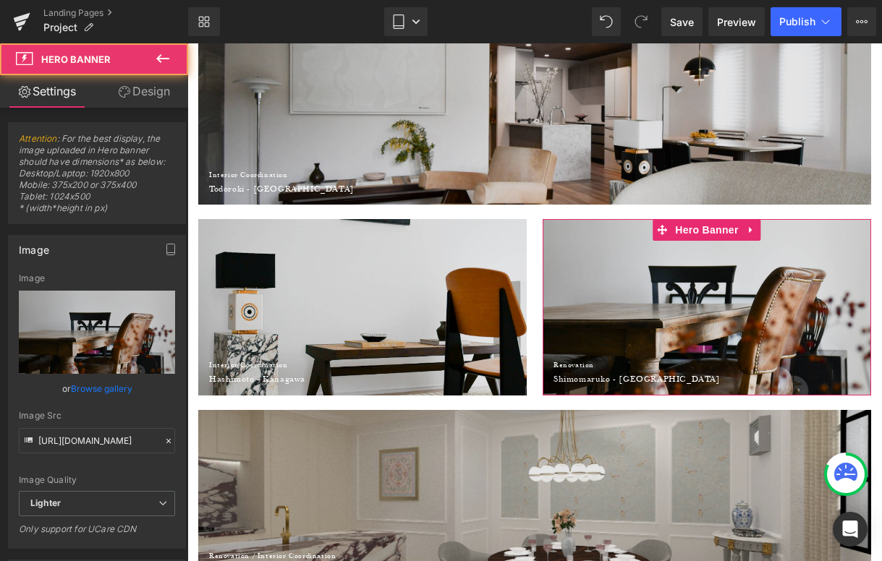
click at [124, 91] on icon at bounding box center [125, 92] width 12 height 12
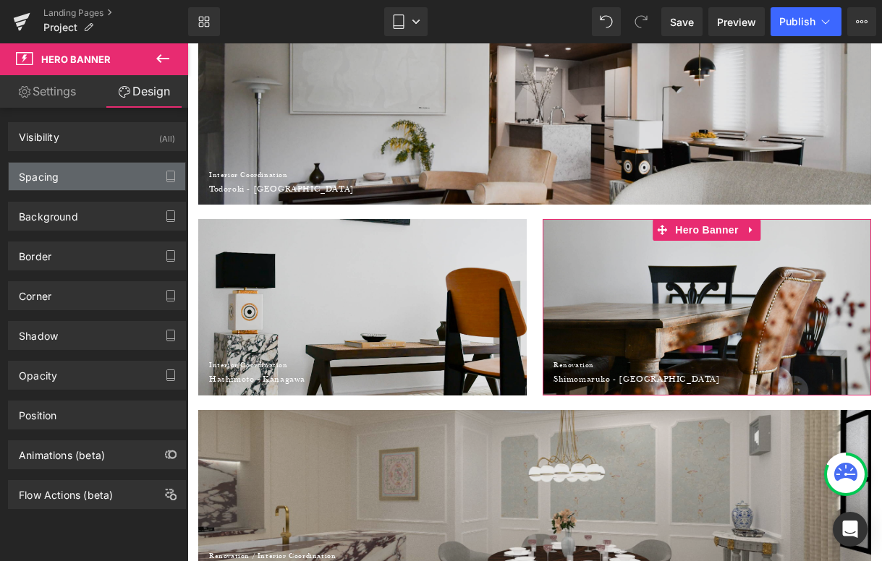
click at [48, 168] on div "Spacing" at bounding box center [39, 173] width 40 height 20
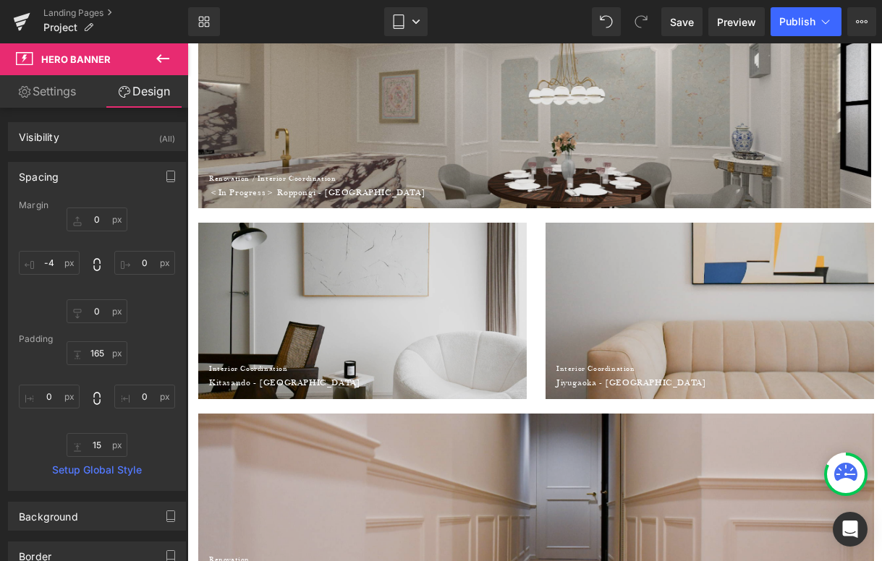
scroll to position [885, 0]
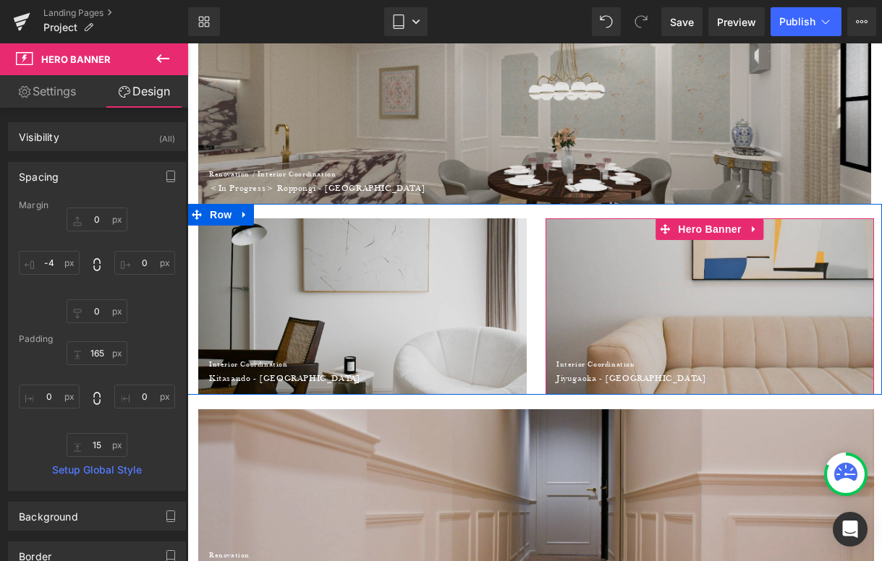
click at [657, 262] on div at bounding box center [709, 306] width 328 height 176
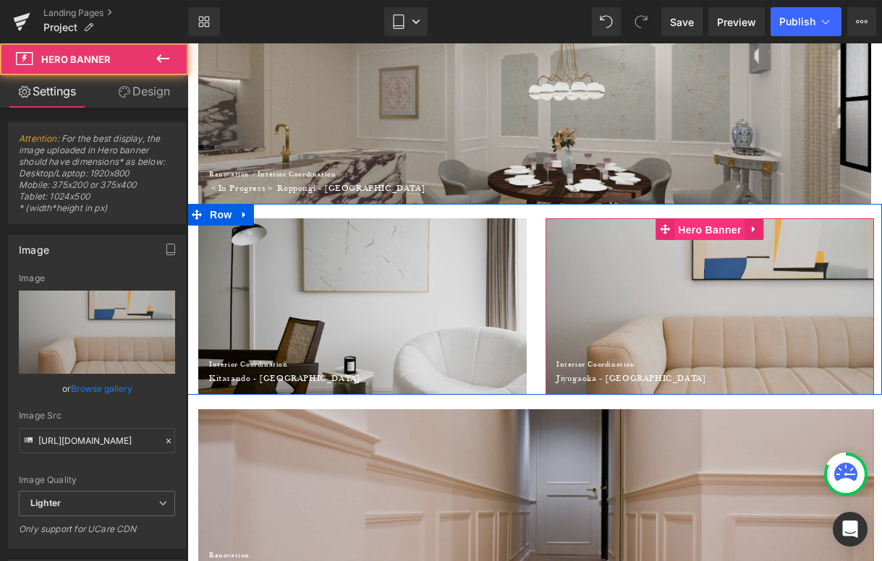
click at [698, 231] on span "Hero Banner" at bounding box center [709, 230] width 70 height 22
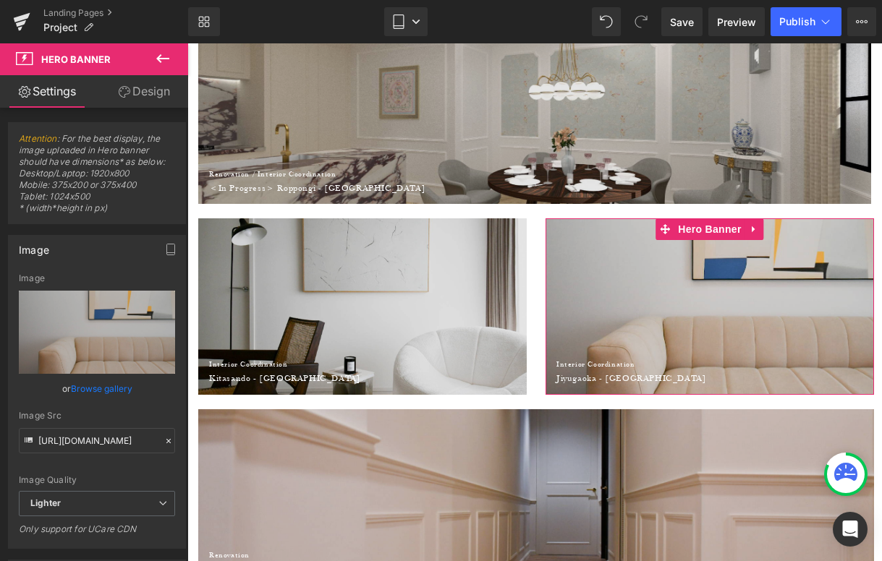
click at [163, 83] on link "Design" at bounding box center [144, 91] width 94 height 33
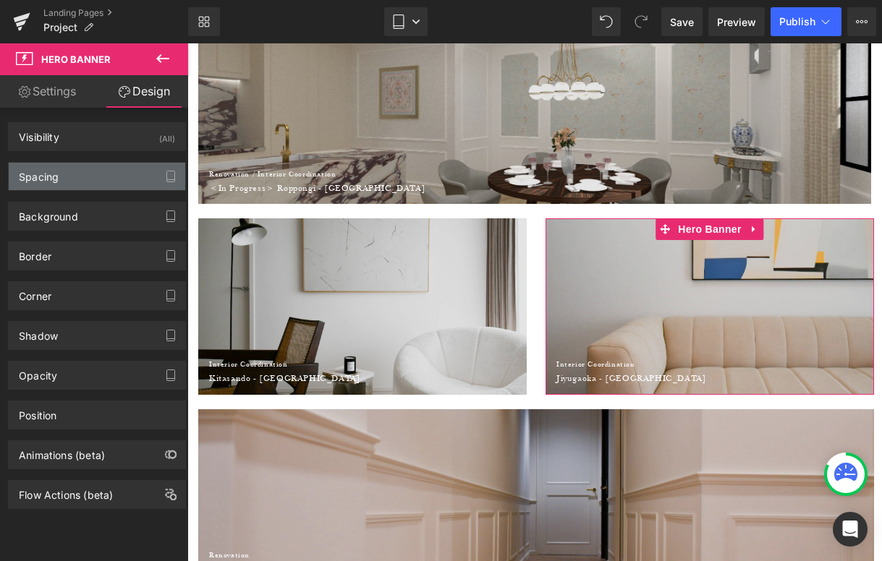
click at [61, 171] on div "Spacing" at bounding box center [97, 176] width 176 height 27
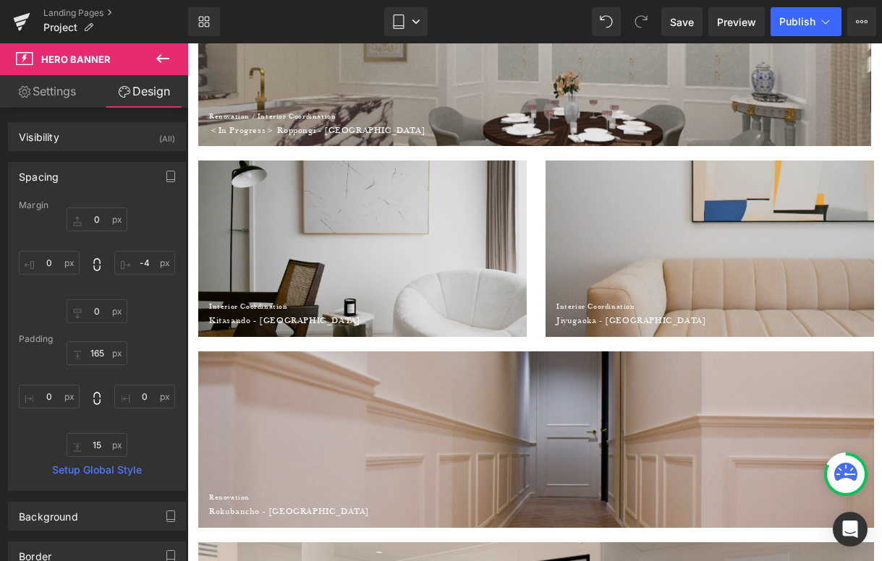
scroll to position [932, 0]
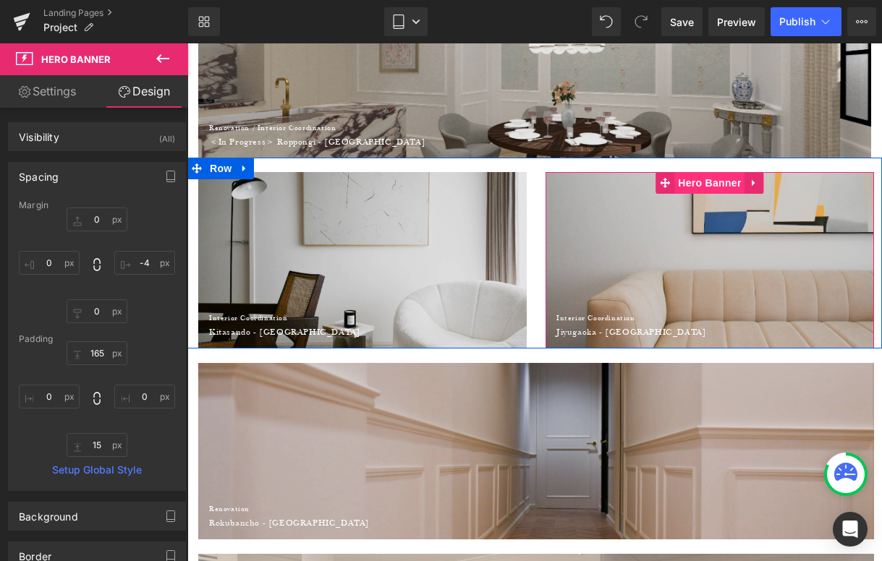
click at [686, 179] on span "Hero Banner" at bounding box center [709, 183] width 70 height 22
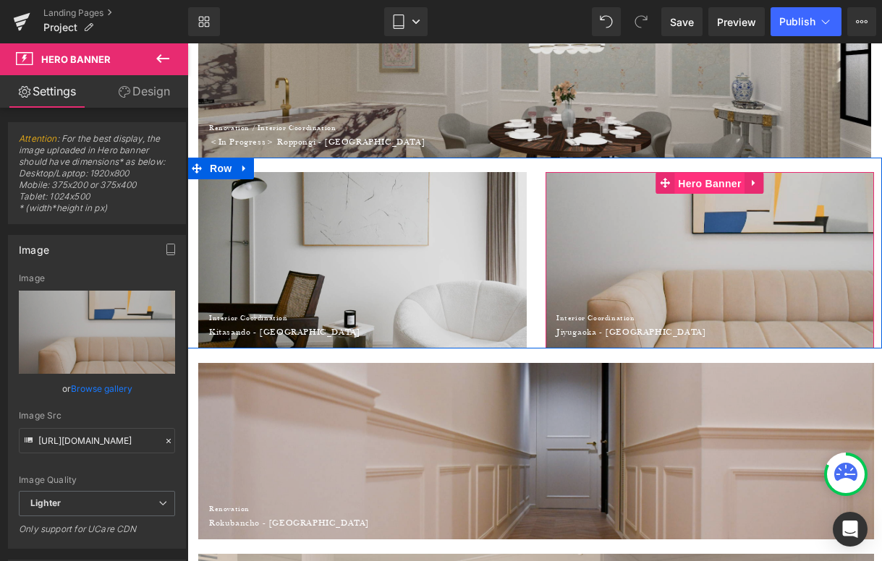
click at [675, 192] on span "Hero Banner" at bounding box center [709, 184] width 70 height 22
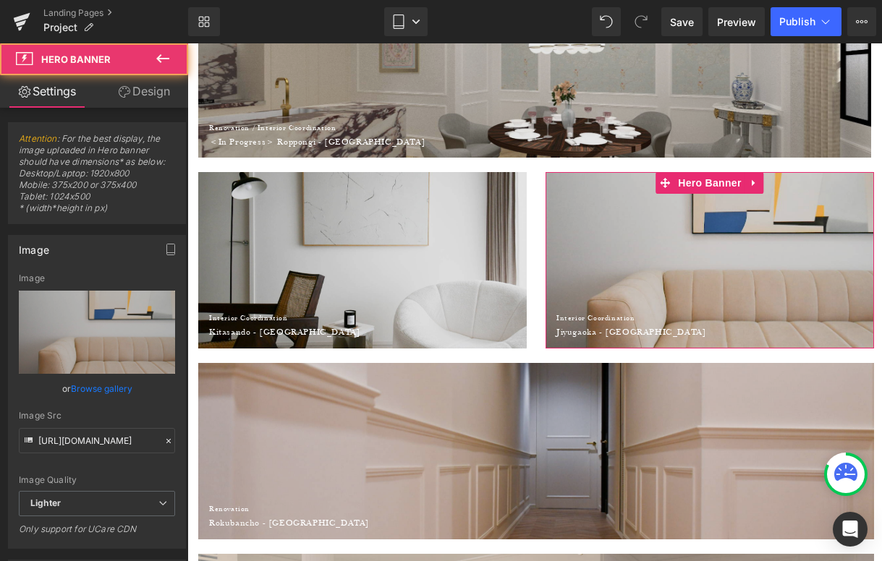
click at [159, 92] on link "Design" at bounding box center [144, 91] width 94 height 33
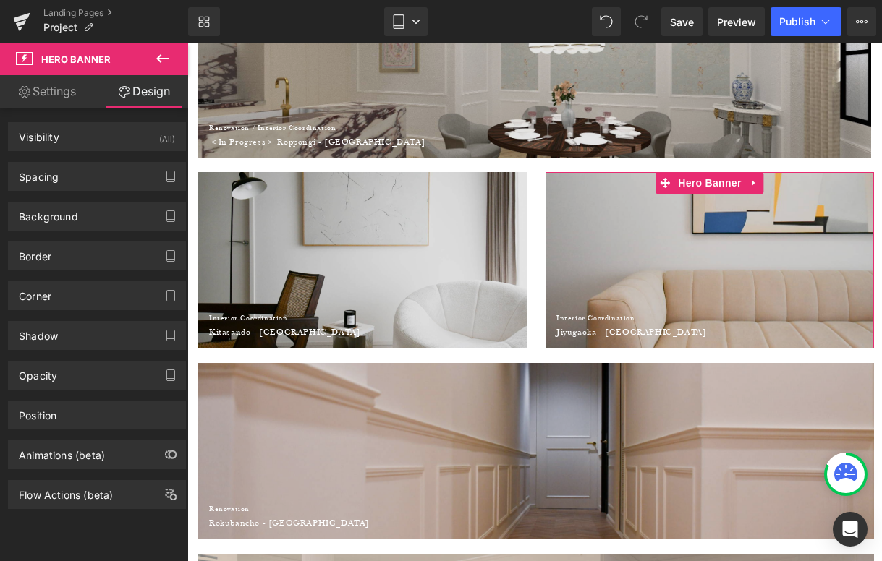
type input "0"
type input "-4"
type input "0"
type input "165"
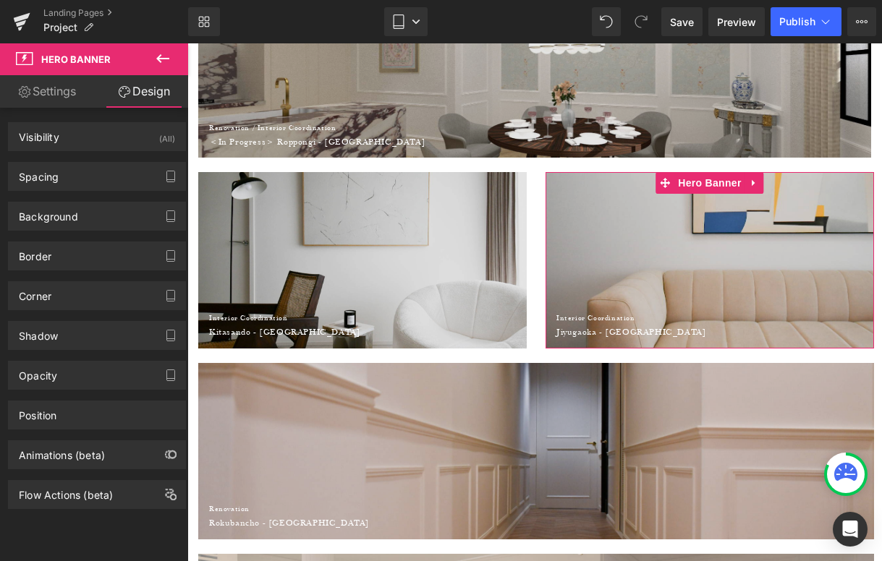
type input "0"
type input "15"
type input "0"
click at [94, 165] on div "Spacing" at bounding box center [97, 176] width 176 height 27
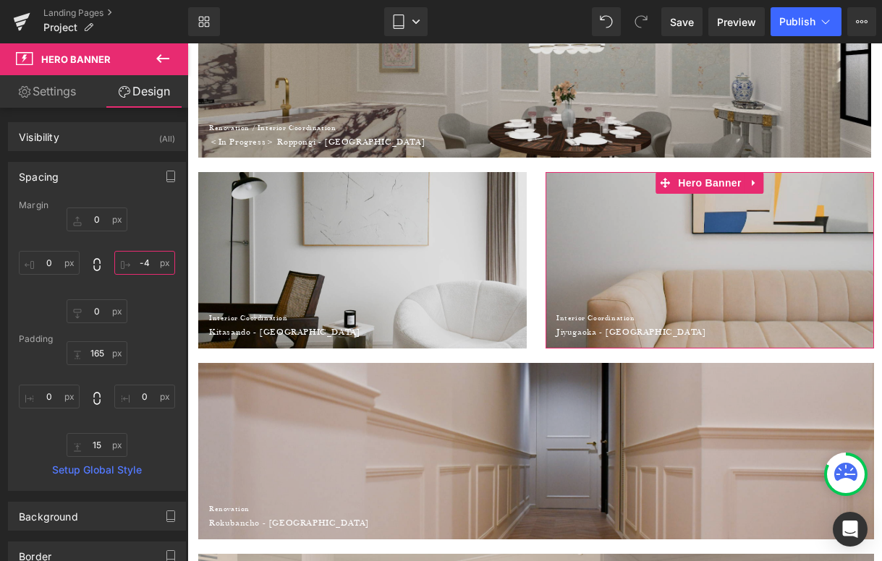
click at [140, 266] on input "-4" at bounding box center [144, 263] width 61 height 24
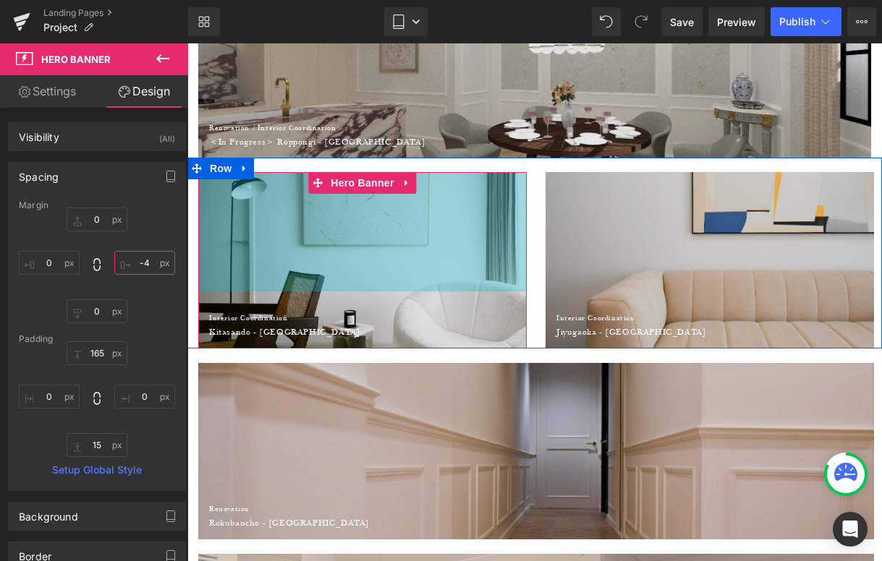
type input "-"
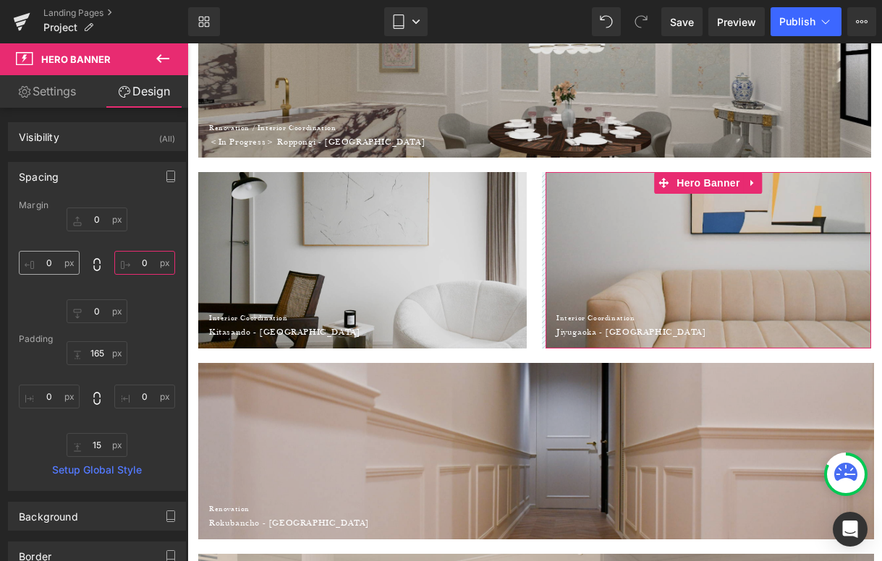
type input "0"
click at [48, 266] on input "0" at bounding box center [49, 263] width 61 height 24
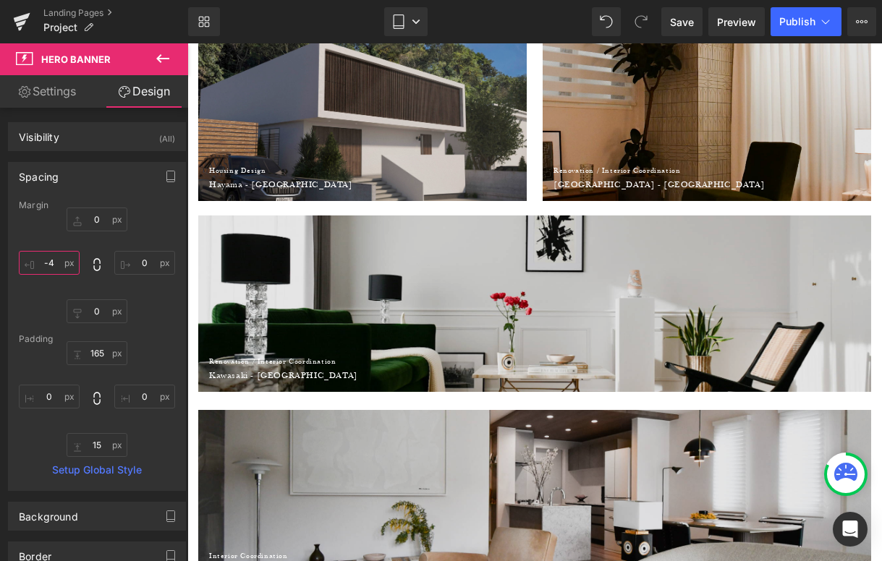
scroll to position [0, 0]
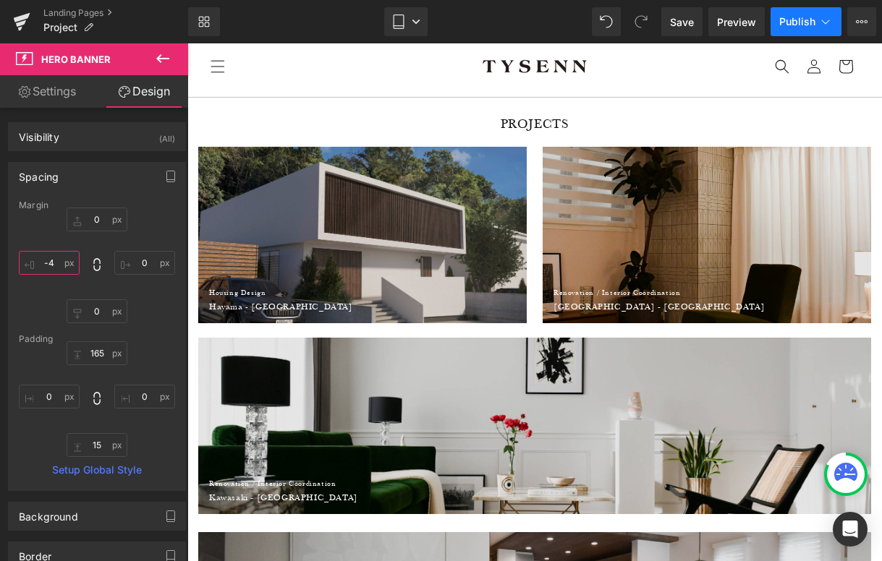
type input "-4"
click at [802, 25] on span "Publish" at bounding box center [797, 22] width 36 height 12
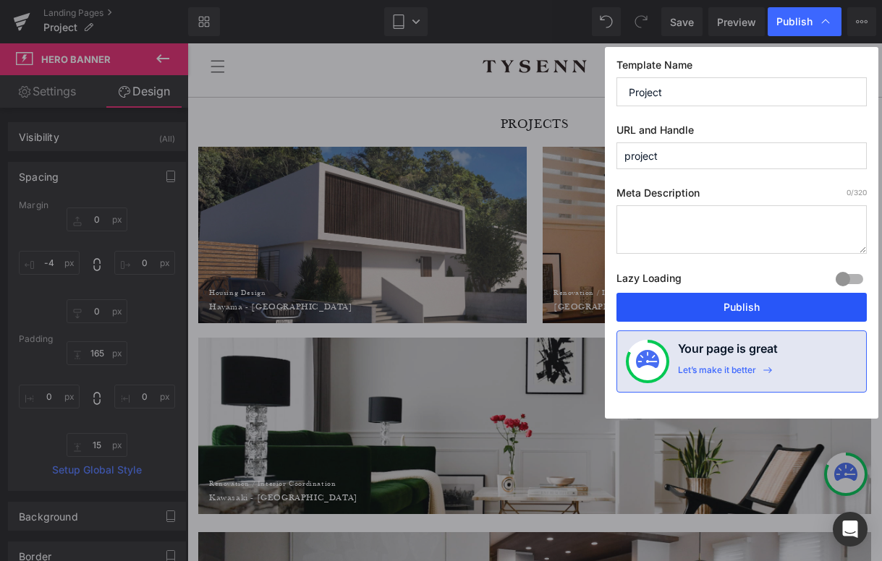
click at [723, 314] on button "Publish" at bounding box center [741, 307] width 250 height 29
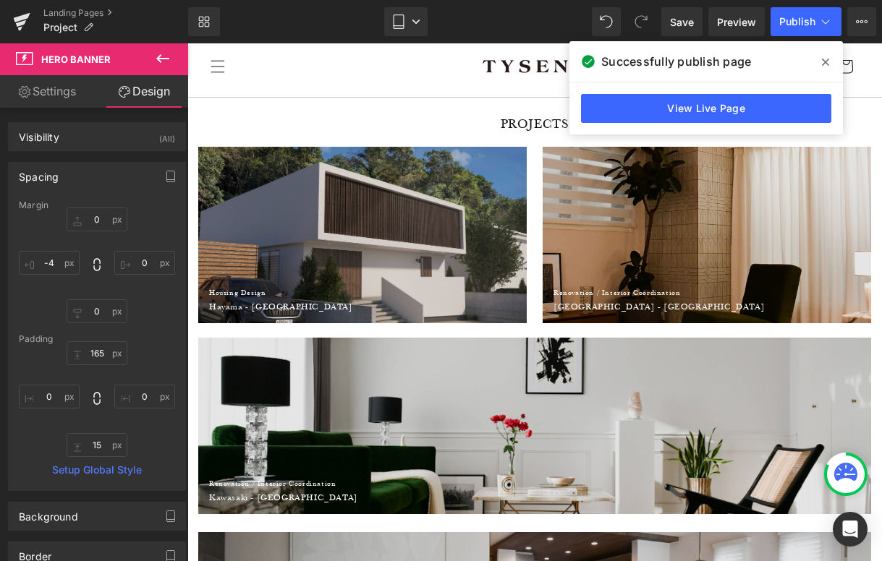
click at [825, 56] on icon at bounding box center [825, 62] width 7 height 12
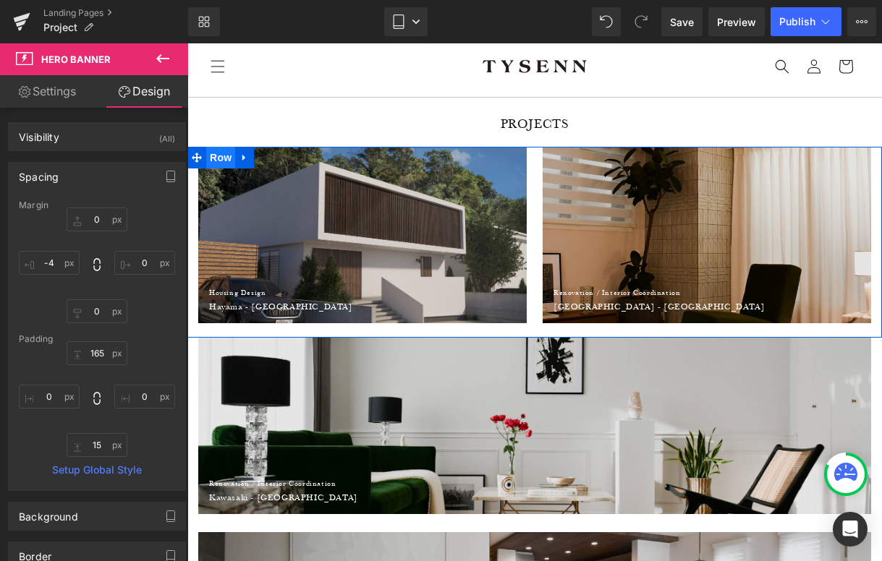
click at [218, 164] on span "Row" at bounding box center [220, 158] width 29 height 22
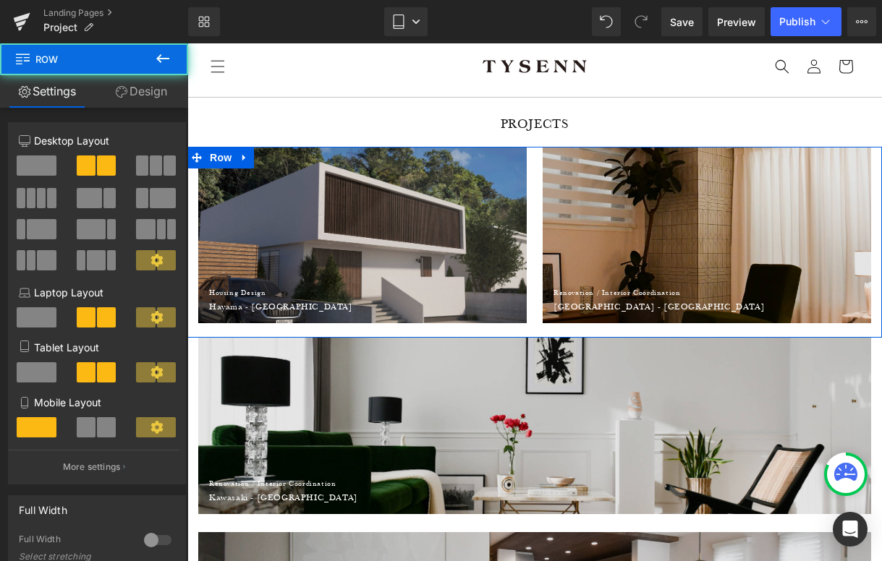
click at [142, 93] on link "Design" at bounding box center [141, 91] width 94 height 33
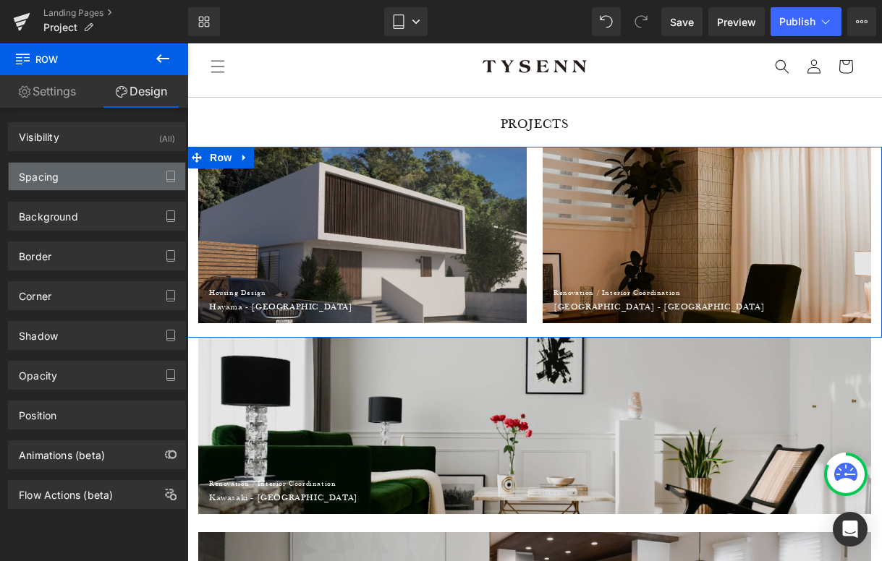
click at [55, 183] on div "Spacing" at bounding box center [97, 176] width 176 height 27
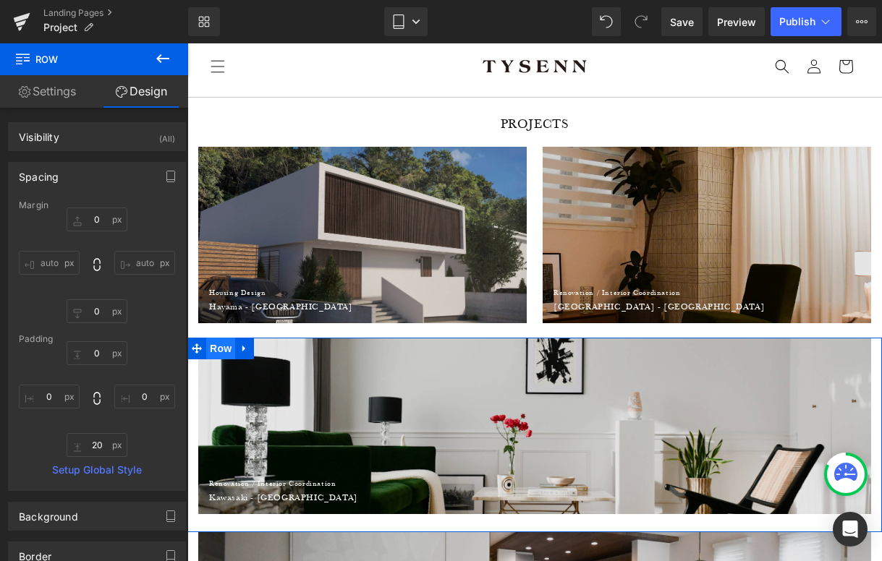
click at [224, 348] on span "Row" at bounding box center [220, 349] width 29 height 22
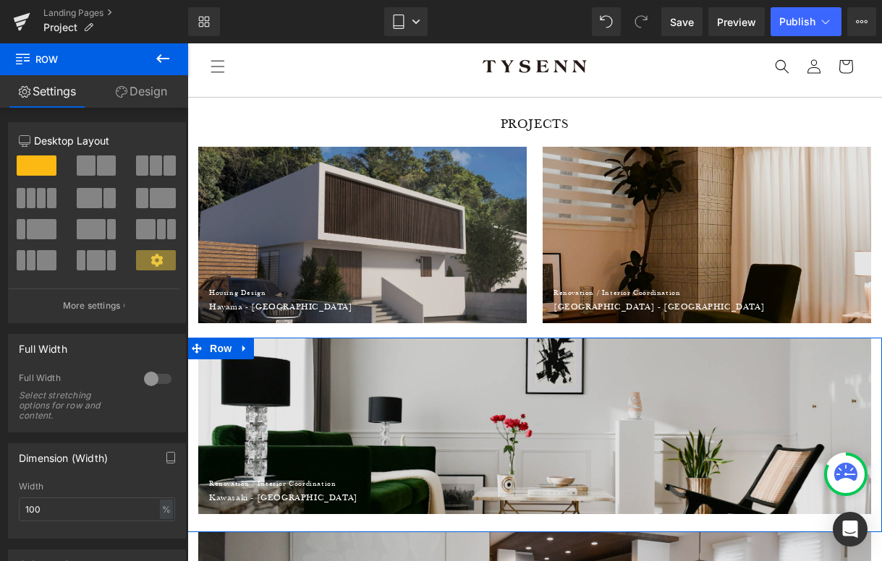
click at [140, 95] on link "Design" at bounding box center [141, 91] width 94 height 33
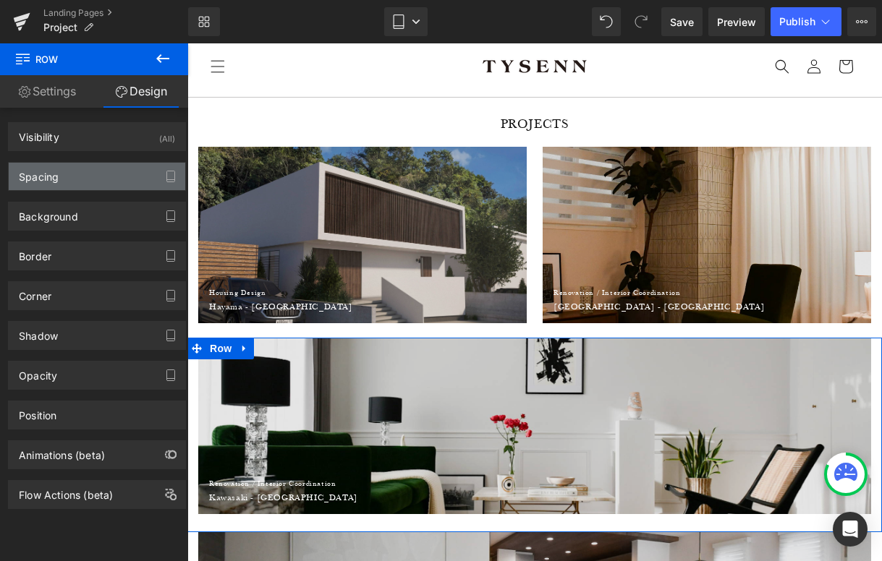
click at [79, 174] on div "Spacing" at bounding box center [97, 176] width 176 height 27
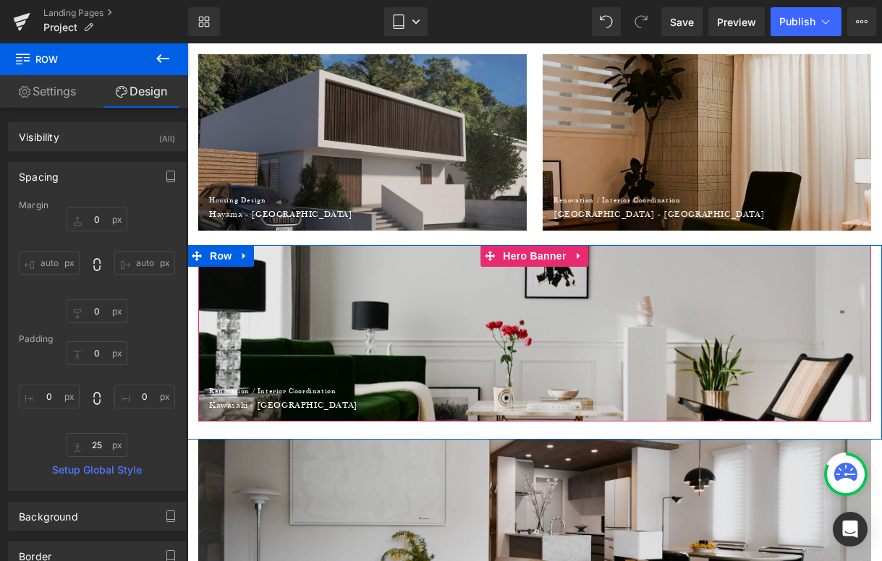
scroll to position [94, 0]
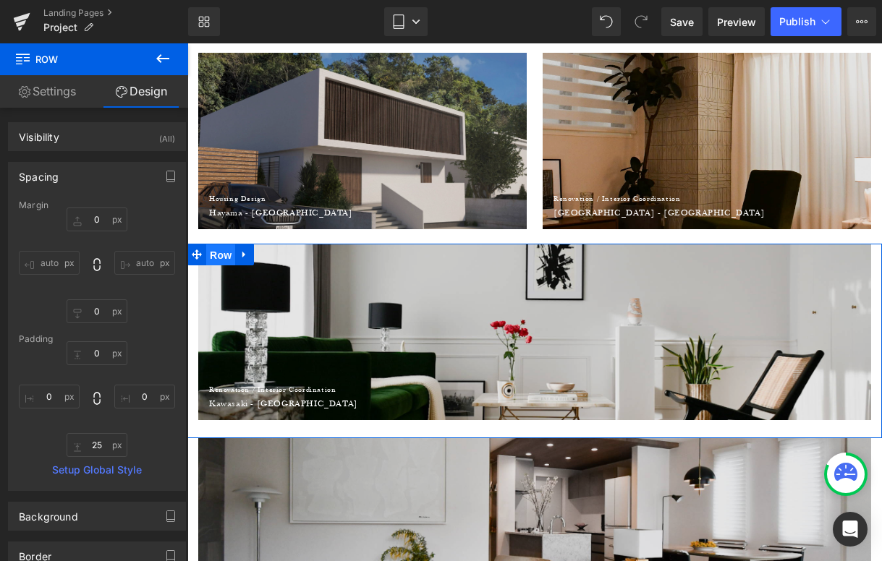
click at [232, 256] on span "Row" at bounding box center [220, 255] width 29 height 22
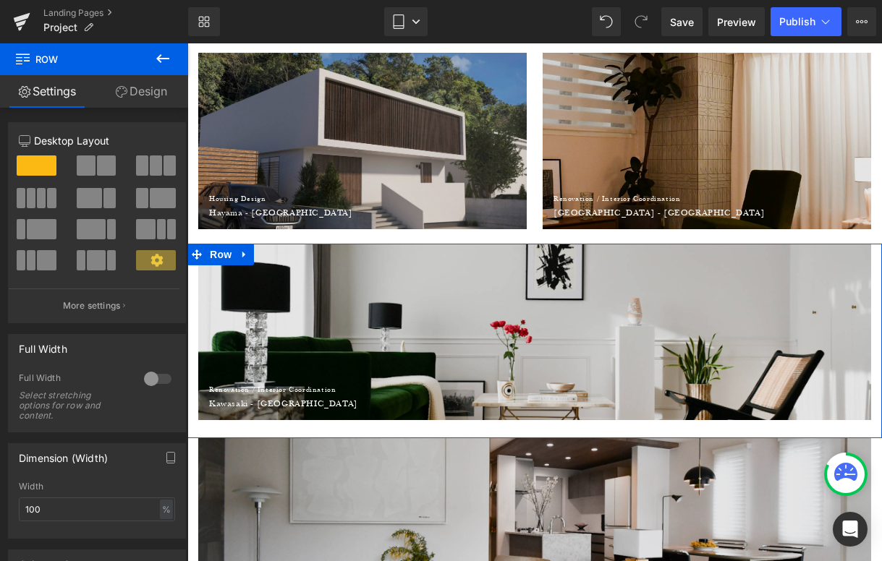
click at [137, 98] on link "Design" at bounding box center [141, 91] width 94 height 33
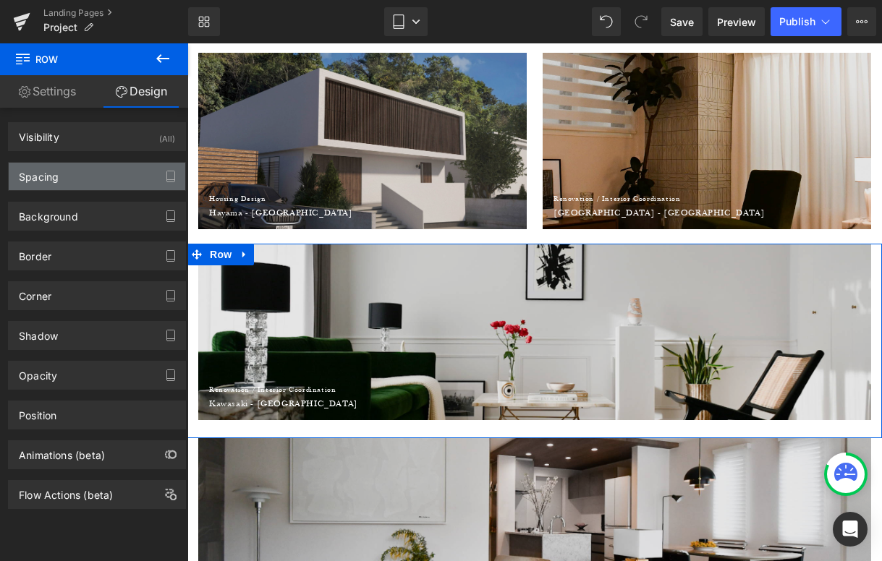
click at [74, 170] on div "Spacing" at bounding box center [97, 176] width 176 height 27
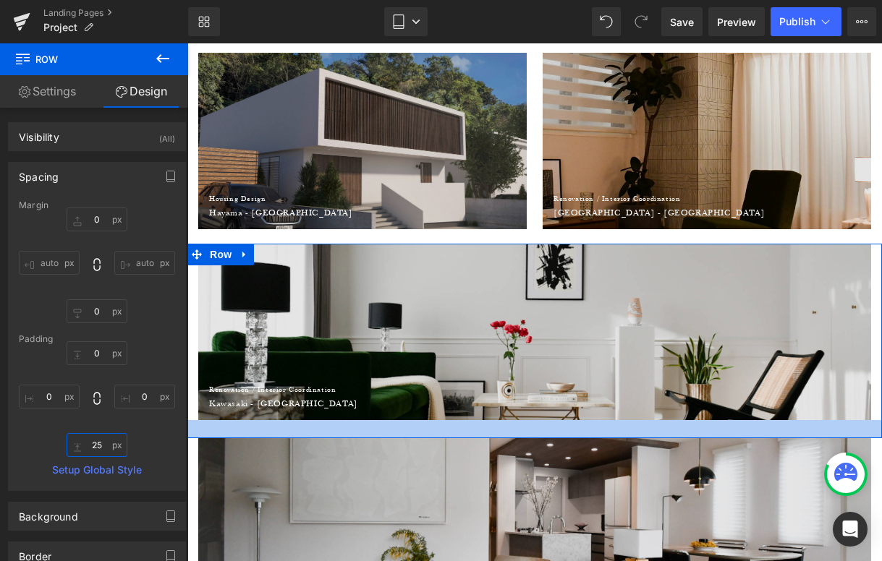
click at [95, 444] on input "25" at bounding box center [97, 445] width 61 height 24
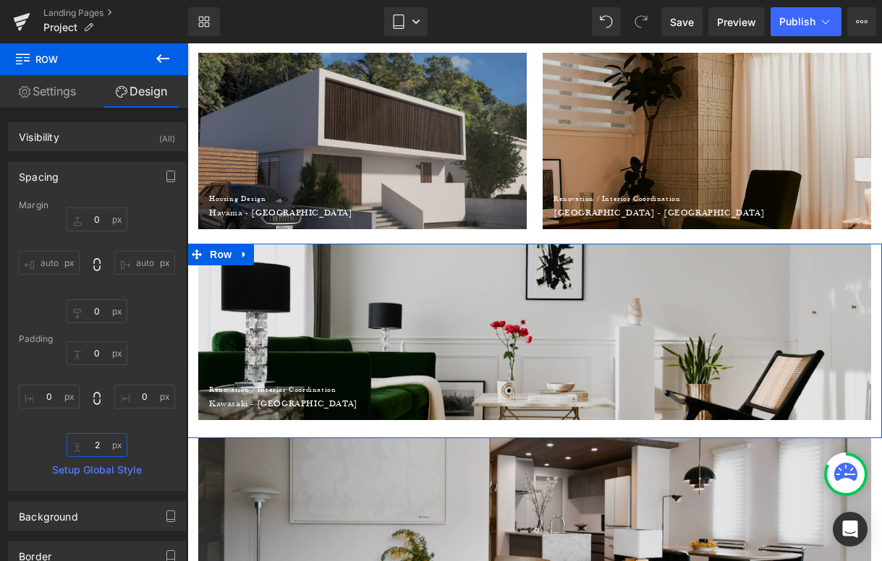
type input "20"
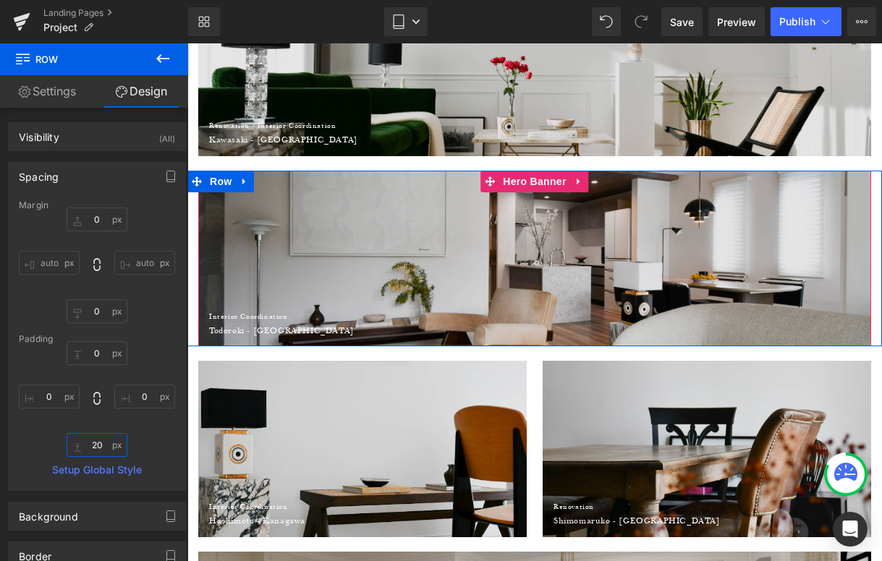
scroll to position [368, 0]
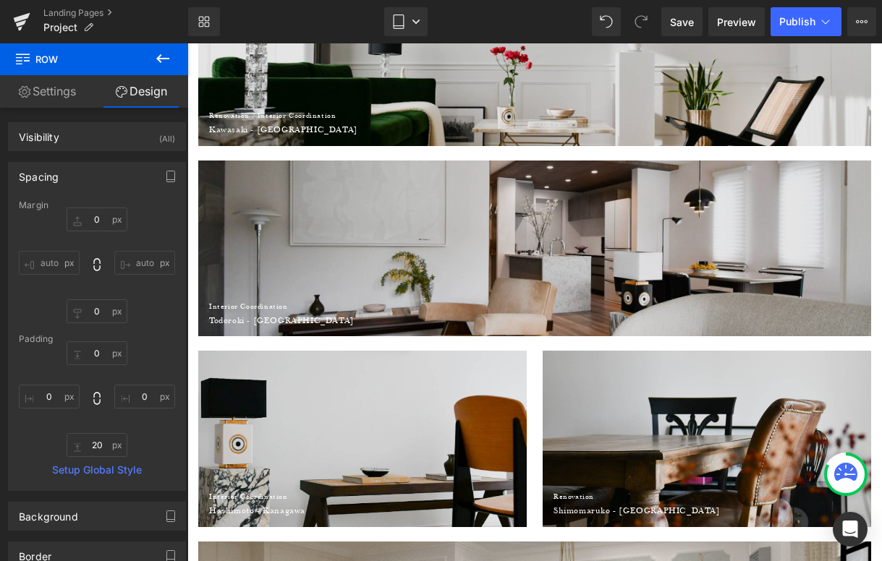
click at [326, 414] on div "Interior Coordination Heading Hashimoto - Kanagawa Heading Row Hero Banner 165px" at bounding box center [362, 439] width 328 height 176
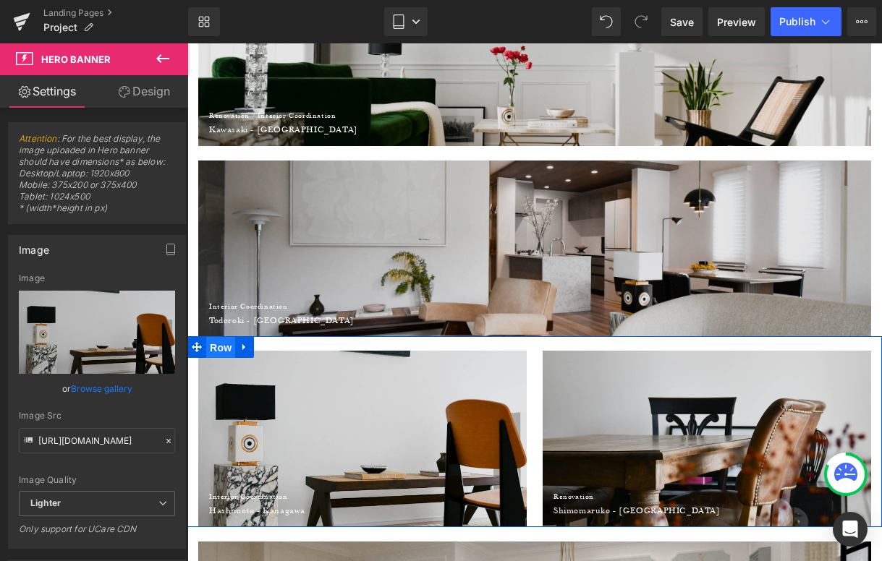
click at [228, 351] on span "Row" at bounding box center [220, 348] width 29 height 22
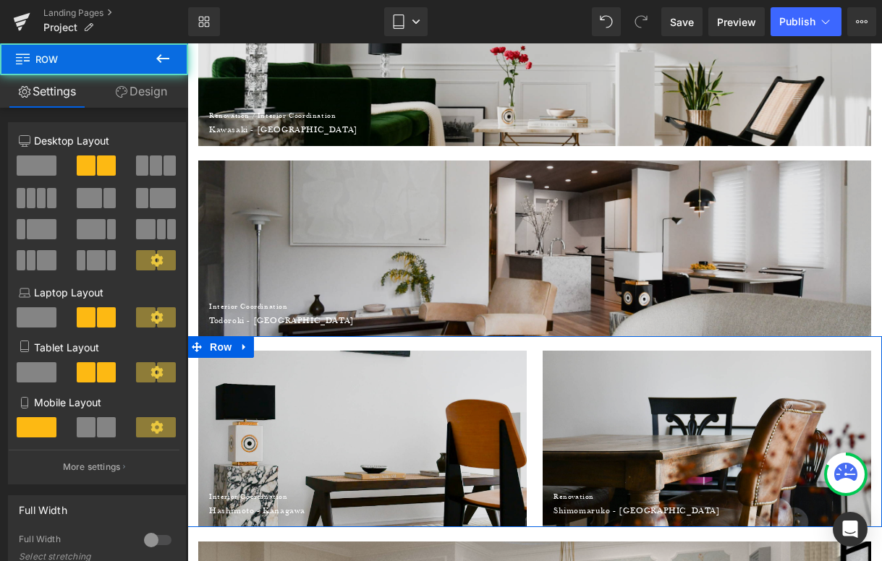
click at [156, 94] on link "Design" at bounding box center [141, 91] width 94 height 33
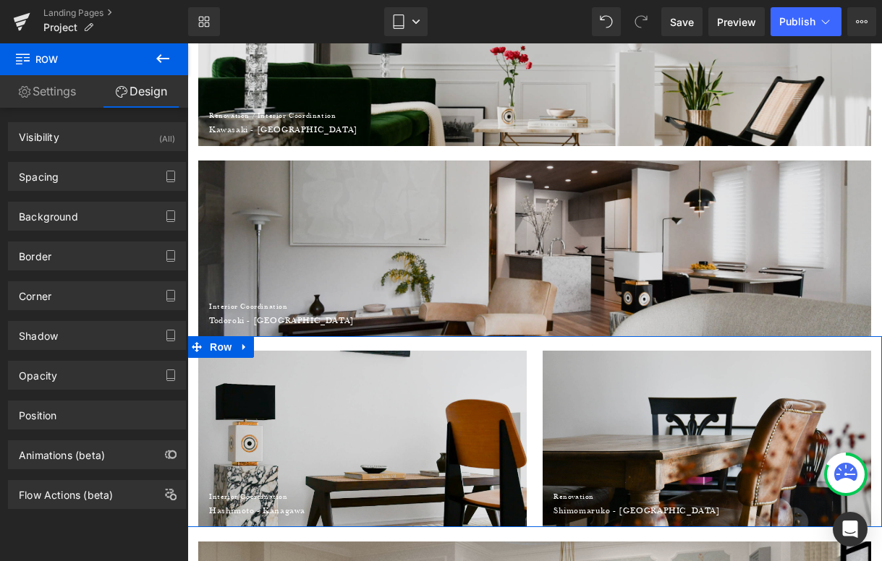
type input "0"
type input "20"
type input "0"
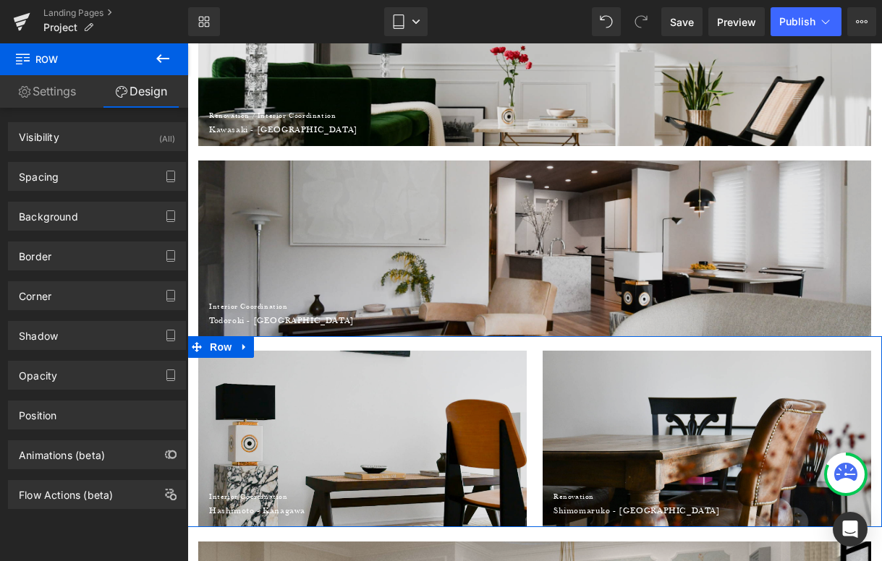
type input "0"
click at [79, 163] on div "Spacing" at bounding box center [97, 176] width 176 height 27
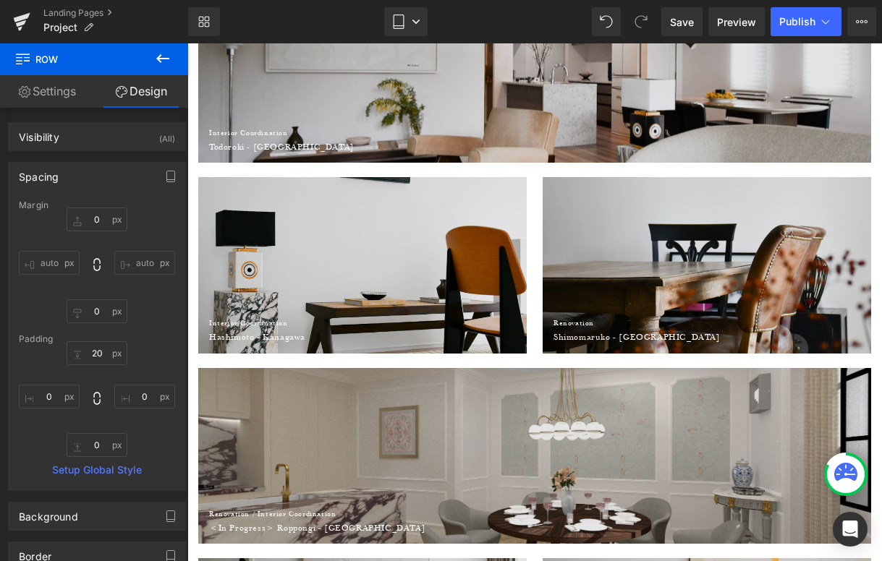
scroll to position [541, 0]
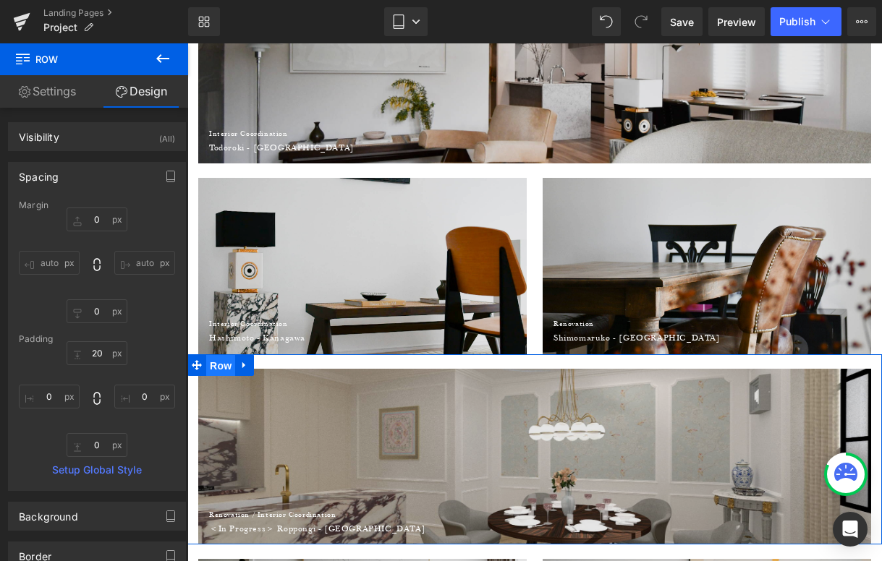
click at [224, 364] on span "Row" at bounding box center [220, 366] width 29 height 22
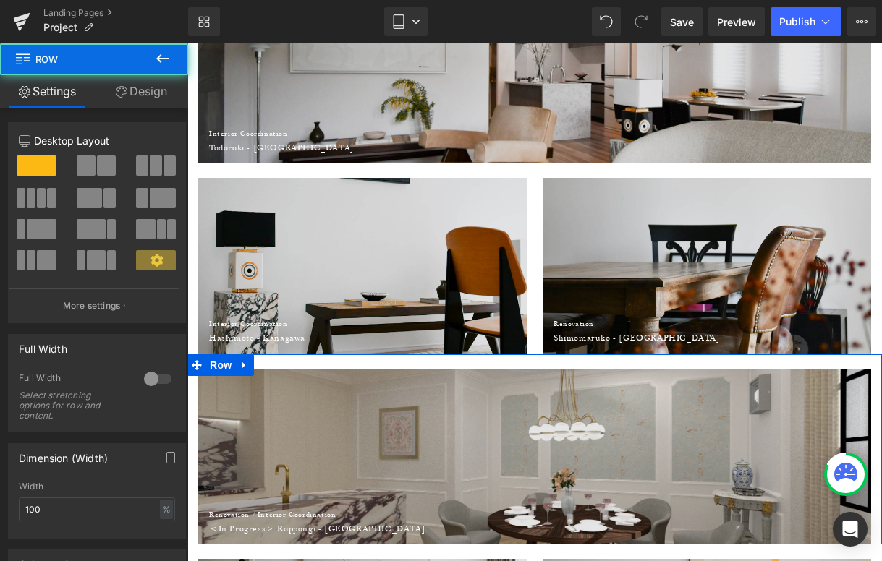
click at [165, 90] on link "Design" at bounding box center [141, 91] width 94 height 33
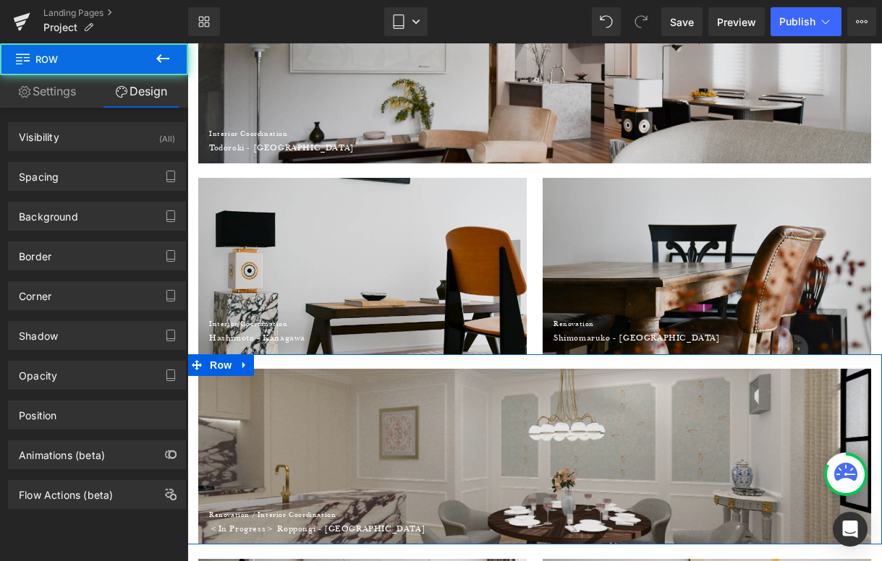
type input "0"
type input "20"
type input "0"
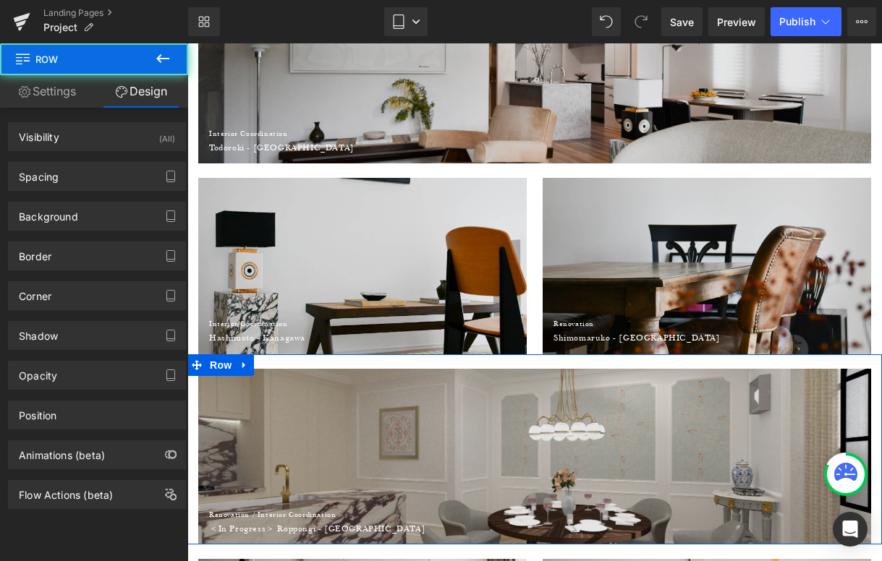
type input "0"
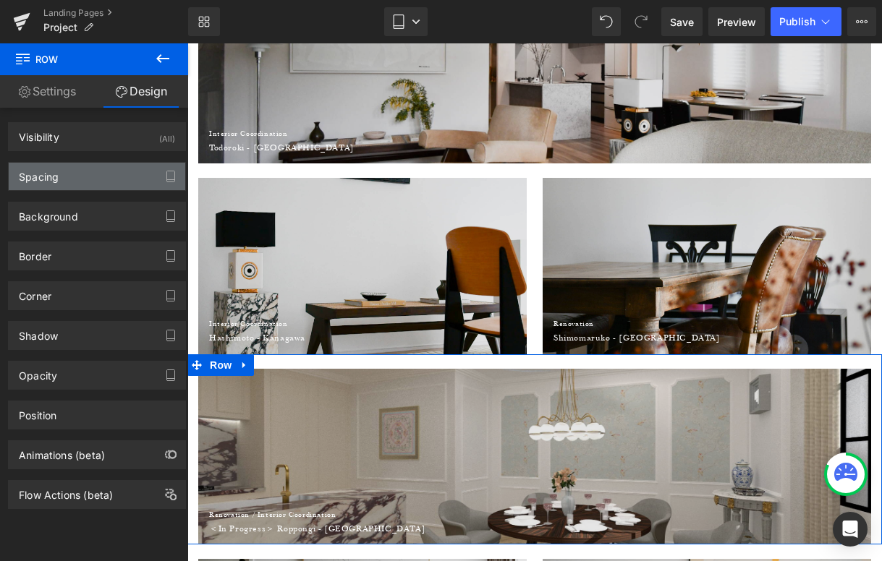
click at [56, 183] on div "Spacing" at bounding box center [97, 176] width 176 height 27
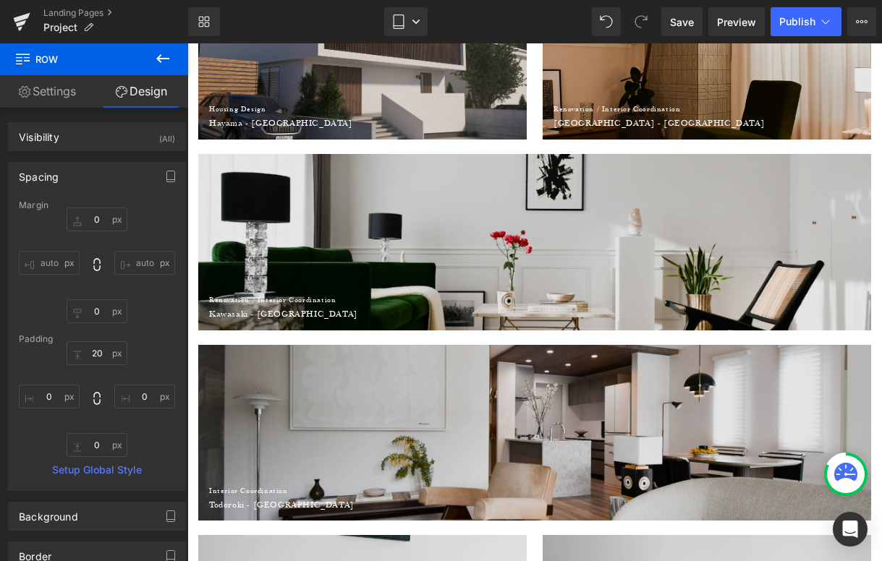
scroll to position [163, 0]
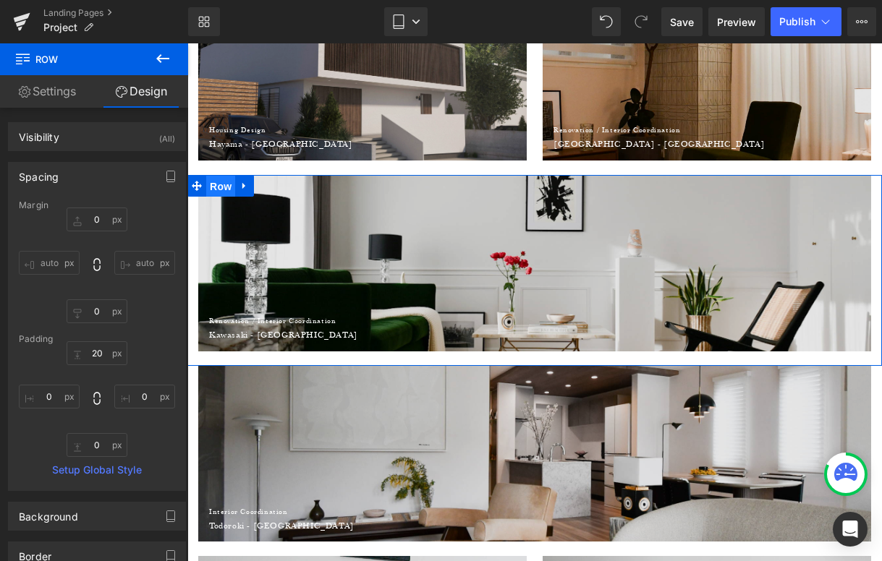
click at [220, 184] on span "Row" at bounding box center [220, 187] width 29 height 22
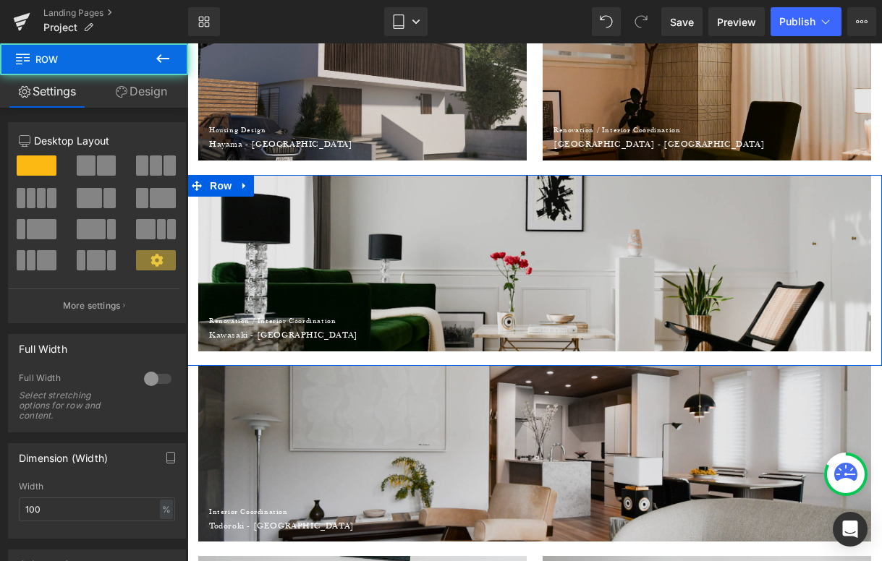
click at [156, 77] on link "Design" at bounding box center [141, 91] width 94 height 33
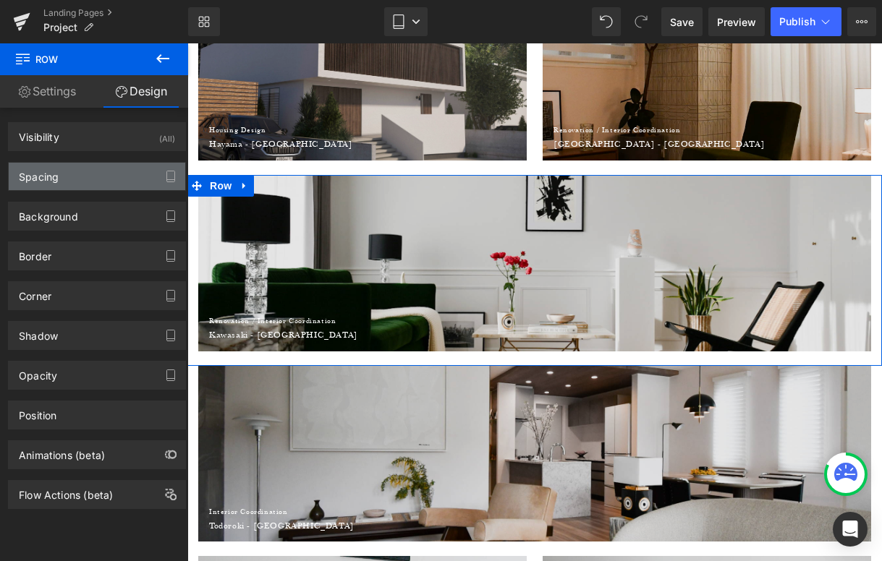
click at [81, 168] on div "Spacing" at bounding box center [97, 176] width 176 height 27
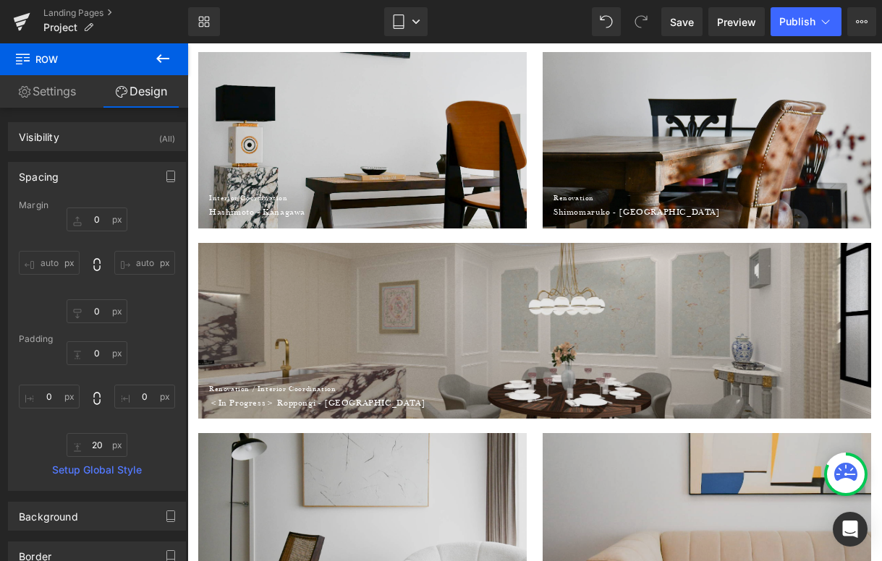
scroll to position [668, 0]
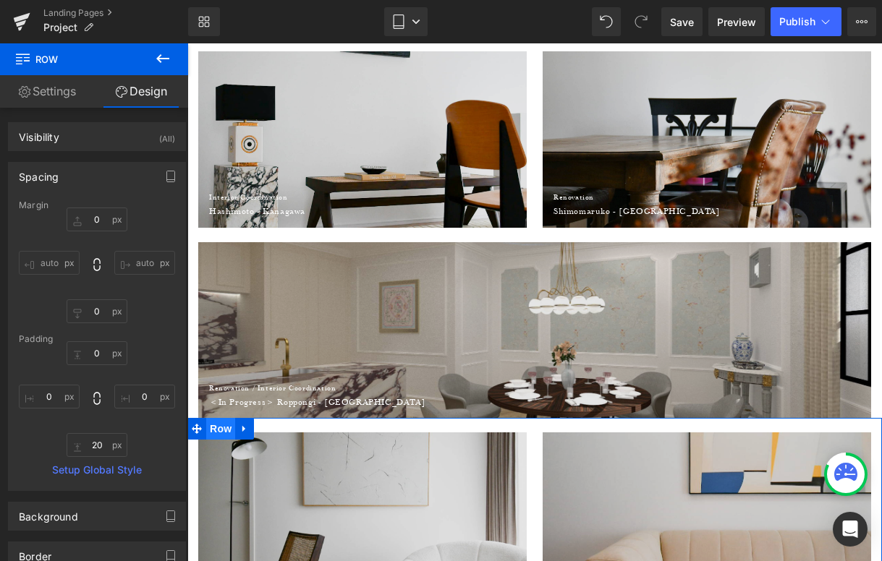
click at [220, 428] on span "Row" at bounding box center [220, 429] width 29 height 22
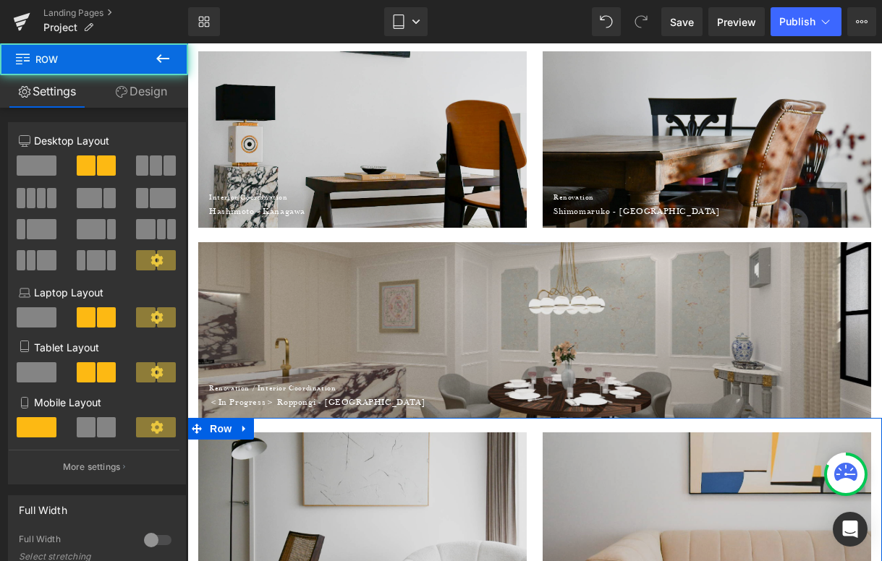
click at [143, 94] on link "Design" at bounding box center [141, 91] width 94 height 33
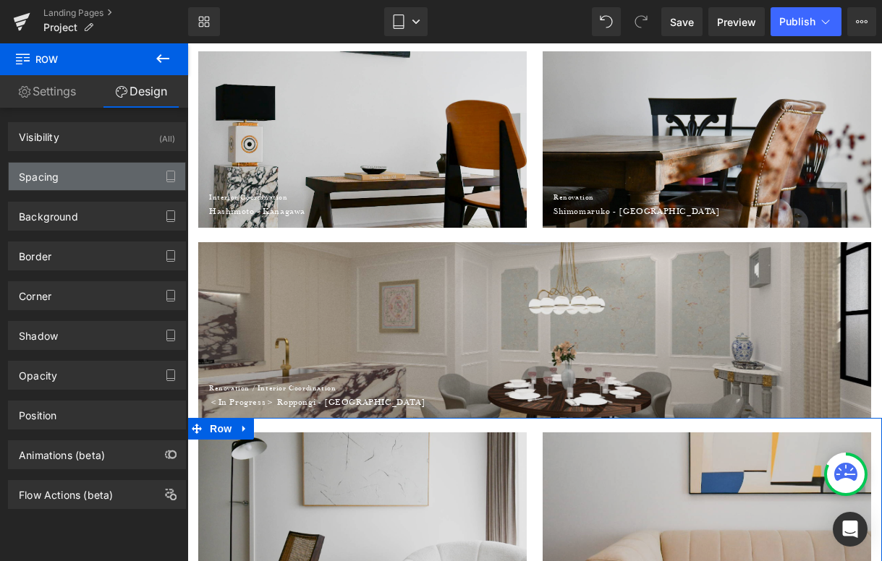
click at [94, 186] on div "Spacing" at bounding box center [97, 176] width 176 height 27
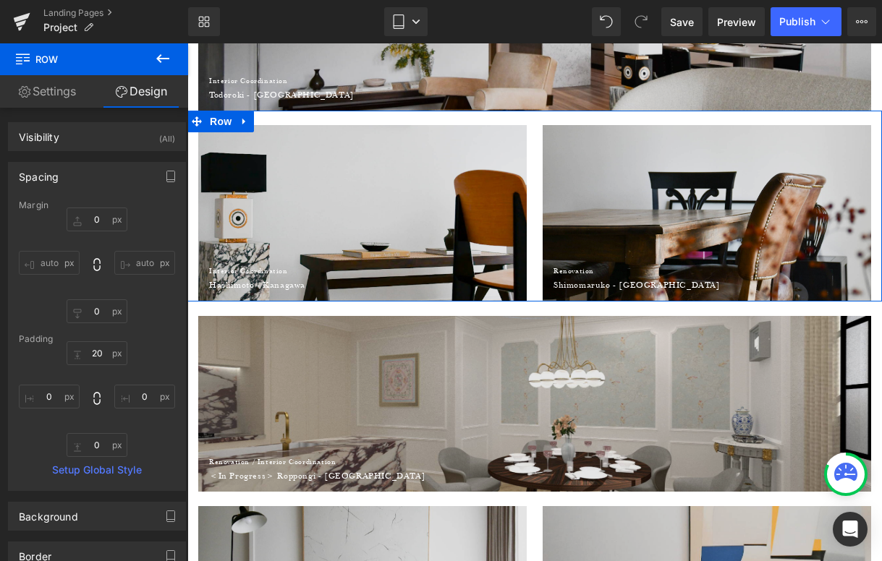
scroll to position [592, 0]
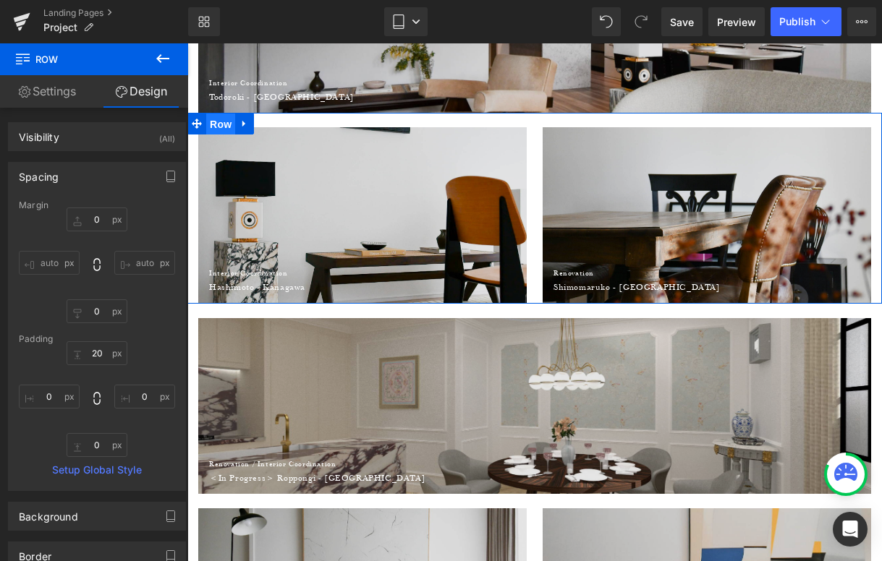
click at [213, 120] on span "Row" at bounding box center [220, 125] width 29 height 22
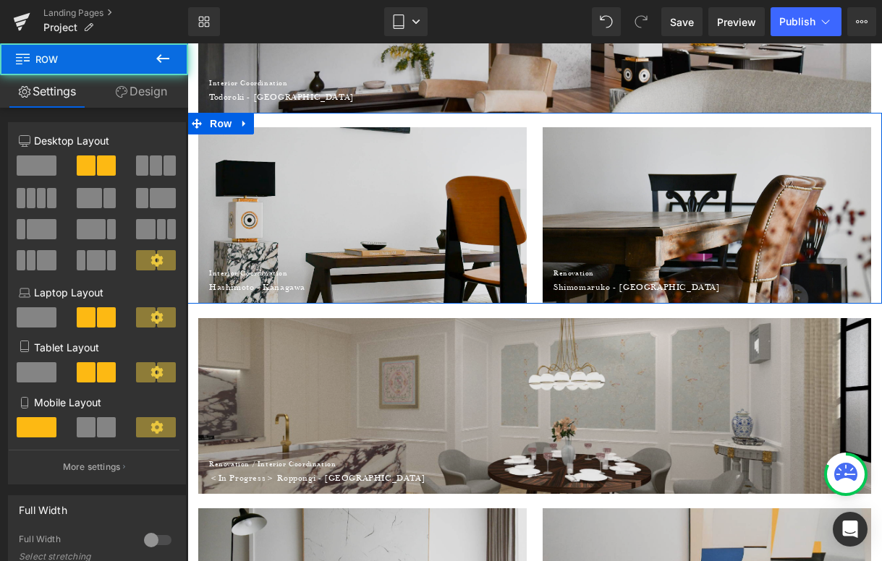
click at [138, 90] on link "Design" at bounding box center [141, 91] width 94 height 33
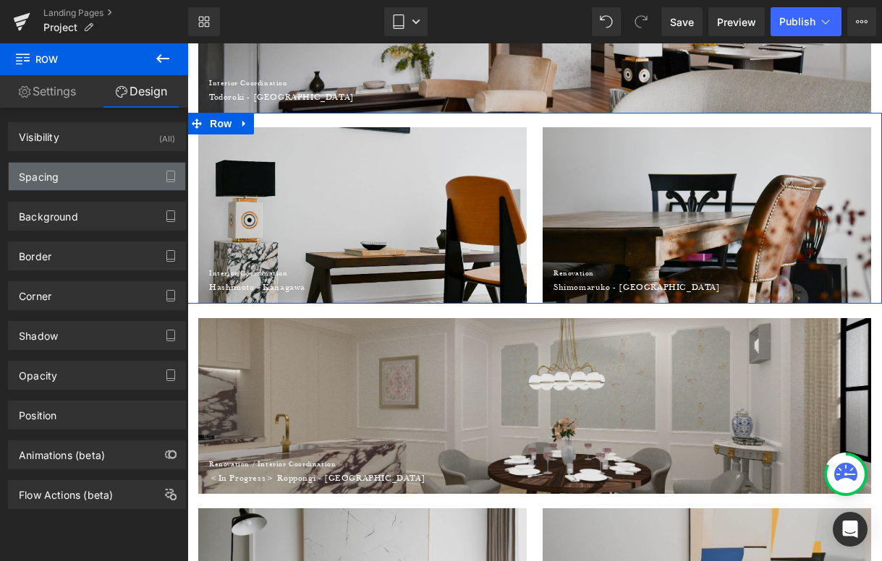
click at [98, 166] on div "Spacing" at bounding box center [97, 176] width 176 height 27
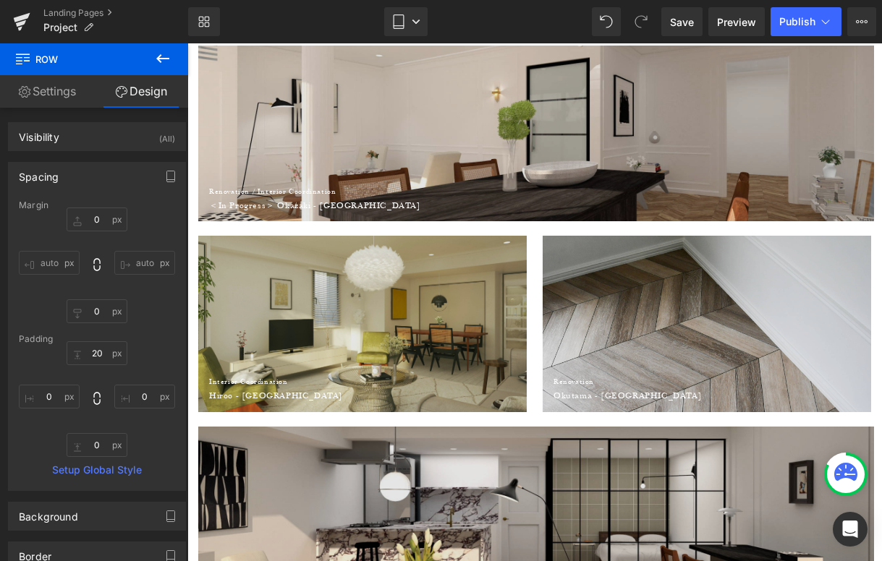
scroll to position [1616, 0]
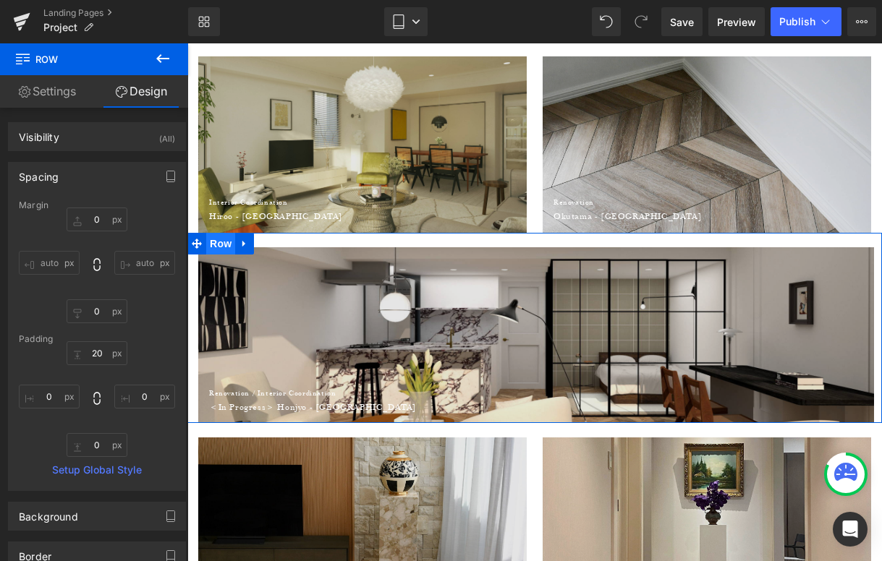
click at [226, 236] on span "Row" at bounding box center [220, 244] width 29 height 22
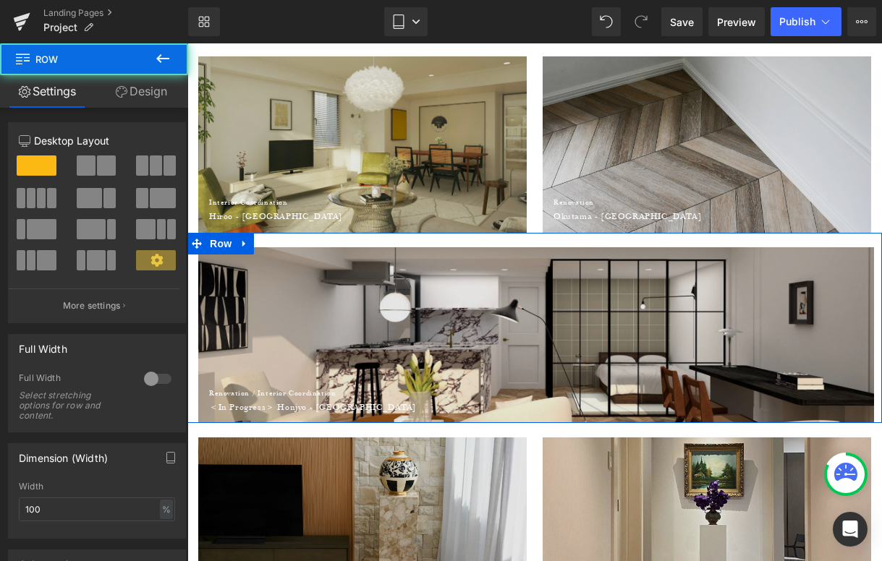
click at [149, 96] on link "Design" at bounding box center [141, 91] width 94 height 33
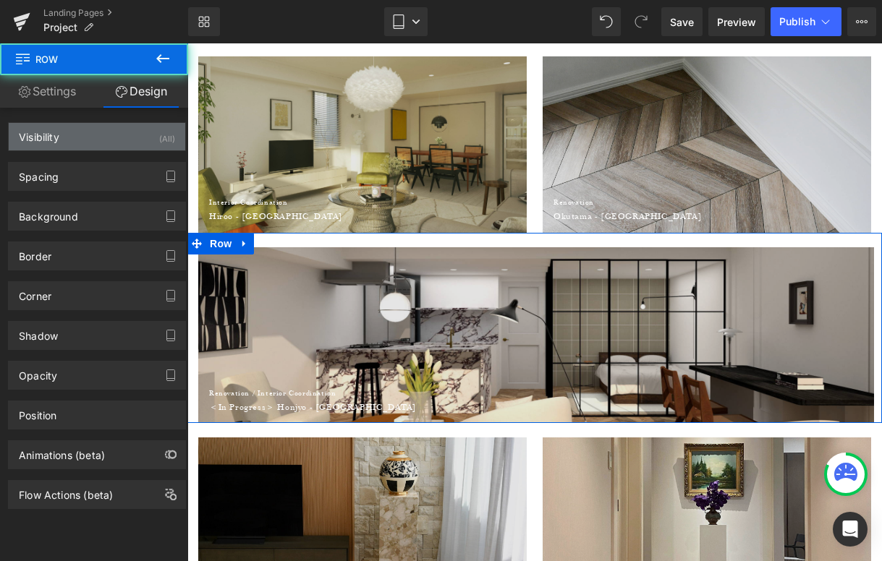
type input "0"
type input "20"
type input "0"
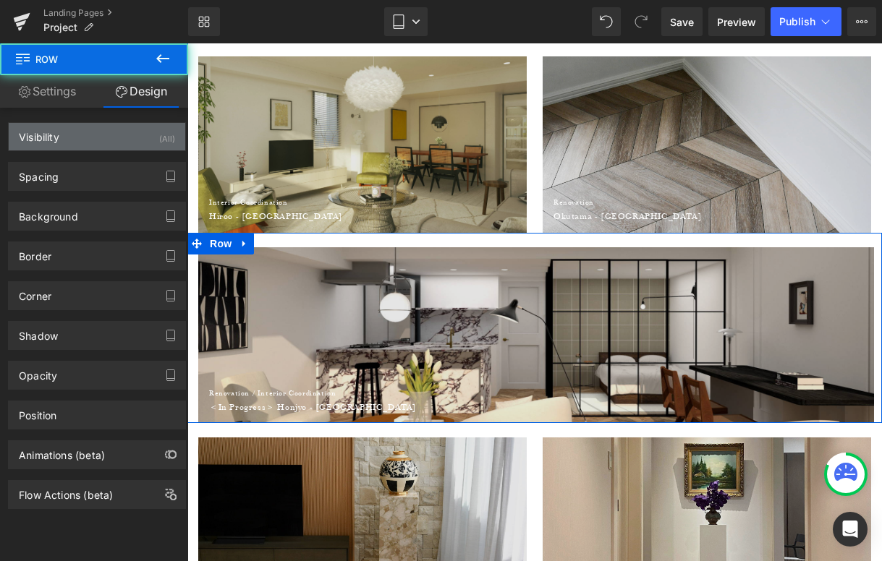
type input "0"
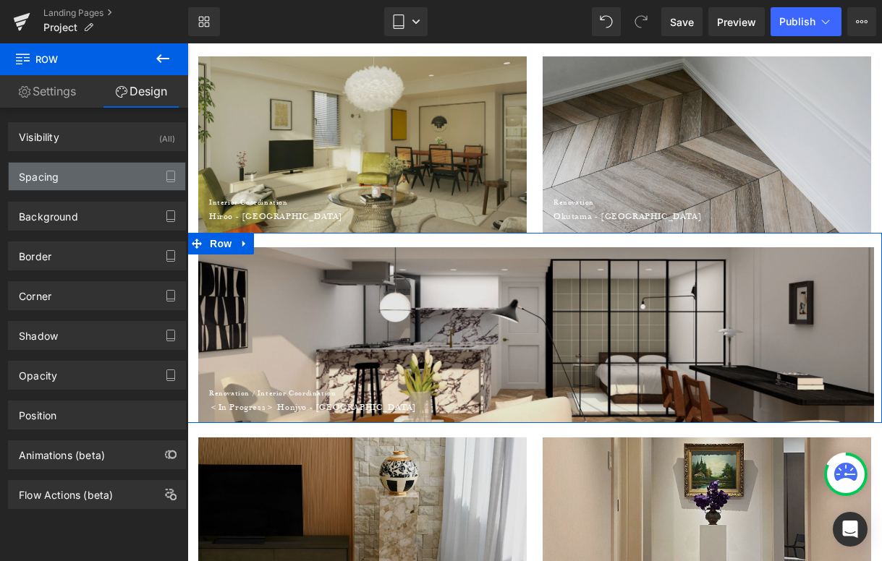
click at [59, 177] on div "Spacing" at bounding box center [97, 176] width 176 height 27
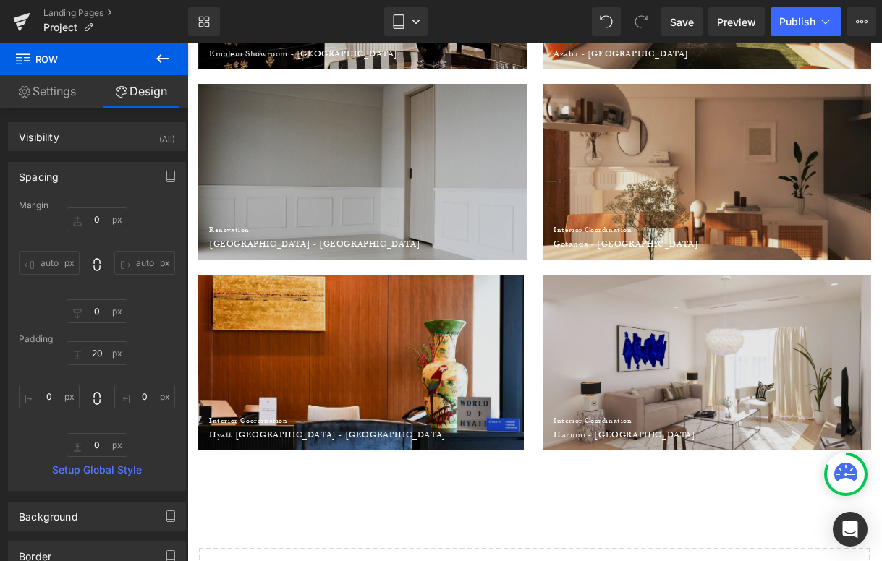
scroll to position [2535, 0]
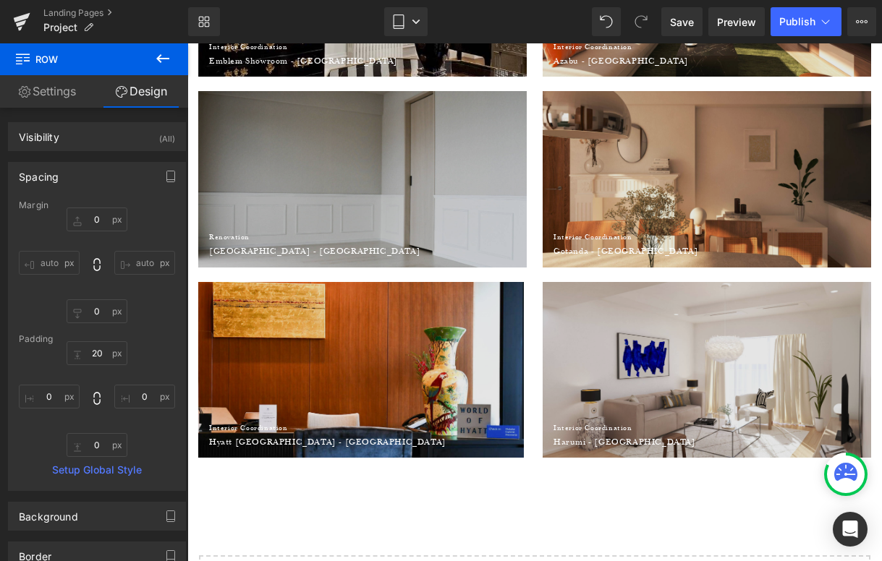
click at [428, 321] on div at bounding box center [361, 370] width 326 height 176
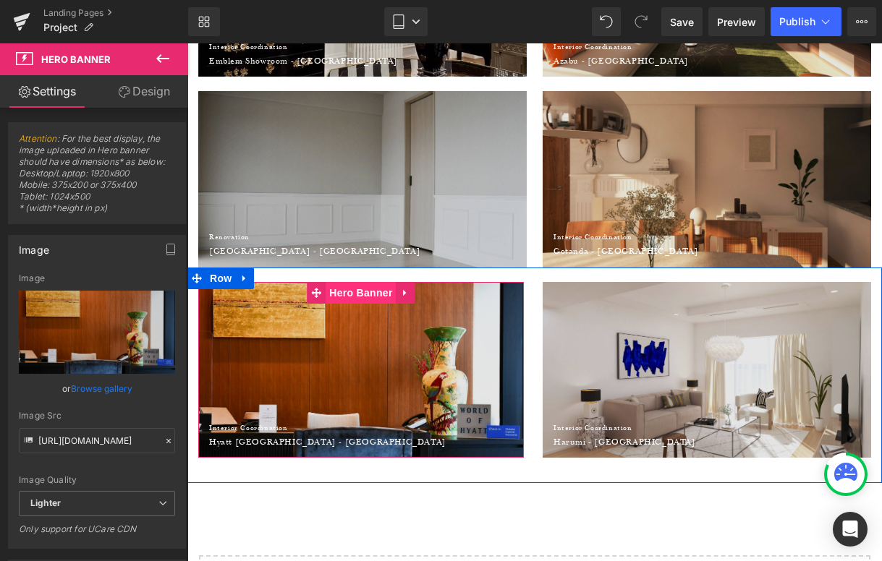
click at [344, 292] on span "Hero Banner" at bounding box center [361, 293] width 70 height 22
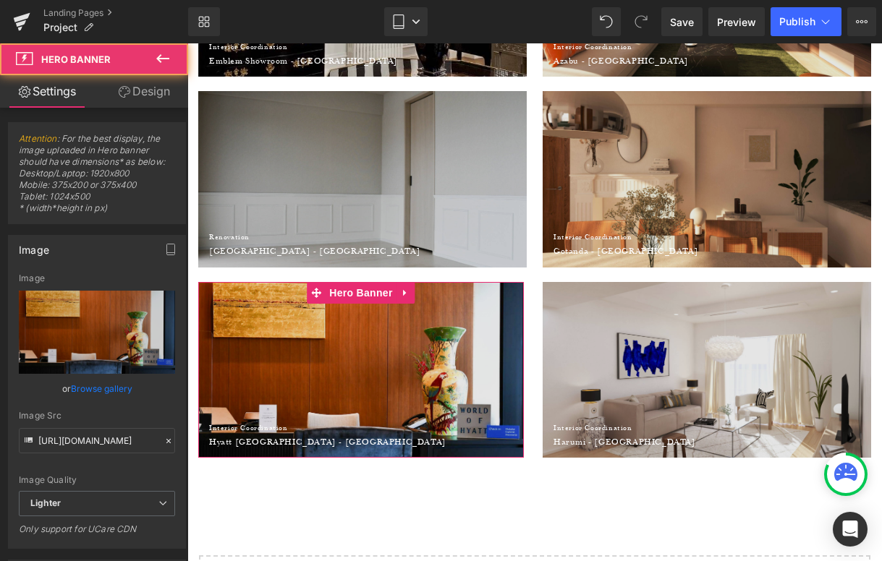
click at [148, 85] on link "Design" at bounding box center [144, 91] width 94 height 33
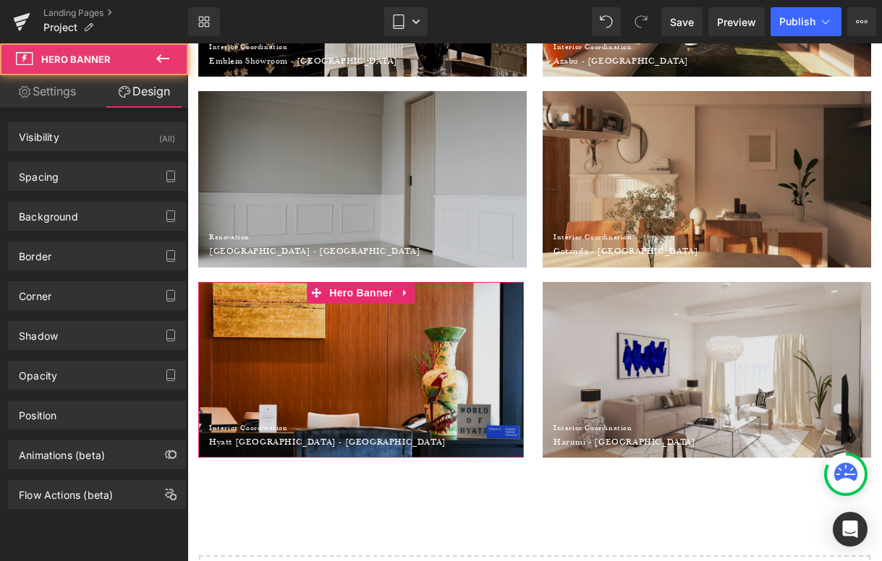
type input "0"
type input "165"
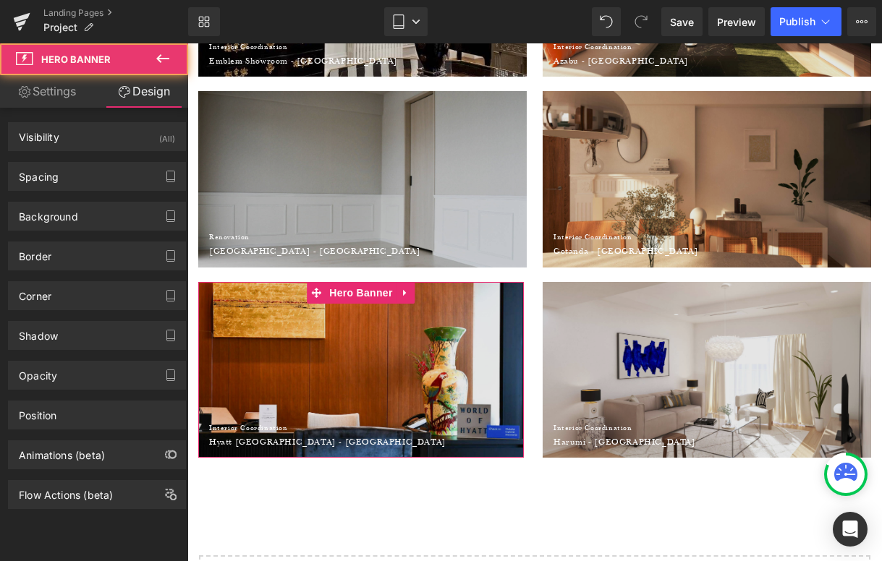
type input "0"
type input "15"
type input "0"
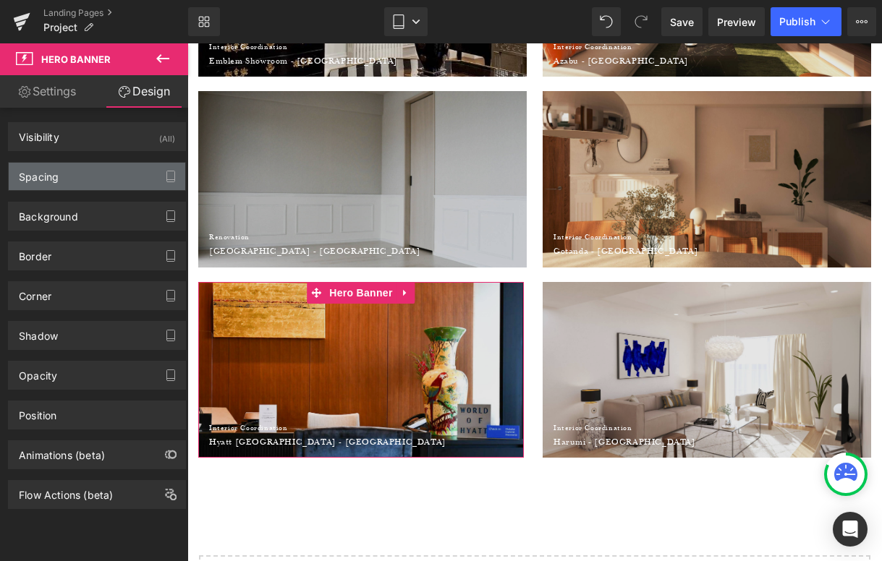
click at [82, 165] on div "Spacing" at bounding box center [97, 176] width 176 height 27
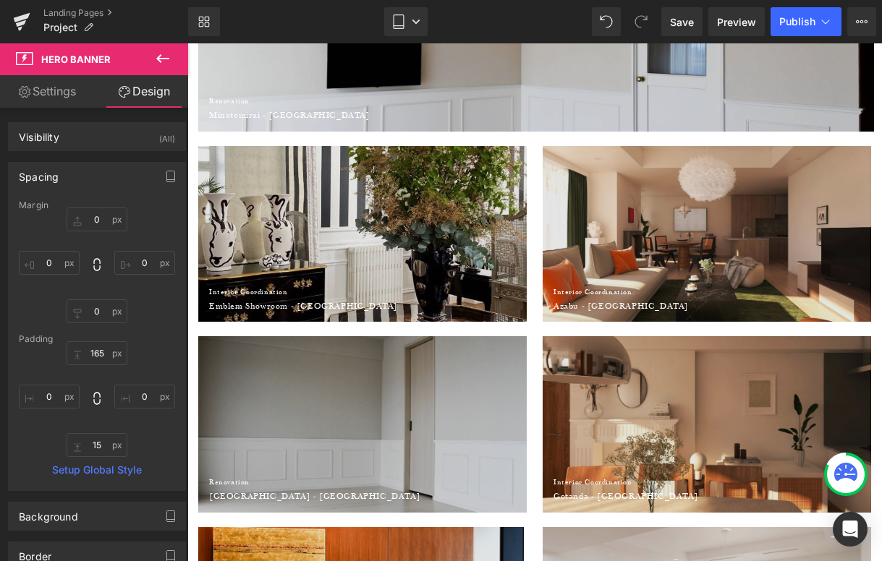
scroll to position [2245, 0]
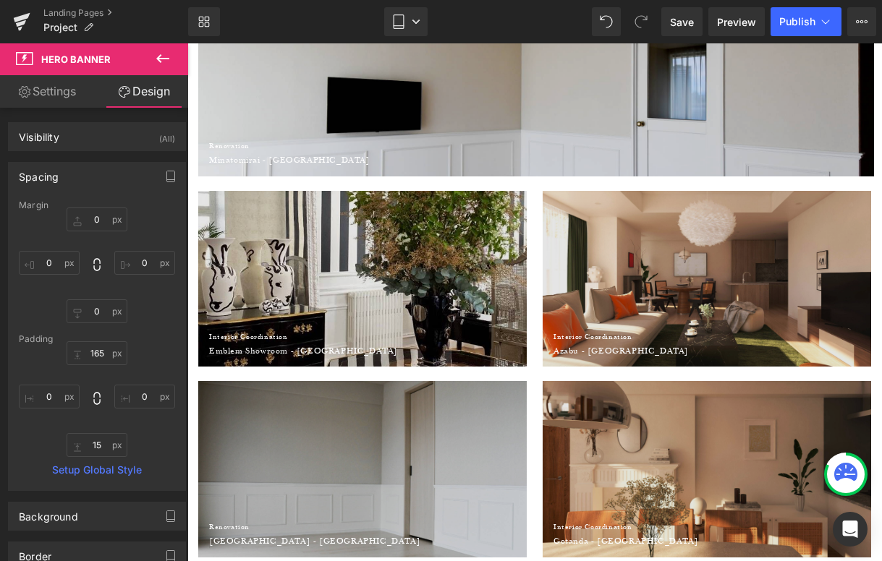
click at [391, 226] on div at bounding box center [362, 279] width 328 height 176
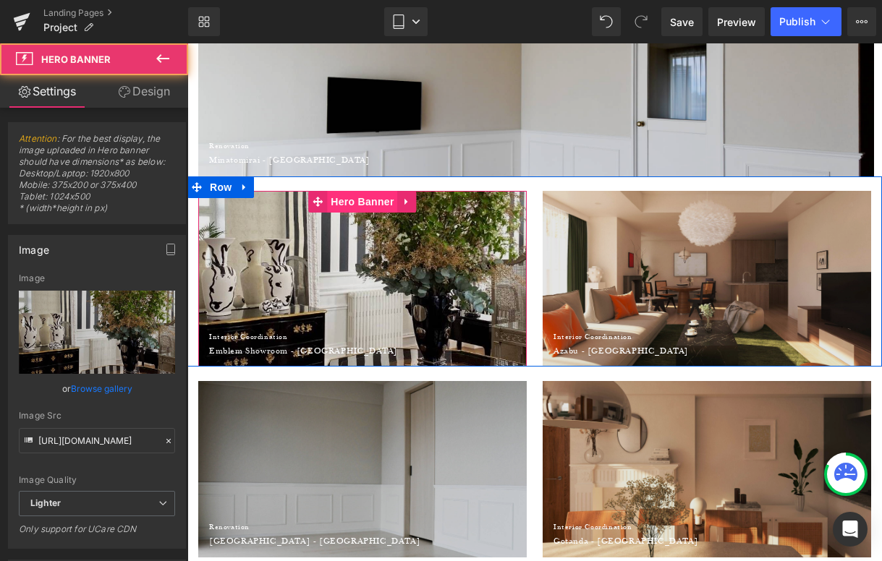
click at [349, 199] on span "Hero Banner" at bounding box center [362, 202] width 70 height 22
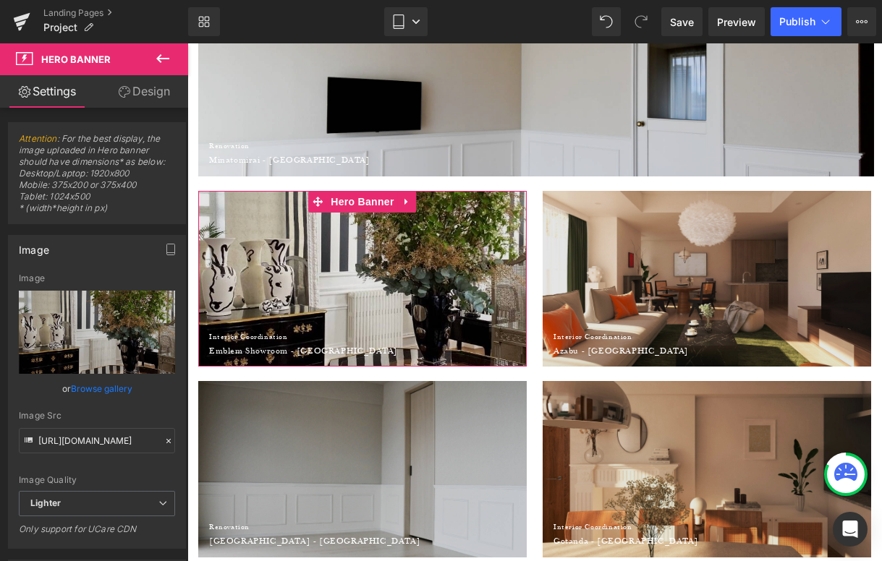
click at [146, 86] on link "Design" at bounding box center [144, 91] width 94 height 33
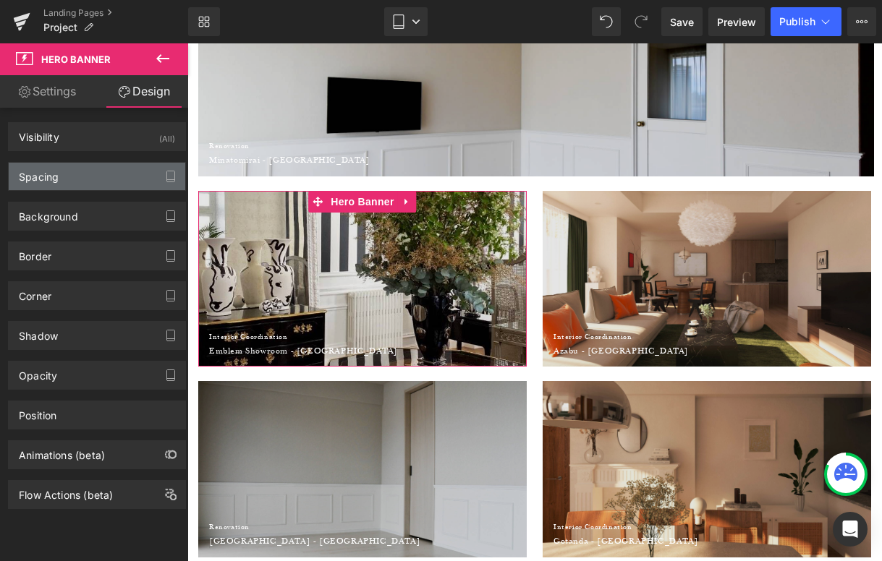
click at [60, 180] on div "Spacing" at bounding box center [97, 176] width 176 height 27
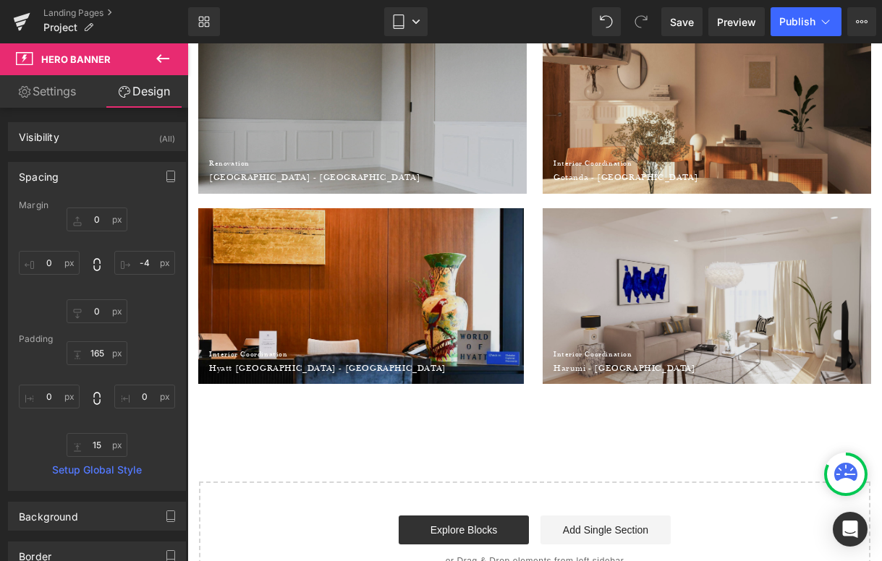
scroll to position [2610, 0]
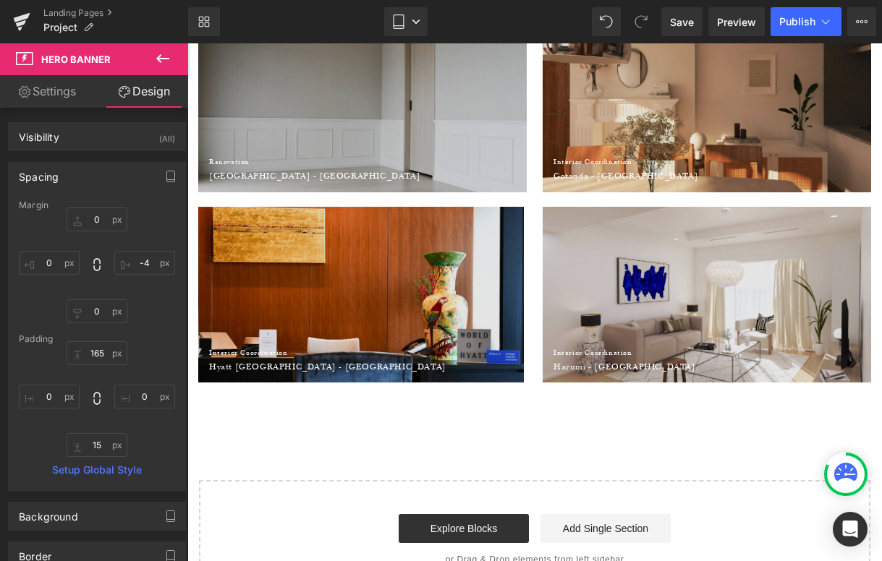
click at [338, 248] on div at bounding box center [361, 295] width 326 height 176
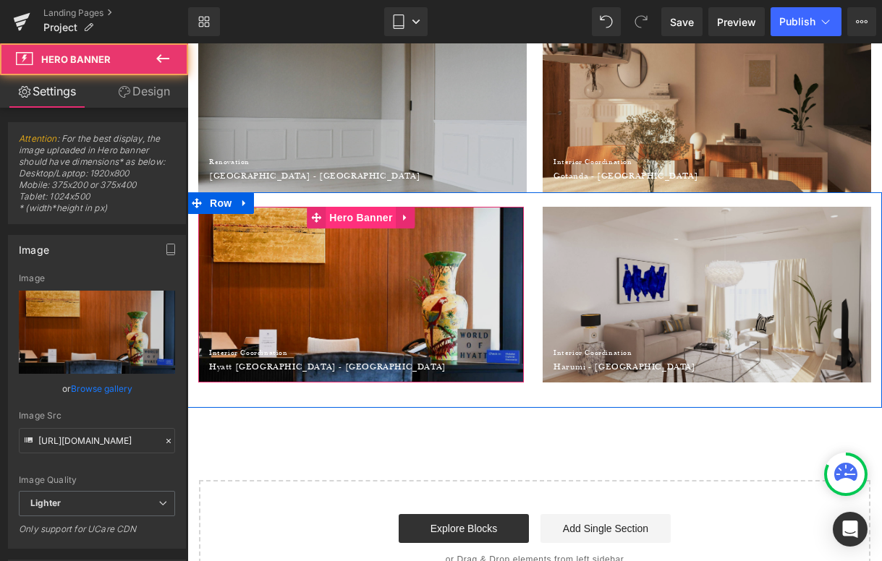
click at [356, 218] on span "Hero Banner" at bounding box center [361, 218] width 70 height 22
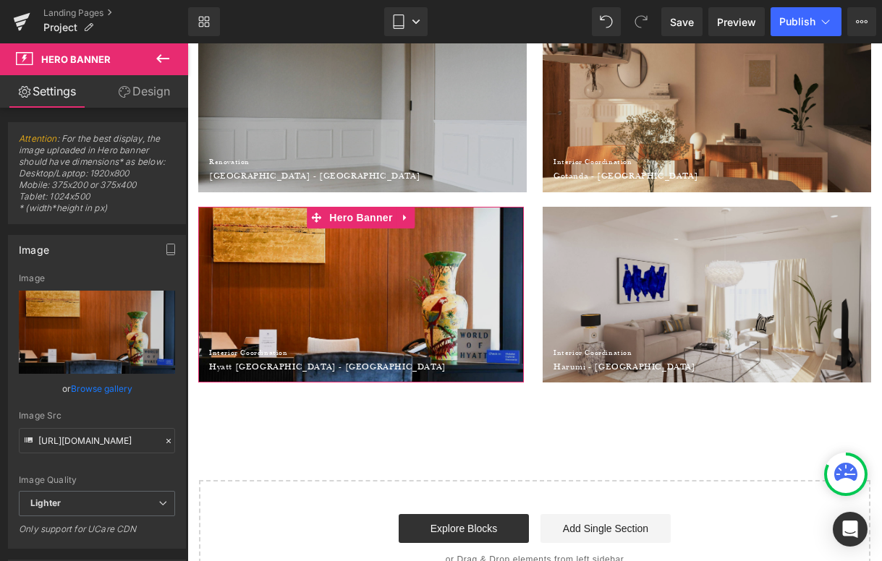
click at [141, 79] on link "Design" at bounding box center [144, 91] width 94 height 33
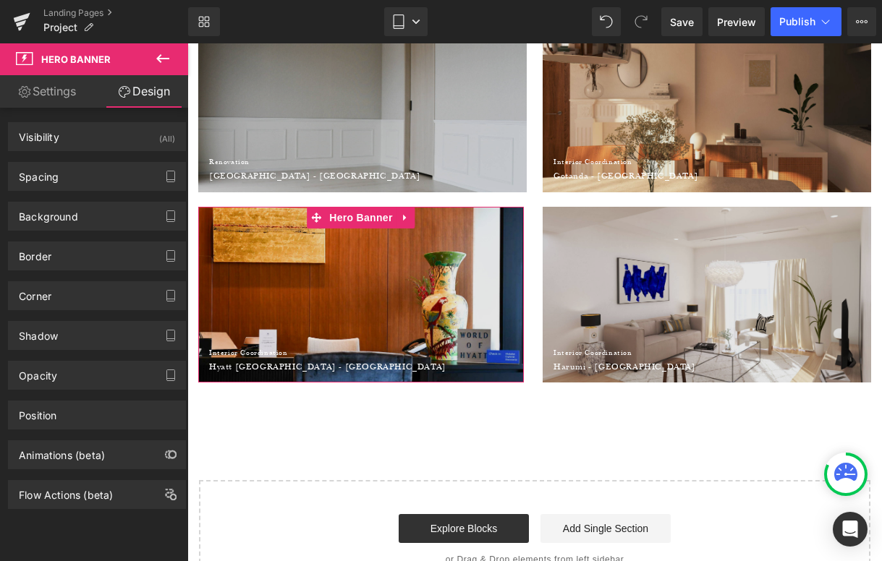
type input "0"
type input "165"
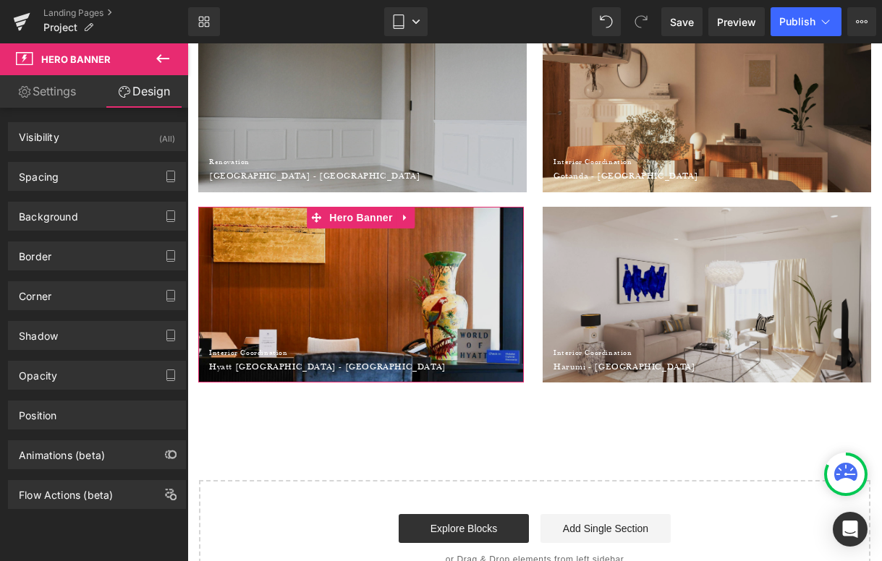
type input "0"
type input "15"
type input "0"
click at [105, 174] on div "Spacing" at bounding box center [97, 176] width 176 height 27
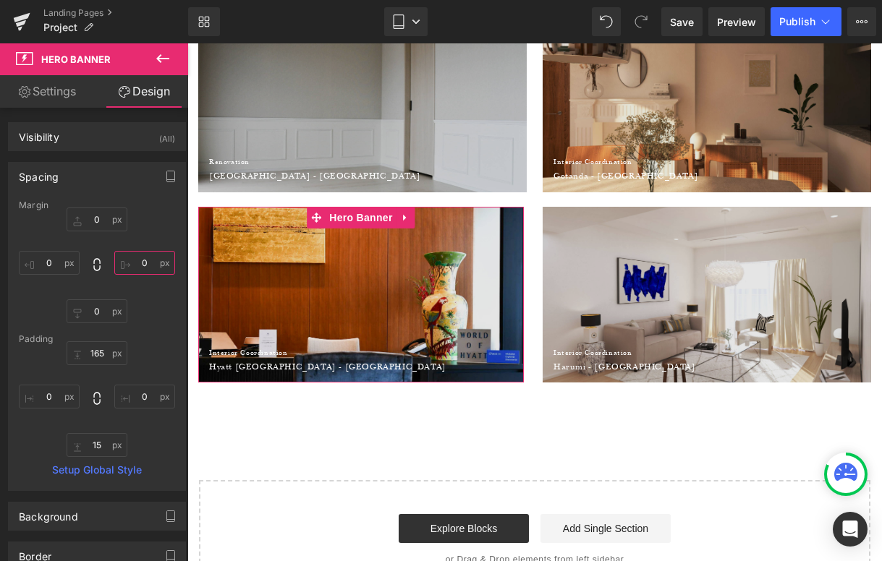
click at [135, 260] on input "0" at bounding box center [144, 263] width 61 height 24
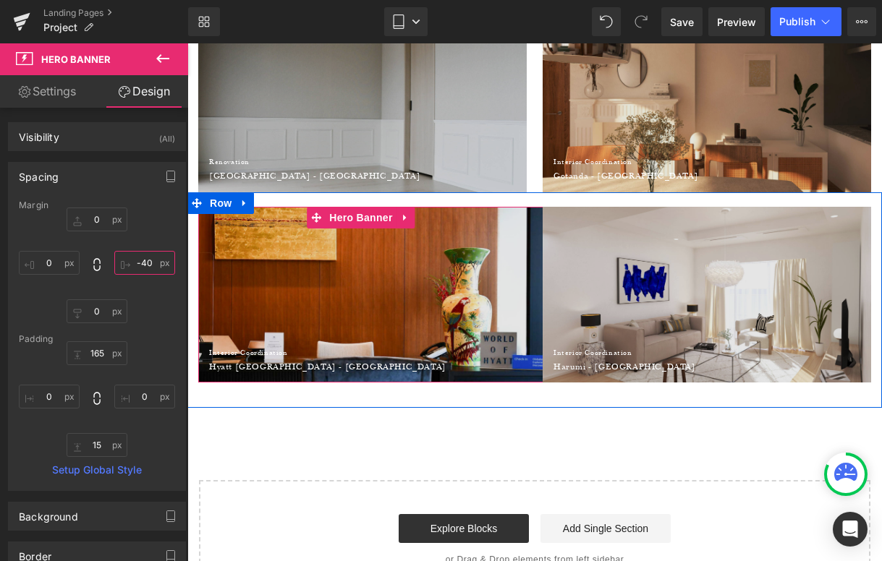
type input "-4"
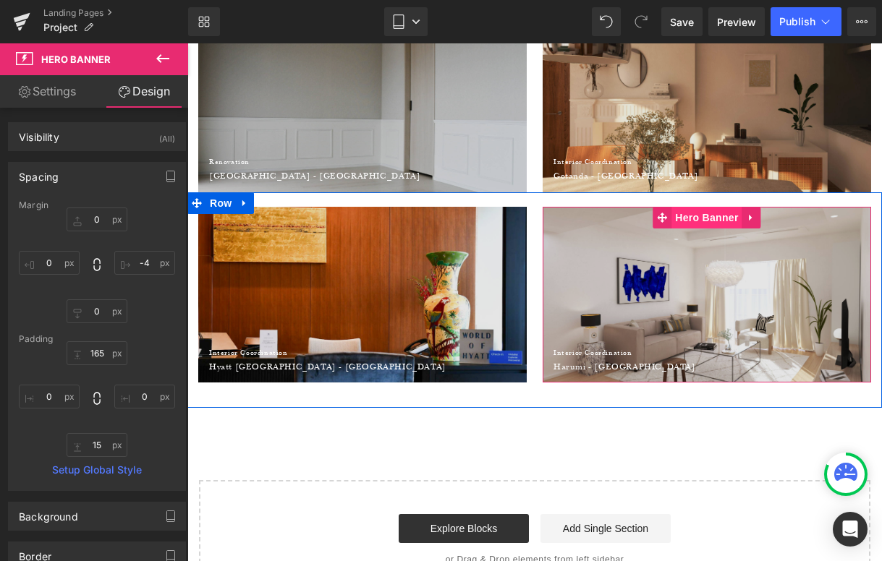
click at [722, 220] on span "Hero Banner" at bounding box center [706, 218] width 70 height 22
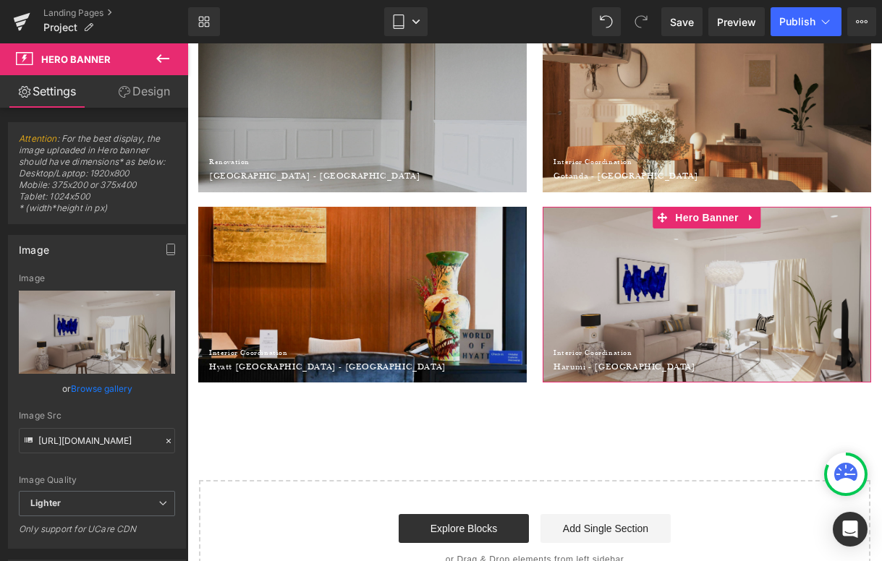
click at [169, 95] on link "Design" at bounding box center [144, 91] width 94 height 33
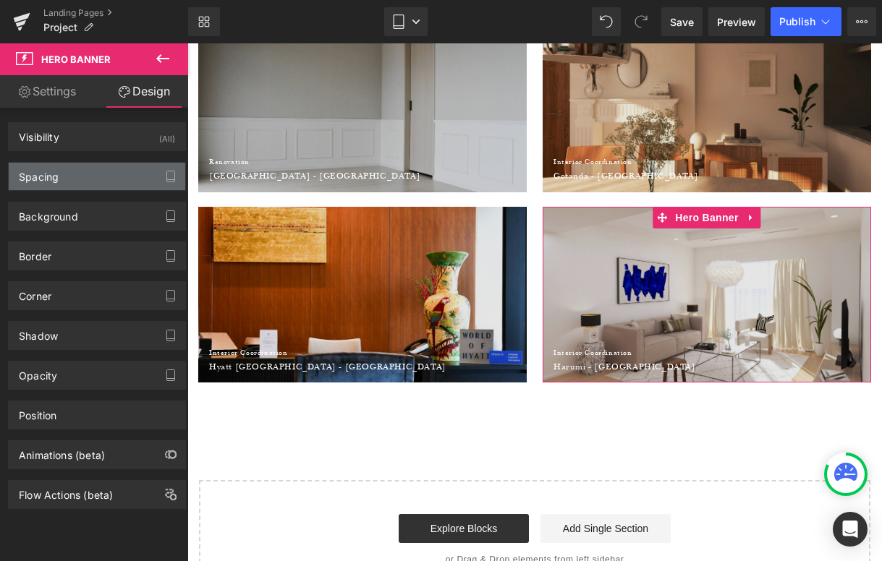
click at [93, 190] on div "Spacing" at bounding box center [97, 176] width 176 height 27
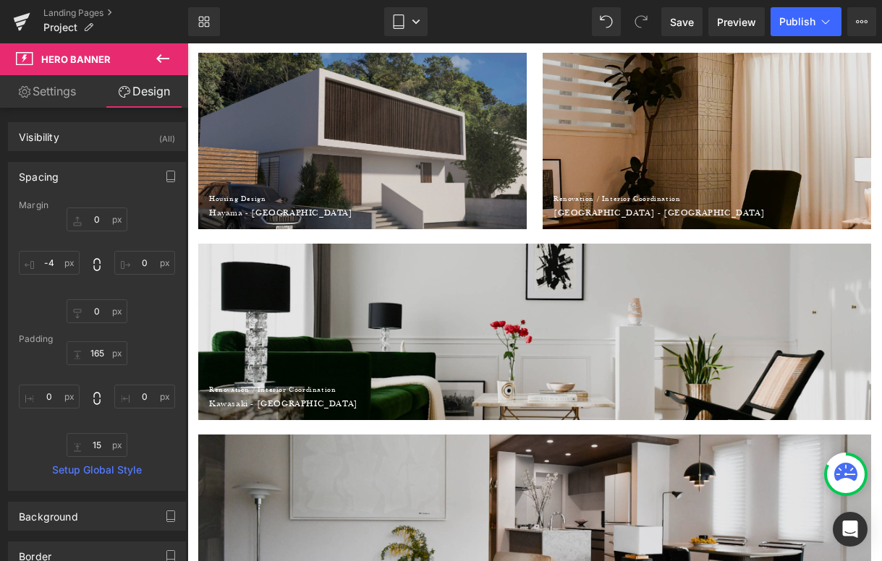
scroll to position [0, 0]
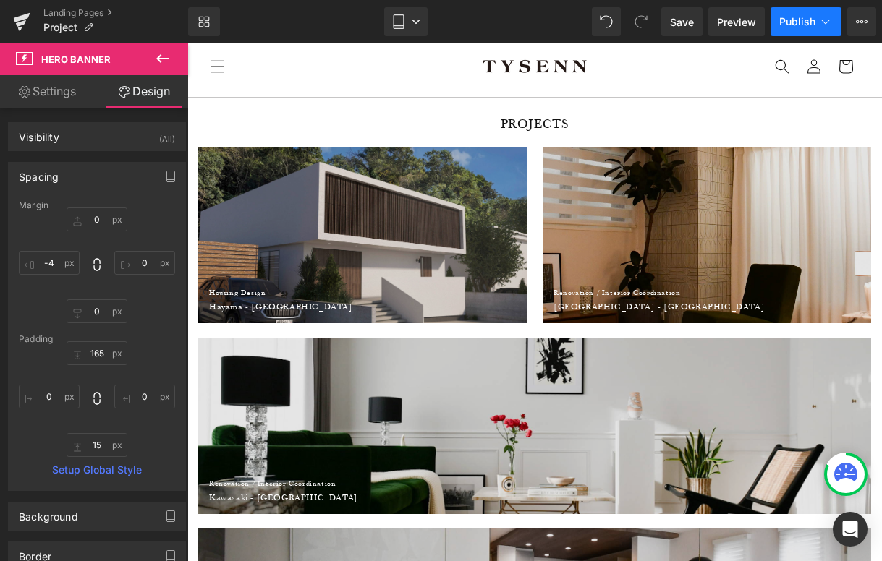
click at [790, 14] on button "Publish" at bounding box center [805, 21] width 71 height 29
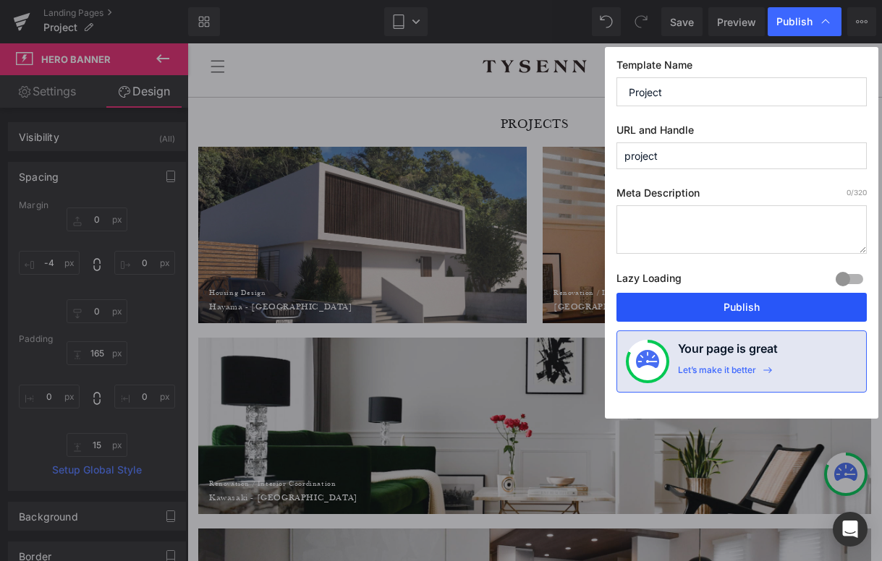
click at [751, 305] on button "Publish" at bounding box center [741, 307] width 250 height 29
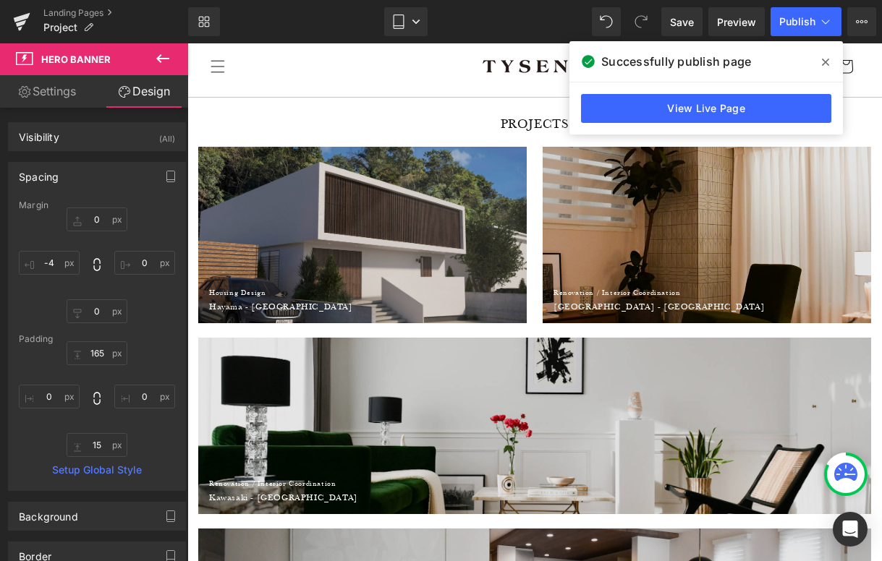
click at [831, 65] on span at bounding box center [825, 62] width 23 height 23
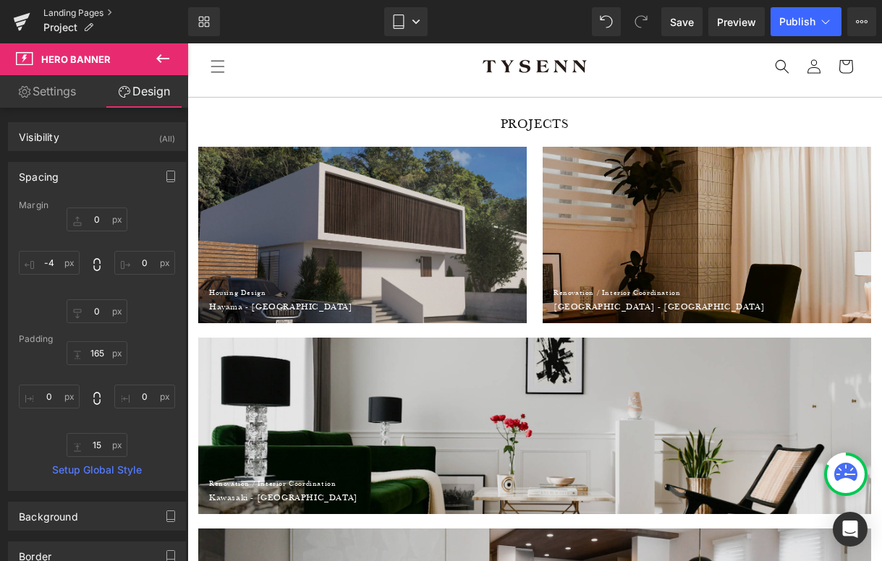
click at [72, 16] on link "Landing Pages" at bounding box center [115, 13] width 145 height 12
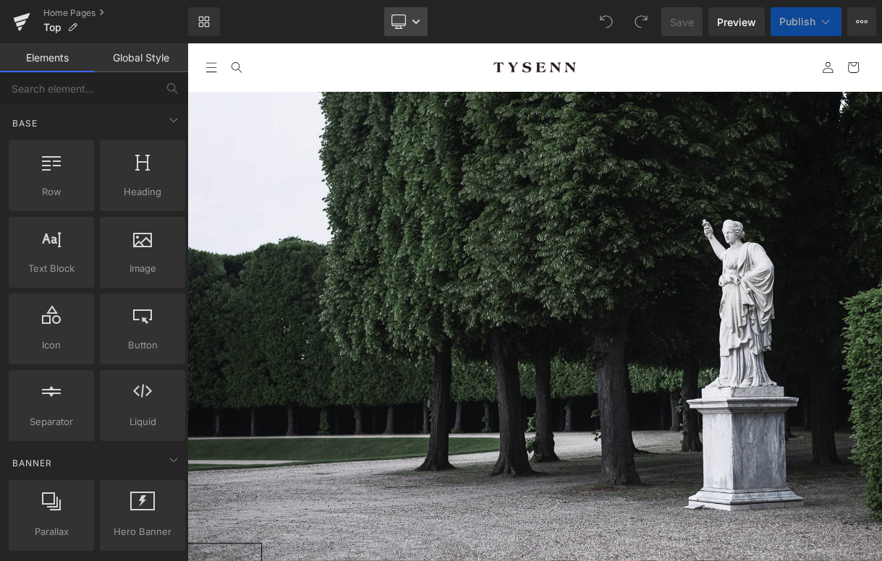
click at [418, 20] on icon at bounding box center [416, 21] width 9 height 9
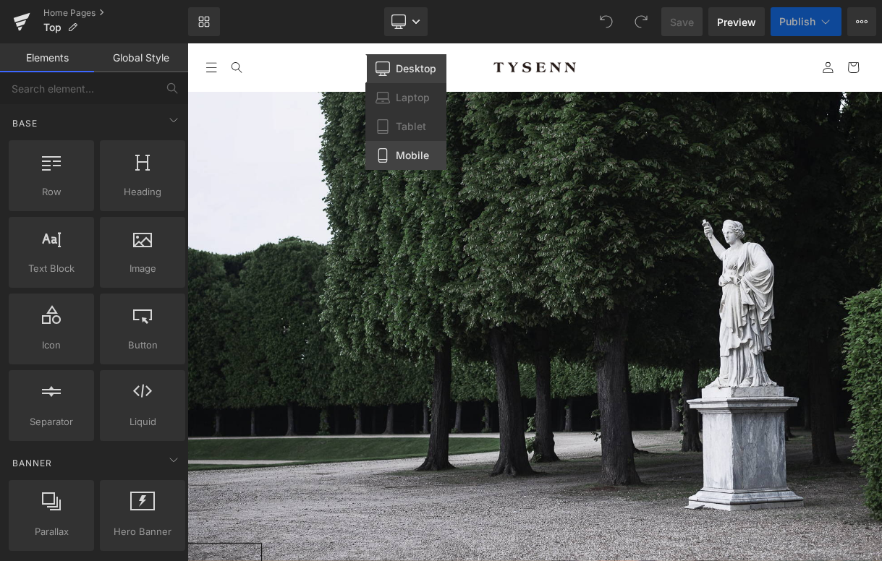
click at [425, 150] on span "Mobile" at bounding box center [412, 155] width 33 height 13
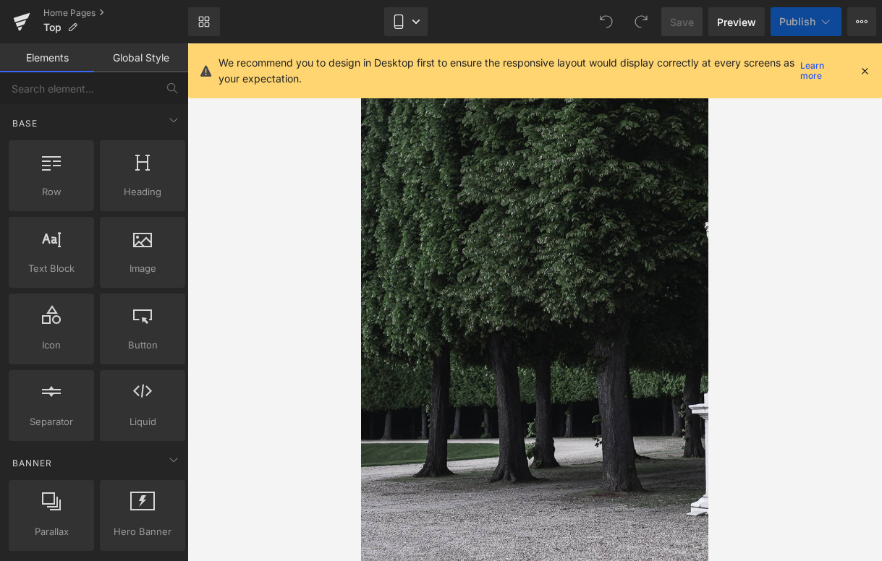
scroll to position [46, 0]
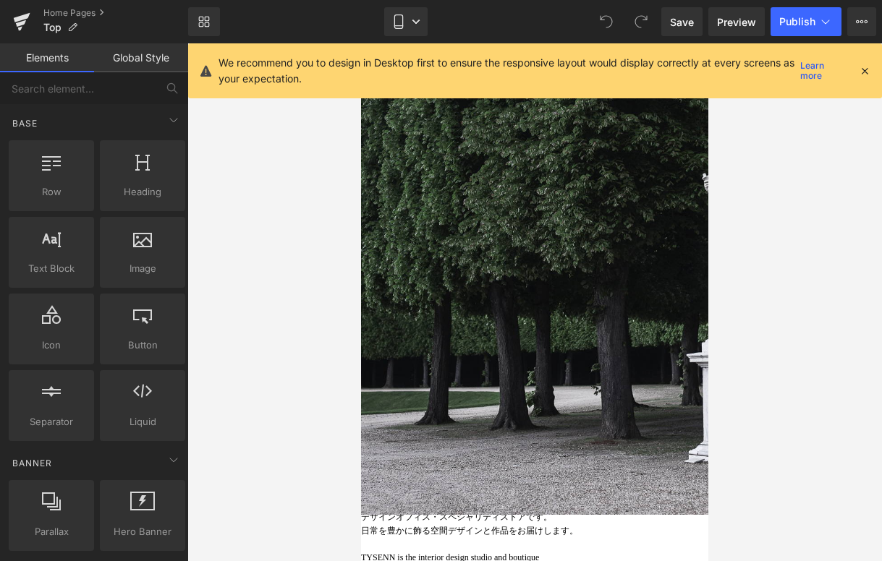
click at [866, 67] on icon at bounding box center [864, 70] width 13 height 13
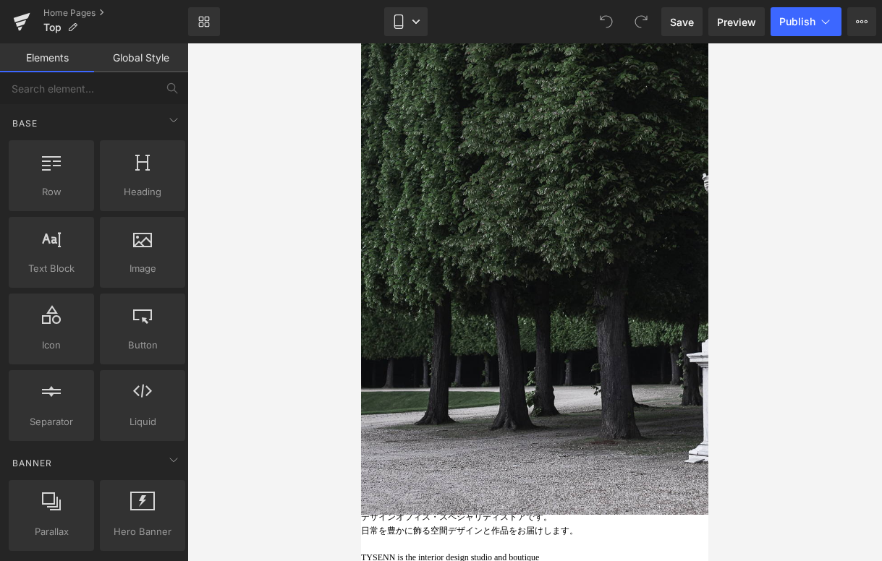
click at [504, 459] on button at bounding box center [499, 451] width 17 height 14
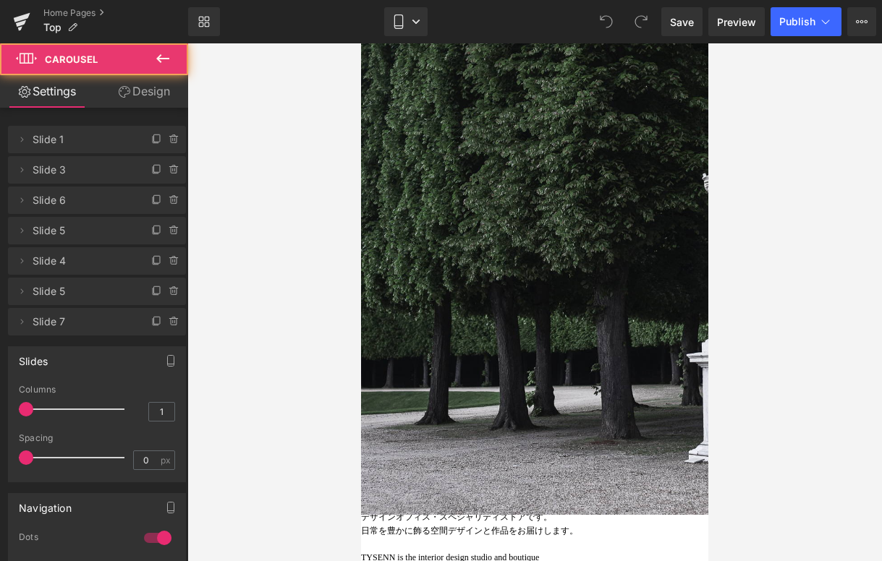
click at [517, 455] on span at bounding box center [517, 451] width 7 height 7
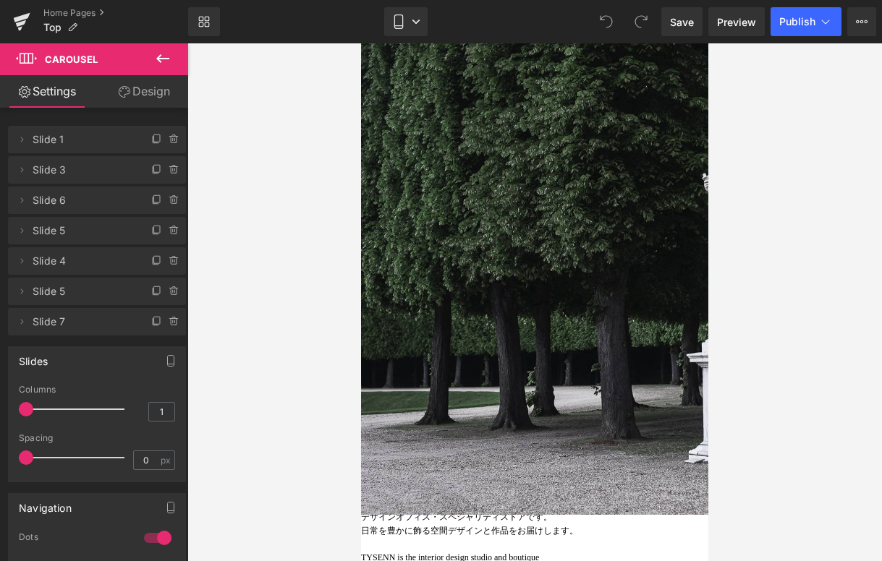
click at [532, 455] on span at bounding box center [534, 451] width 7 height 7
click at [553, 455] on span at bounding box center [551, 451] width 7 height 7
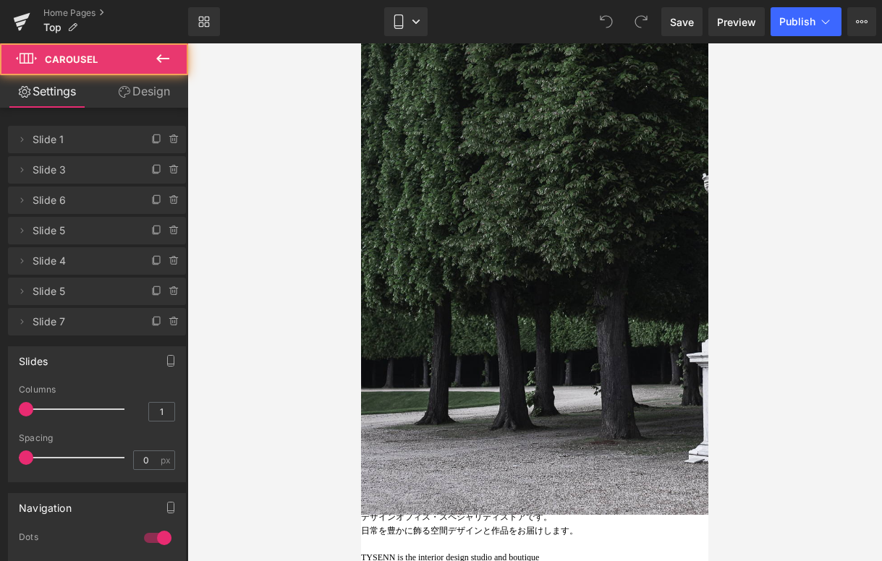
click at [532, 455] on span at bounding box center [534, 451] width 7 height 7
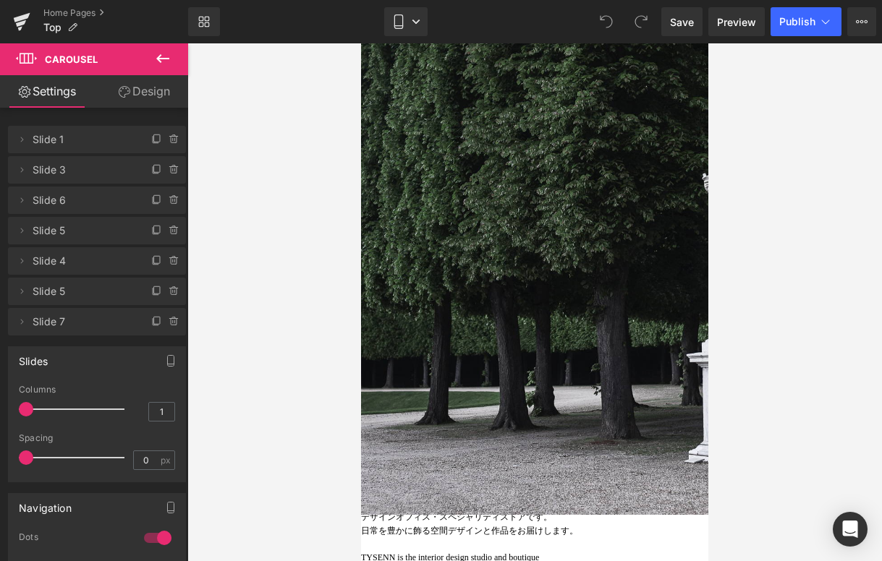
scroll to position [0, 0]
click at [151, 231] on icon at bounding box center [157, 231] width 12 height 12
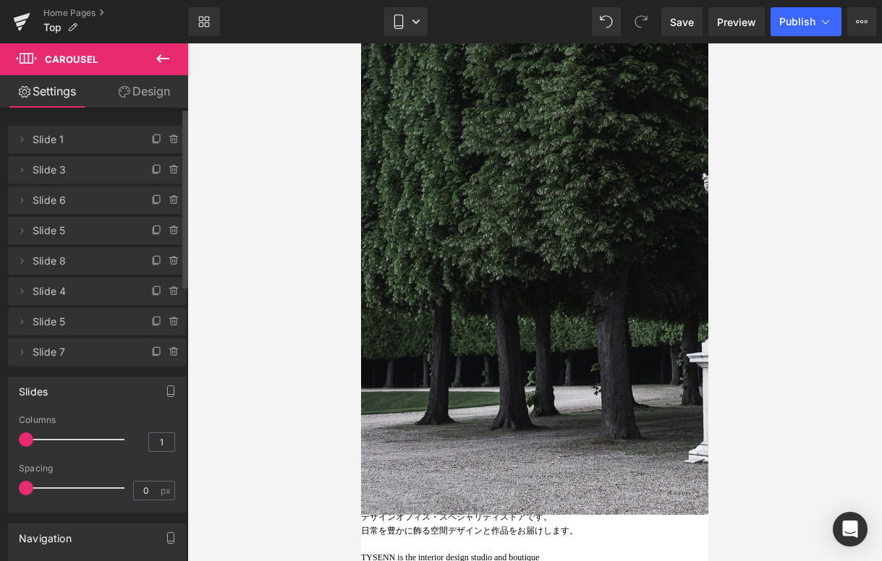
click at [62, 231] on span "Slide 5" at bounding box center [83, 230] width 100 height 27
click at [72, 254] on span "Slide 8" at bounding box center [83, 260] width 100 height 27
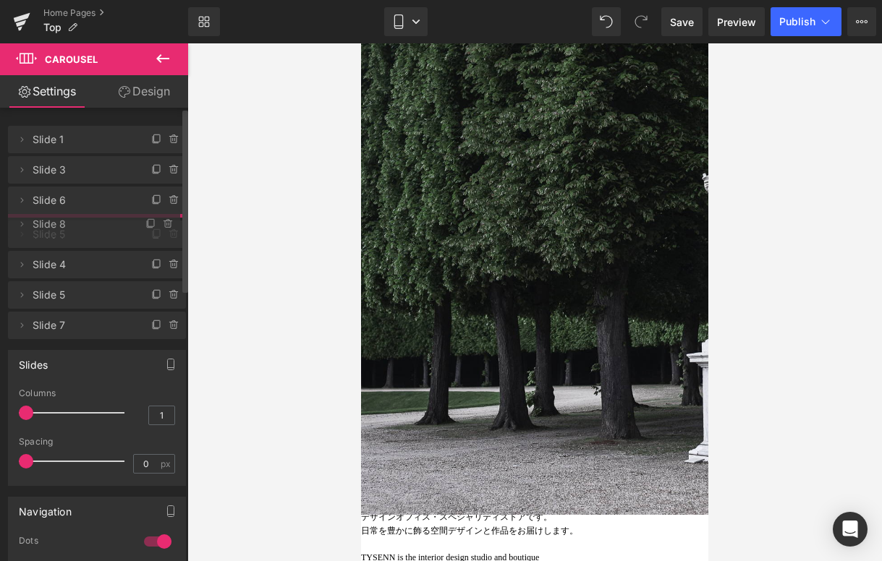
drag, startPoint x: 67, startPoint y: 264, endPoint x: 75, endPoint y: 227, distance: 37.7
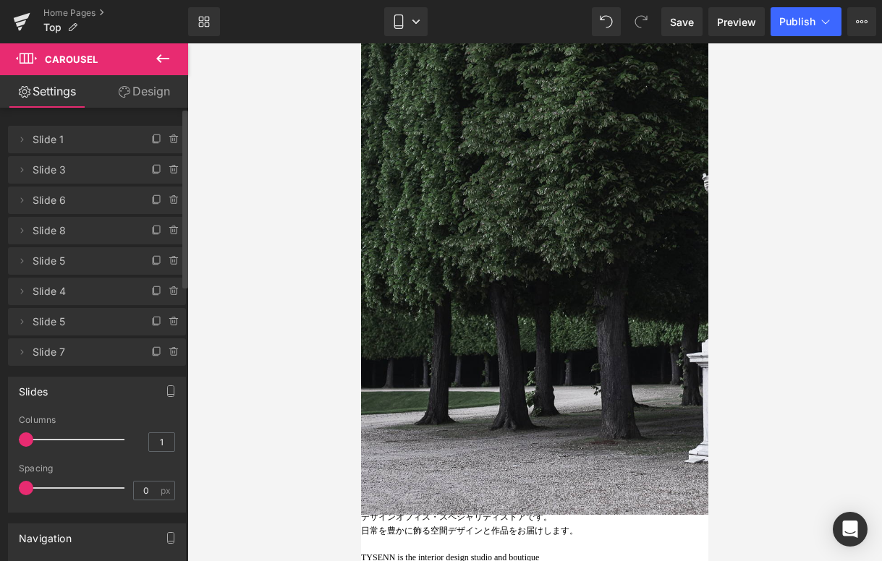
click at [88, 229] on span "Slide 8" at bounding box center [83, 230] width 100 height 27
click at [490, 455] on span at bounding box center [491, 451] width 7 height 7
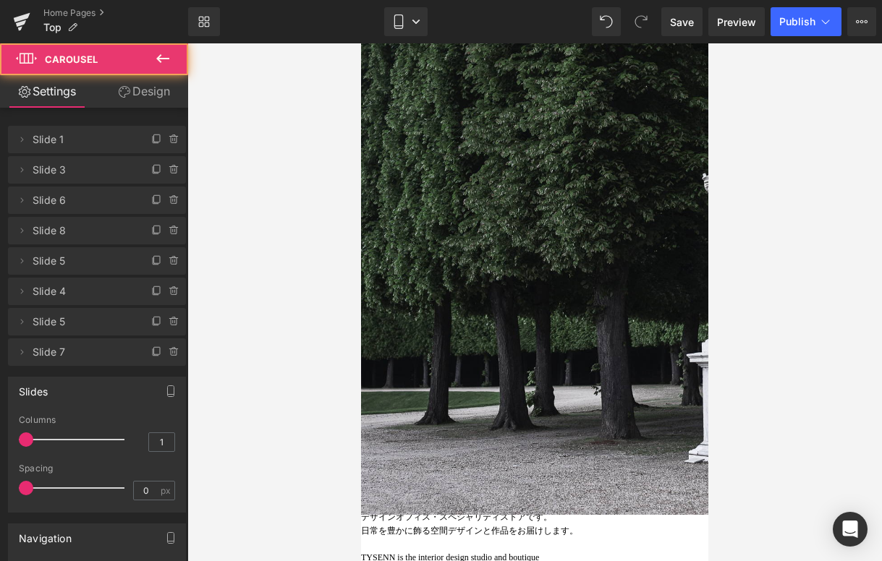
click at [514, 459] on button at bounding box center [508, 451] width 17 height 14
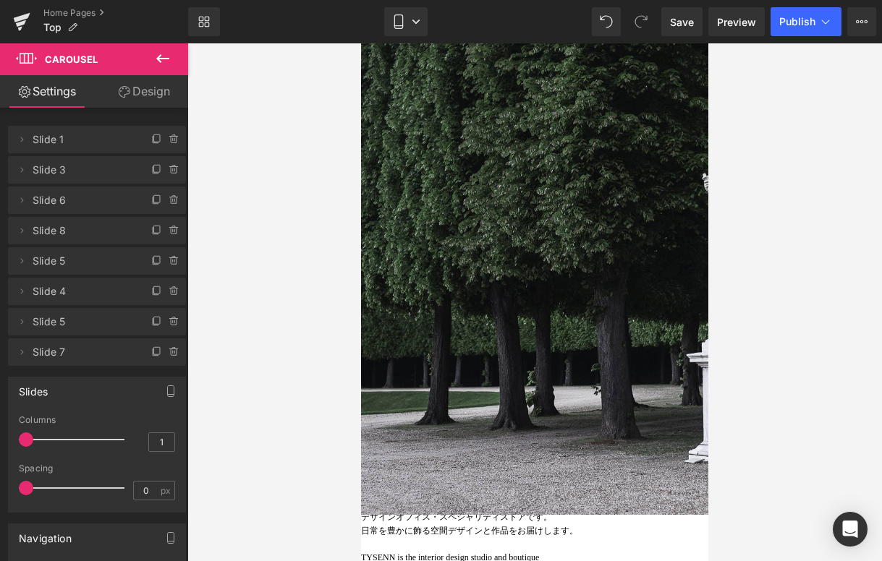
click at [526, 455] on span at bounding box center [525, 451] width 7 height 7
click at [361, 43] on span "Hero Banner" at bounding box center [361, 43] width 0 height 0
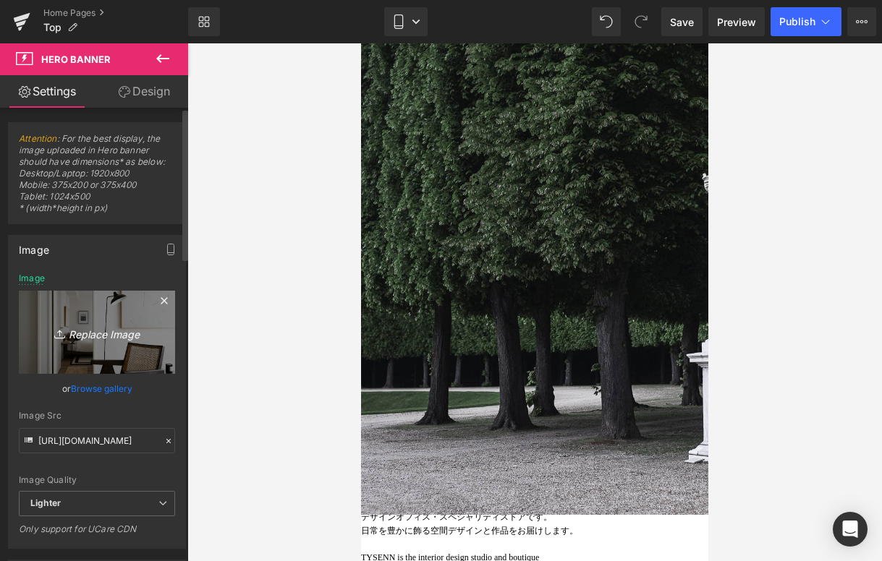
click at [100, 341] on icon "Replace Image" at bounding box center [97, 332] width 116 height 18
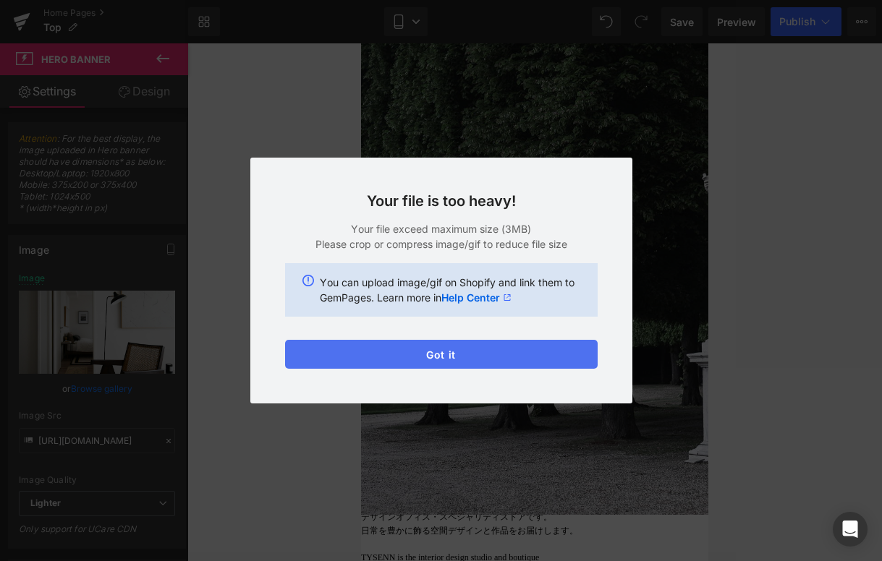
click at [501, 350] on button "Got it" at bounding box center [441, 354] width 312 height 29
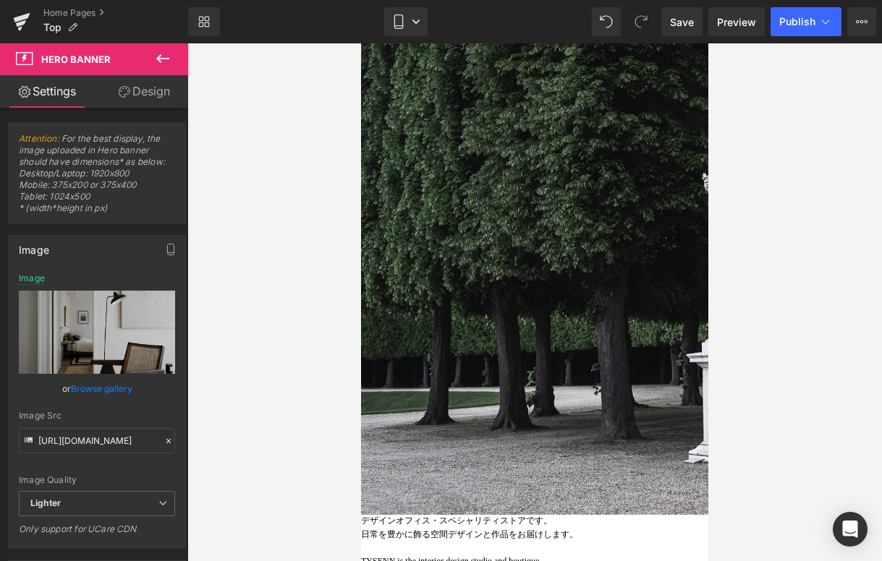
click at [540, 455] on span at bounding box center [543, 451] width 7 height 7
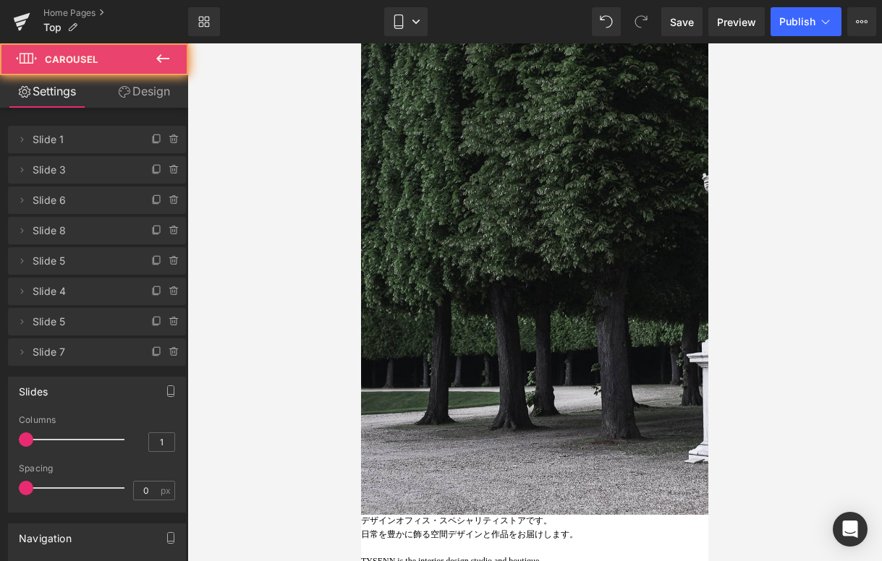
click at [527, 455] on span at bounding box center [525, 451] width 7 height 7
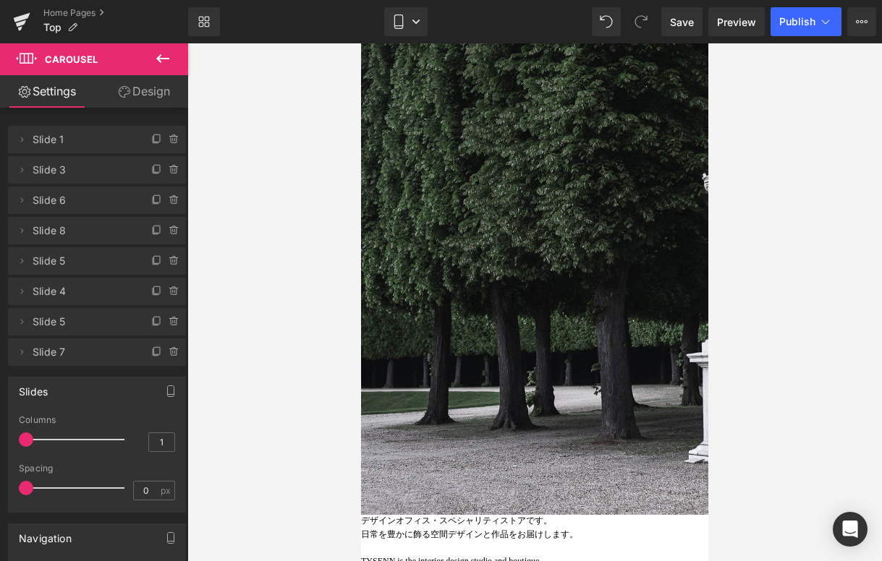
click at [361, 43] on span "Hero Banner" at bounding box center [361, 43] width 0 height 0
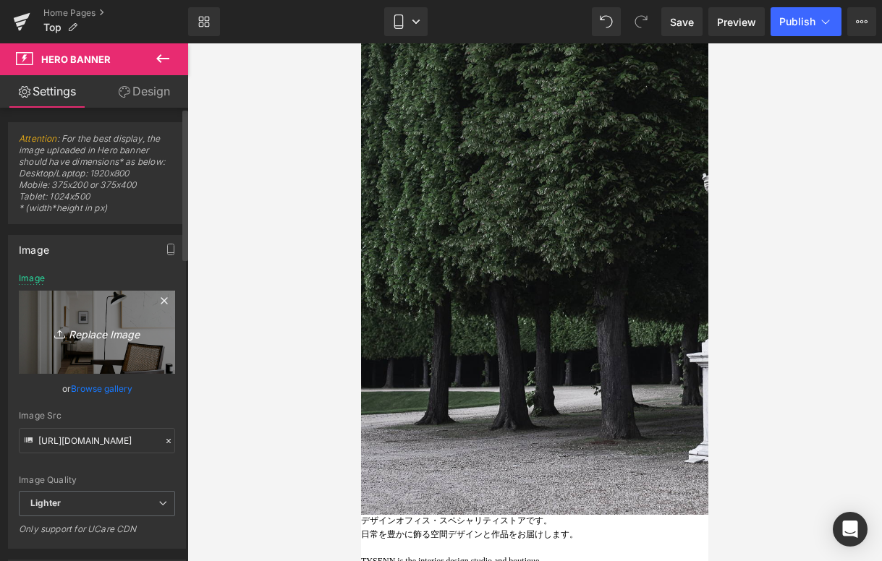
click at [96, 344] on link "Replace Image" at bounding box center [97, 332] width 156 height 83
type input "C:\fakepath\IMG_8520.JPG"
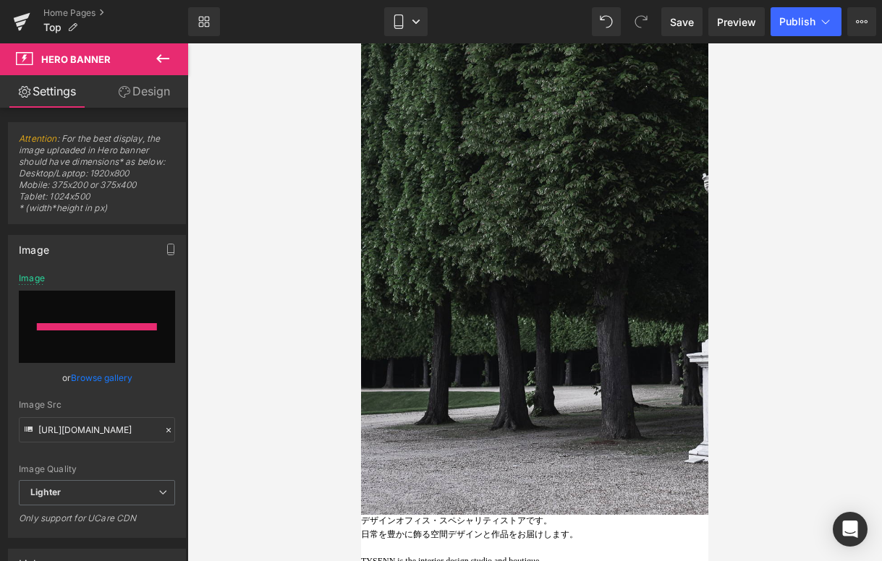
type input "[URL][DOMAIN_NAME]"
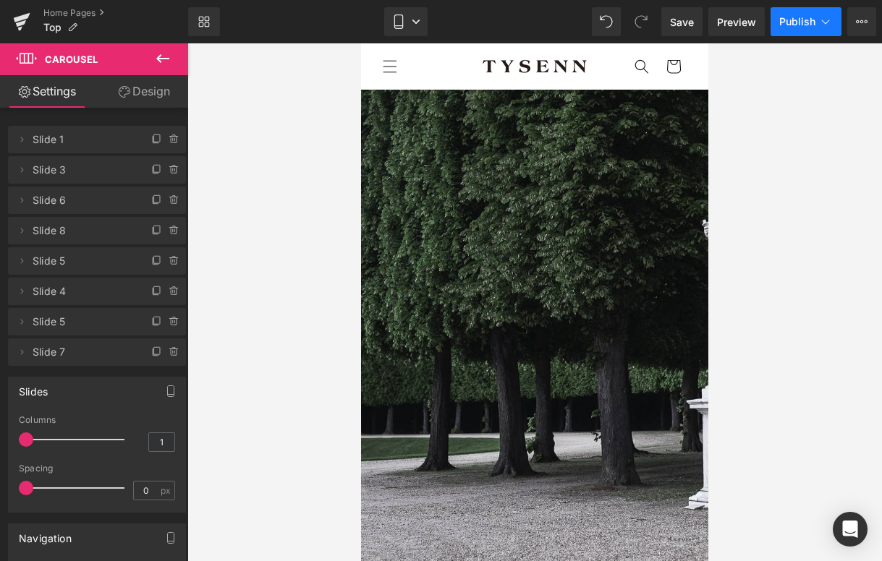
click at [808, 27] on span "Publish" at bounding box center [797, 22] width 36 height 12
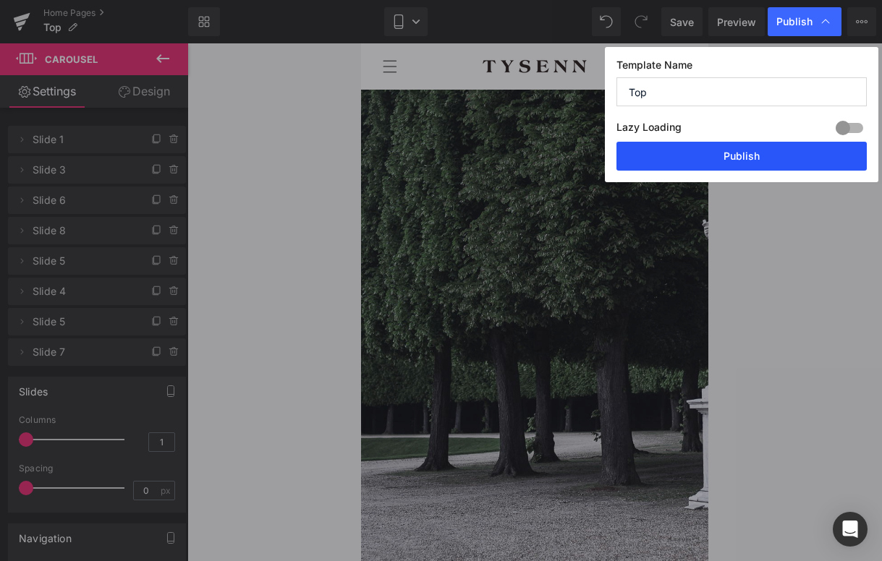
click at [733, 150] on button "Publish" at bounding box center [741, 156] width 250 height 29
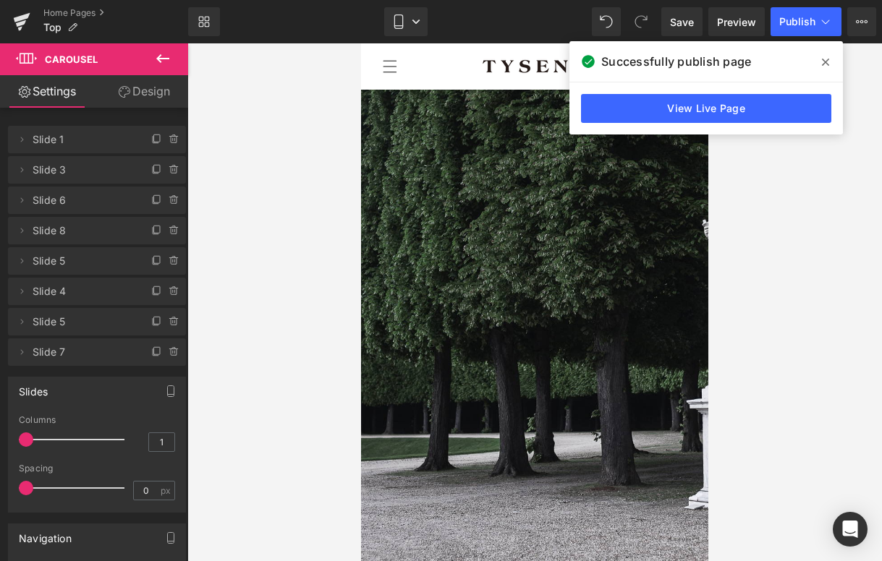
click at [829, 55] on span at bounding box center [825, 62] width 23 height 23
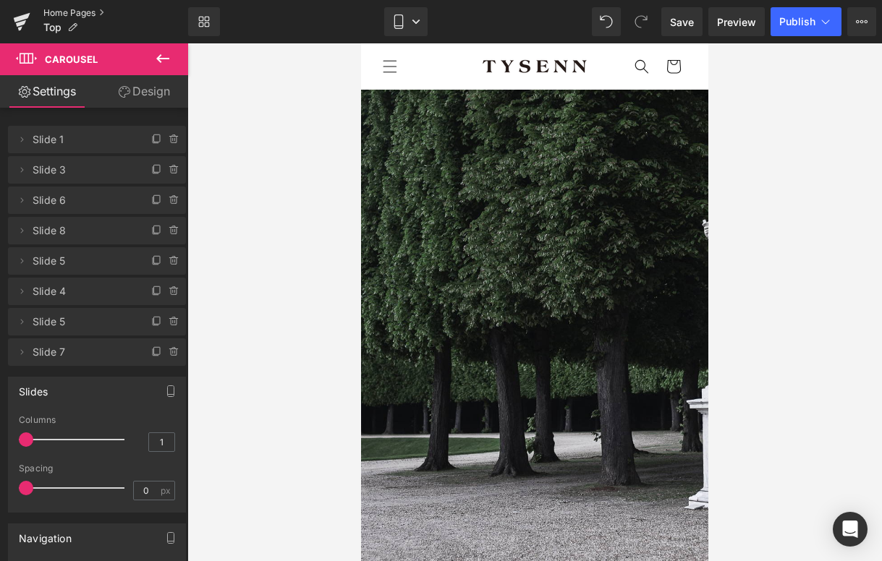
click at [66, 12] on link "Home Pages" at bounding box center [115, 13] width 145 height 12
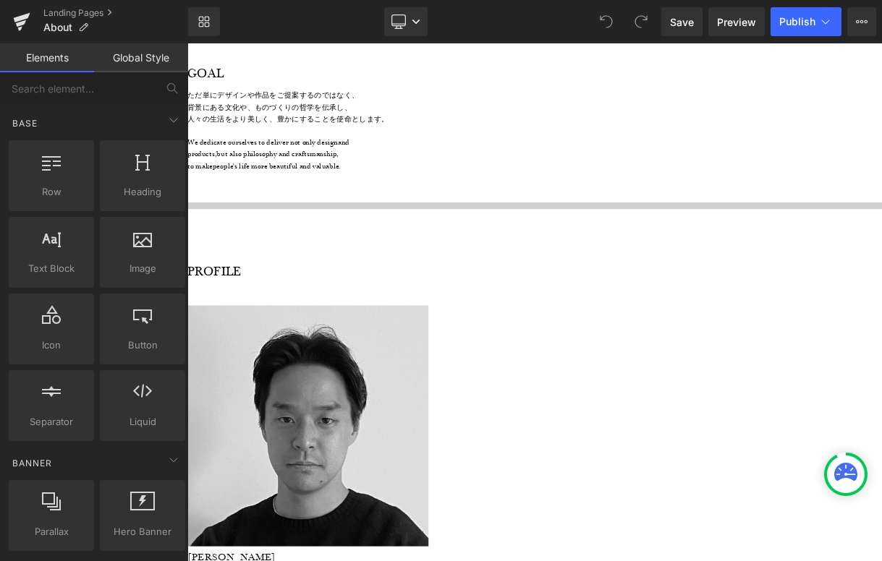
scroll to position [872, 0]
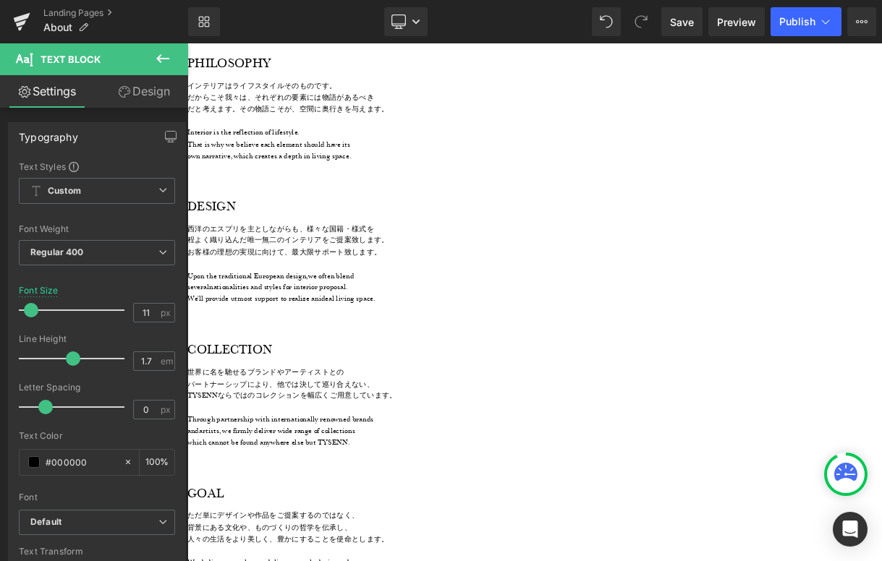
scroll to position [119, 0]
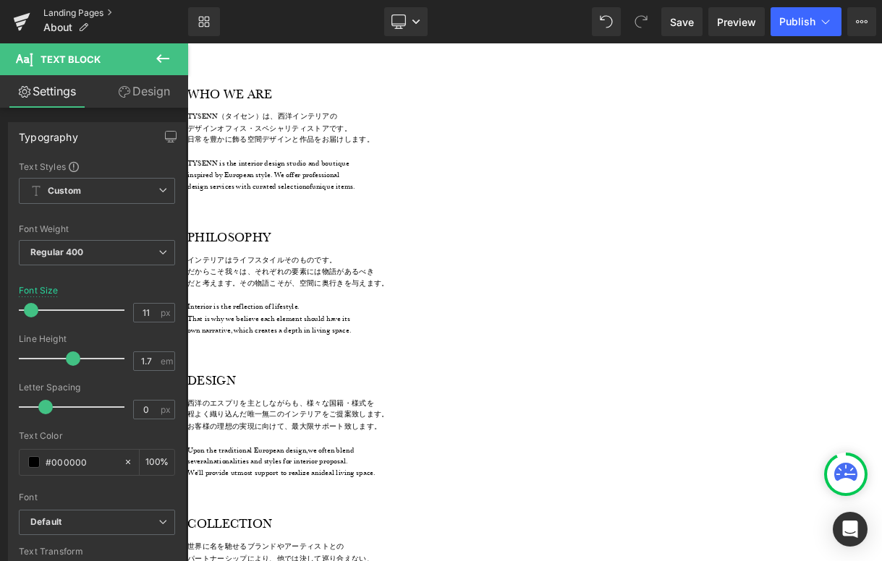
click at [87, 13] on link "Landing Pages" at bounding box center [115, 13] width 145 height 12
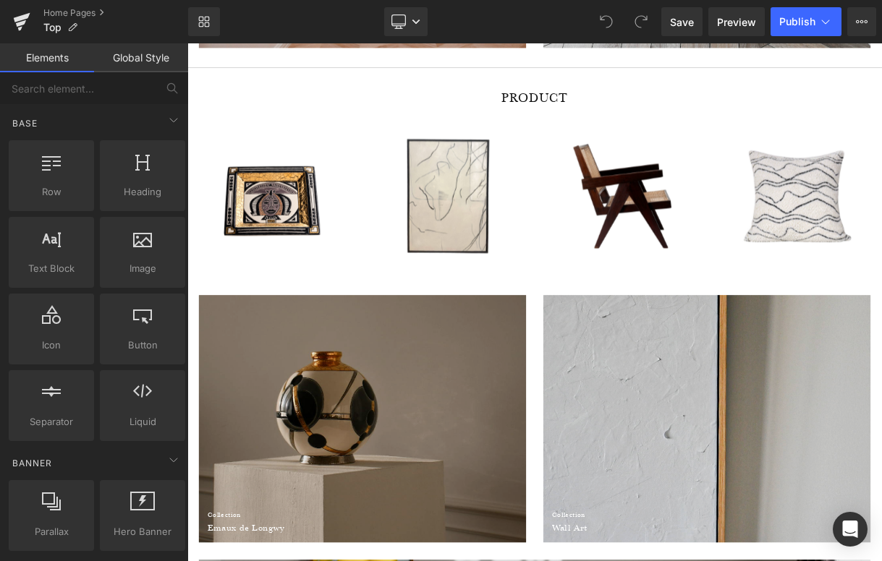
scroll to position [1772, 0]
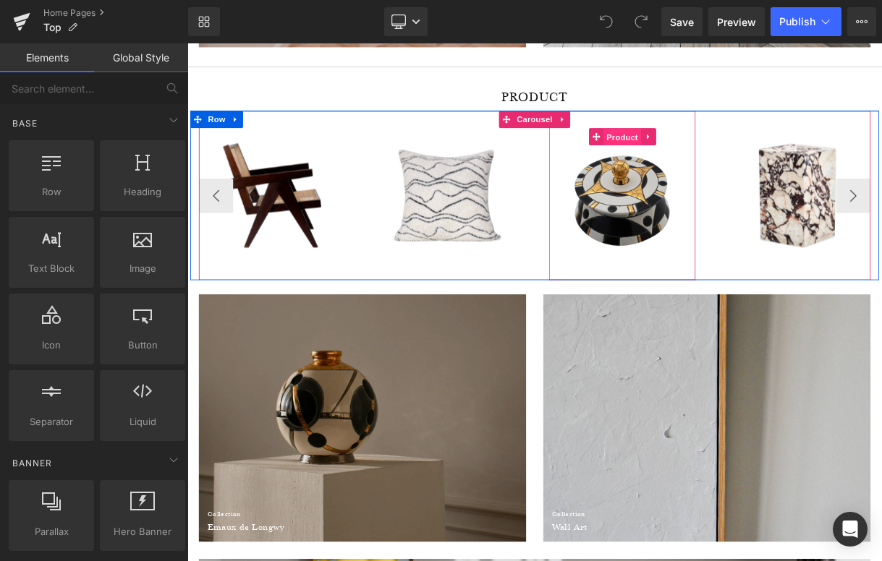
click at [738, 164] on span "Product" at bounding box center [735, 162] width 47 height 22
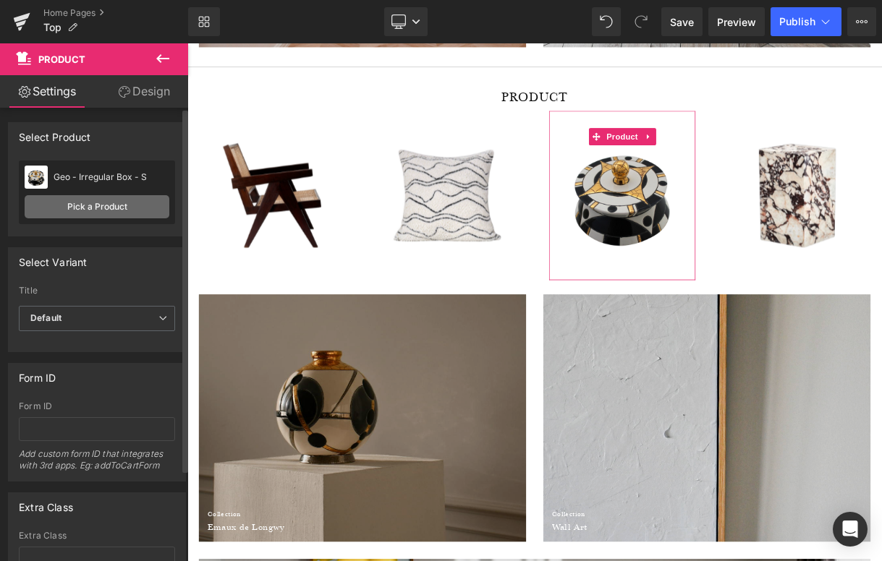
click at [126, 209] on link "Pick a Product" at bounding box center [97, 206] width 145 height 23
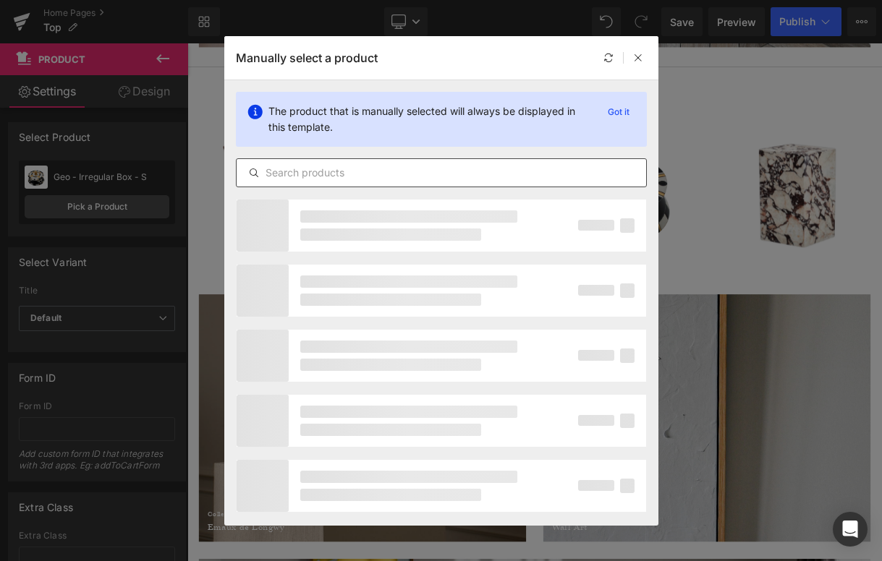
click at [363, 174] on input "text" at bounding box center [441, 172] width 409 height 17
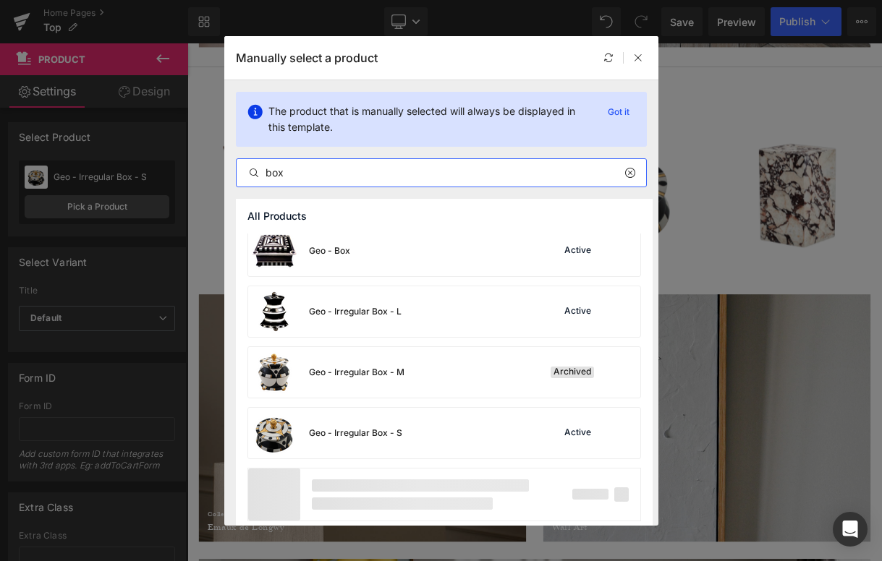
scroll to position [980, 0]
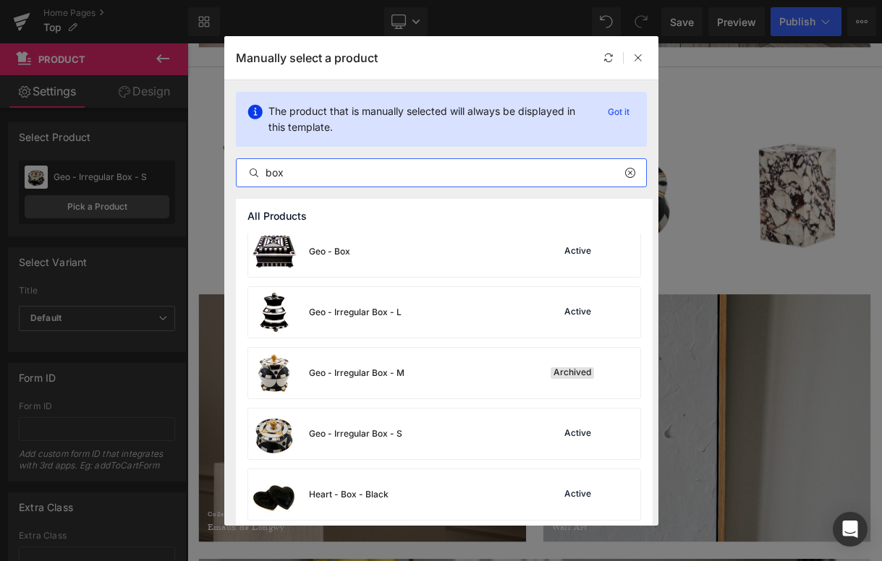
drag, startPoint x: 333, startPoint y: 176, endPoint x: 163, endPoint y: 175, distance: 170.7
click at [163, 175] on div "Manually select a product The product that is manually selected will always be …" at bounding box center [441, 280] width 882 height 561
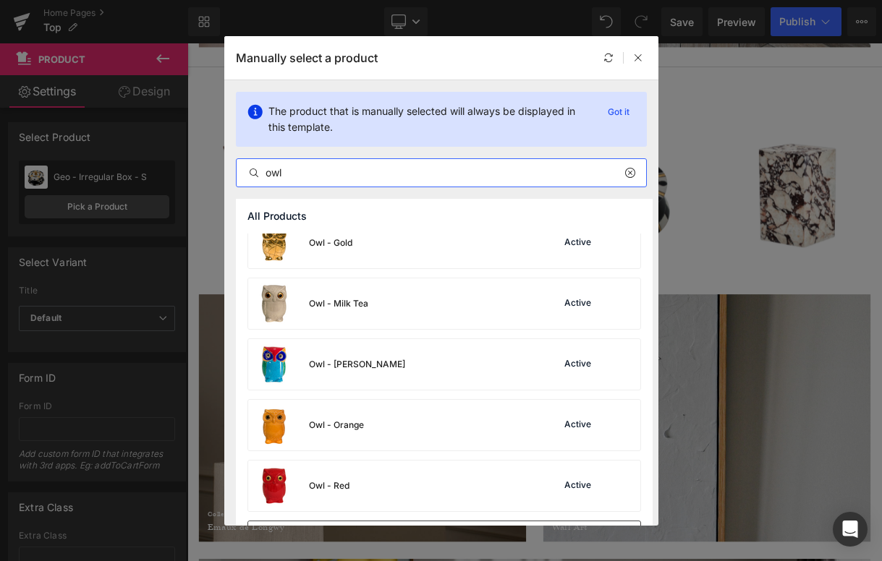
scroll to position [621, 0]
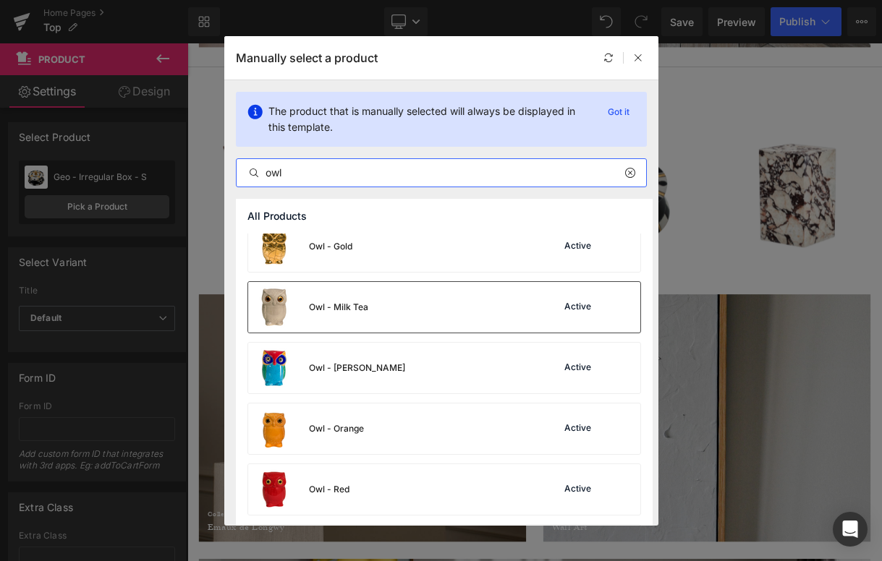
type input "owl"
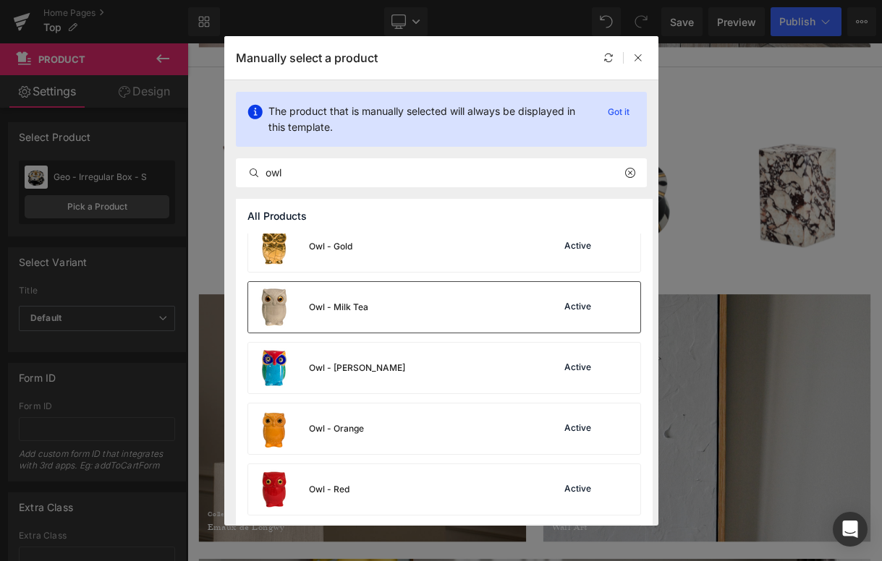
click at [466, 323] on div "Owl - Milk Tea Active" at bounding box center [444, 307] width 392 height 51
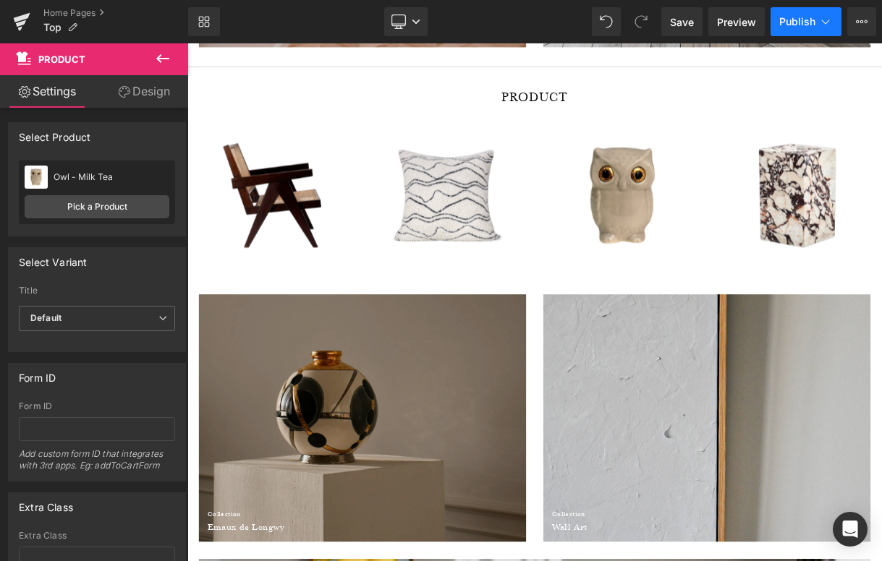
click at [807, 17] on span "Publish" at bounding box center [797, 22] width 36 height 12
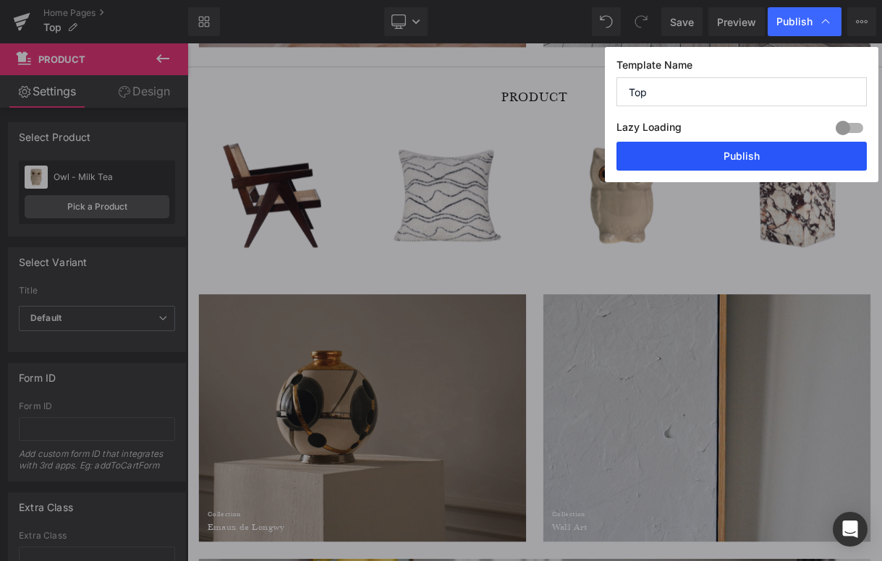
click at [764, 158] on button "Publish" at bounding box center [741, 156] width 250 height 29
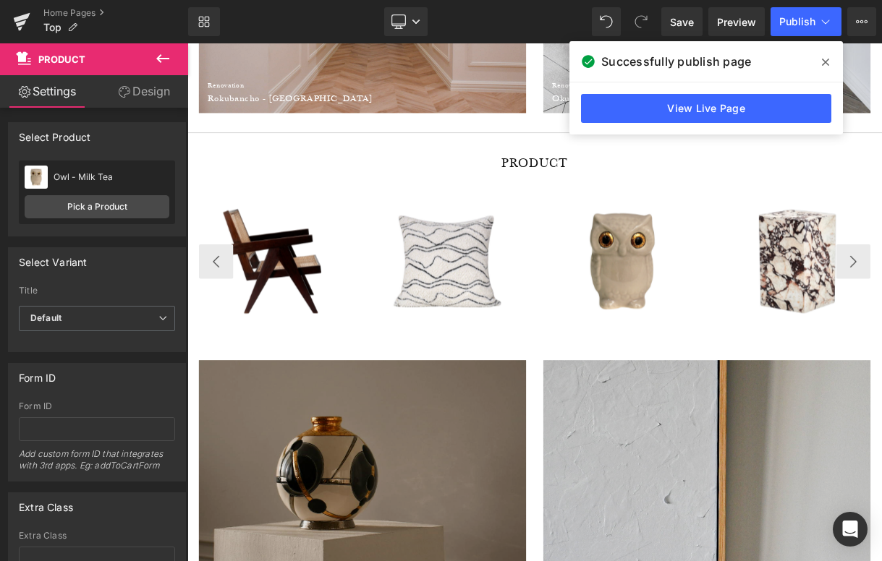
scroll to position [1688, 0]
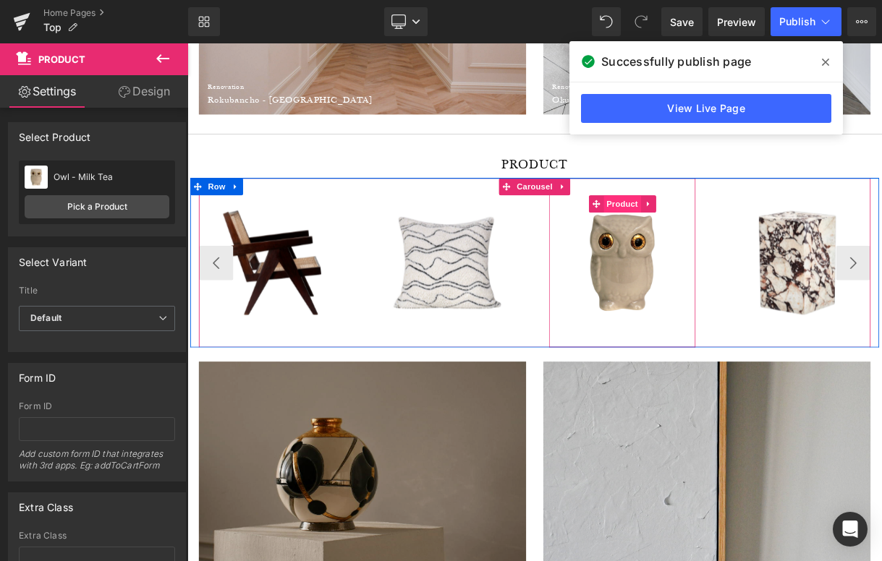
click at [746, 251] on span "Product" at bounding box center [735, 246] width 47 height 22
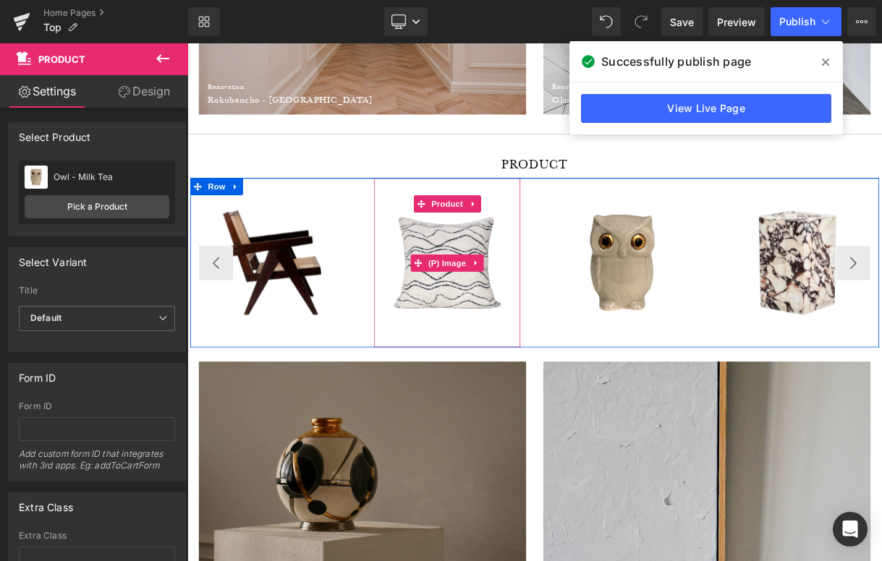
scroll to position [1687, 0]
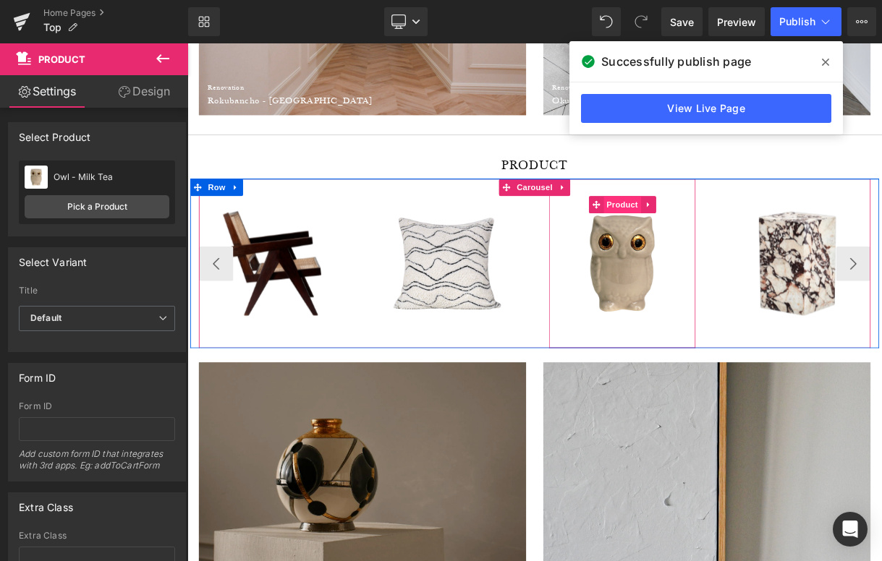
click at [743, 247] on span "Product" at bounding box center [735, 247] width 47 height 22
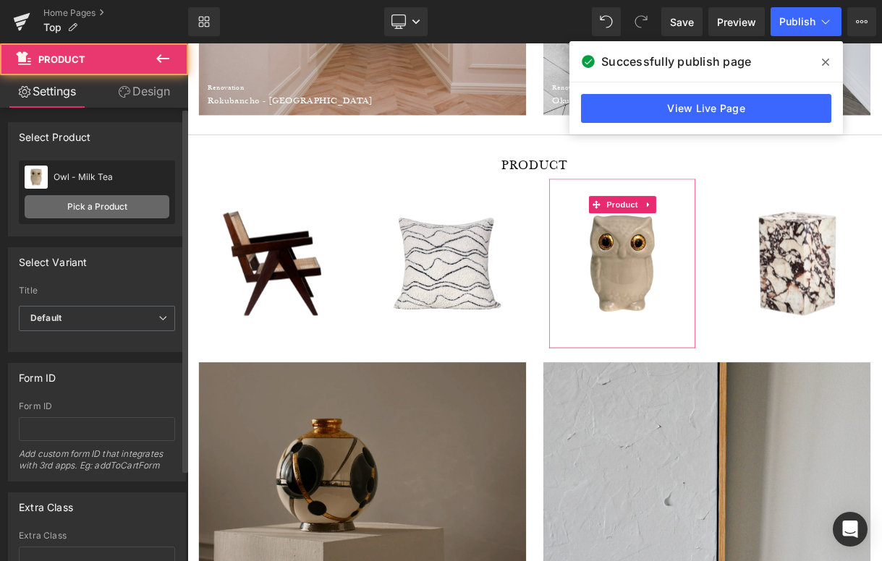
click at [135, 200] on link "Pick a Product" at bounding box center [97, 206] width 145 height 23
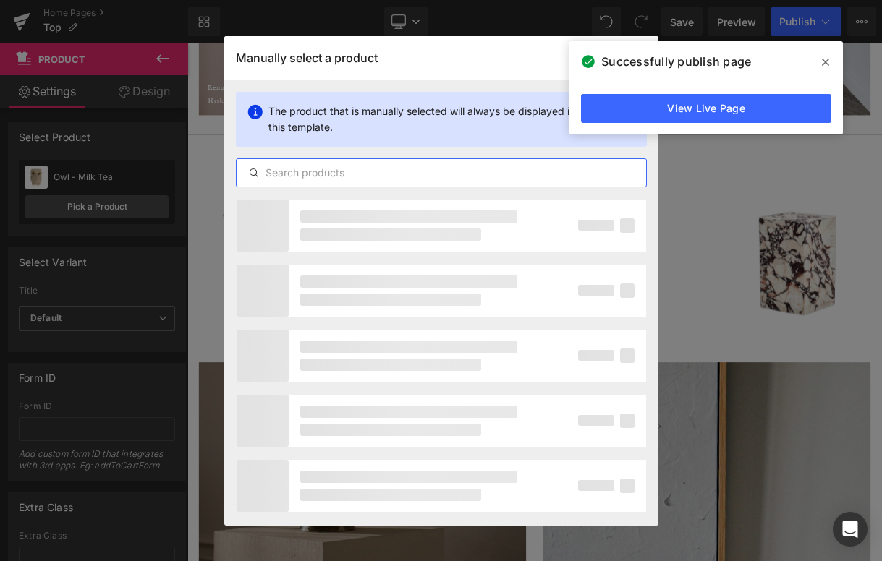
click at [297, 166] on input "text" at bounding box center [441, 172] width 409 height 17
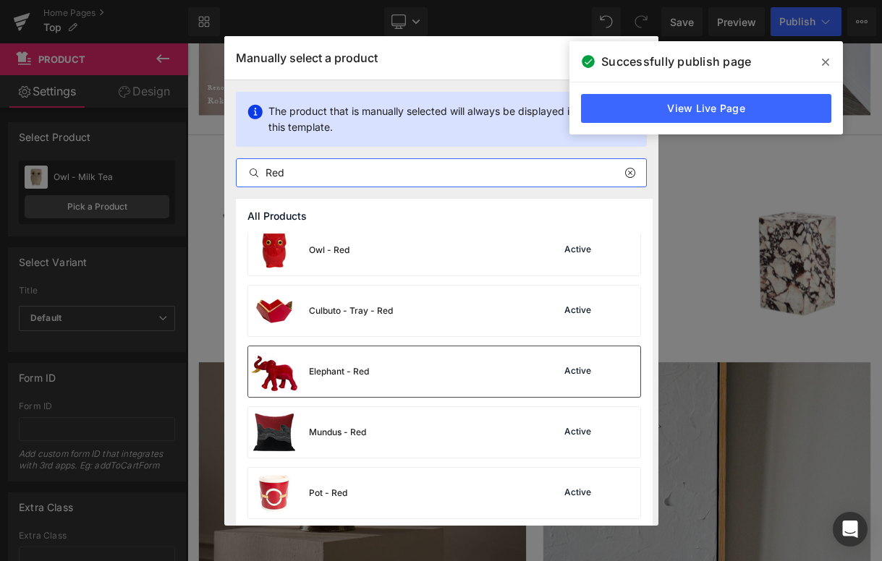
scroll to position [490, 0]
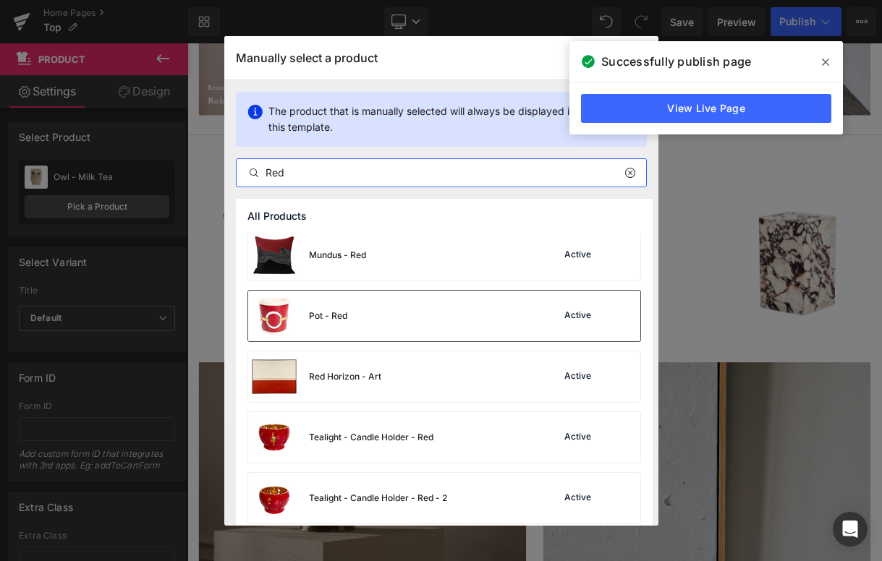
type input "Red"
click at [396, 326] on div "Pot - Red Active" at bounding box center [444, 316] width 392 height 51
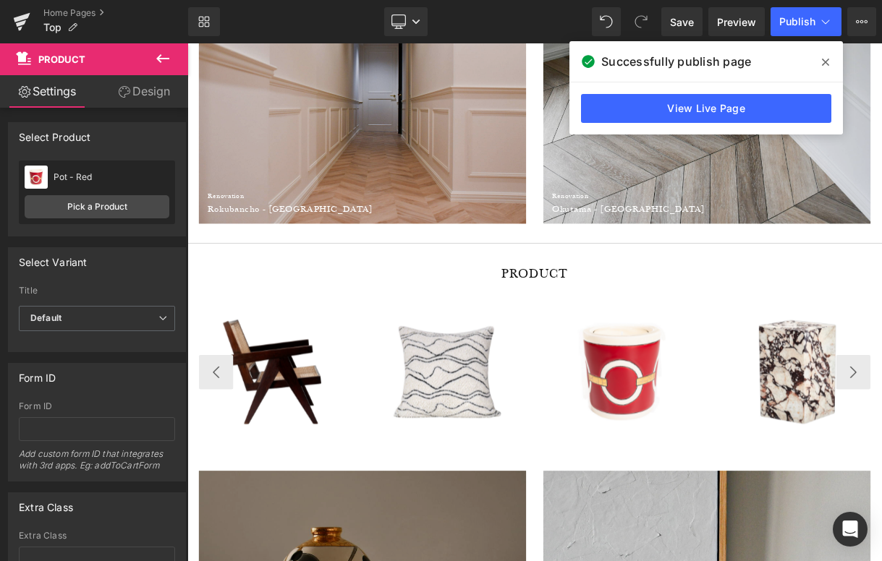
scroll to position [1553, 0]
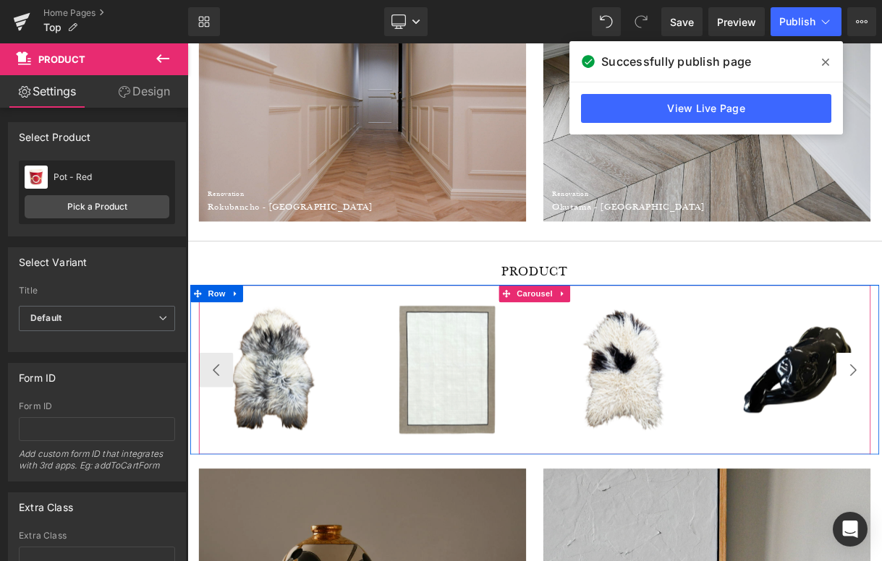
click at [237, 438] on button "‹" at bounding box center [223, 454] width 43 height 43
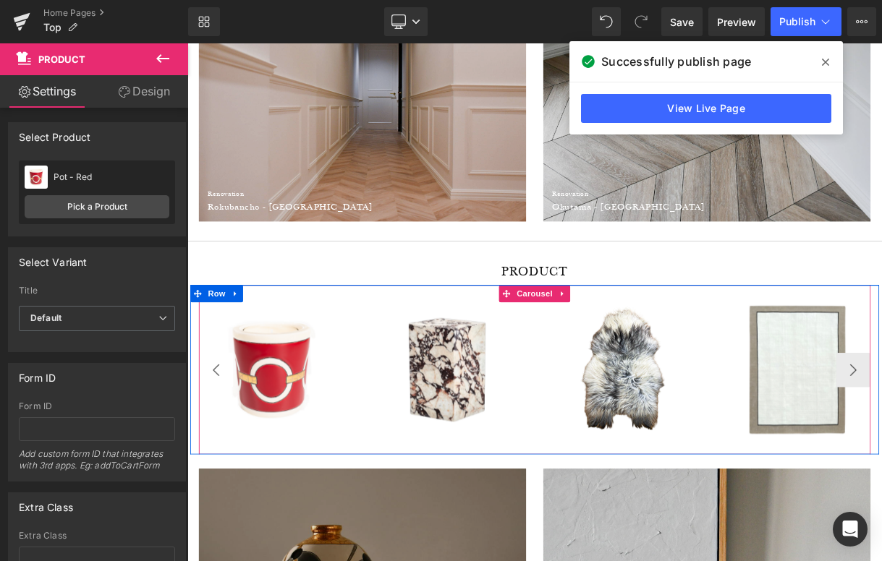
click at [237, 438] on button "‹" at bounding box center [223, 454] width 43 height 43
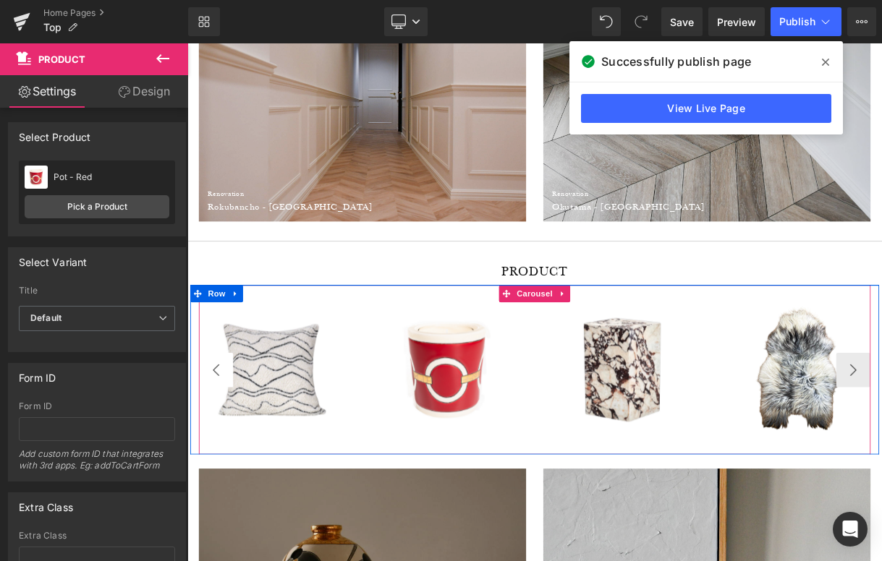
click at [237, 438] on button "‹" at bounding box center [223, 454] width 43 height 43
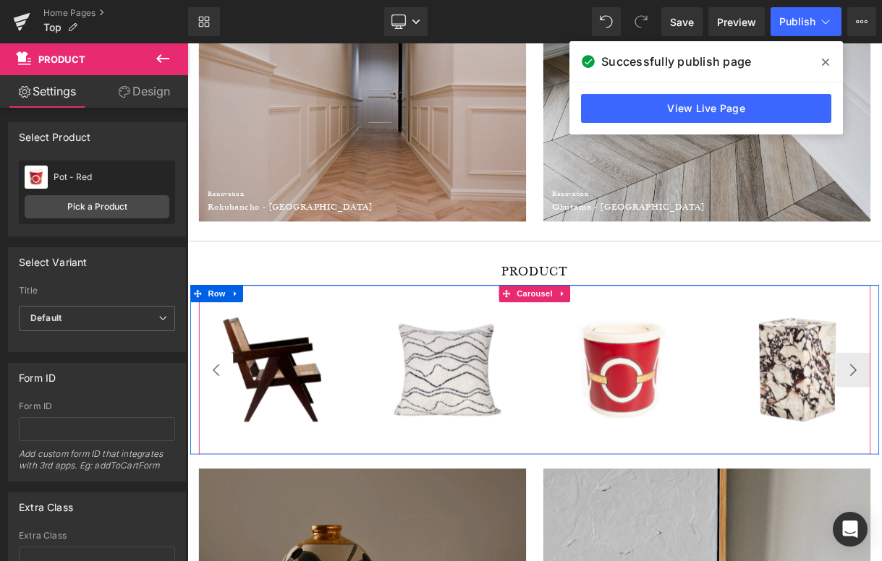
click at [237, 438] on button "‹" at bounding box center [223, 454] width 43 height 43
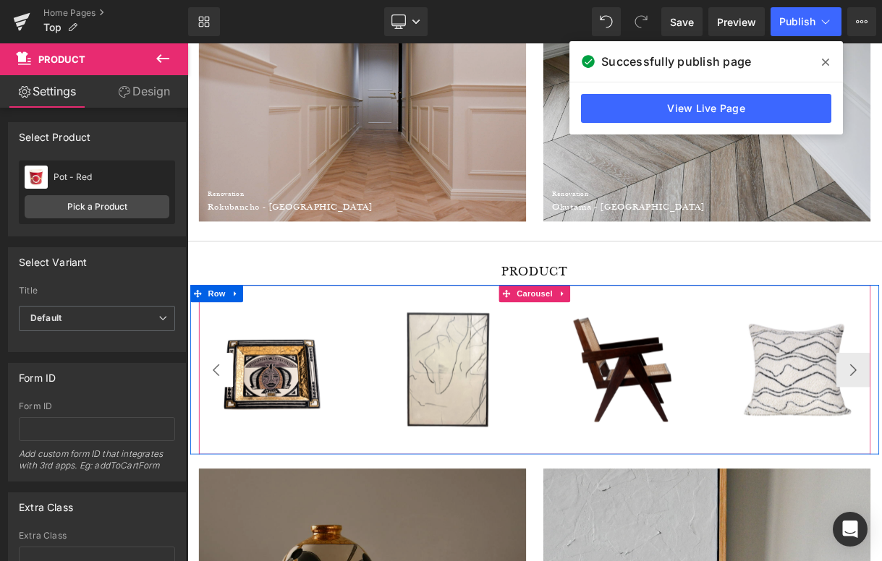
click at [237, 438] on button "‹" at bounding box center [223, 454] width 43 height 43
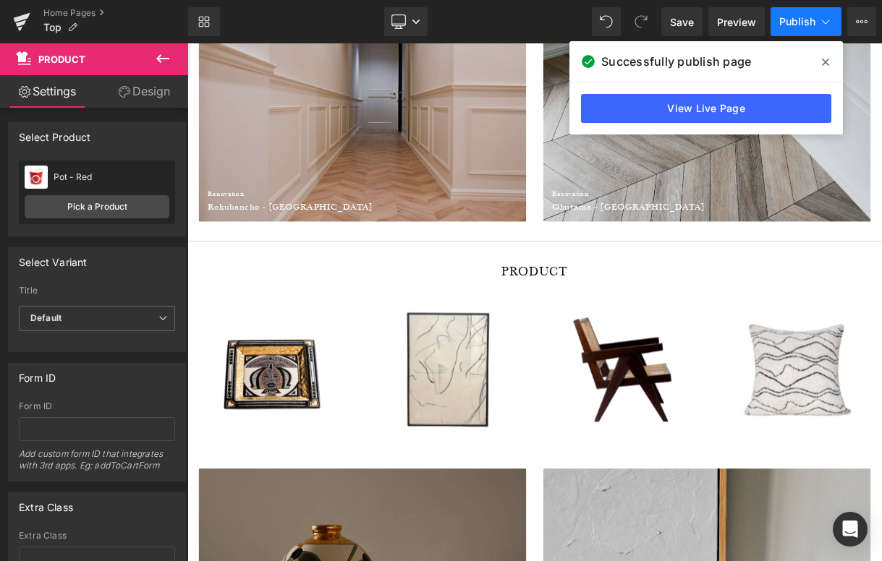
click at [821, 17] on icon at bounding box center [825, 21] width 14 height 14
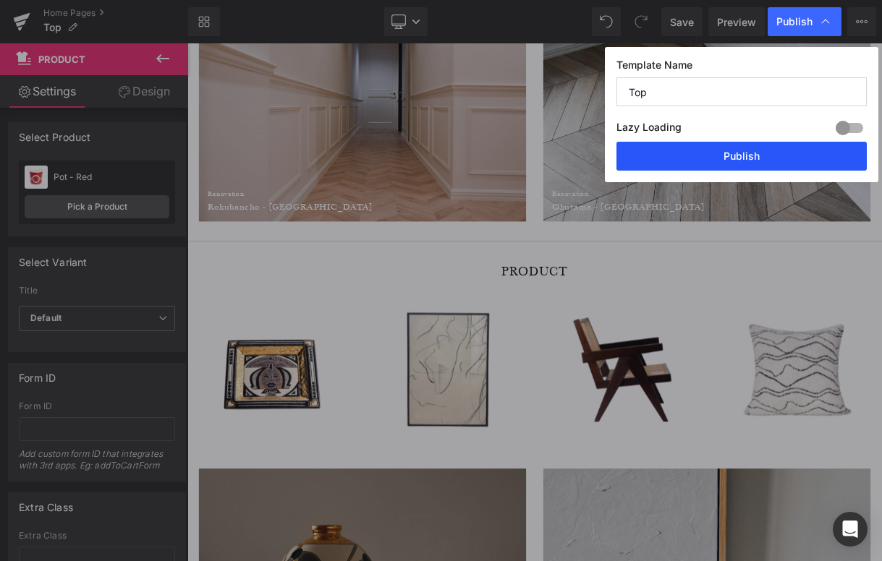
click at [753, 148] on button "Publish" at bounding box center [741, 156] width 250 height 29
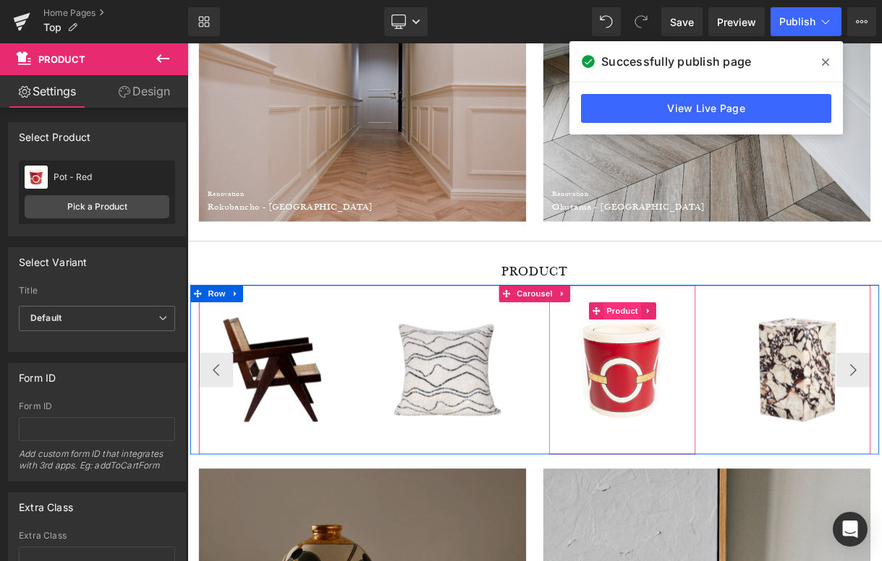
click at [745, 383] on span "Product" at bounding box center [735, 381] width 47 height 22
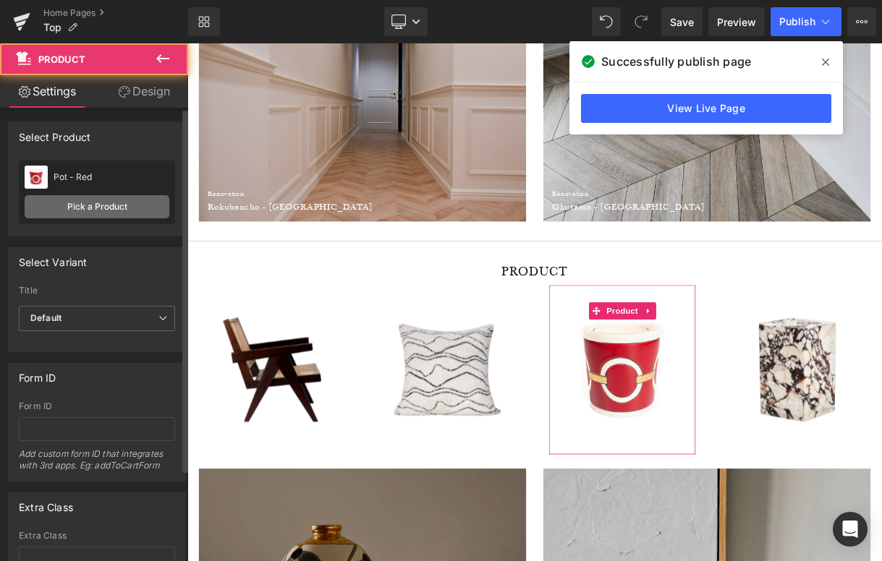
click at [140, 209] on link "Pick a Product" at bounding box center [97, 206] width 145 height 23
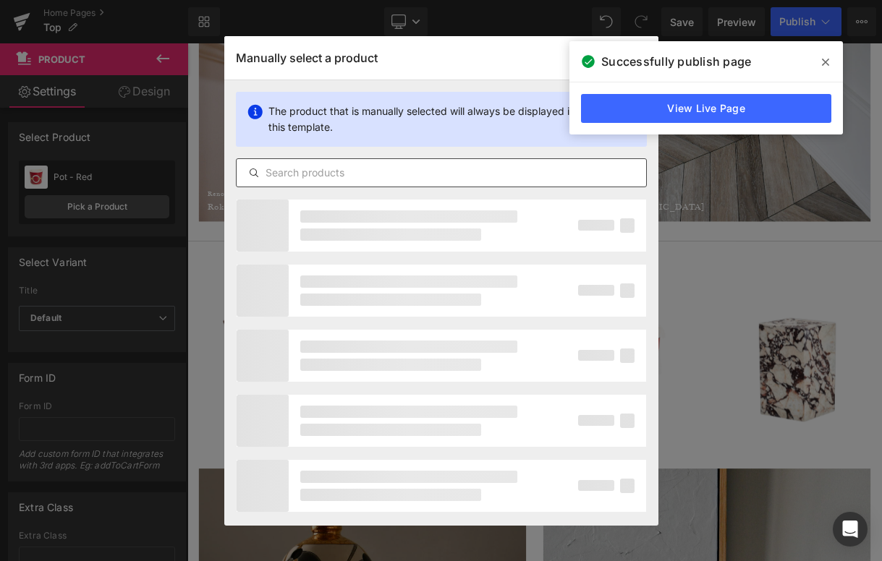
click at [344, 171] on input "text" at bounding box center [441, 172] width 409 height 17
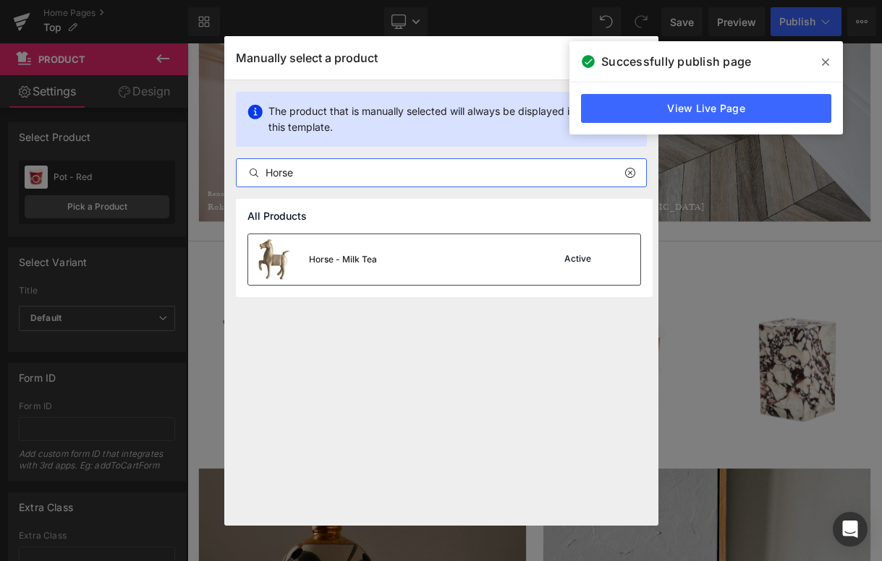
type input "Horse"
click at [322, 257] on div "Horse - Milk Tea" at bounding box center [343, 259] width 68 height 13
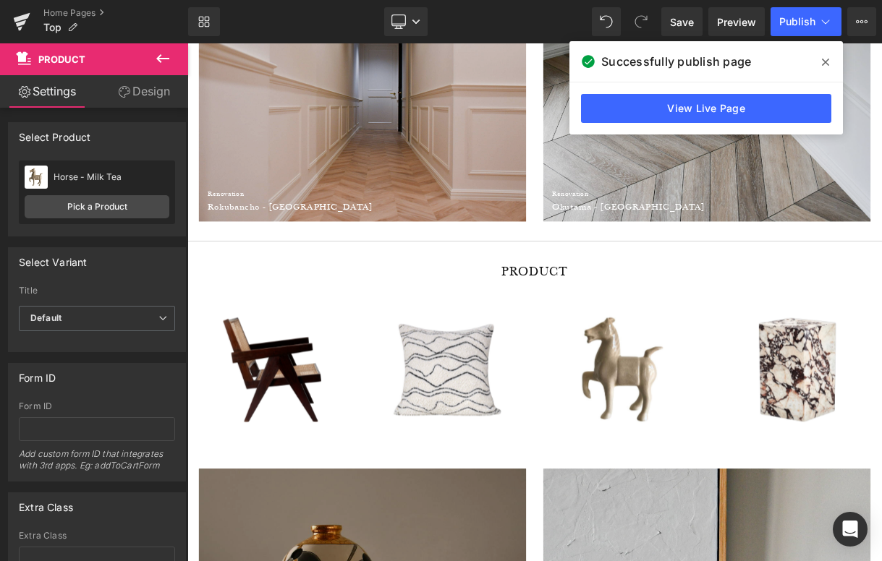
click at [825, 59] on icon at bounding box center [825, 62] width 7 height 12
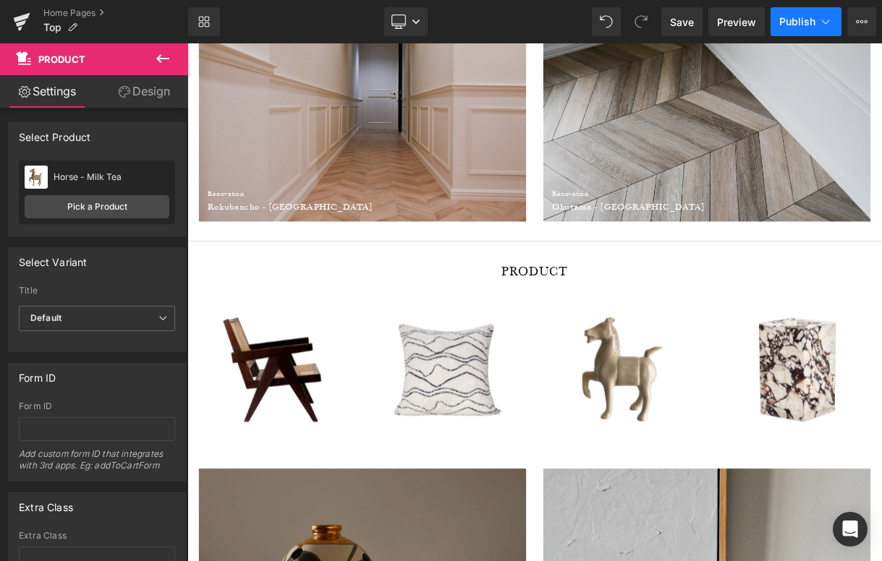
click at [822, 33] on button "Publish" at bounding box center [805, 21] width 71 height 29
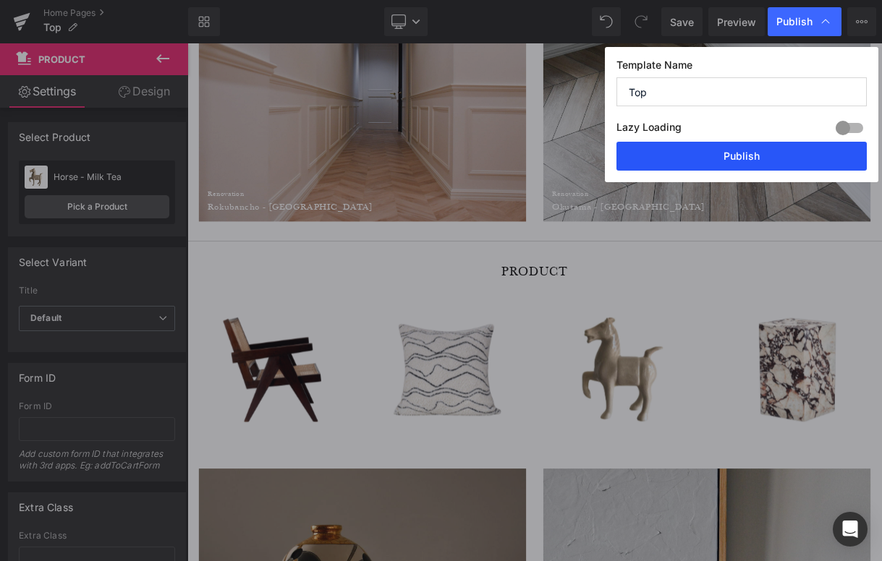
click at [762, 163] on button "Publish" at bounding box center [741, 156] width 250 height 29
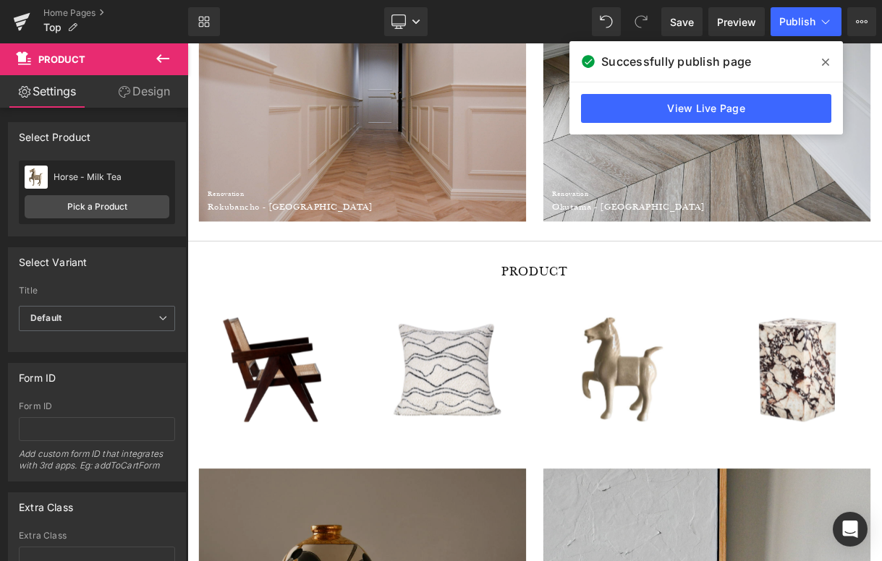
click at [825, 61] on icon at bounding box center [825, 62] width 7 height 7
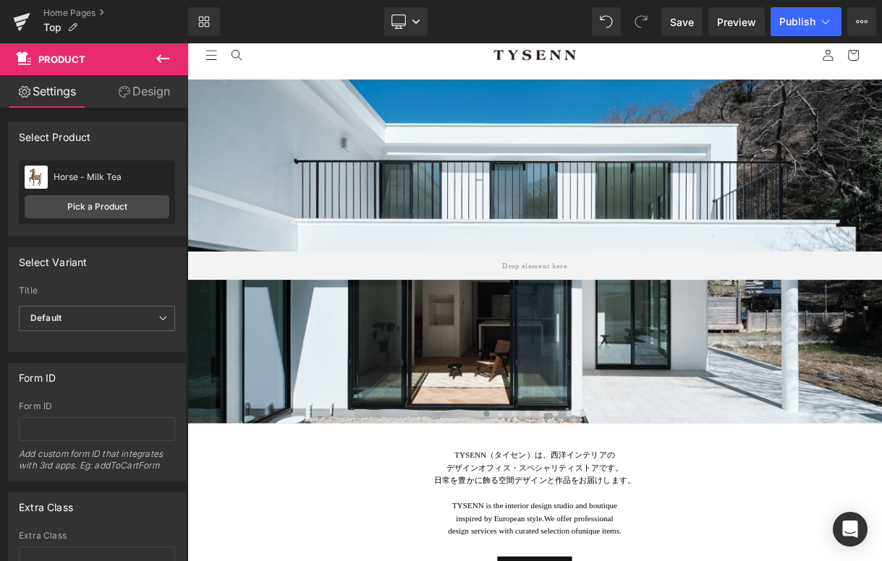
scroll to position [0, 0]
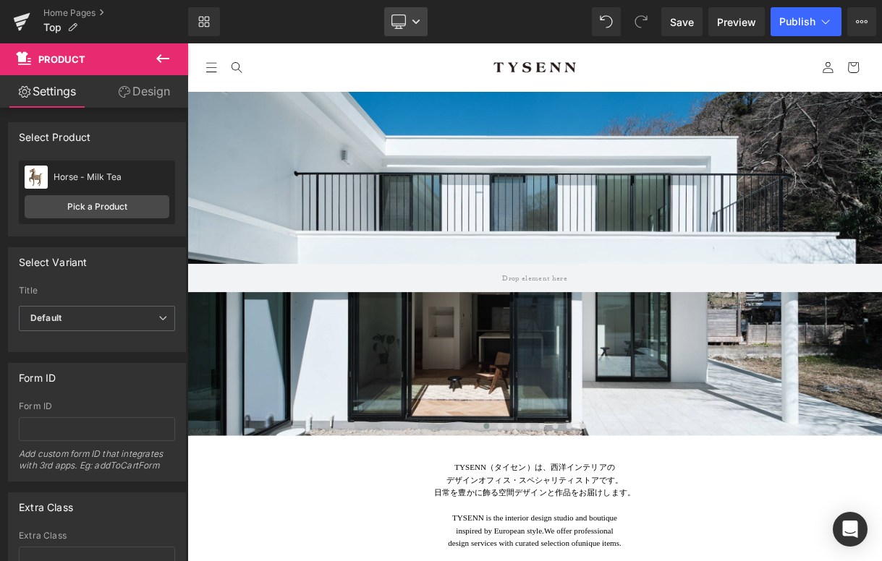
click at [410, 25] on link "Desktop" at bounding box center [405, 21] width 43 height 29
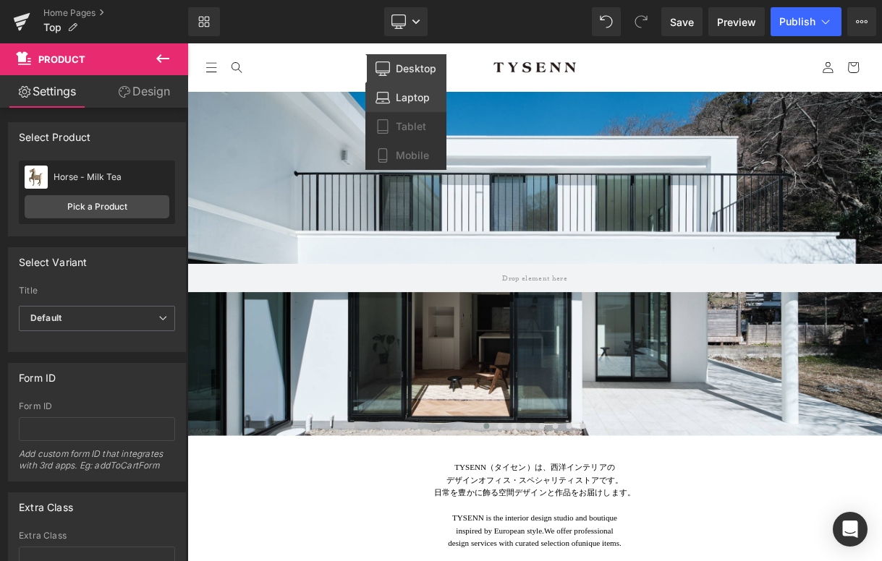
click at [420, 96] on span "Laptop" at bounding box center [413, 97] width 34 height 13
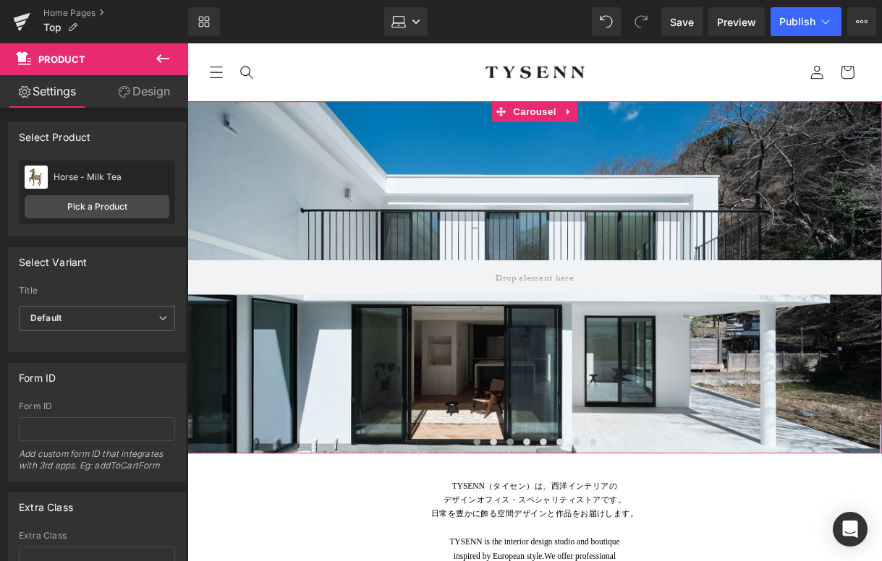
click at [525, 463] on span at bounding box center [525, 460] width 7 height 7
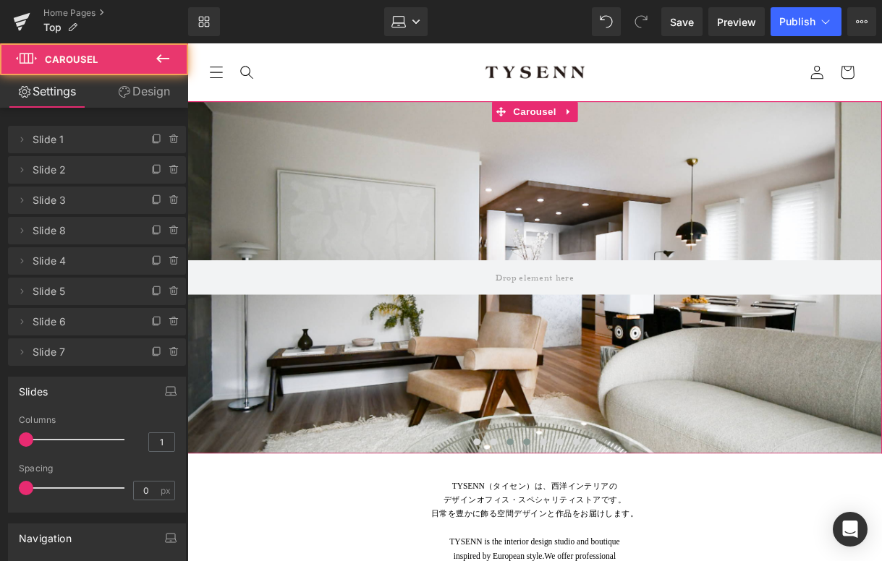
click at [539, 462] on span at bounding box center [542, 460] width 7 height 7
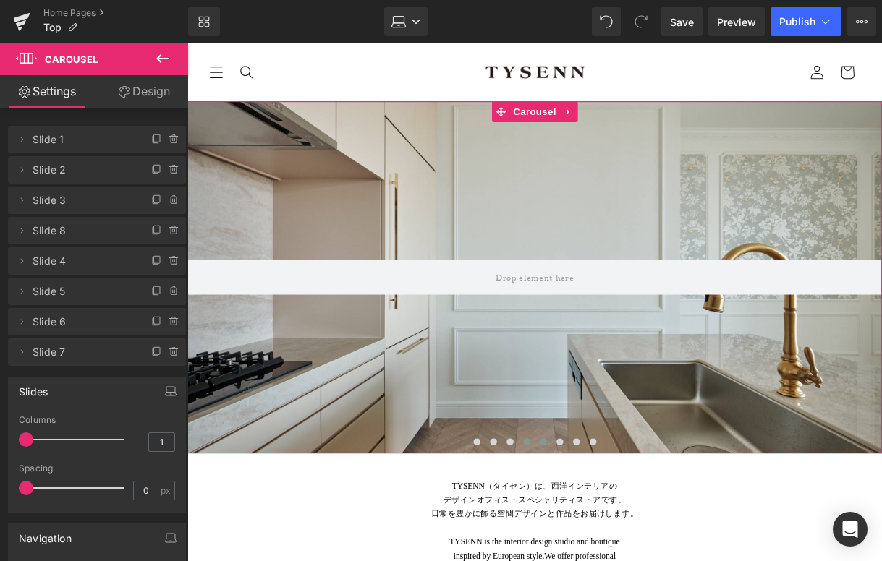
click at [557, 459] on span at bounding box center [559, 460] width 7 height 7
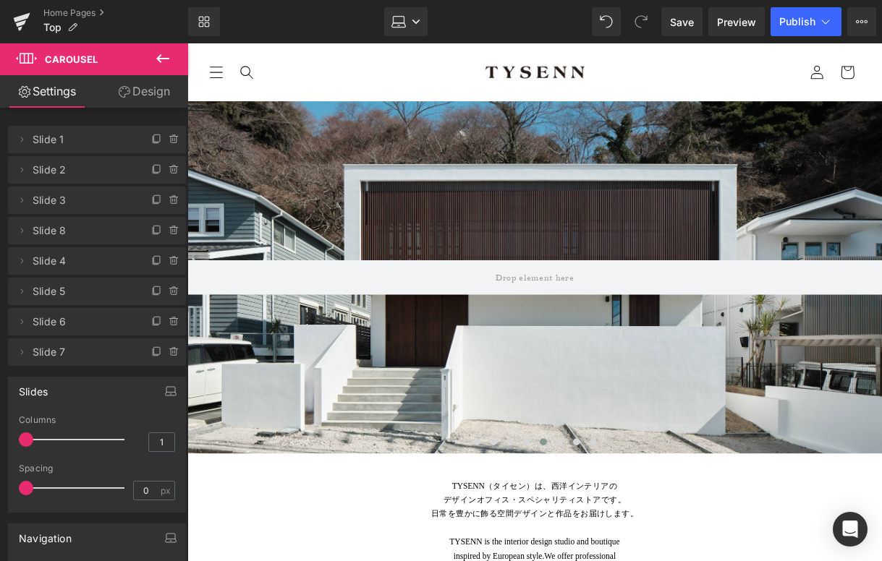
click at [424, 41] on div "Library Laptop Desktop Laptop Tablet Mobile Save Preview Publish Scheduled View…" at bounding box center [535, 21] width 694 height 43
click at [417, 23] on icon at bounding box center [416, 21] width 9 height 9
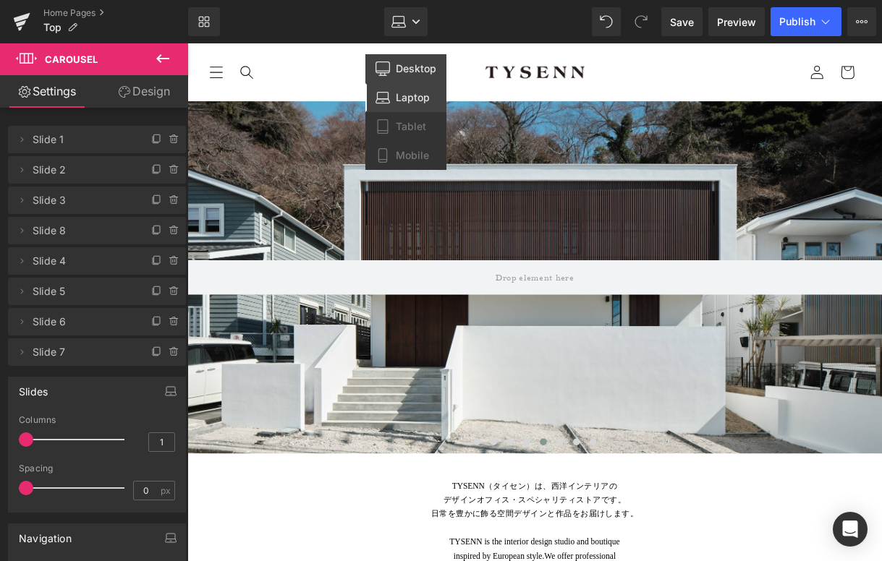
click at [426, 73] on span "Desktop" at bounding box center [416, 68] width 41 height 13
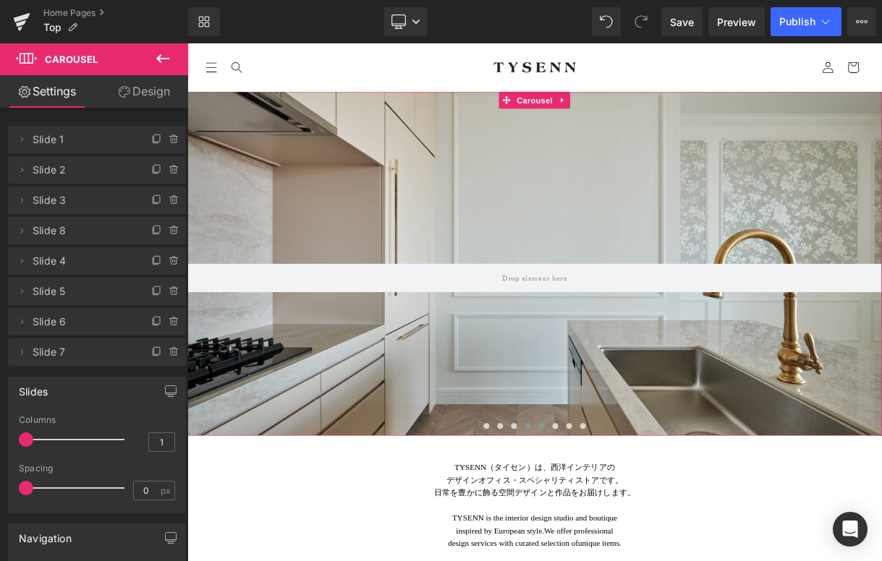
click at [614, 524] on span at bounding box center [616, 525] width 7 height 7
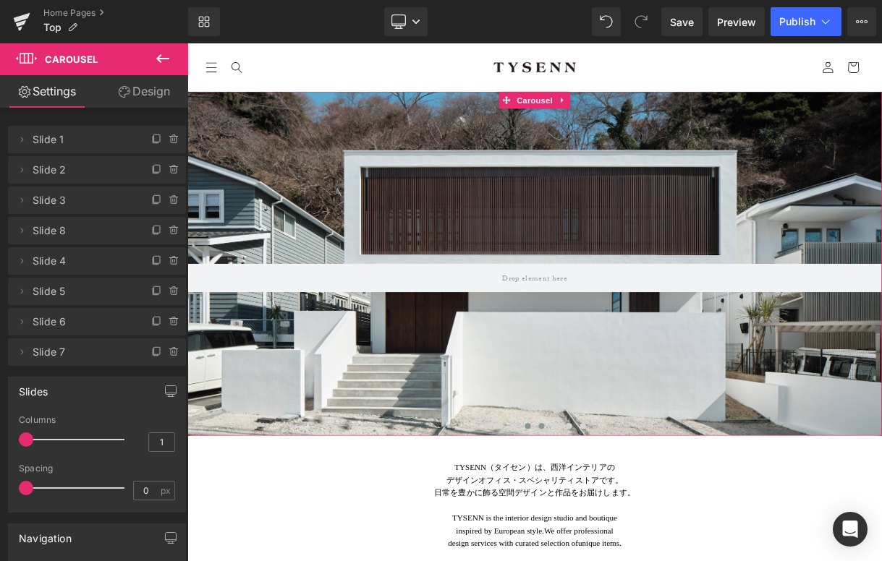
click at [630, 525] on span at bounding box center [633, 525] width 7 height 7
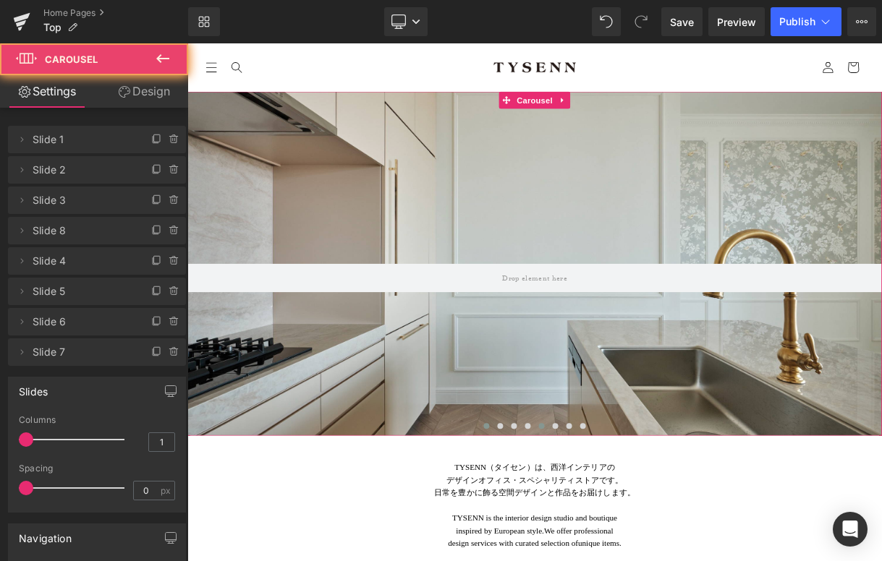
click at [558, 521] on button at bounding box center [564, 526] width 17 height 14
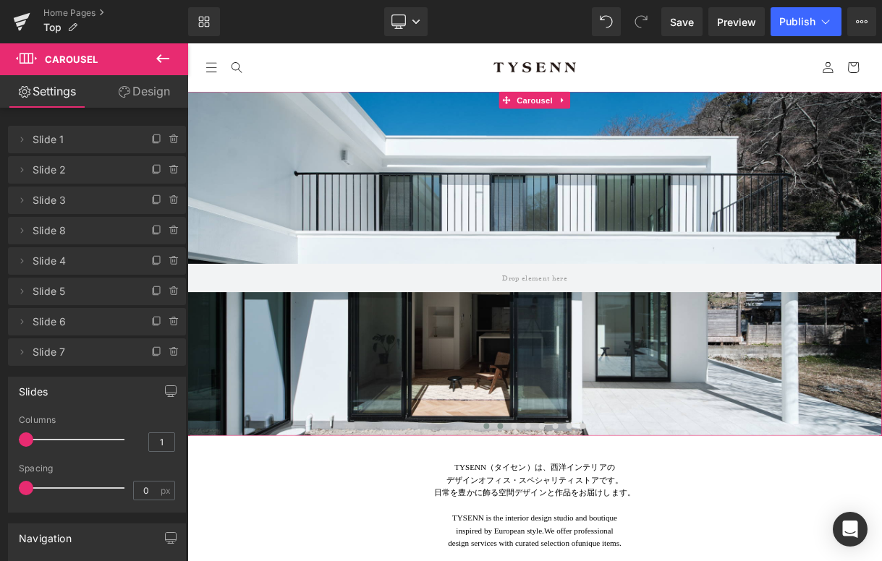
click at [577, 525] on button at bounding box center [581, 526] width 17 height 14
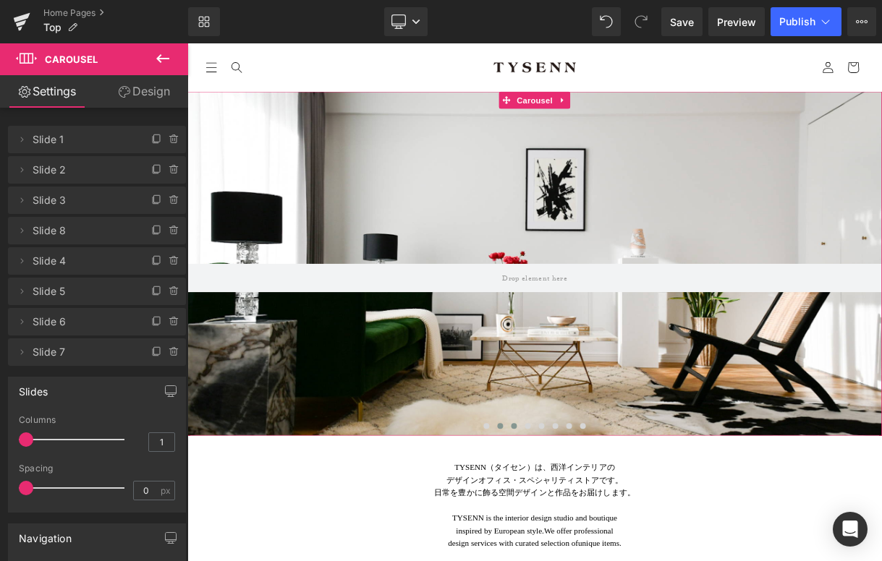
click at [596, 525] on span at bounding box center [598, 525] width 7 height 7
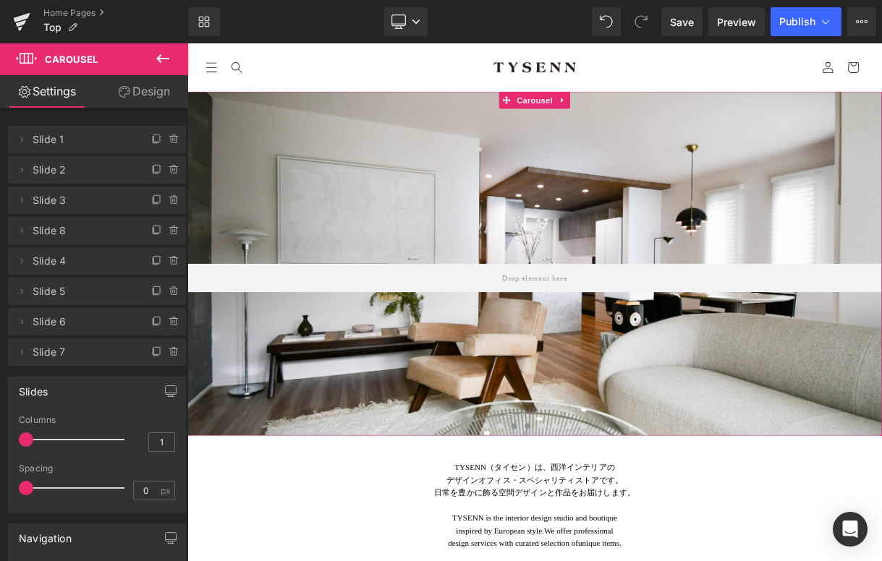
click at [624, 528] on button at bounding box center [616, 526] width 17 height 14
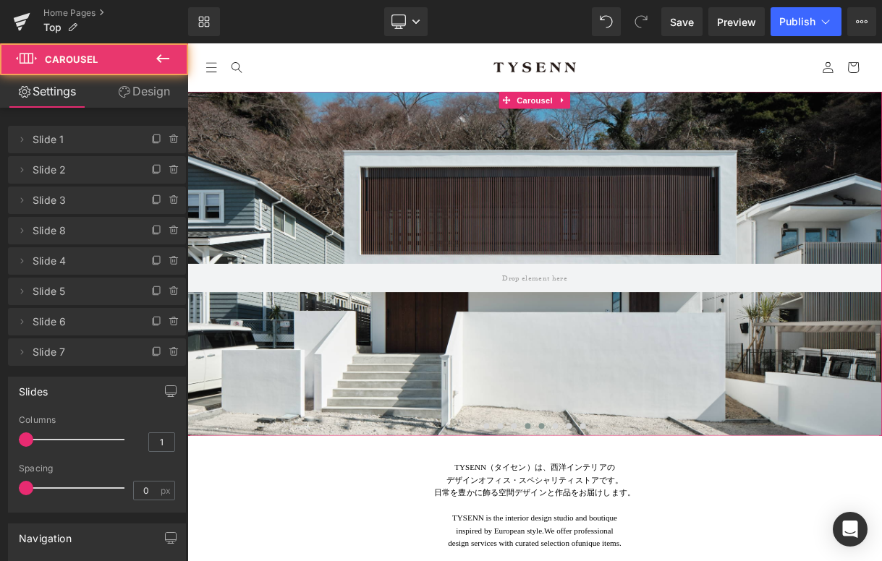
click at [626, 526] on button at bounding box center [633, 526] width 17 height 14
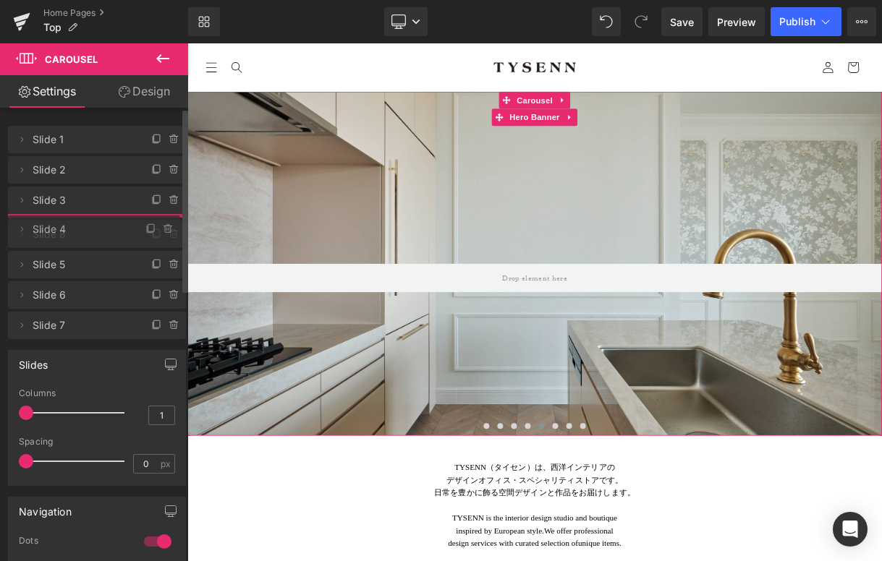
drag, startPoint x: 90, startPoint y: 259, endPoint x: 92, endPoint y: 229, distance: 30.5
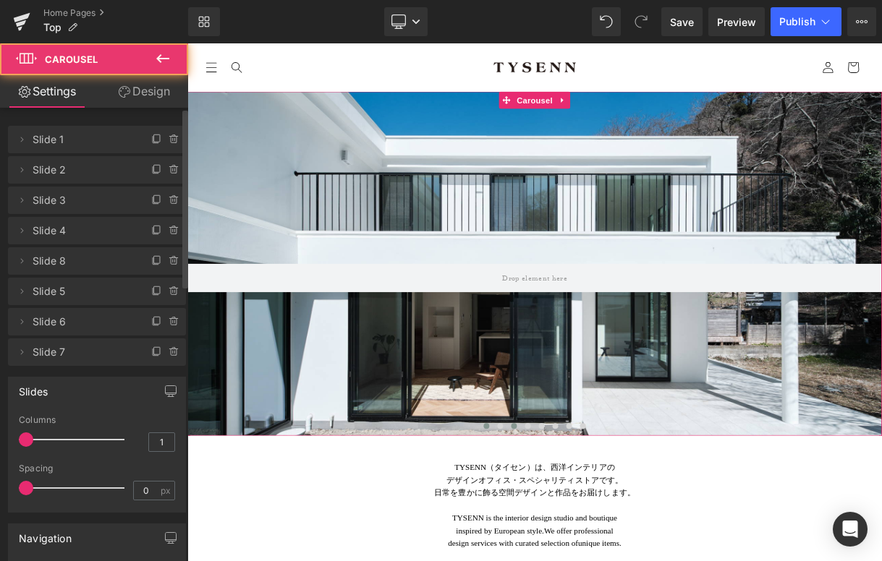
click at [596, 524] on span at bounding box center [598, 525] width 7 height 7
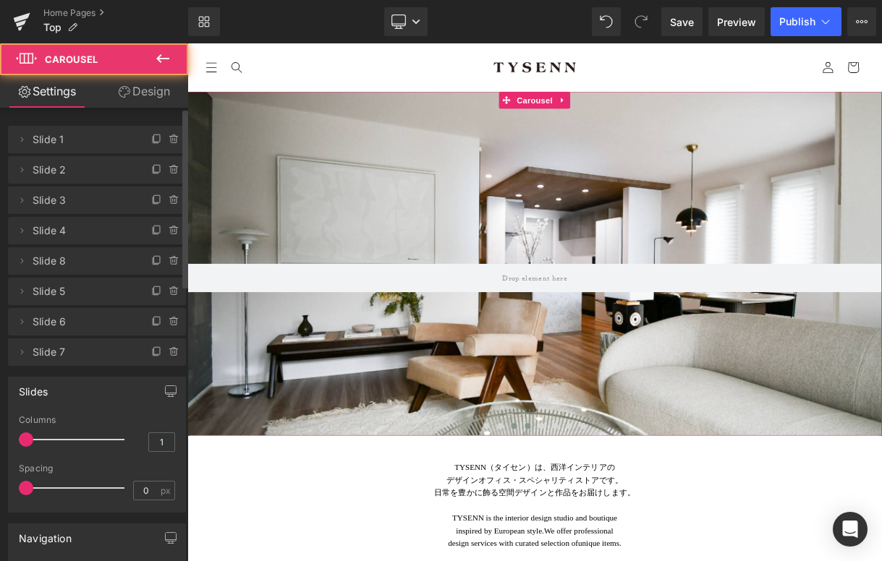
click at [612, 524] on button at bounding box center [616, 526] width 17 height 14
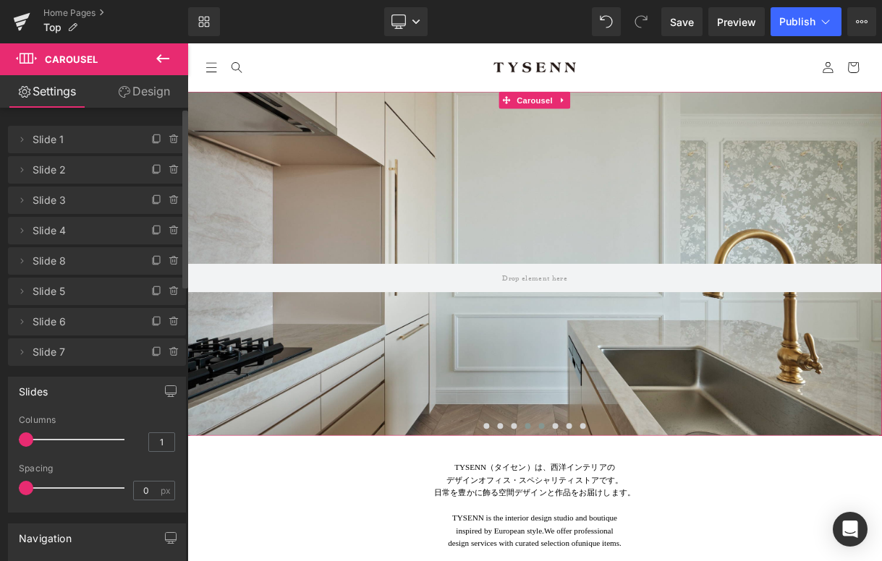
click at [631, 523] on span at bounding box center [633, 525] width 7 height 7
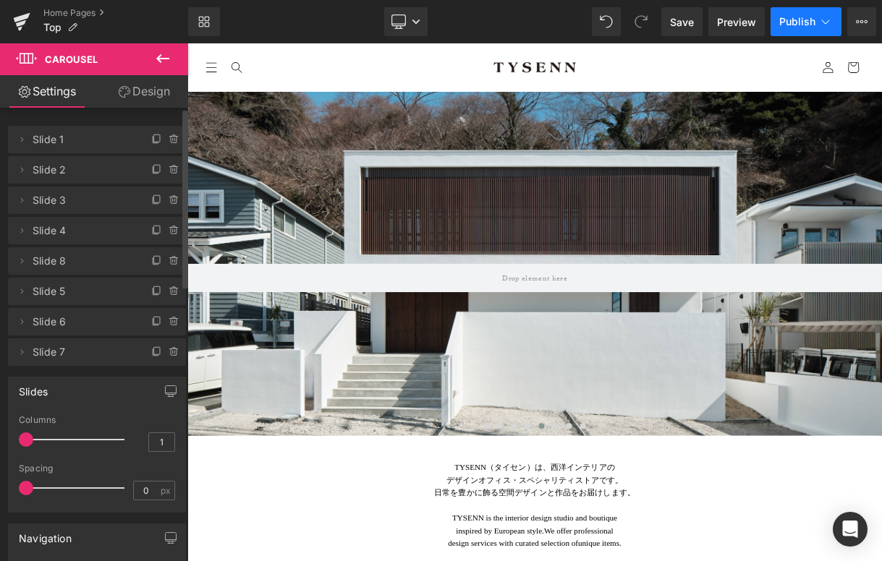
click at [809, 18] on span "Publish" at bounding box center [797, 22] width 36 height 12
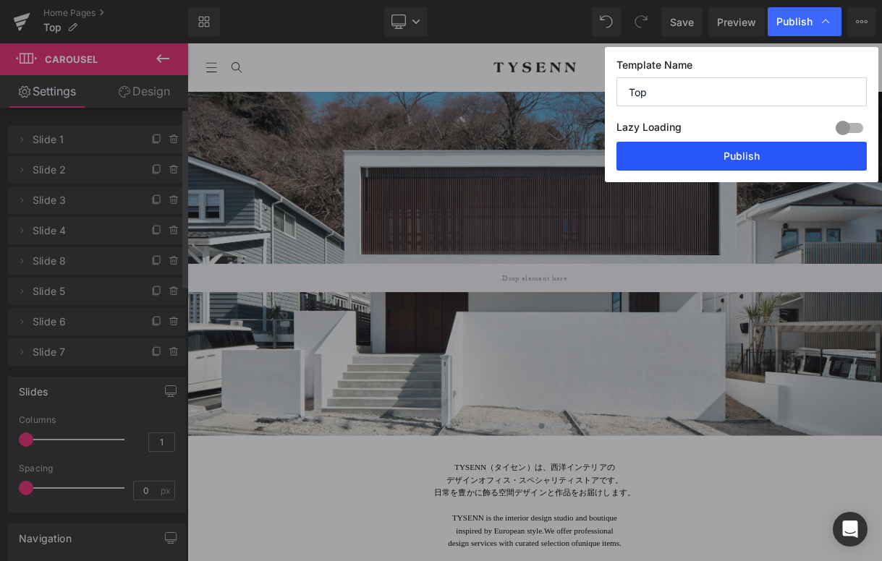
click at [749, 147] on button "Publish" at bounding box center [741, 156] width 250 height 29
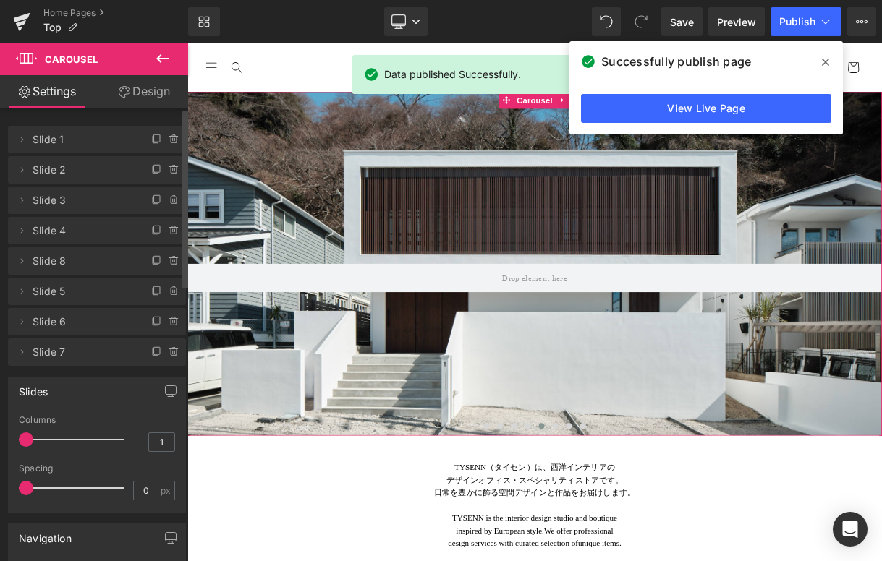
click at [48, 143] on span "Slide 1" at bounding box center [83, 139] width 100 height 27
click at [51, 142] on span "Slide 1" at bounding box center [83, 139] width 100 height 27
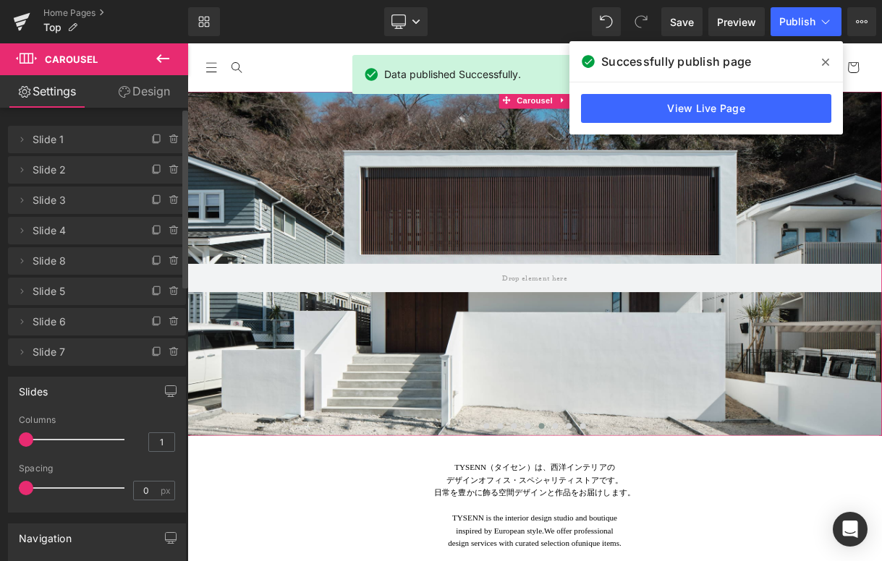
click at [75, 142] on span "Slide 1" at bounding box center [83, 139] width 100 height 27
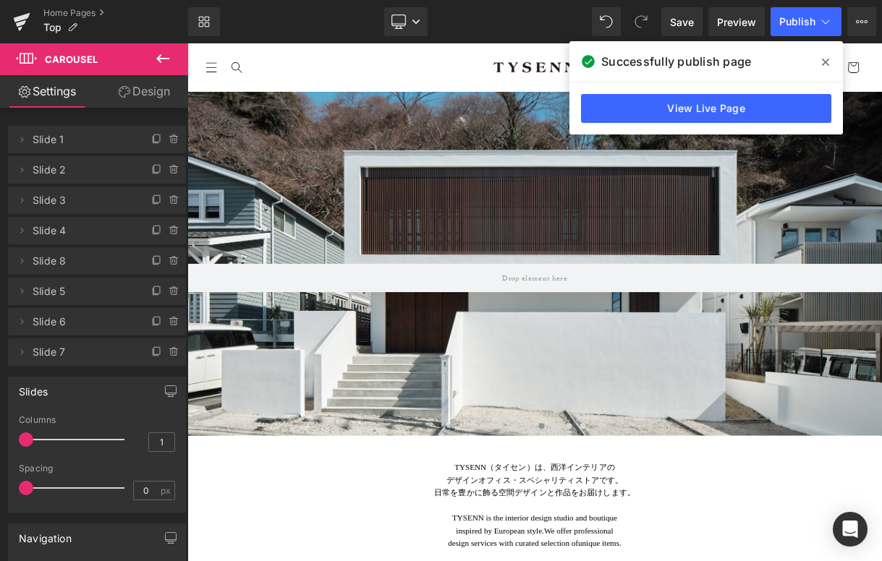
click at [824, 53] on span at bounding box center [825, 62] width 23 height 23
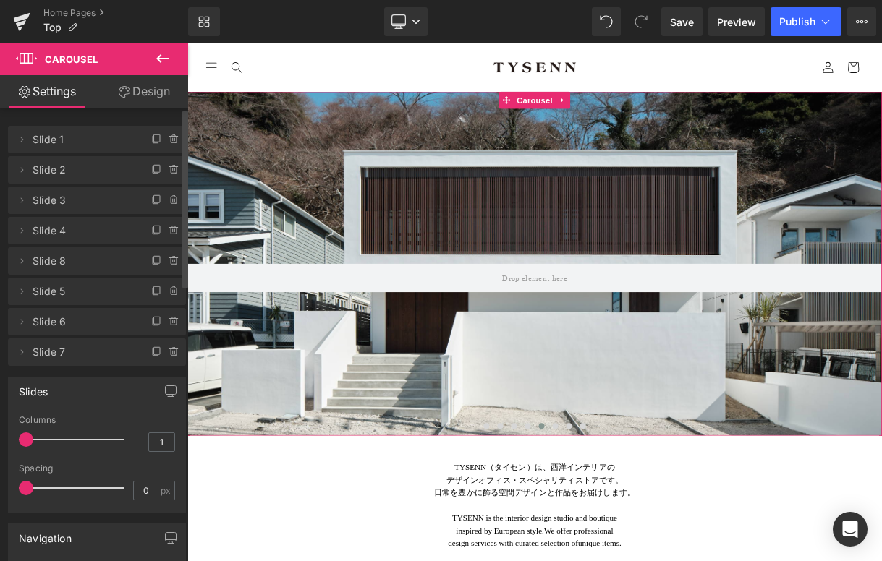
click at [83, 140] on span "Slide 1" at bounding box center [83, 139] width 100 height 27
click at [60, 140] on span "Slide 1" at bounding box center [83, 139] width 100 height 27
click at [48, 140] on span "Slide 1" at bounding box center [83, 139] width 100 height 27
